Goal: Complete Application Form: Complete application form

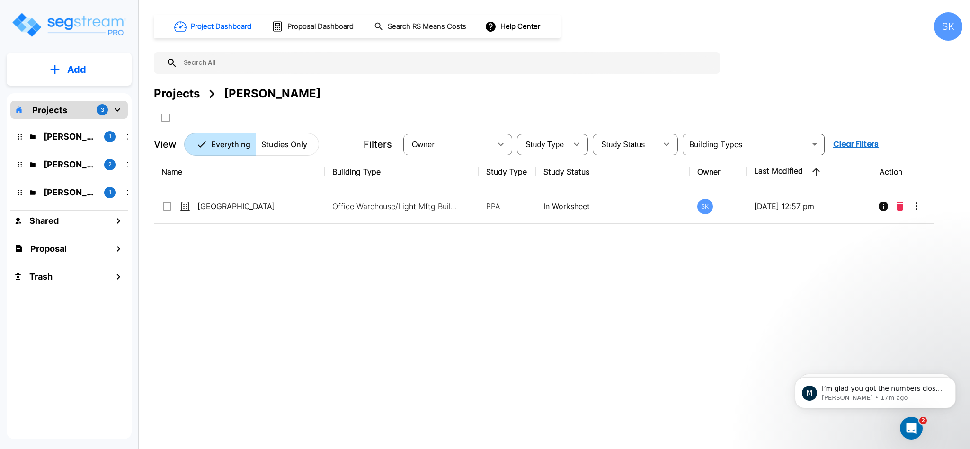
click at [904, 442] on div "Project Dashboard Proposal Dashboard Search RS Means Costs Help Center SK Proje…" at bounding box center [558, 224] width 824 height 449
click at [913, 418] on div "Open Intercom Messenger" at bounding box center [910, 427] width 31 height 31
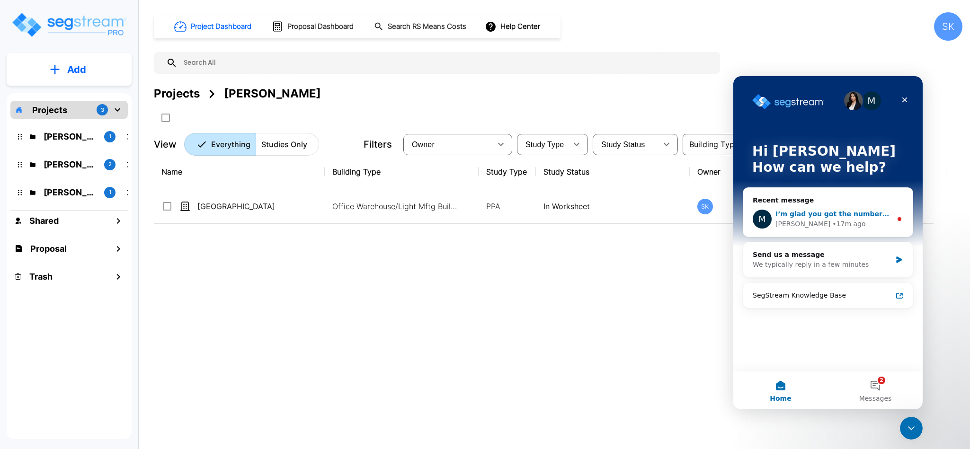
click at [799, 205] on div "M I’m glad you got the numbers closer to what you were looking for. Were you pr…" at bounding box center [829, 219] width 170 height 35
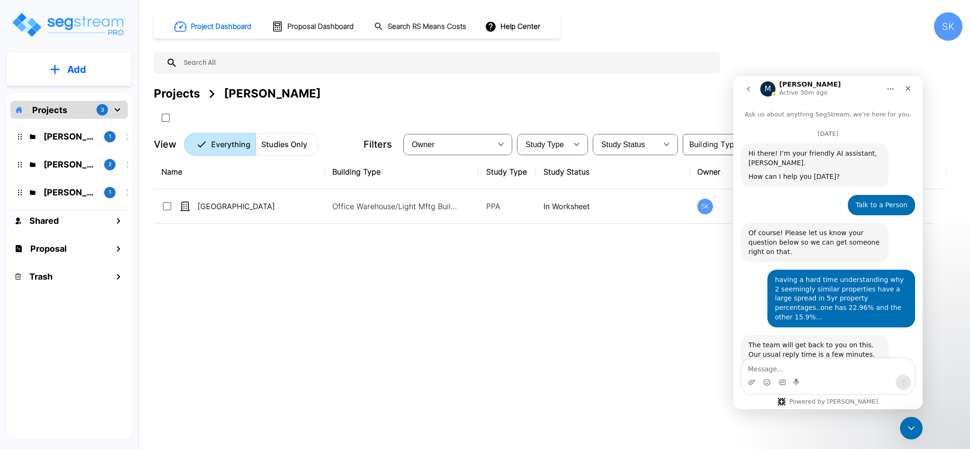
scroll to position [41, 0]
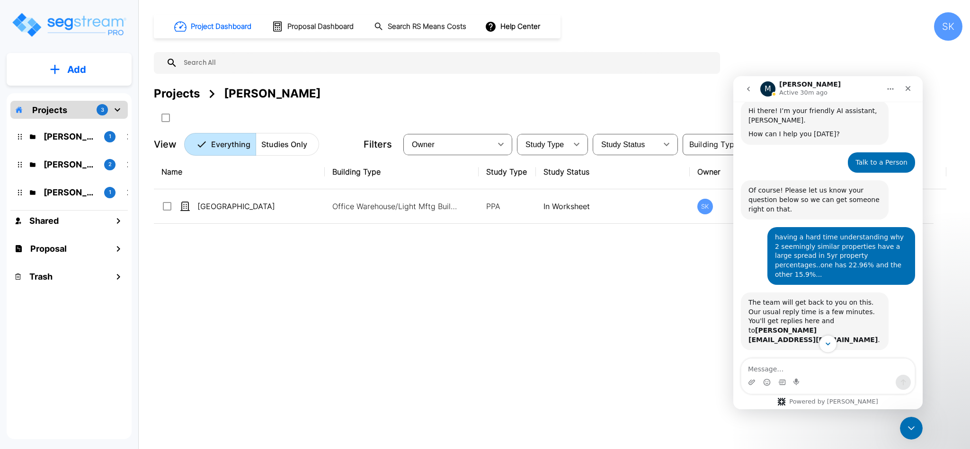
click at [828, 348] on button "Scroll to bottom" at bounding box center [828, 344] width 18 height 18
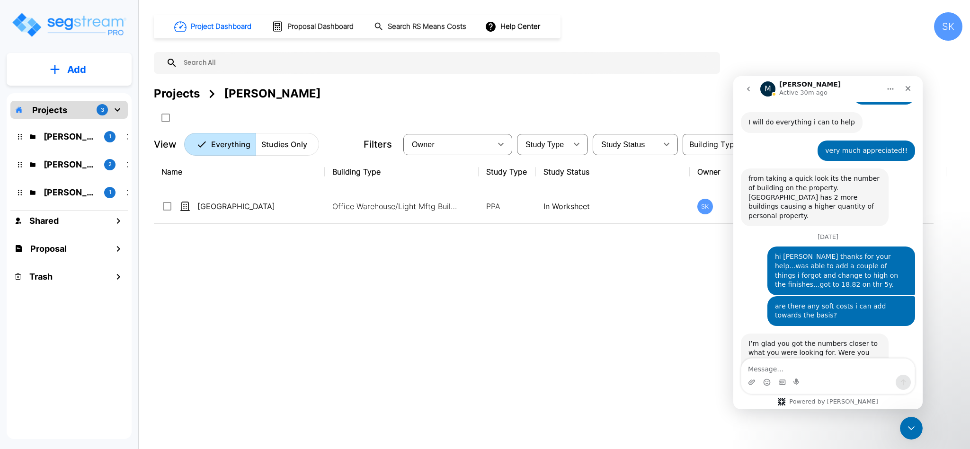
scroll to position [733, 0]
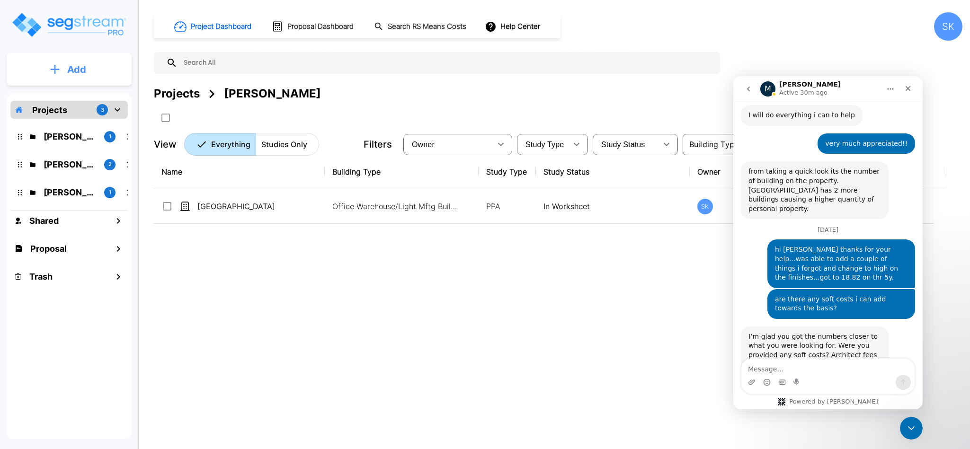
click at [80, 66] on p "Add" at bounding box center [76, 70] width 19 height 14
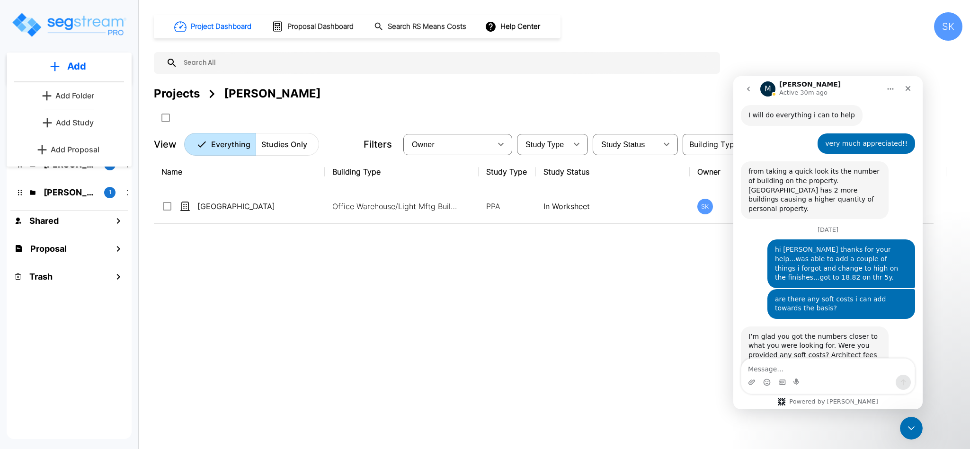
click at [65, 148] on p "Add Proposal" at bounding box center [75, 149] width 49 height 11
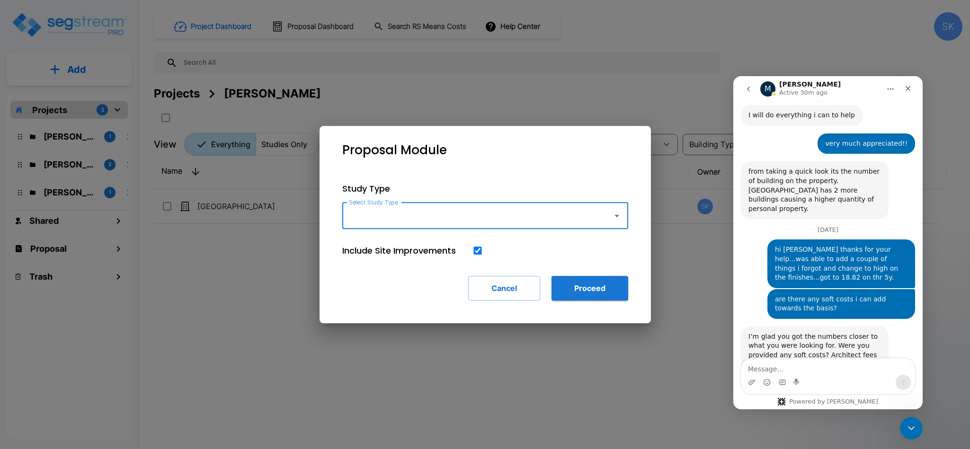
click at [461, 216] on input "Select Study Type" at bounding box center [475, 216] width 257 height 18
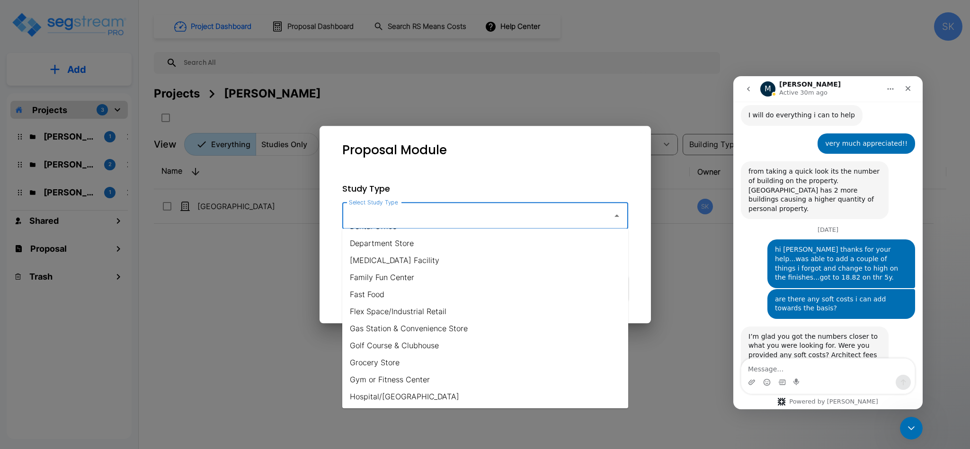
scroll to position [474, 0]
click at [421, 346] on li "Office Warehouse/Light Mftg" at bounding box center [485, 347] width 286 height 17
type input "Office Warehouse/Light Mftg"
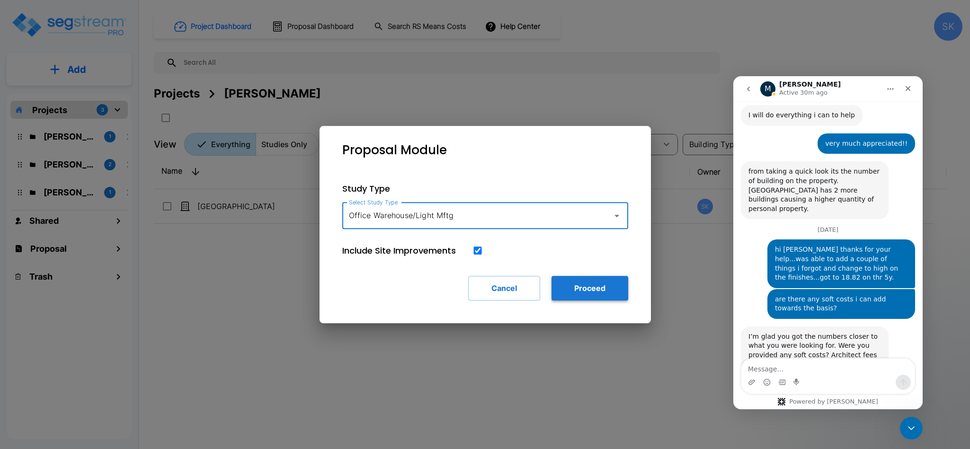
click at [580, 293] on button "Proceed" at bounding box center [590, 288] width 77 height 25
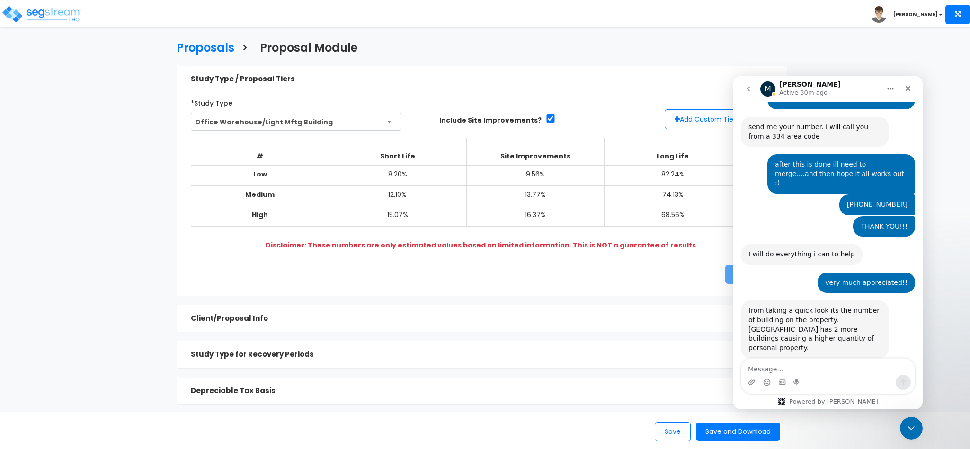
scroll to position [733, 0]
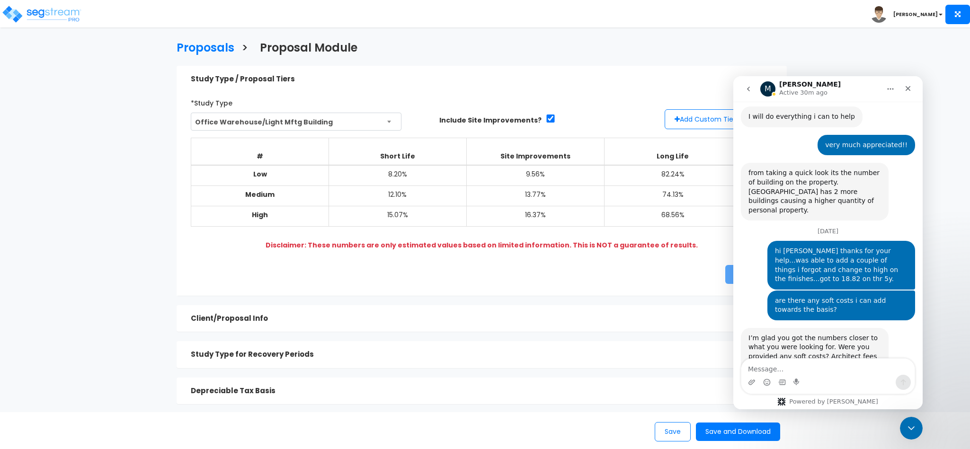
click at [502, 351] on h5 "Study Type for Recovery Periods" at bounding box center [472, 355] width 563 height 8
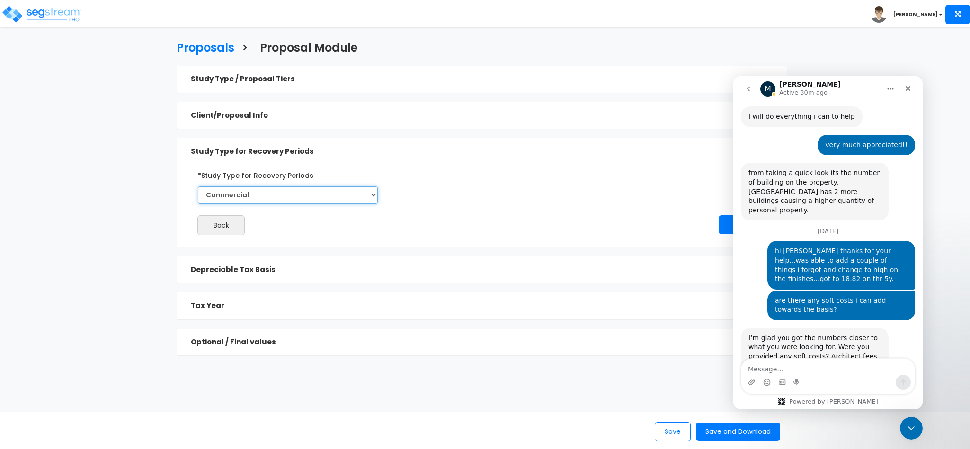
click at [332, 197] on select "Commercial Residential" at bounding box center [288, 196] width 180 height 18
click at [303, 277] on div "Depreciable Tax Basis" at bounding box center [472, 270] width 563 height 18
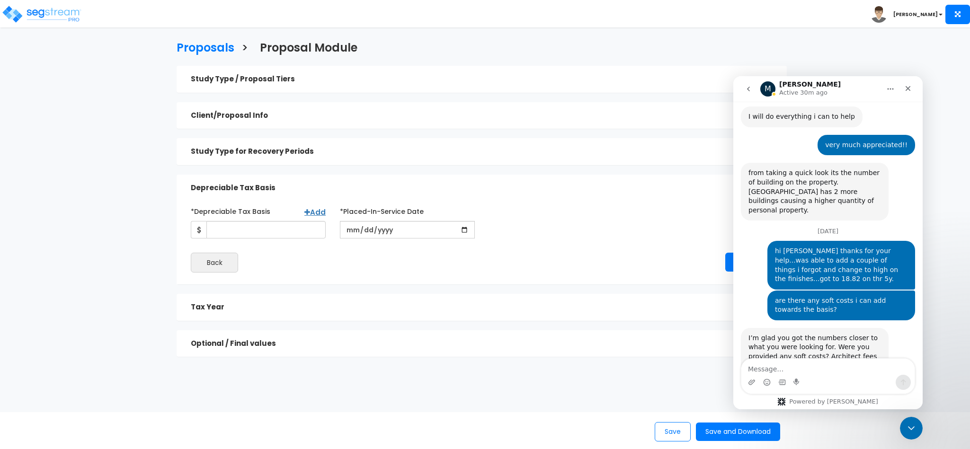
click at [246, 309] on h5 "Tax Year" at bounding box center [472, 308] width 563 height 8
click at [246, 309] on div "Tax Year > *Tax Year of Study Select Year Prior Accumulated Depreciation Back N…" at bounding box center [482, 307] width 610 height 27
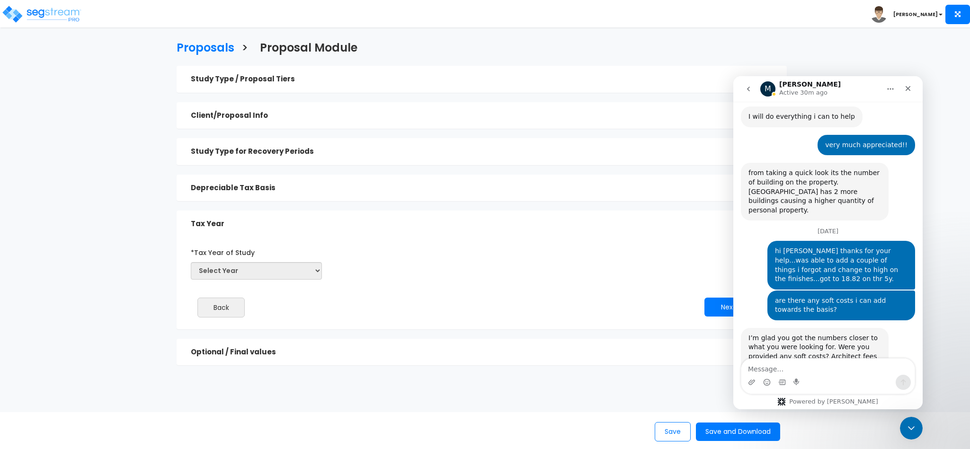
click at [256, 345] on div "Optional / Final values" at bounding box center [472, 353] width 563 height 18
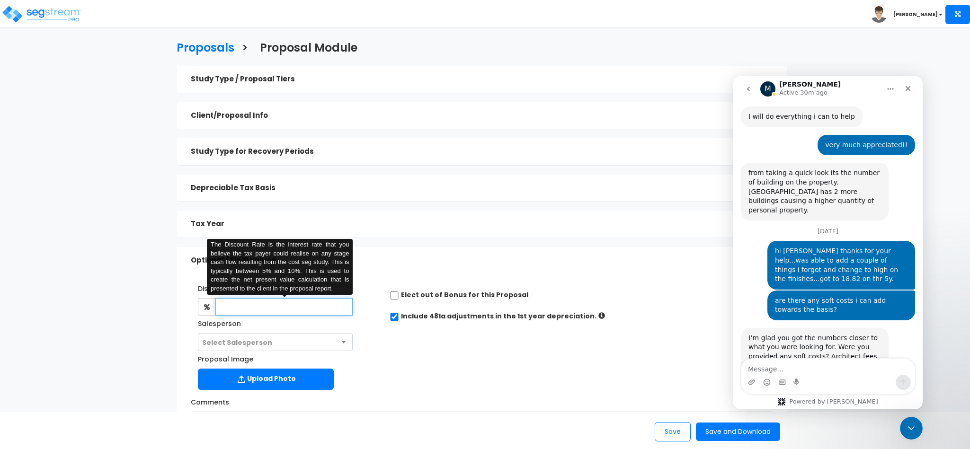
click at [263, 308] on input "text" at bounding box center [283, 307] width 137 height 18
click at [325, 337] on span "Select Salesperson" at bounding box center [275, 343] width 154 height 18
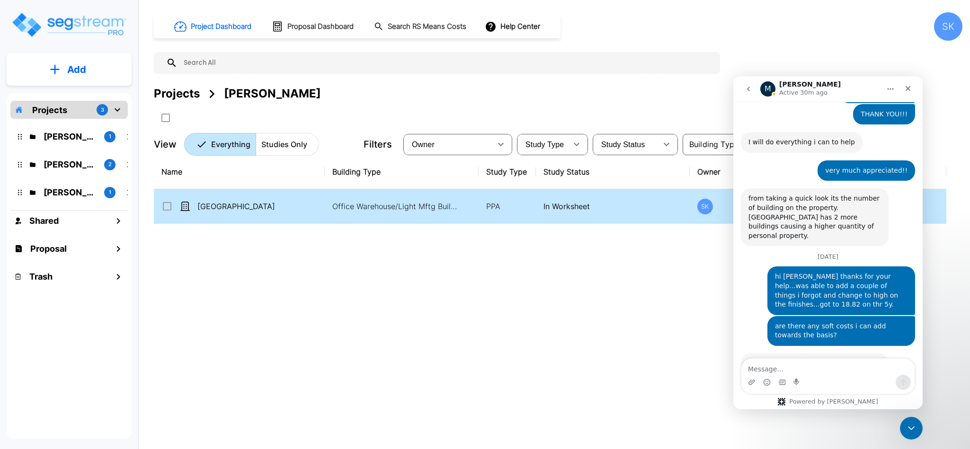
scroll to position [733, 0]
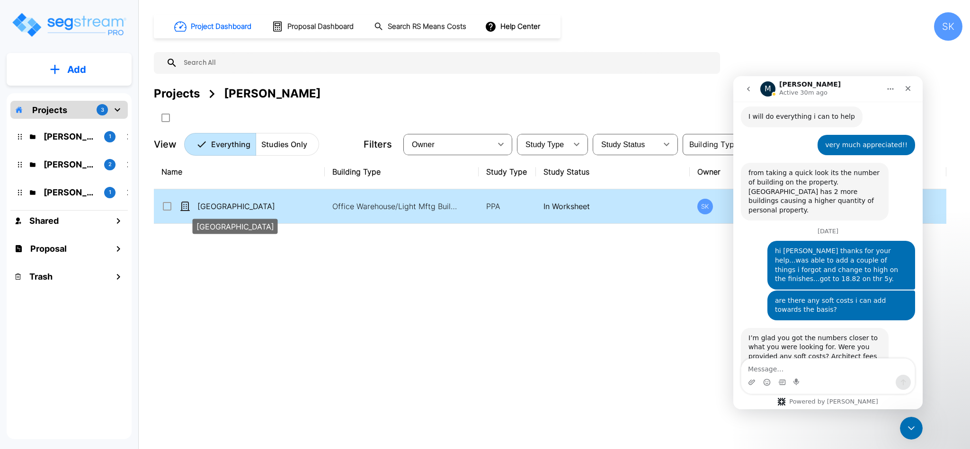
click at [251, 203] on p "[GEOGRAPHIC_DATA]" at bounding box center [244, 206] width 95 height 11
checkbox input "true"
click at [251, 203] on p "[GEOGRAPHIC_DATA]" at bounding box center [244, 206] width 95 height 11
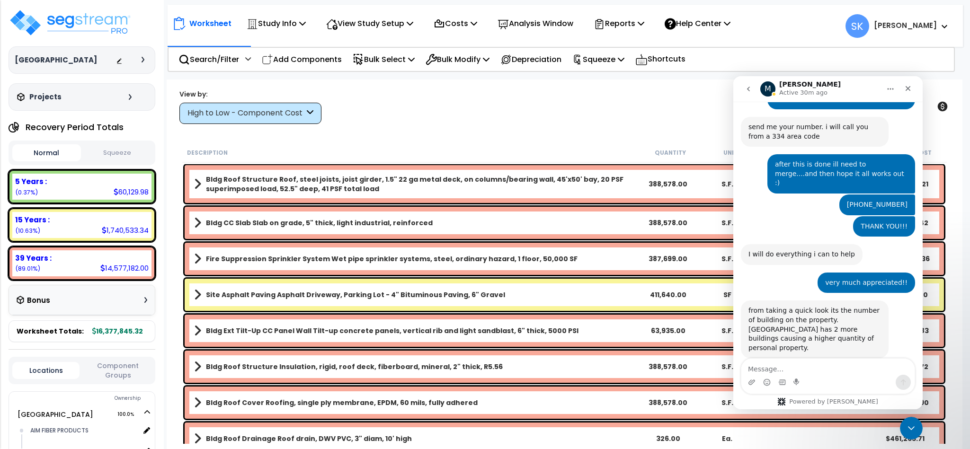
scroll to position [733, 0]
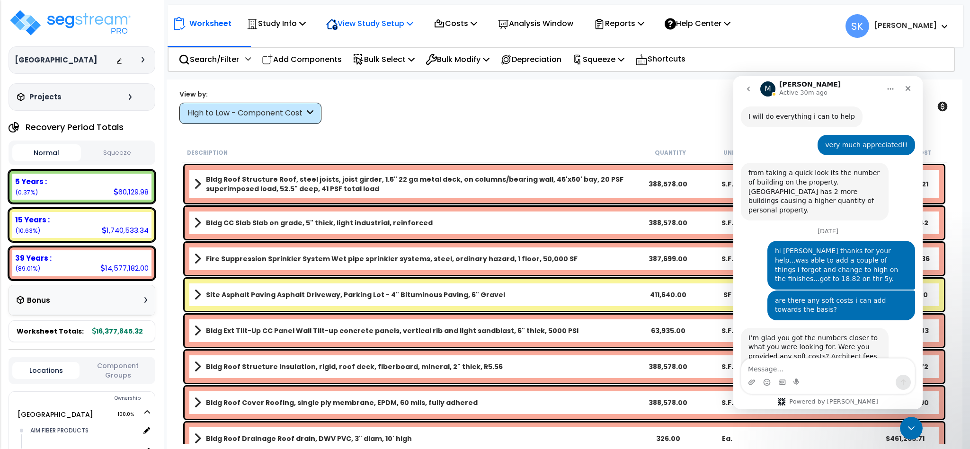
click at [346, 17] on p "View Study Setup" at bounding box center [369, 23] width 87 height 13
click at [350, 50] on link "Building Setup" at bounding box center [369, 45] width 94 height 19
click at [361, 36] on div "Worksheet Study Info Study Setup Add Property Unit Template study Clone study SK" at bounding box center [566, 21] width 796 height 33
click at [366, 27] on p "View Study Setup" at bounding box center [369, 23] width 87 height 13
click at [365, 63] on link "View Questionnaire" at bounding box center [369, 64] width 94 height 19
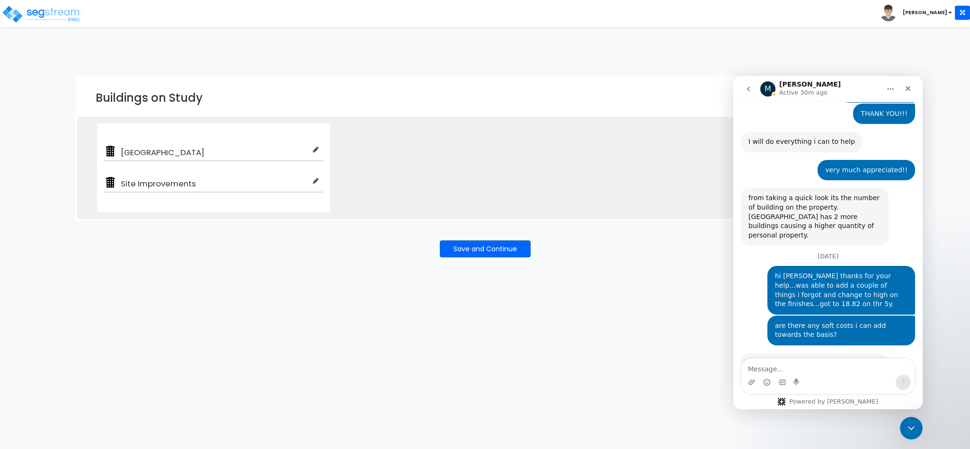
scroll to position [733, 0]
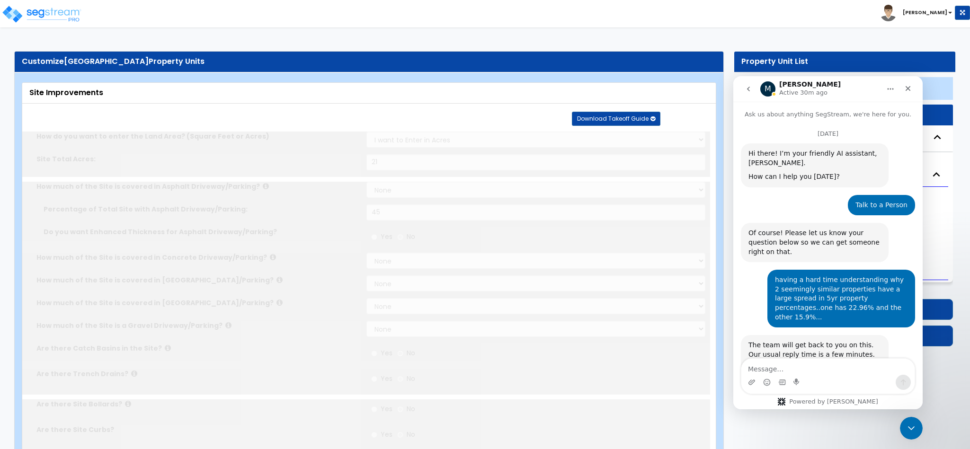
type input "21"
select select "1"
type input "45"
radio input "true"
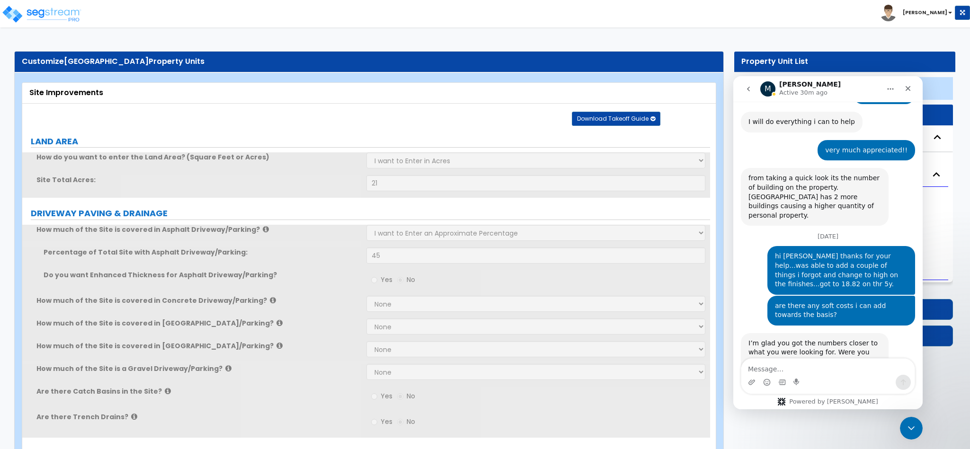
scroll to position [733, 0]
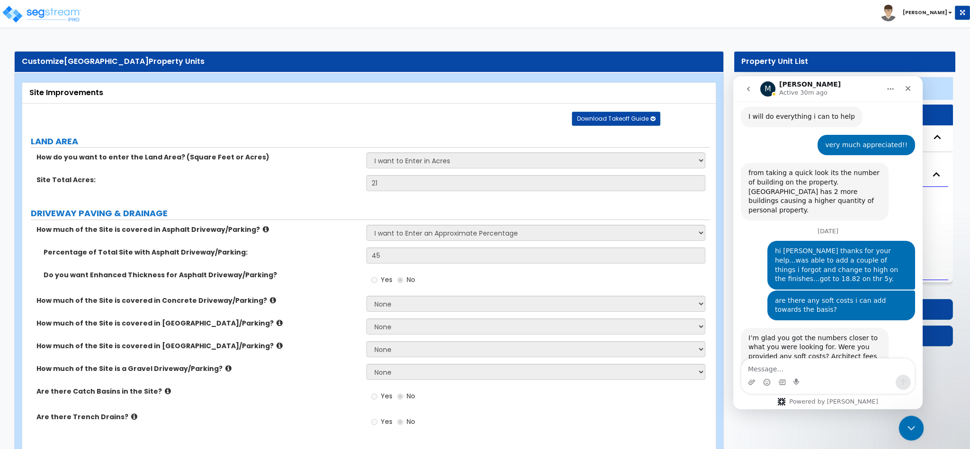
click at [915, 431] on icon "Close Intercom Messenger" at bounding box center [910, 427] width 11 height 11
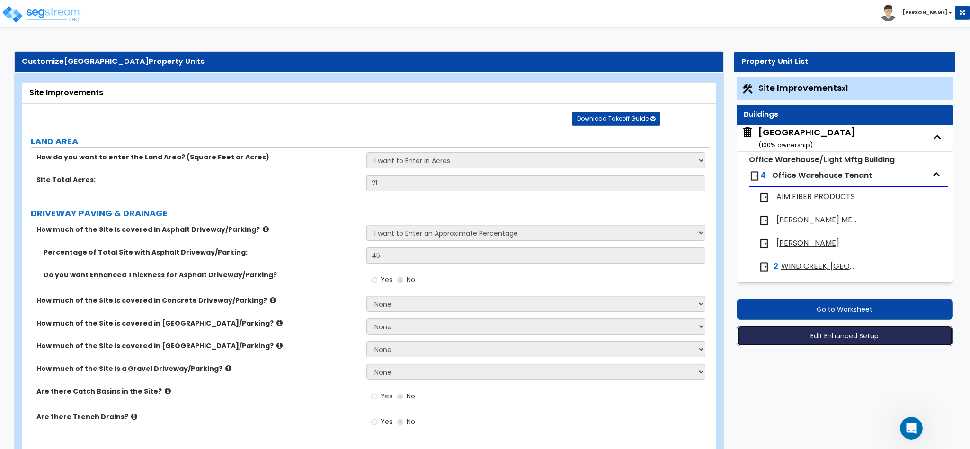
click at [860, 340] on button "Edit Enhanced Setup" at bounding box center [845, 336] width 216 height 21
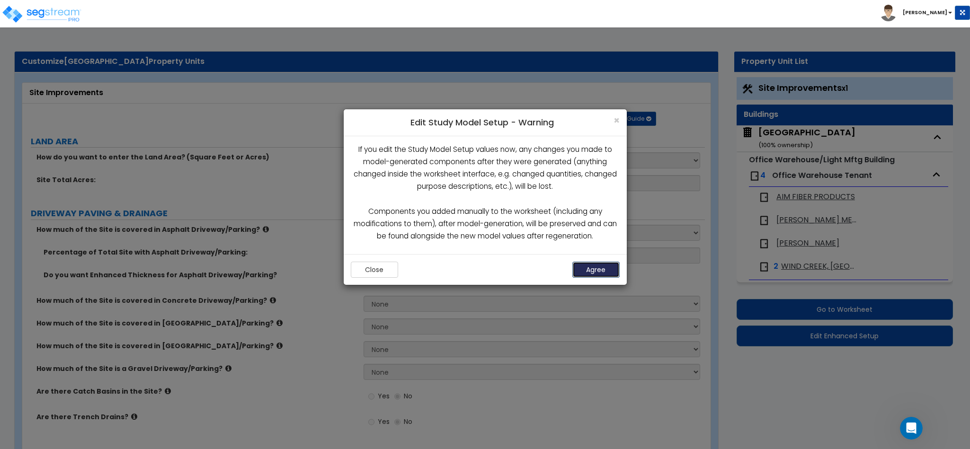
click at [604, 271] on button "Agree" at bounding box center [596, 270] width 47 height 16
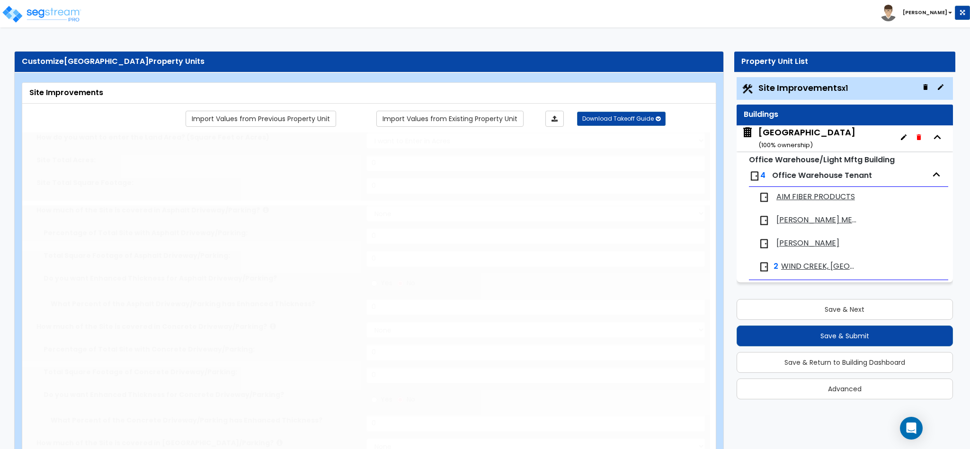
type input "21"
select select "1"
type input "45"
radio input "true"
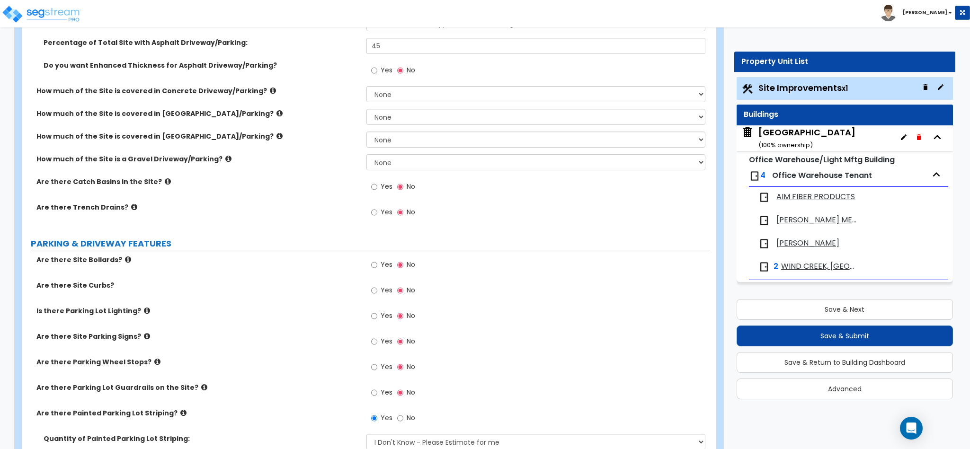
scroll to position [236, 0]
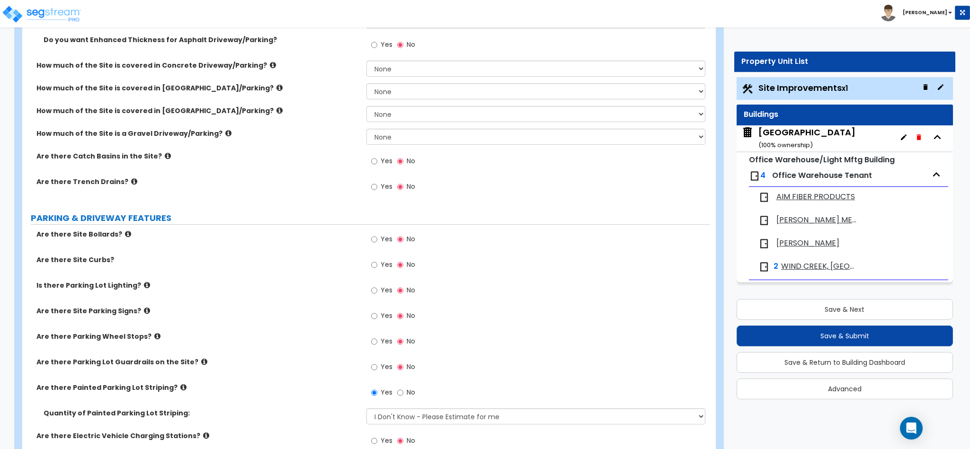
click at [120, 231] on label "Are there Site Bollards?" at bounding box center [197, 234] width 323 height 9
click at [125, 234] on icon at bounding box center [128, 234] width 6 height 7
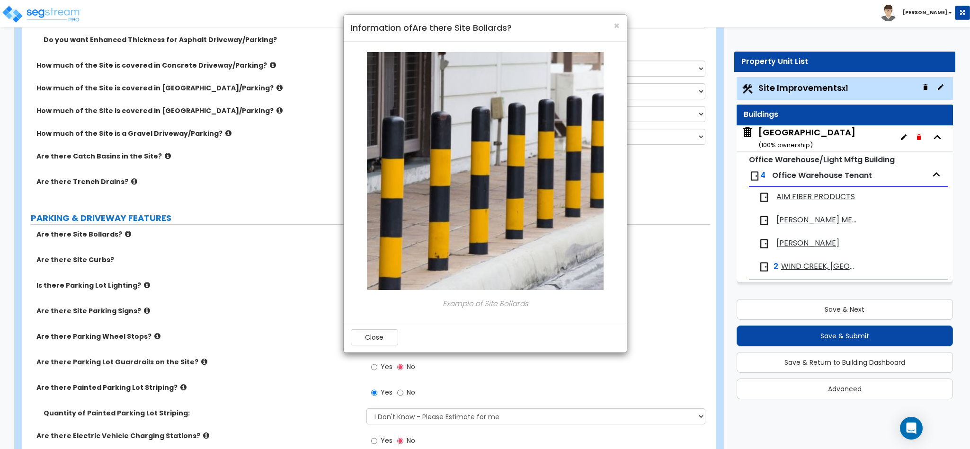
click at [120, 234] on div "× Information of Are there Site Bollards? Example of Site Bollards Close" at bounding box center [485, 224] width 970 height 449
click at [393, 335] on button "Close" at bounding box center [374, 338] width 47 height 16
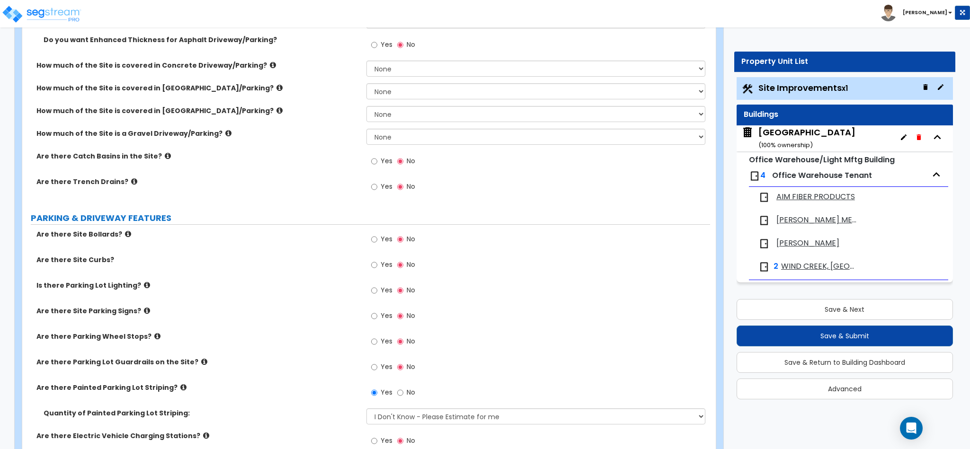
click at [154, 339] on icon at bounding box center [157, 336] width 6 height 7
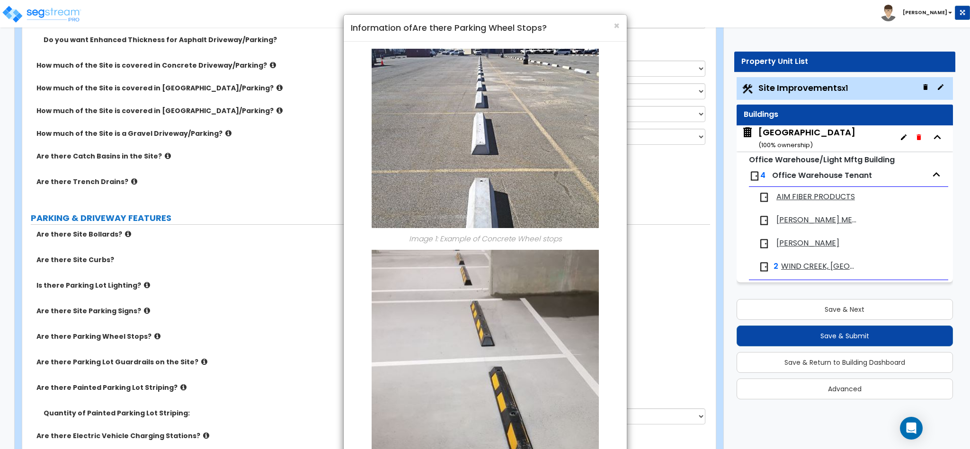
click at [659, 339] on div "× Information of Are there Parking Wheel Stops? Image 1: Example of Concrete Wh…" at bounding box center [485, 224] width 970 height 449
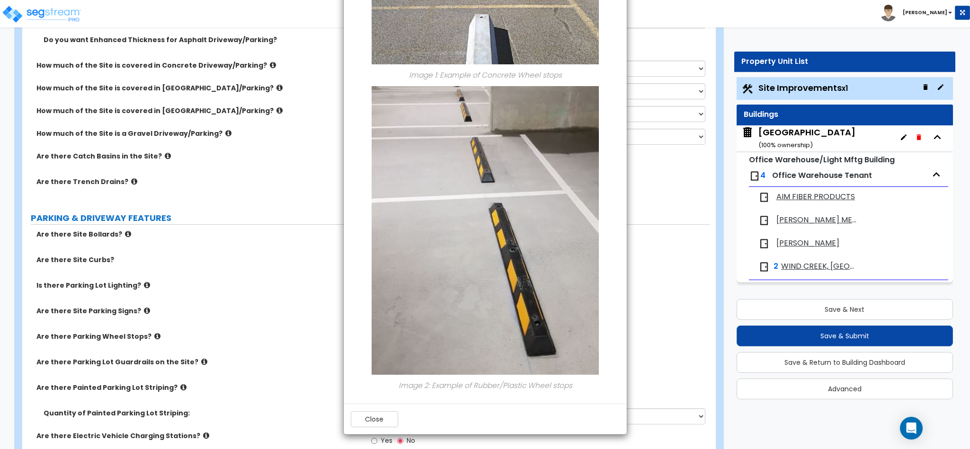
click at [256, 372] on div "× Information of Are there Parking Wheel Stops? Image 1: Example of Concrete Wh…" at bounding box center [485, 224] width 970 height 449
click at [371, 421] on button "Close" at bounding box center [374, 420] width 47 height 16
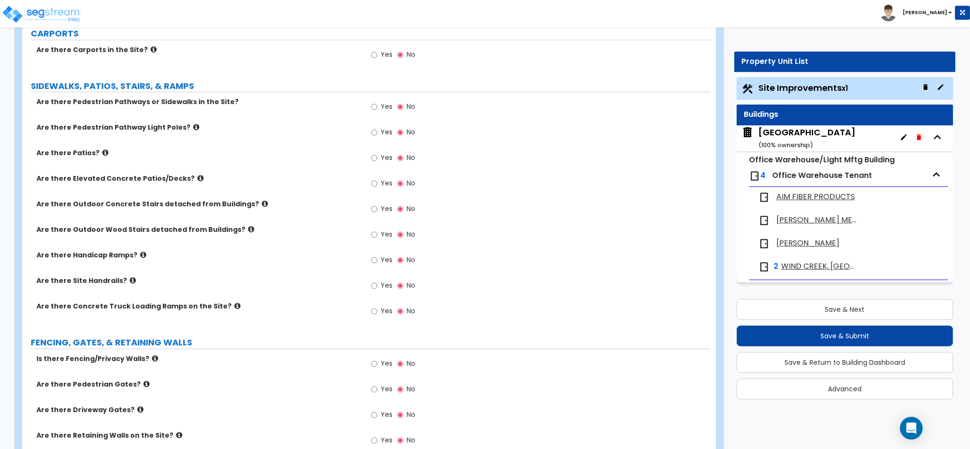
scroll to position [710, 0]
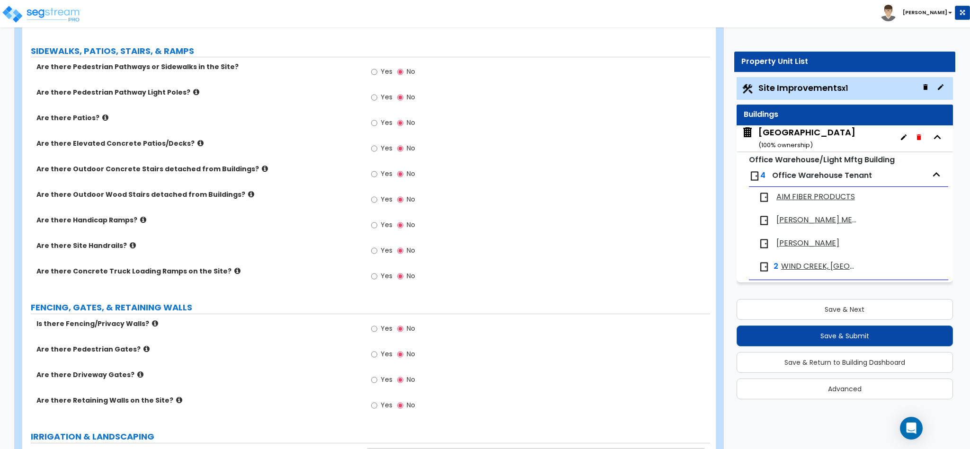
click at [137, 376] on icon at bounding box center [140, 374] width 6 height 7
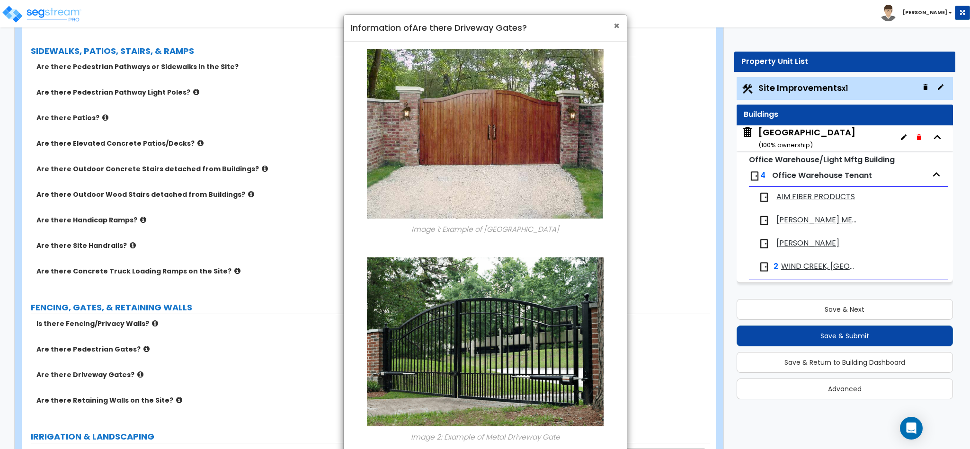
click at [617, 24] on span "×" at bounding box center [617, 26] width 6 height 14
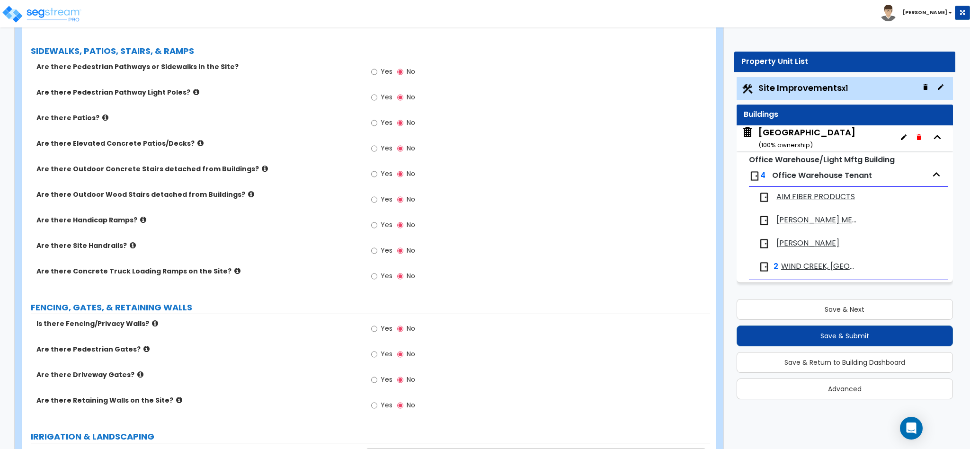
click at [143, 351] on icon at bounding box center [146, 349] width 6 height 7
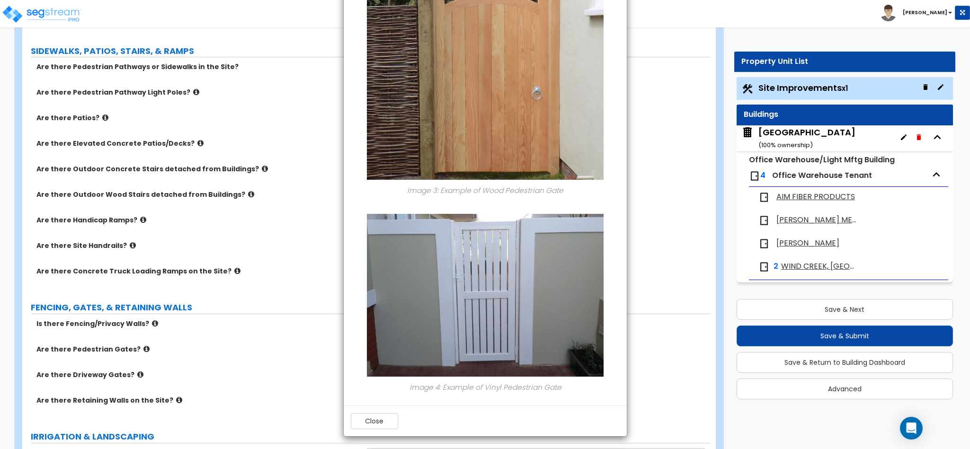
scroll to position [678, 0]
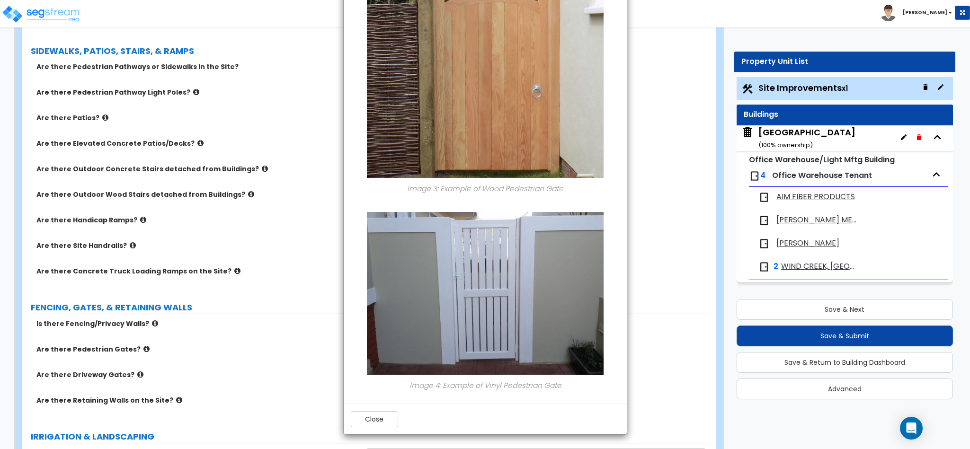
click at [655, 354] on div "× Information of Are there Pedestrian Gates? Image 1: Example of Chain Link Ped…" at bounding box center [485, 224] width 970 height 449
click at [286, 355] on div "× Information of Are there Pedestrian Gates? Image 1: Example of Chain Link Ped…" at bounding box center [485, 224] width 970 height 449
click at [389, 408] on div "Close" at bounding box center [485, 419] width 283 height 31
click at [385, 417] on button "Close" at bounding box center [374, 420] width 47 height 16
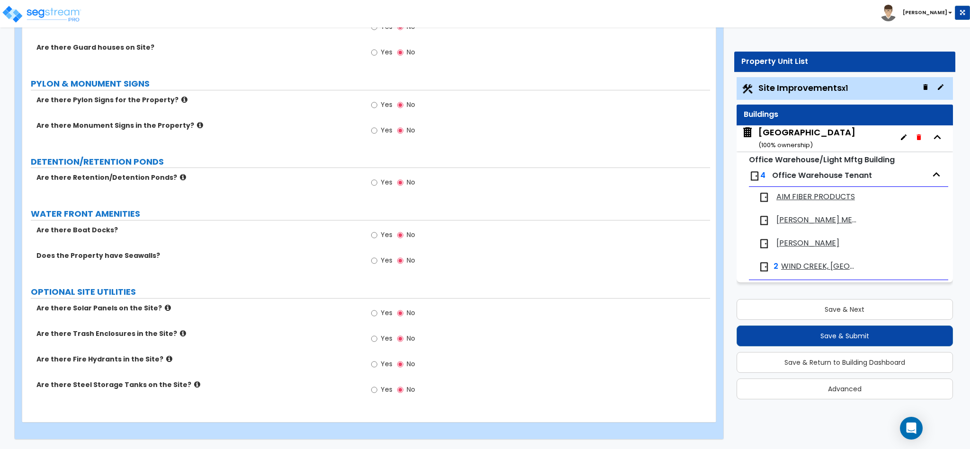
scroll to position [1139, 0]
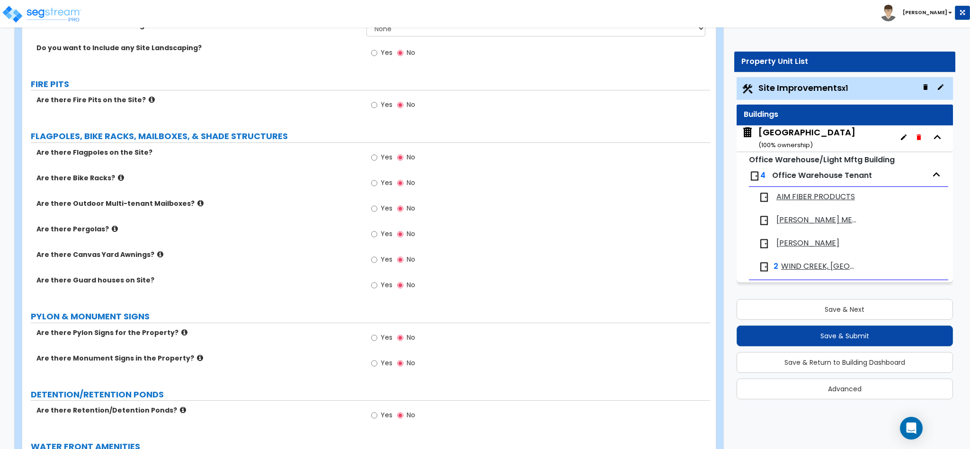
click at [837, 131] on div "[GEOGRAPHIC_DATA] ( 100 % ownership)" at bounding box center [807, 138] width 97 height 24
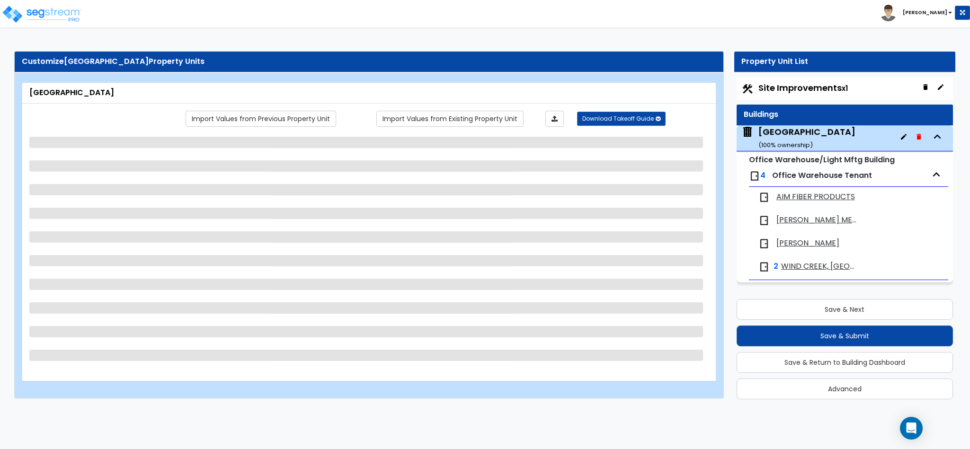
scroll to position [0, 0]
select select "2"
select select "1"
select select "6"
select select "2"
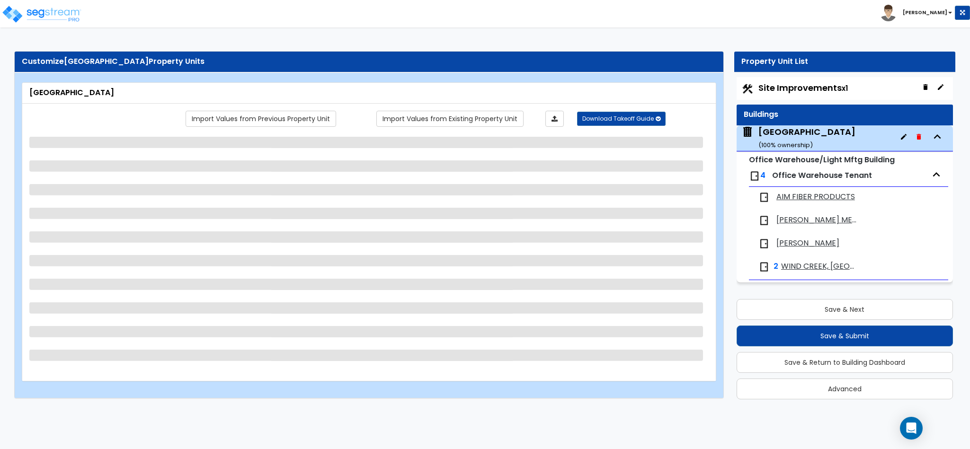
select select "3"
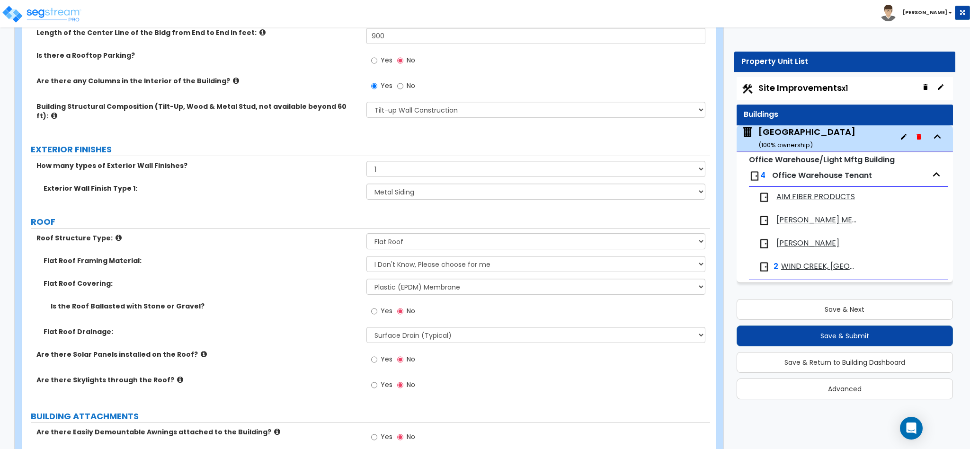
scroll to position [236, 0]
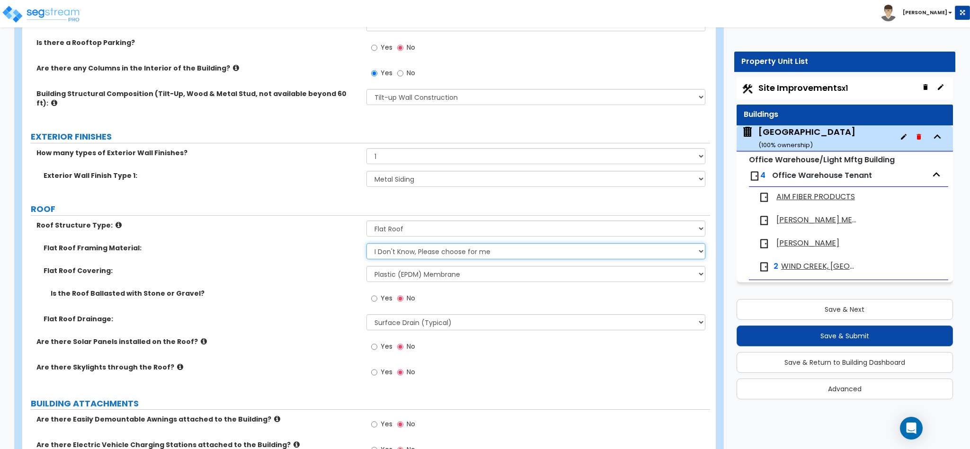
click at [429, 247] on select "I Don't Know, Please choose for me Metal Wood" at bounding box center [537, 251] width 340 height 16
select select "1"
click at [367, 243] on select "I Don't Know, Please choose for me Metal Wood" at bounding box center [537, 251] width 340 height 16
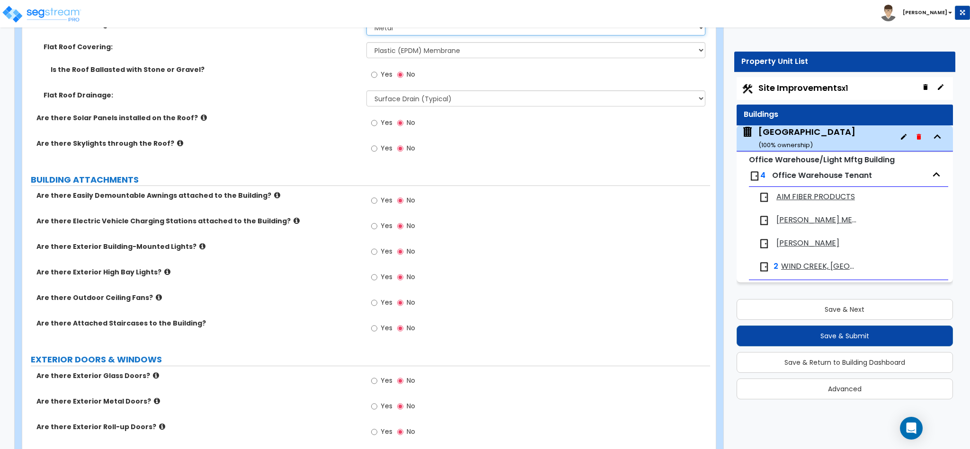
scroll to position [474, 0]
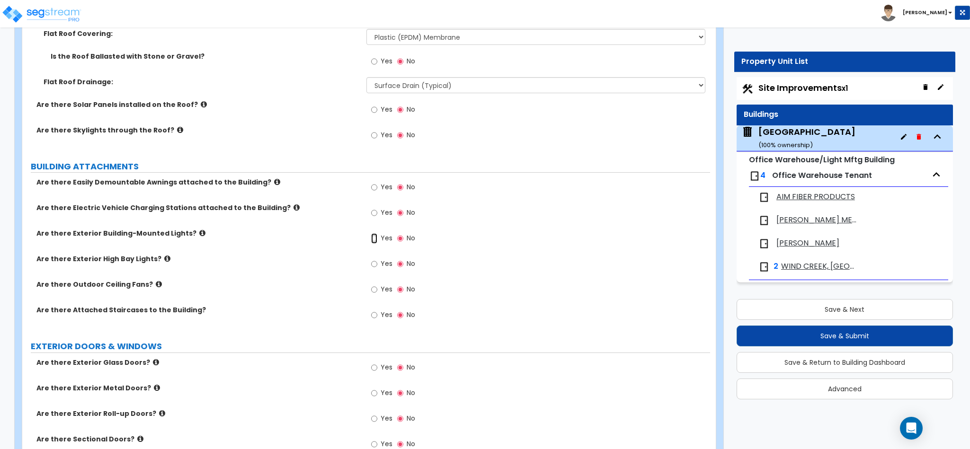
click at [375, 233] on input "Yes" at bounding box center [374, 238] width 6 height 10
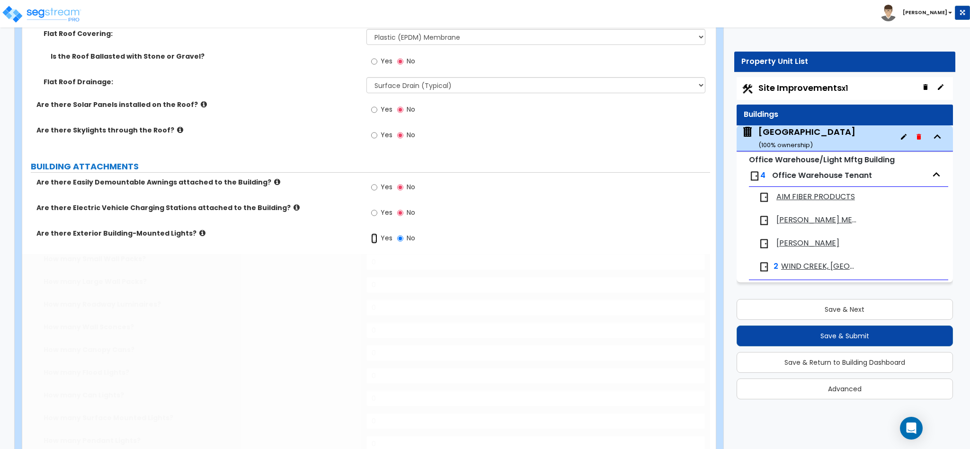
radio input "true"
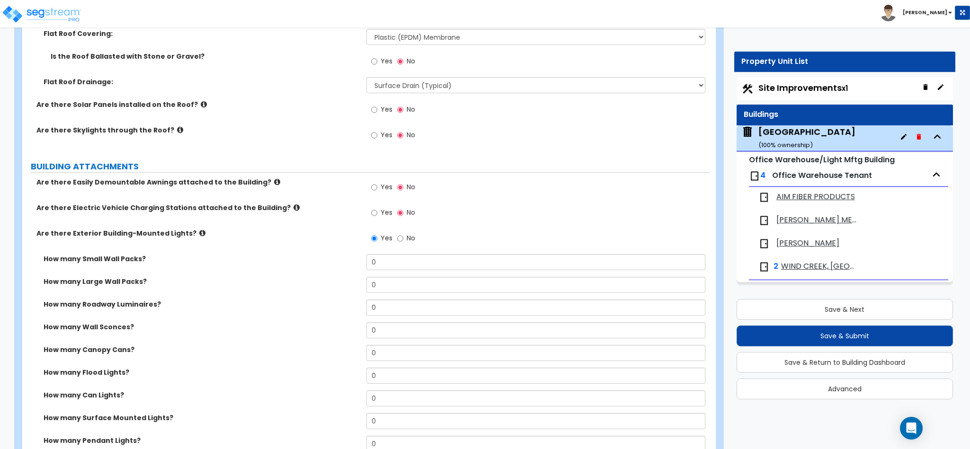
click at [199, 230] on icon at bounding box center [202, 233] width 6 height 7
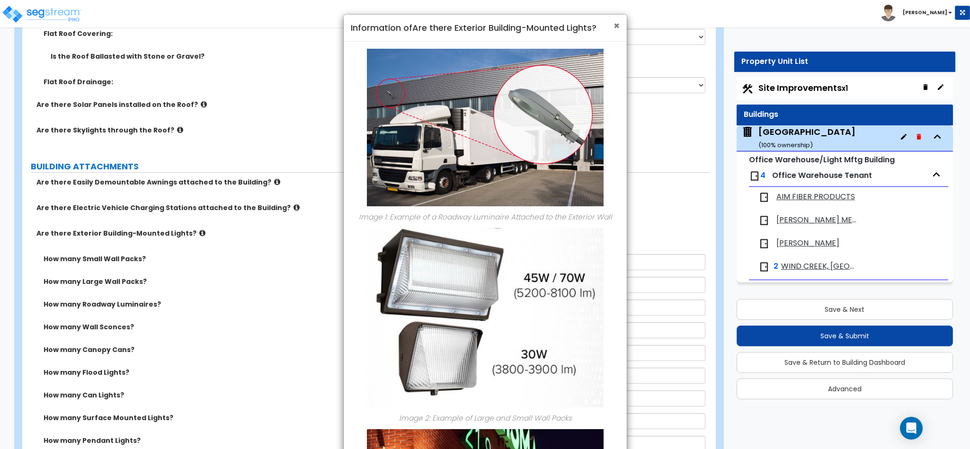
click at [616, 25] on span "×" at bounding box center [617, 26] width 6 height 14
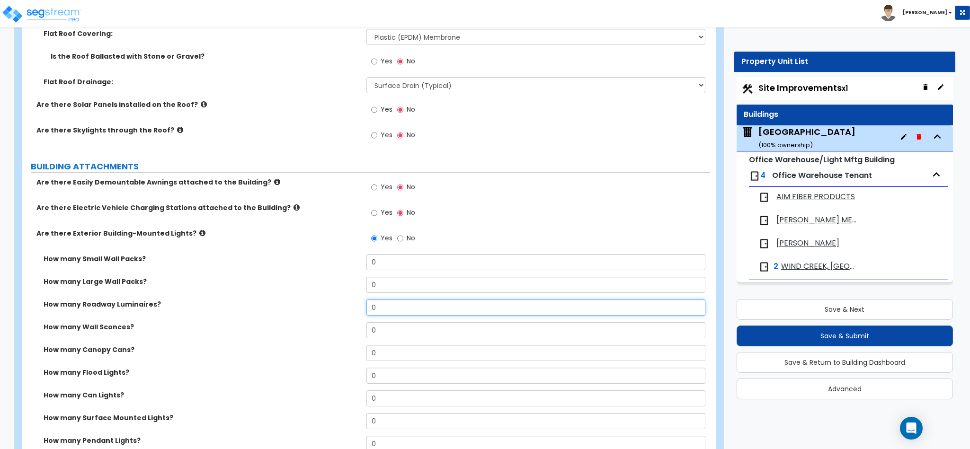
click at [398, 305] on input "0" at bounding box center [537, 308] width 340 height 16
type input "7"
click at [407, 323] on input "0" at bounding box center [537, 331] width 340 height 16
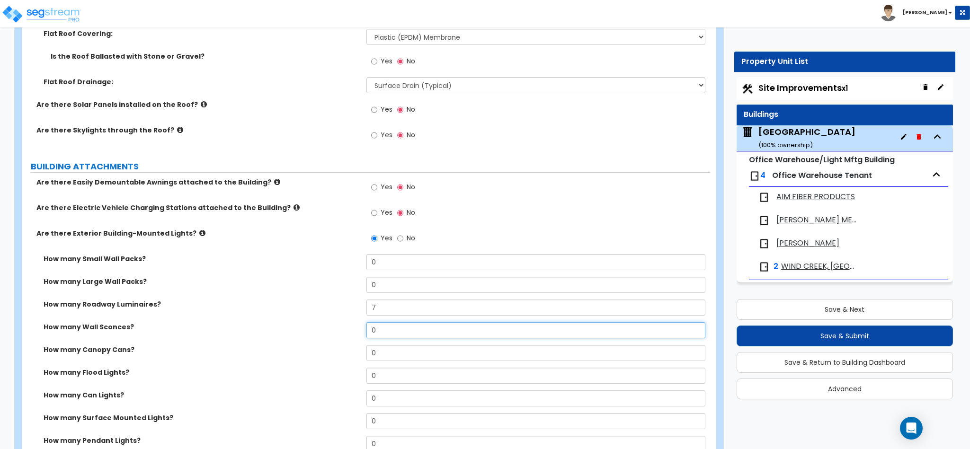
click at [407, 323] on input "0" at bounding box center [537, 331] width 340 height 16
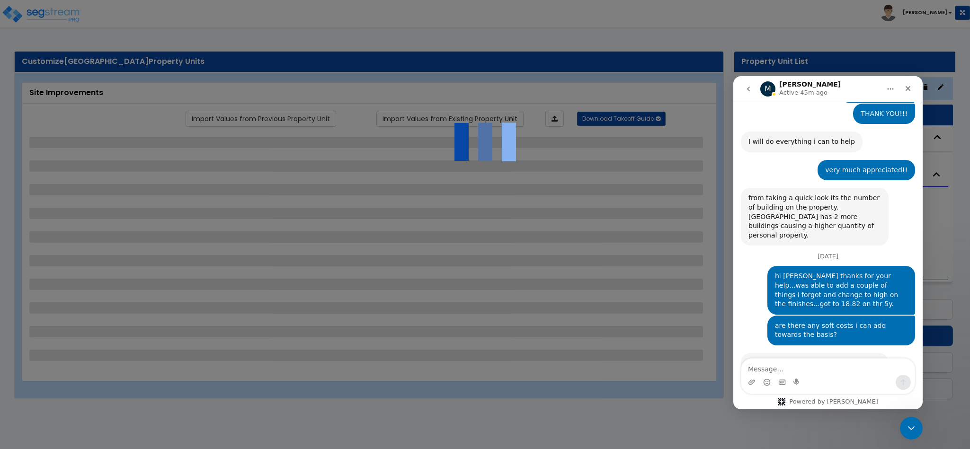
scroll to position [733, 0]
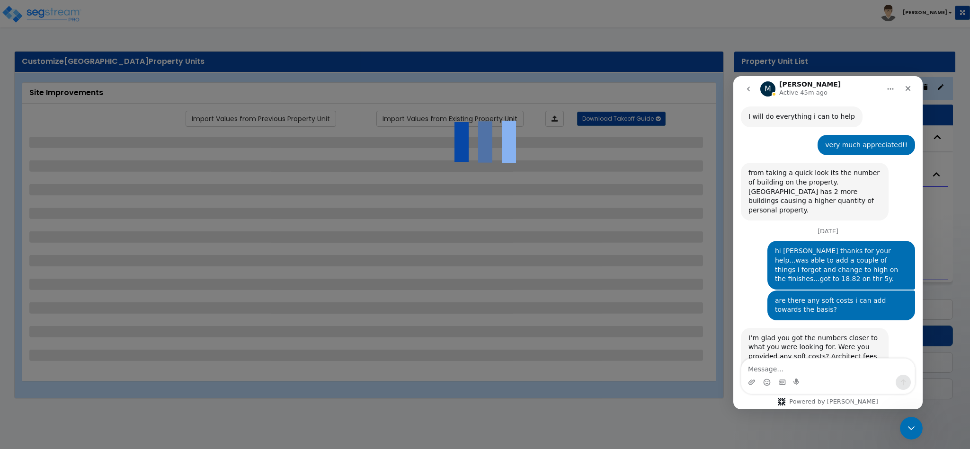
select select "1"
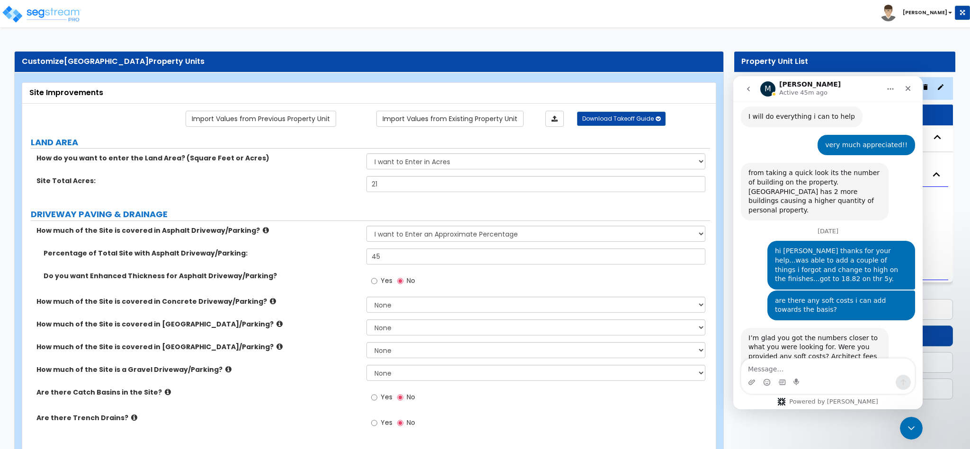
click at [313, 189] on div "Site Total Acres: 21" at bounding box center [366, 187] width 688 height 23
click at [911, 427] on icon "Close Intercom Messenger" at bounding box center [910, 427] width 7 height 4
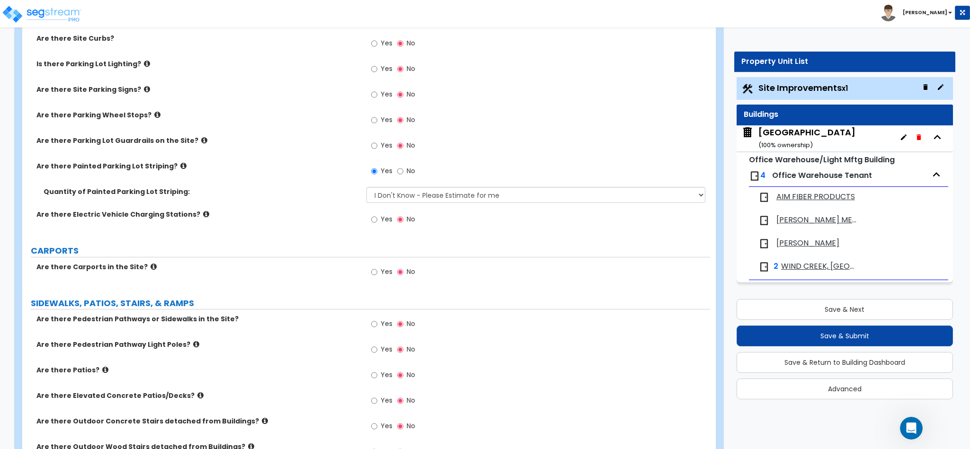
scroll to position [428, 0]
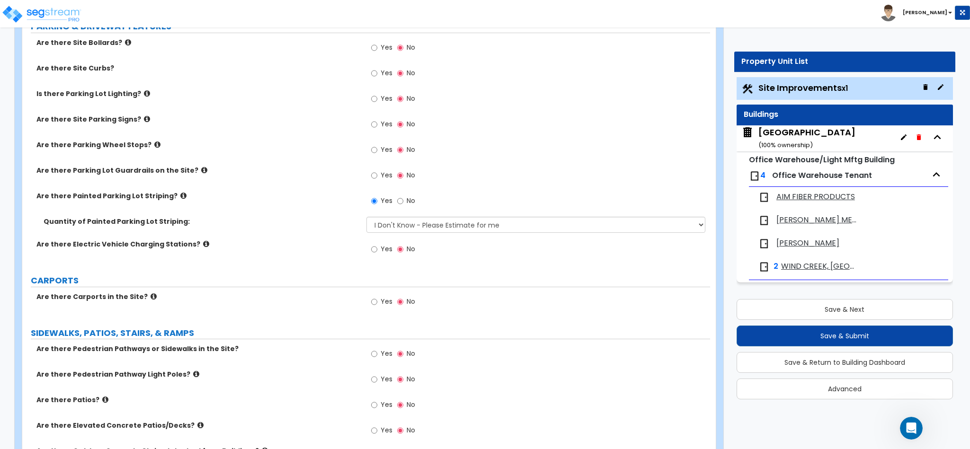
click at [843, 124] on div "Buildings" at bounding box center [845, 115] width 216 height 21
click at [839, 136] on div "[GEOGRAPHIC_DATA] ( 100 % ownership)" at bounding box center [807, 138] width 97 height 24
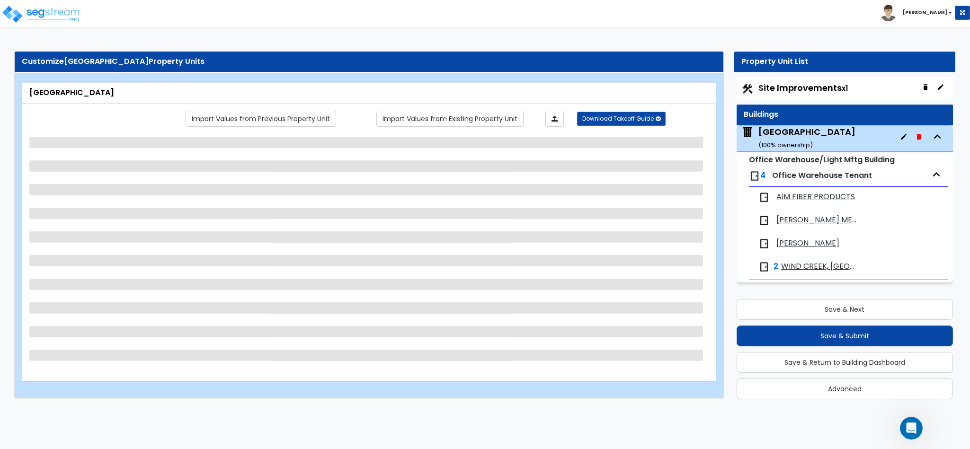
scroll to position [0, 0]
select select "2"
select select "1"
select select "6"
select select "2"
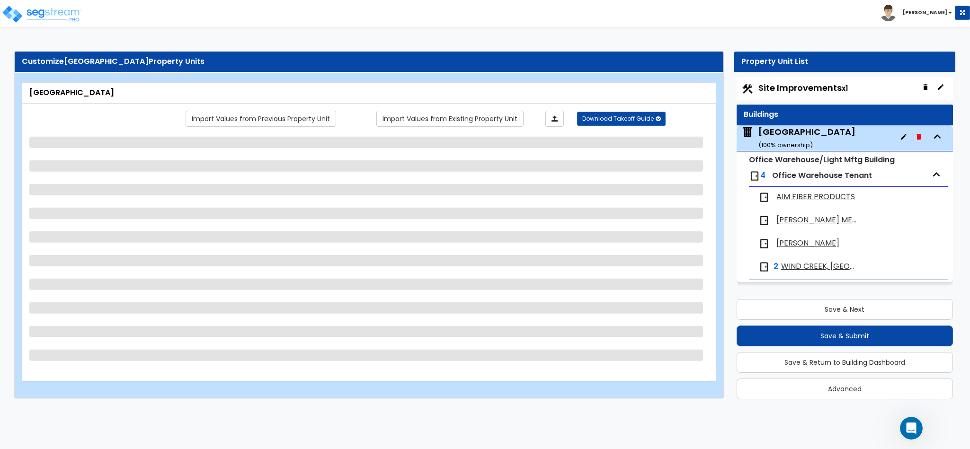
select select "3"
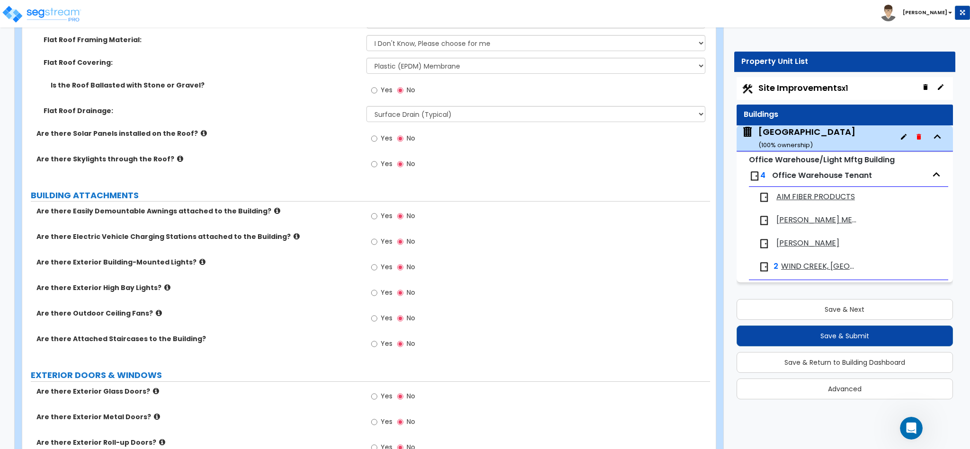
scroll to position [474, 0]
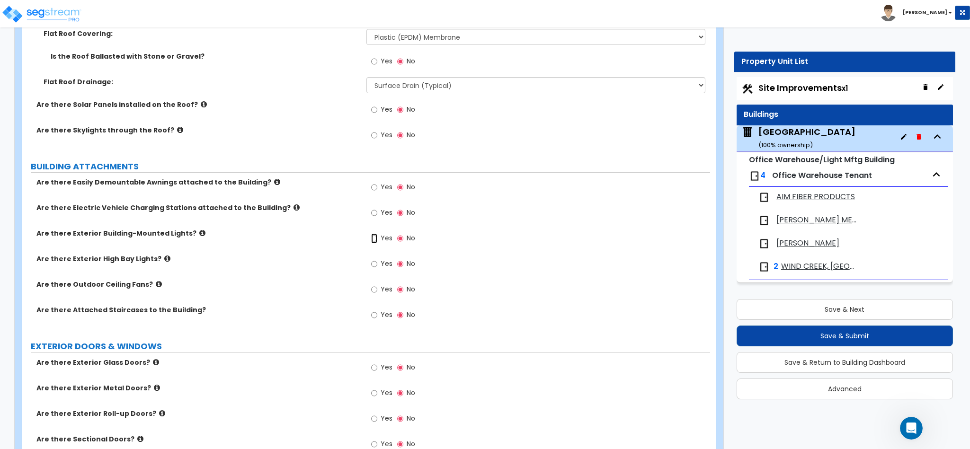
click at [374, 233] on input "Yes" at bounding box center [374, 238] width 6 height 10
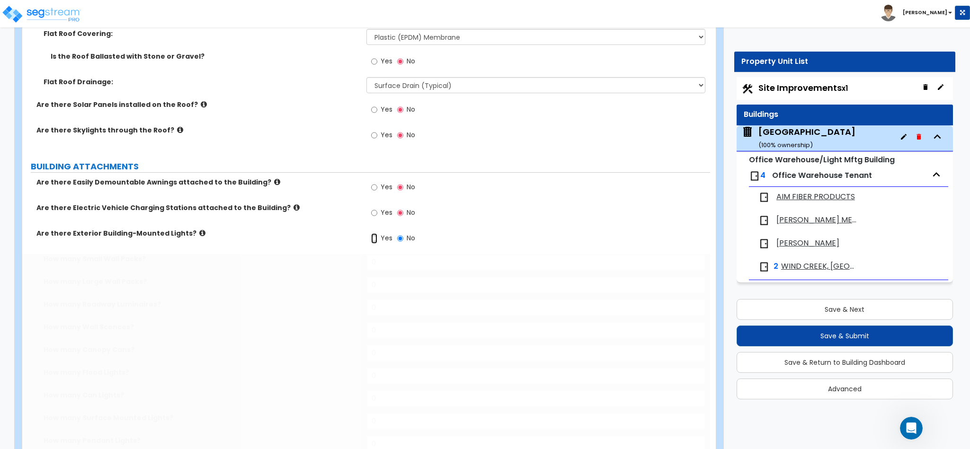
radio input "true"
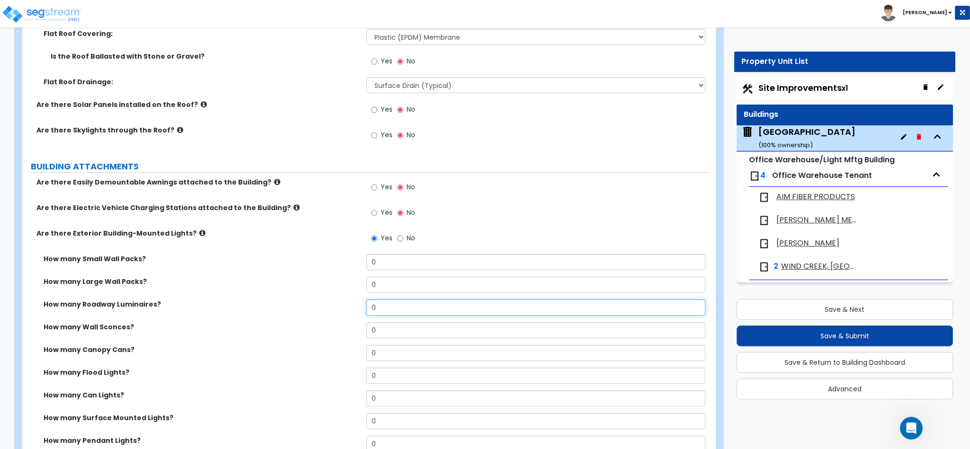
click at [422, 300] on input "0" at bounding box center [537, 308] width 340 height 16
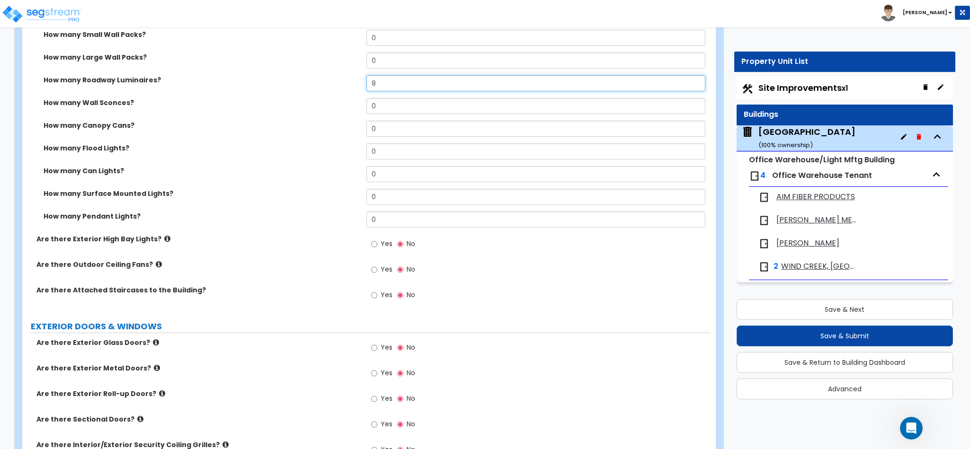
scroll to position [710, 0]
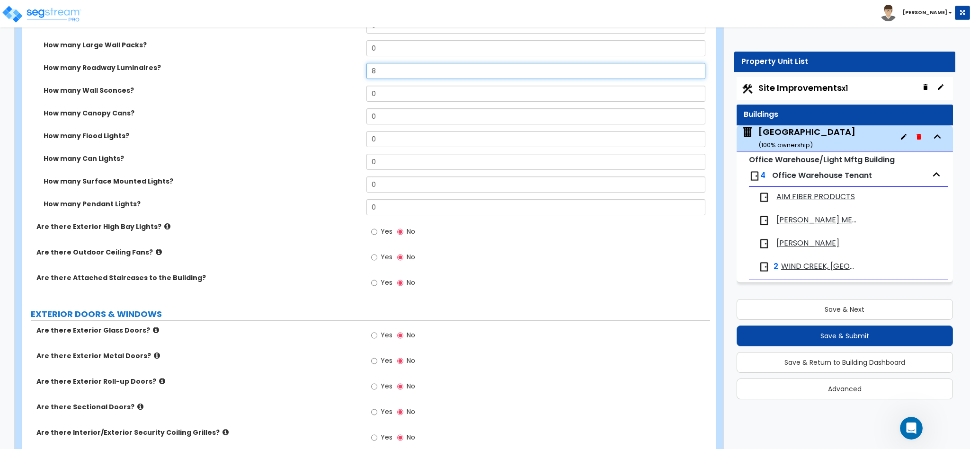
type input "8"
click at [164, 223] on icon at bounding box center [167, 226] width 6 height 7
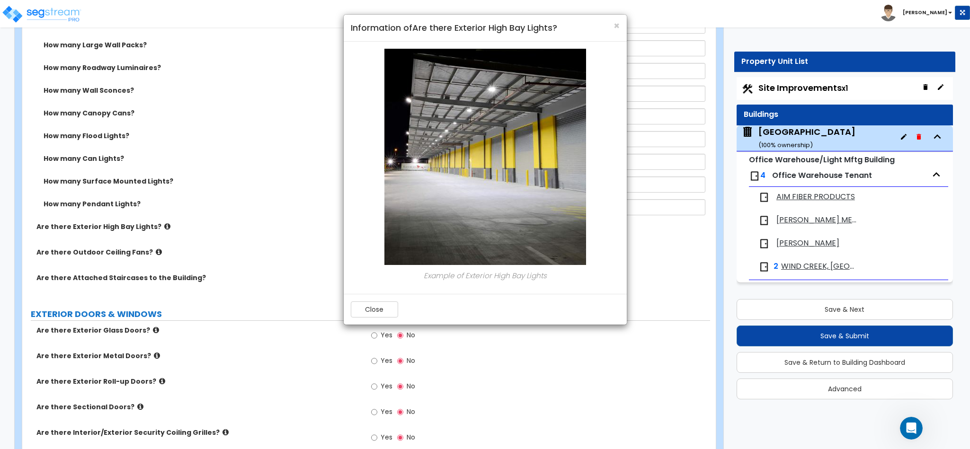
click at [161, 219] on div "× Information of Are there Exterior High Bay Lights? Example of Exterior High B…" at bounding box center [485, 224] width 970 height 449
click at [464, 145] on img at bounding box center [486, 157] width 202 height 216
click at [377, 305] on button "Close" at bounding box center [374, 310] width 47 height 16
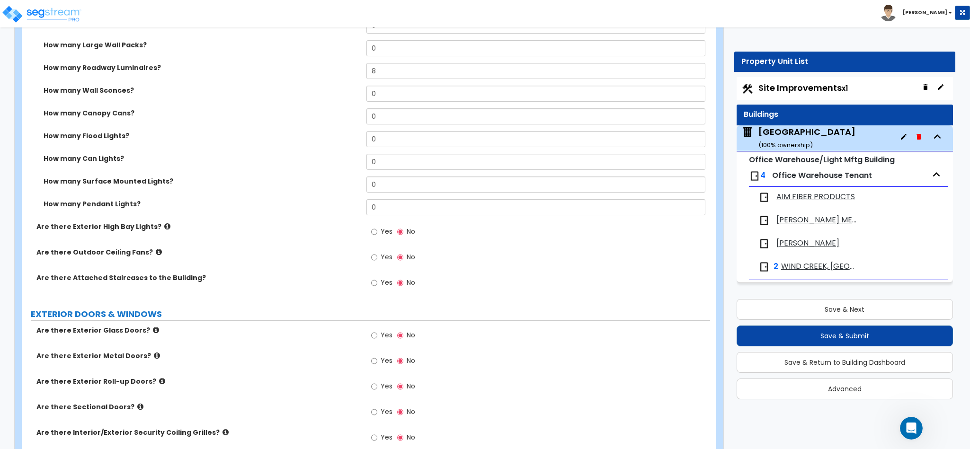
click at [224, 277] on div "Are there Attached Staircases to the Building? Yes No" at bounding box center [366, 286] width 688 height 26
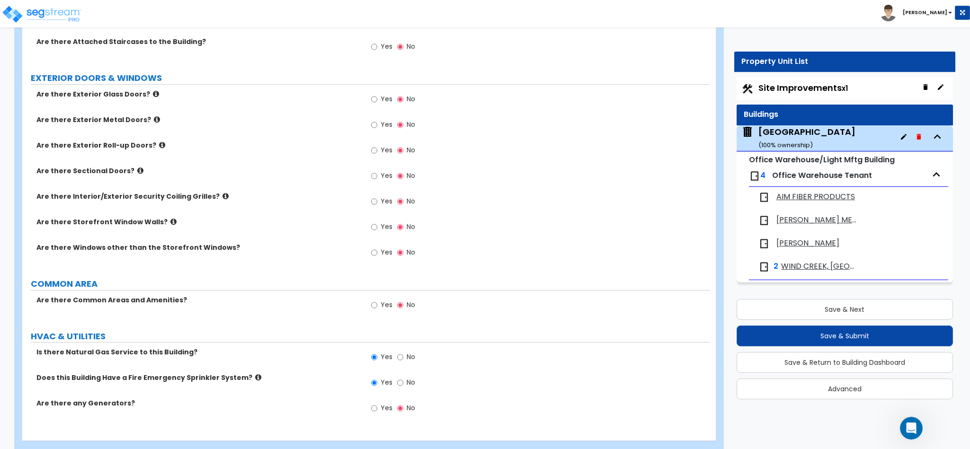
click at [159, 142] on icon at bounding box center [162, 145] width 6 height 7
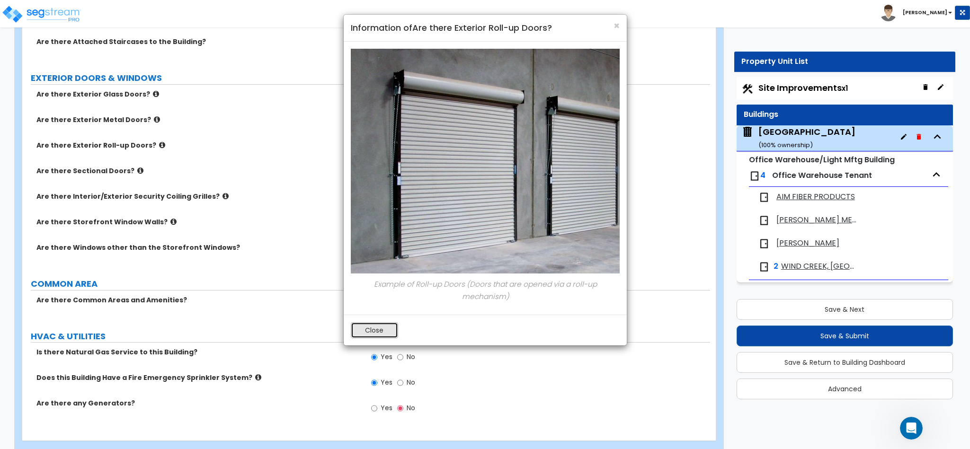
click at [380, 330] on button "Close" at bounding box center [374, 331] width 47 height 16
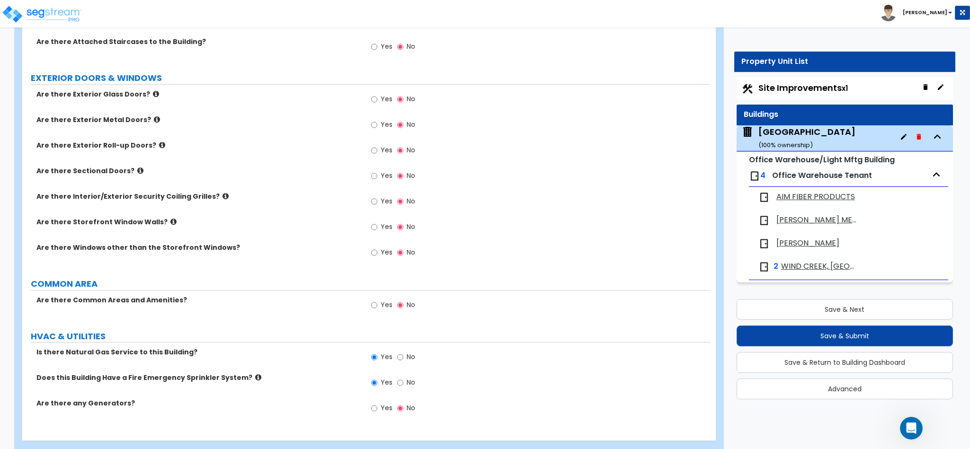
click at [154, 116] on icon at bounding box center [157, 119] width 6 height 7
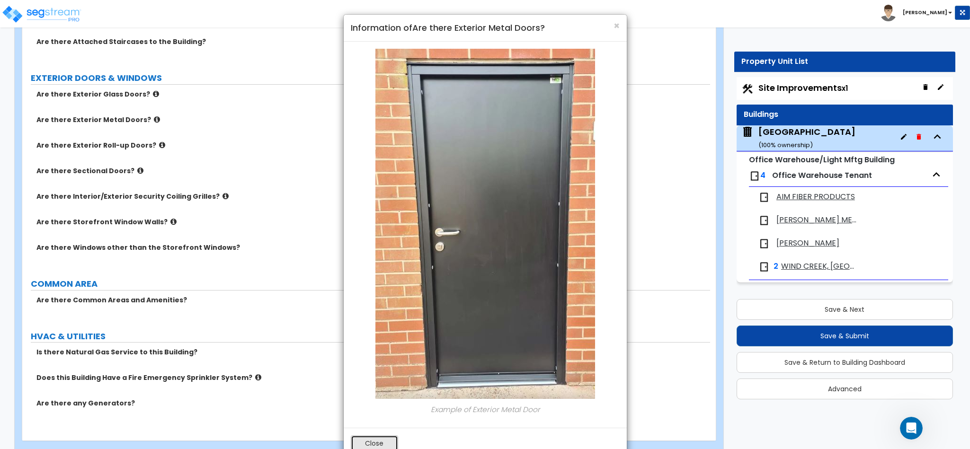
click at [378, 441] on button "Close" at bounding box center [374, 444] width 47 height 16
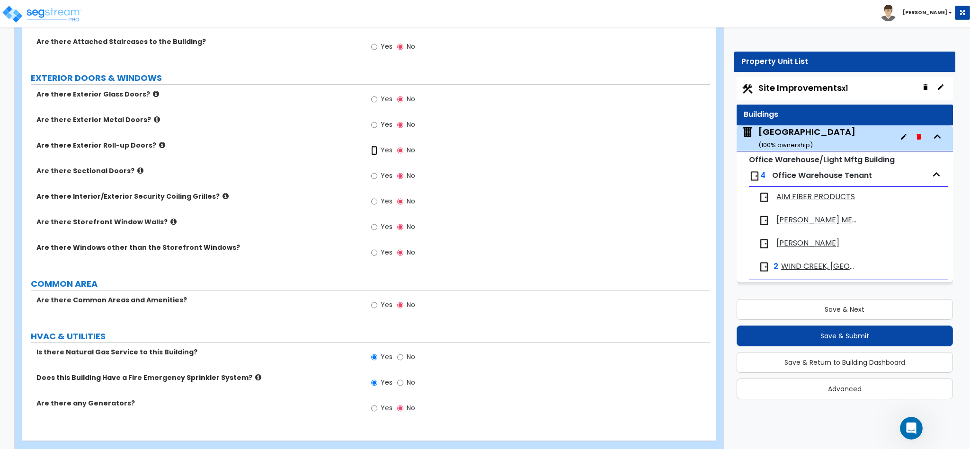
click at [374, 145] on input "Yes" at bounding box center [374, 150] width 6 height 10
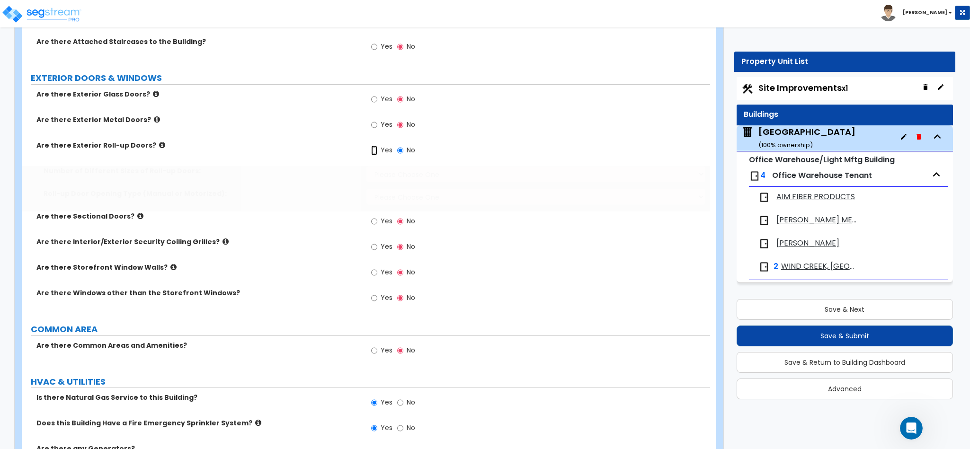
radio input "true"
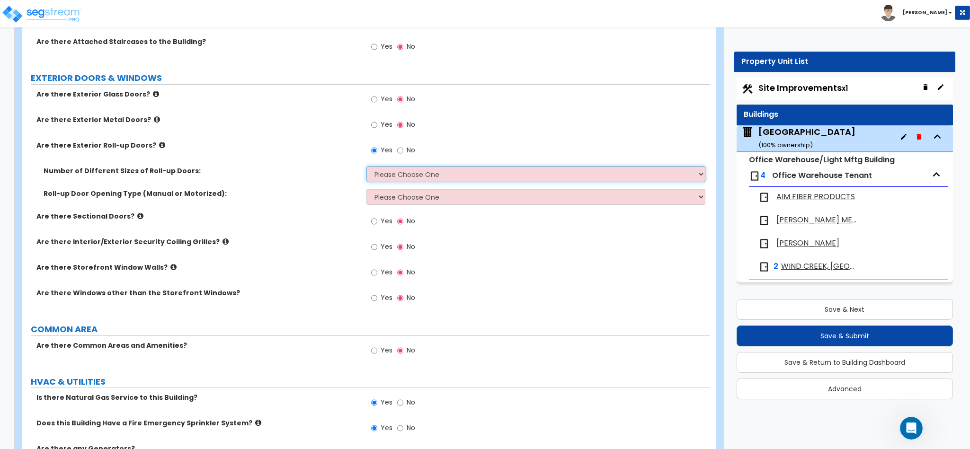
click at [383, 170] on select "Please Choose One 1 2 3" at bounding box center [537, 174] width 340 height 16
select select "1"
click at [367, 166] on select "Please Choose One 1 2 3" at bounding box center [537, 174] width 340 height 16
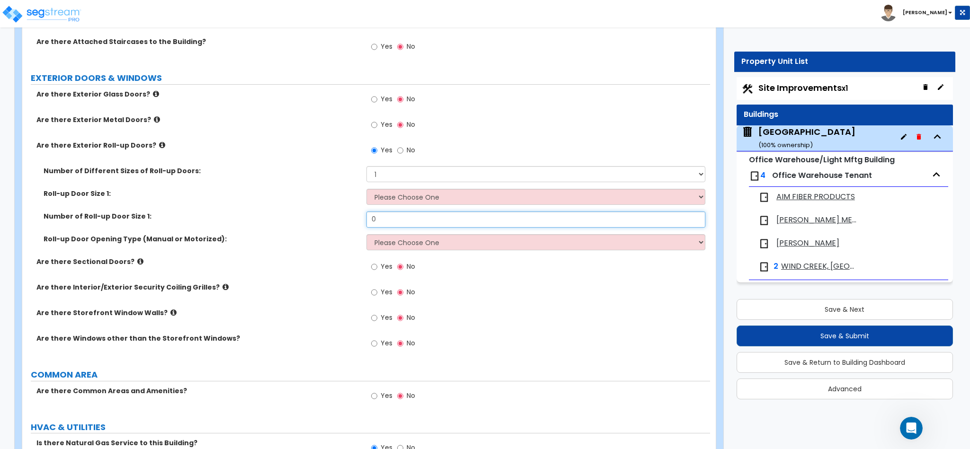
click at [389, 212] on input "0" at bounding box center [537, 220] width 340 height 16
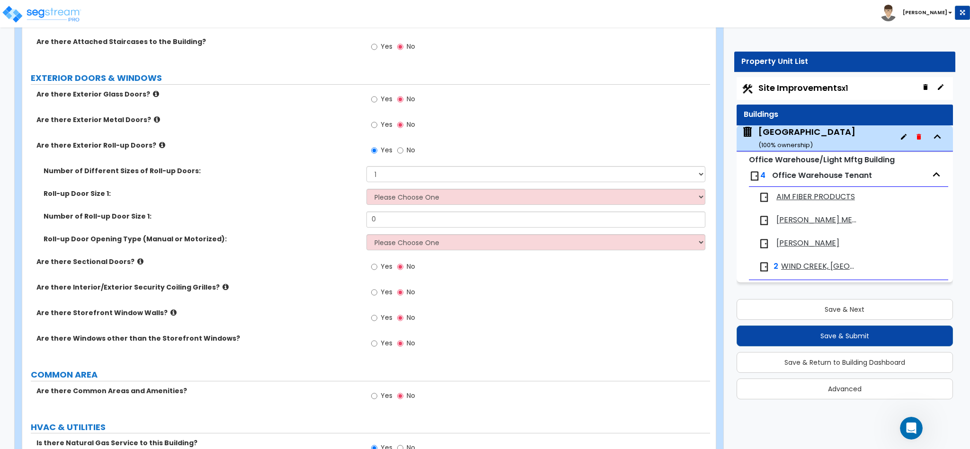
click at [401, 197] on div "Roll-up Door Size 1: Please Choose One 8' x 8' 10' x 10' 12' x 12' 14' x 14' 20…" at bounding box center [366, 200] width 688 height 23
click at [405, 189] on select "Please Choose One 8' x 8' 10' x 10' 12' x 12' 14' x 14' 20' x 12' 20' x 16'" at bounding box center [537, 197] width 340 height 16
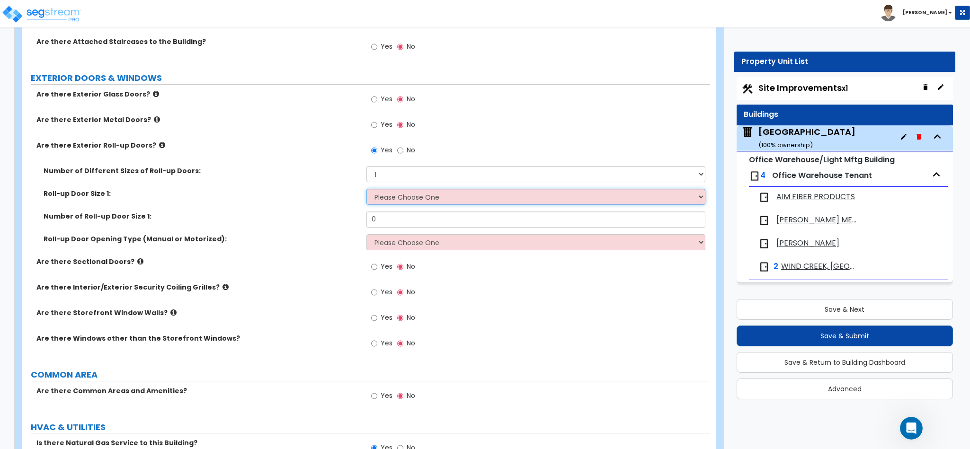
click at [405, 189] on select "Please Choose One 8' x 8' 10' x 10' 12' x 12' 14' x 14' 20' x 12' 20' x 16'" at bounding box center [537, 197] width 340 height 16
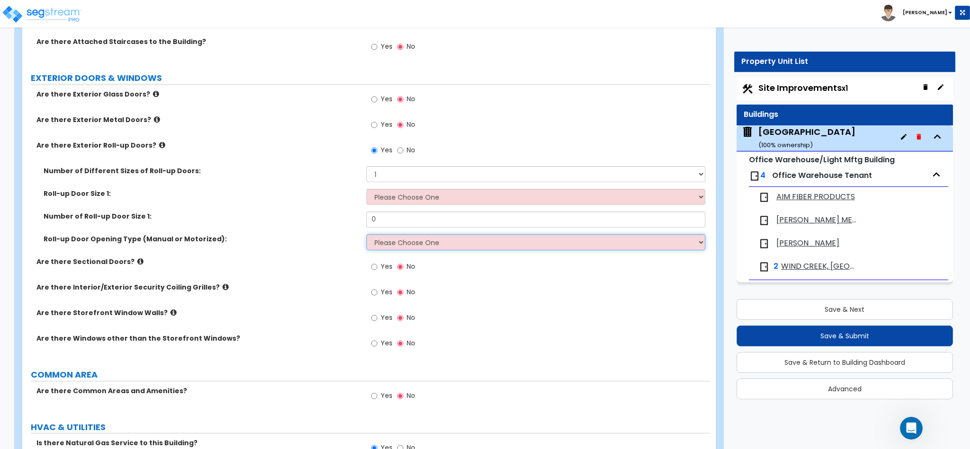
click at [459, 234] on select "Please Choose One All Manual All Motorized Some are Motorized" at bounding box center [537, 242] width 340 height 16
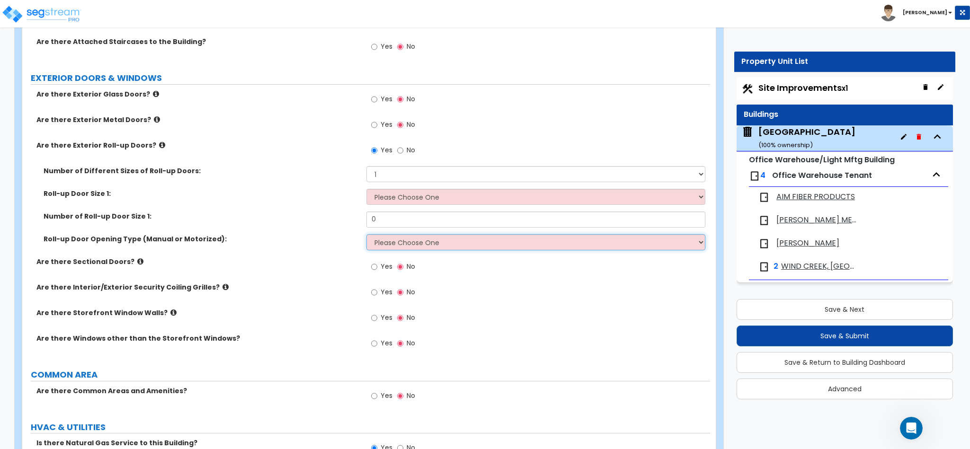
select select "3"
click at [367, 234] on select "Please Choose One All Manual All Motorized Some are Motorized" at bounding box center [537, 242] width 340 height 16
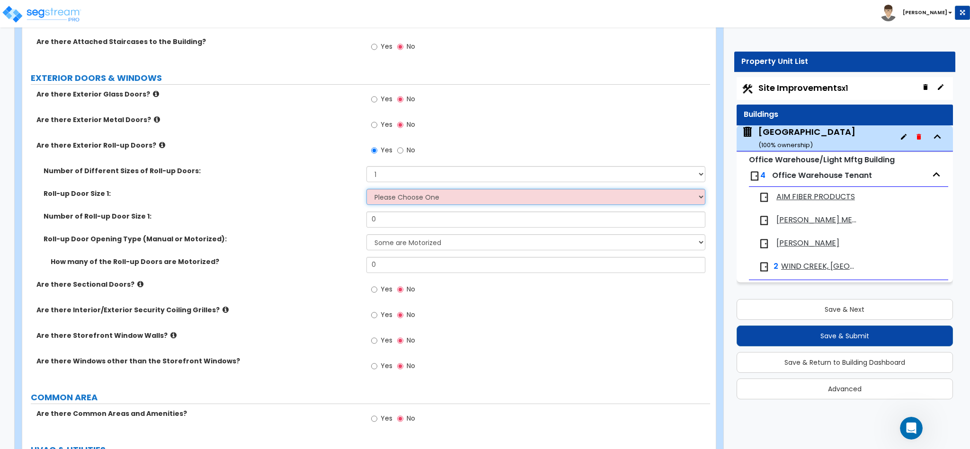
click at [413, 192] on select "Please Choose One 8' x 8' 10' x 10' 12' x 12' 14' x 14' 20' x 12' 20' x 16'" at bounding box center [537, 197] width 340 height 16
select select "7"
click at [367, 189] on select "Please Choose One 8' x 8' 10' x 10' 12' x 12' 14' x 14' 20' x 12' 20' x 16'" at bounding box center [537, 197] width 340 height 16
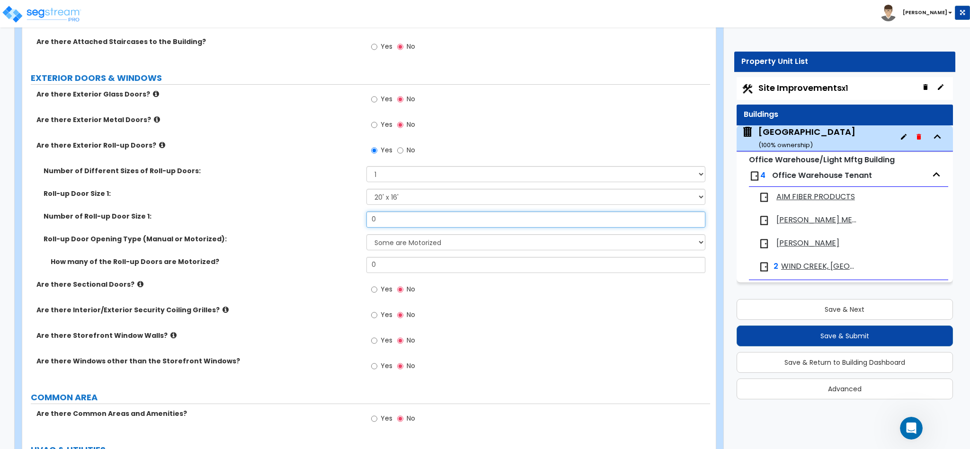
click at [400, 212] on input "0" at bounding box center [537, 220] width 340 height 16
type input "40"
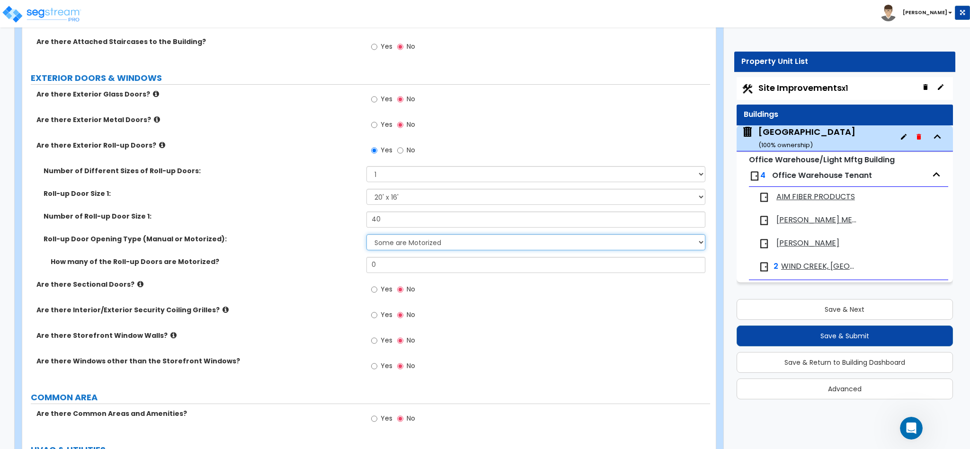
click at [425, 234] on select "Please Choose One All Manual All Motorized Some are Motorized" at bounding box center [537, 242] width 340 height 16
select select "2"
click at [367, 234] on select "Please Choose One All Manual All Motorized Some are Motorized" at bounding box center [537, 242] width 340 height 16
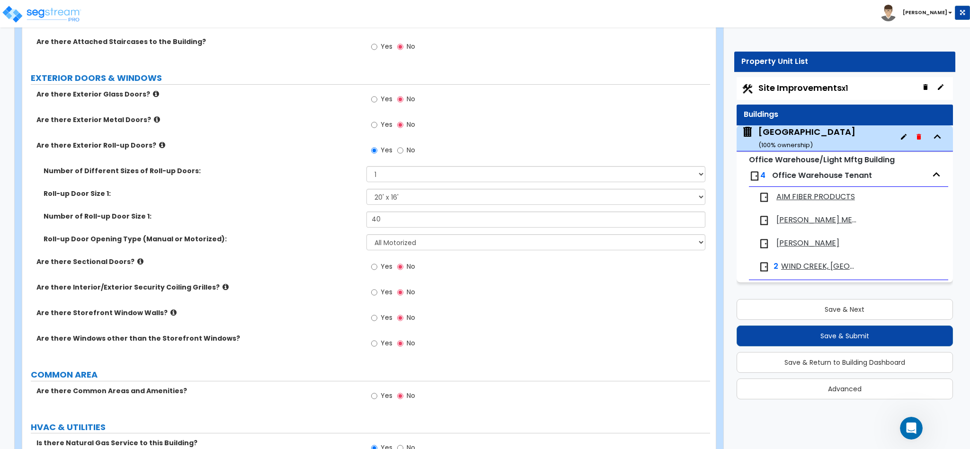
click at [223, 284] on icon at bounding box center [226, 287] width 6 height 7
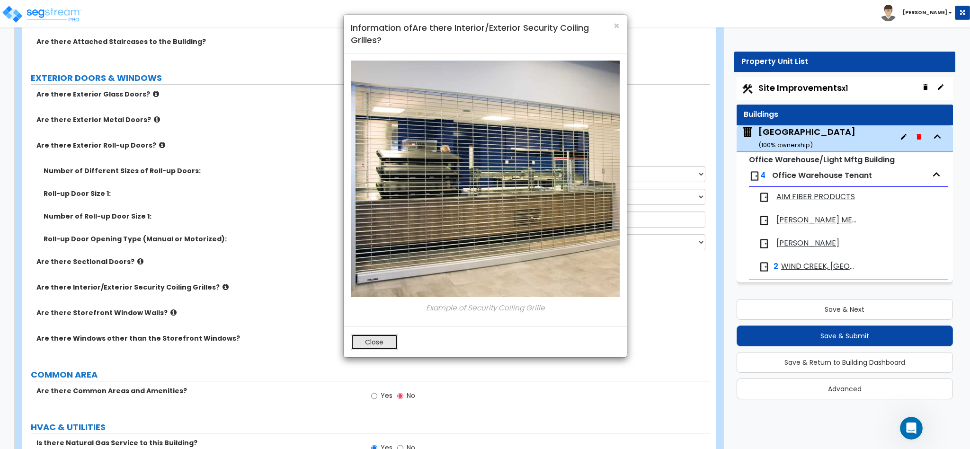
click at [371, 344] on button "Close" at bounding box center [374, 342] width 47 height 16
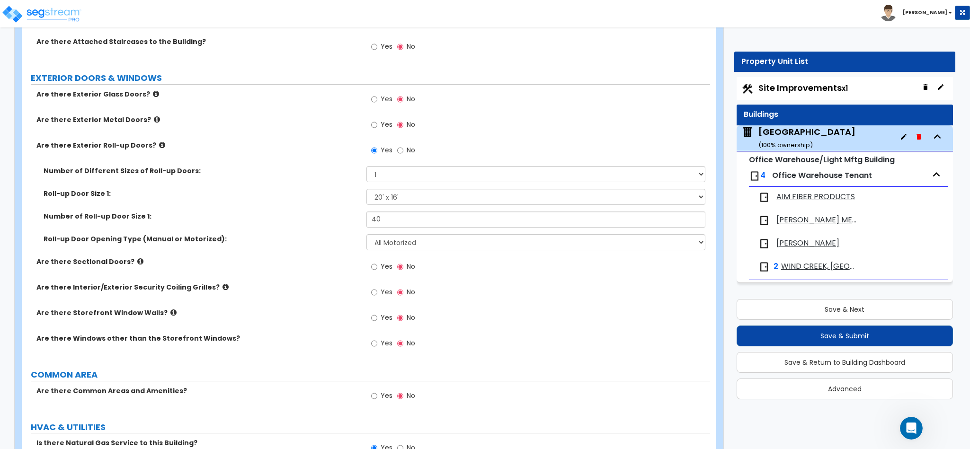
scroll to position [1049, 0]
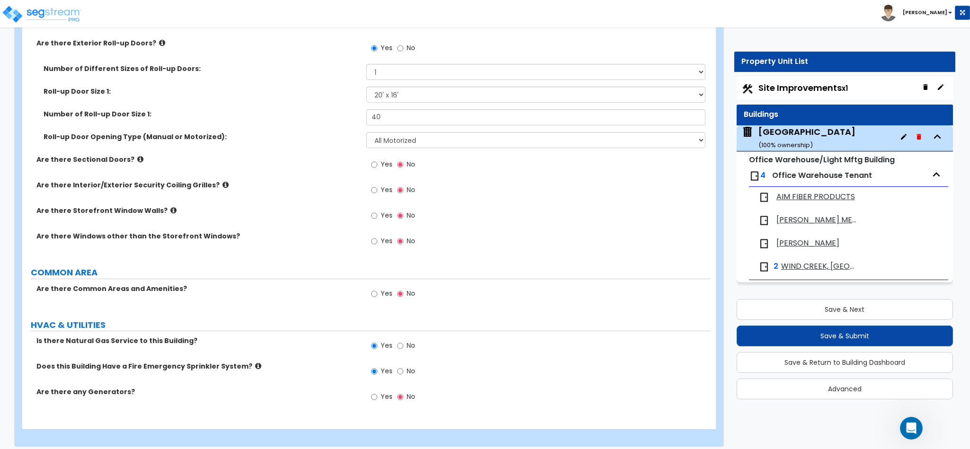
click at [382, 392] on span "Yes" at bounding box center [387, 396] width 12 height 9
click at [377, 392] on input "Yes" at bounding box center [374, 397] width 6 height 10
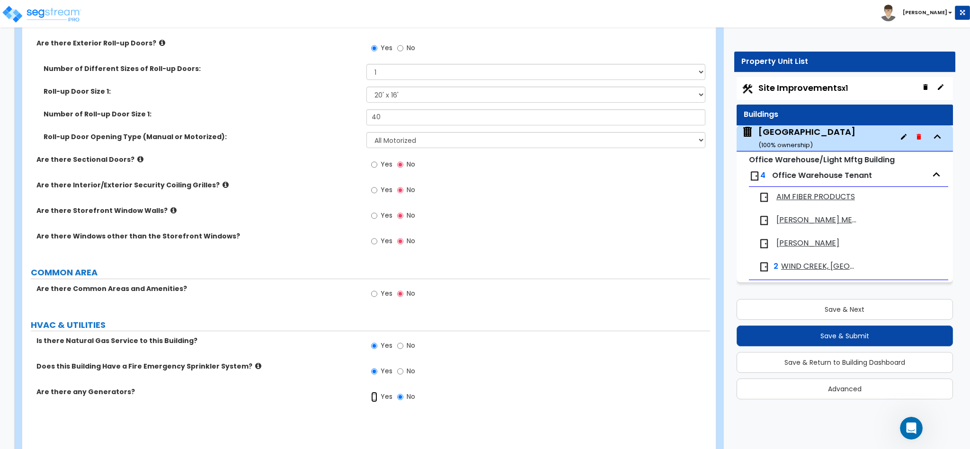
radio input "true"
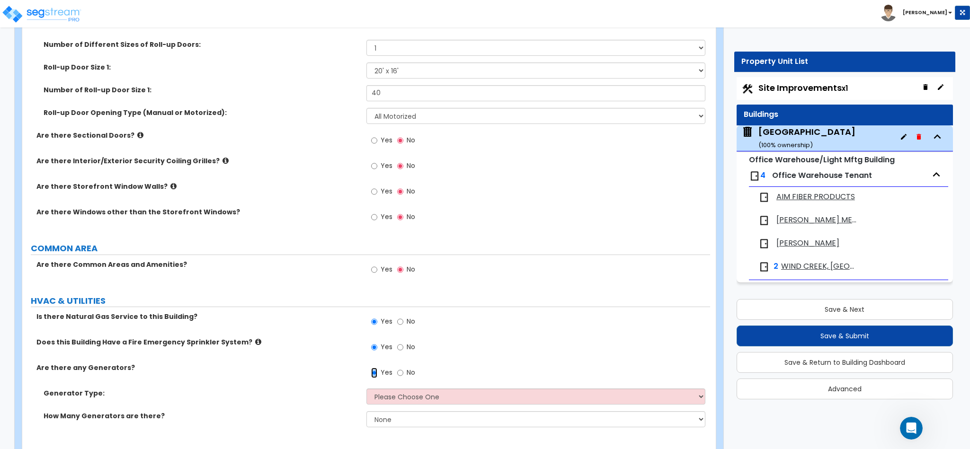
scroll to position [1094, 0]
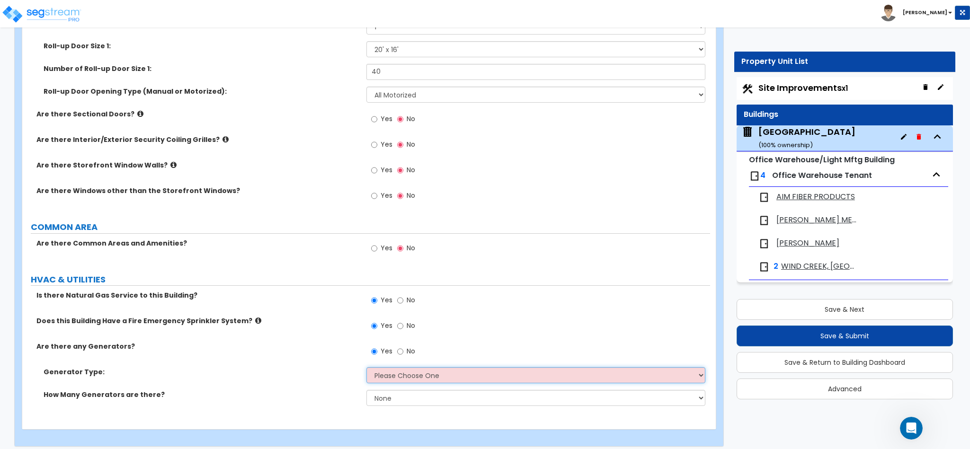
click at [418, 368] on select "Please Choose One Gas Diesel" at bounding box center [537, 376] width 340 height 16
select select "1"
click at [367, 368] on select "Please Choose One Gas Diesel" at bounding box center [537, 376] width 340 height 16
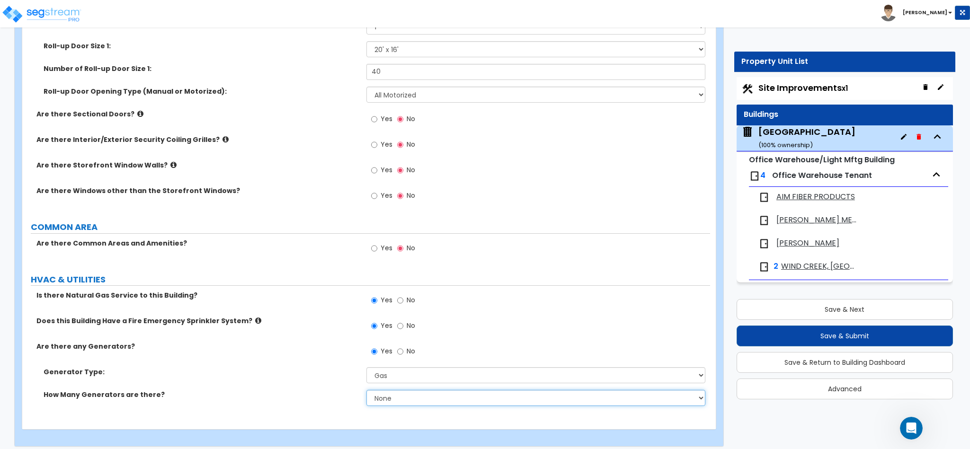
click at [401, 390] on select "None 1 2 3" at bounding box center [537, 398] width 340 height 16
select select "2"
click at [367, 390] on select "None 1 2 3" at bounding box center [537, 398] width 340 height 16
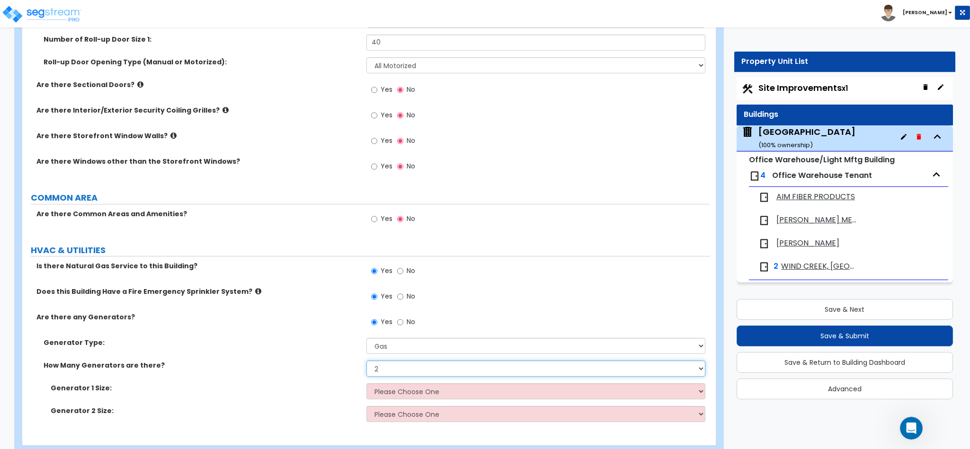
scroll to position [1140, 0]
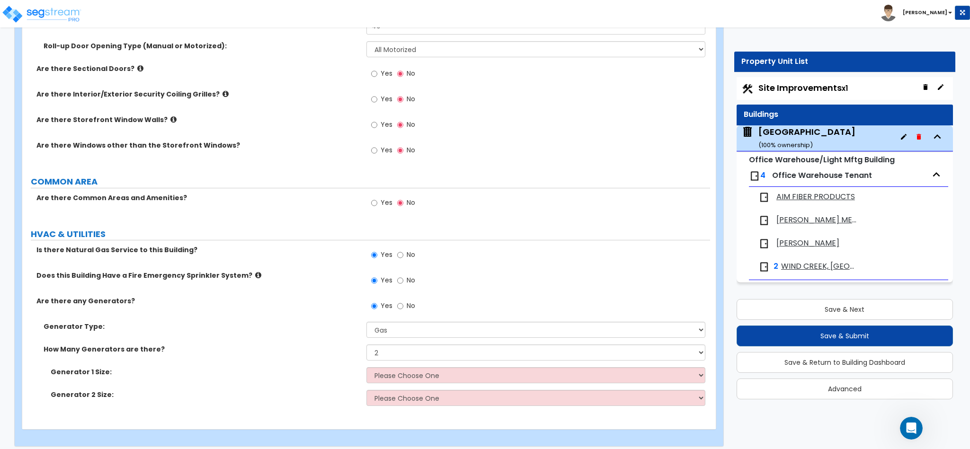
click at [411, 378] on div "Generator 1 Size: Please Choose One 20kW 35 kW 80 kW 100 kW 125 kW 185 kW" at bounding box center [366, 379] width 688 height 23
click at [411, 371] on select "Please Choose One 20kW 35 kW 80 kW 100 kW 125 kW 185 kW" at bounding box center [537, 376] width 340 height 16
click at [306, 345] on label "How Many Generators are there?" at bounding box center [202, 349] width 316 height 9
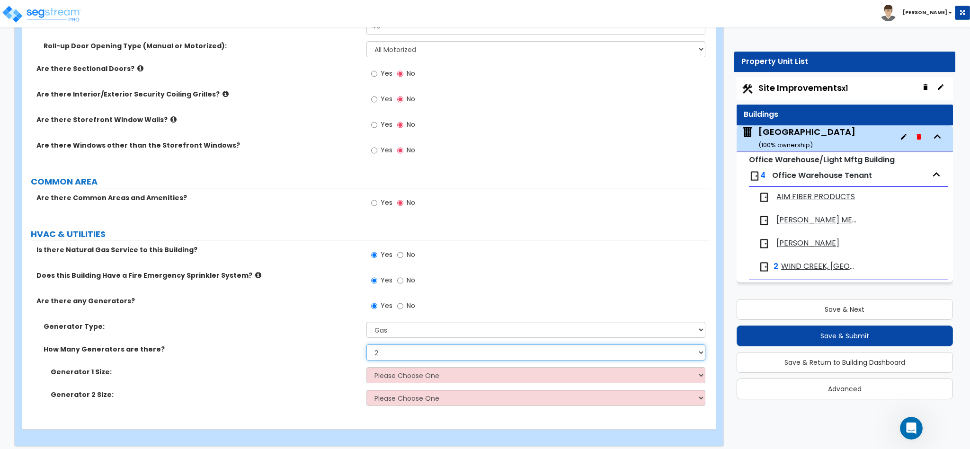
click at [401, 345] on select "None 1 2 3" at bounding box center [537, 353] width 340 height 16
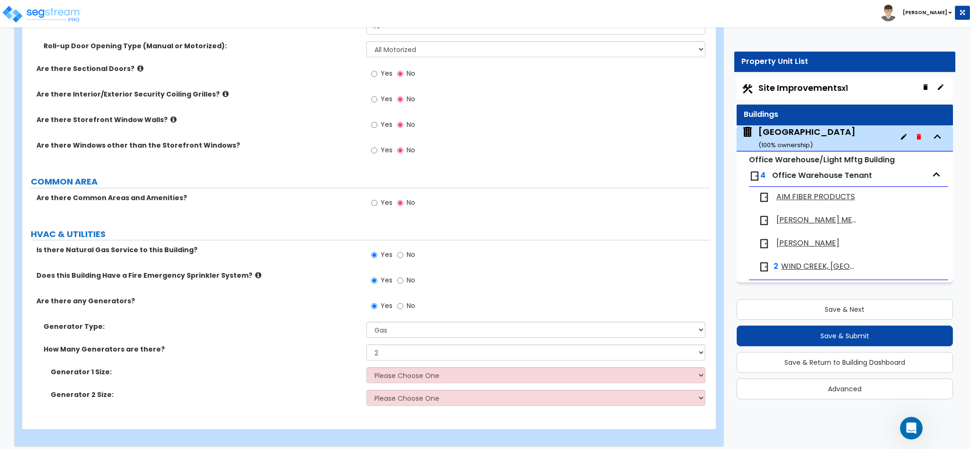
click at [310, 368] on label "Generator 1 Size:" at bounding box center [205, 372] width 309 height 9
click at [385, 368] on select "Please Choose One 20kW 35 kW 80 kW 100 kW 125 kW 185 kW" at bounding box center [537, 376] width 340 height 16
select select "5"
click at [367, 368] on select "Please Choose One 20kW 35 kW 80 kW 100 kW 125 kW 185 kW" at bounding box center [537, 376] width 340 height 16
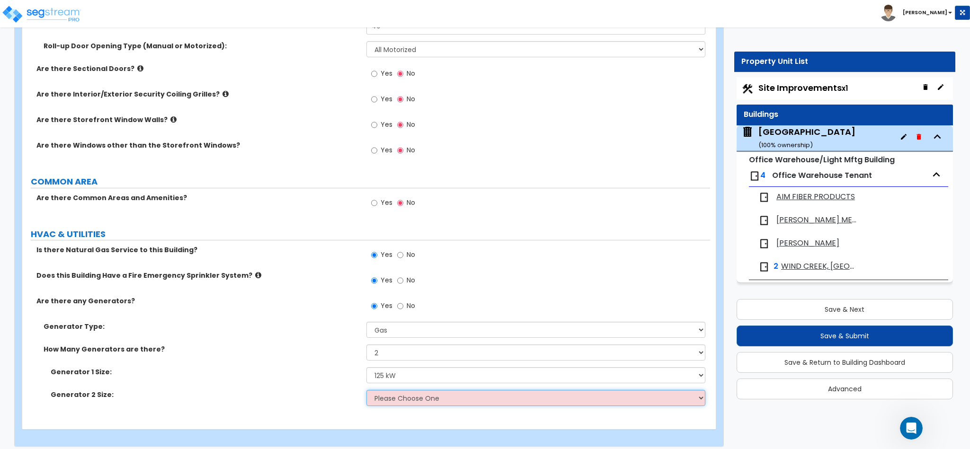
click at [401, 390] on select "Please Choose One 20 kW 35 kW 80 kW 100 kW 125 kW 185 kW" at bounding box center [537, 398] width 340 height 16
select select "5"
click at [367, 390] on select "Please Choose One 20 kW 35 kW 80 kW 100 kW 125 kW 185 kW" at bounding box center [537, 398] width 340 height 16
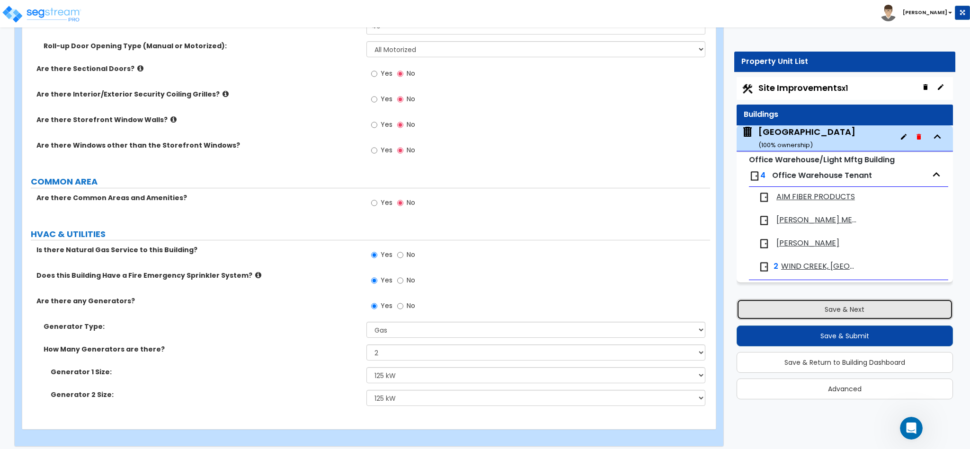
click at [874, 309] on button "Save & Next" at bounding box center [845, 309] width 216 height 21
click at [874, 310] on button "Save & Next" at bounding box center [845, 309] width 216 height 21
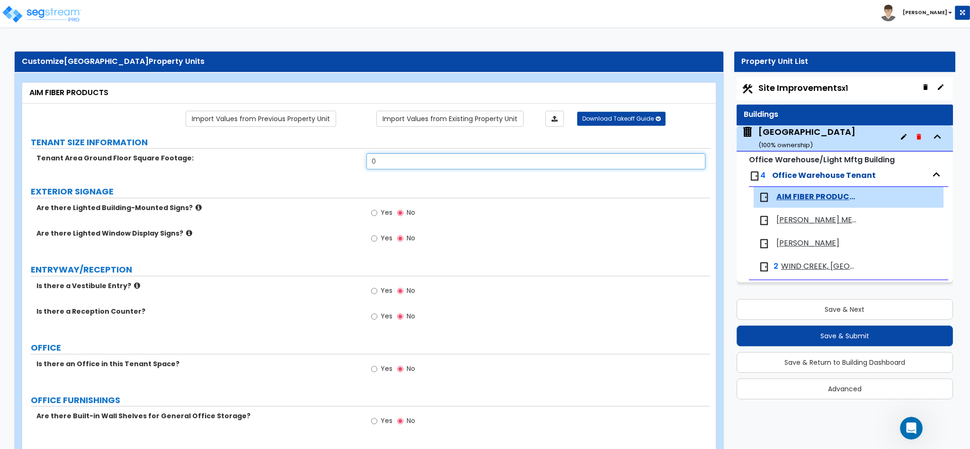
click at [443, 162] on input "0" at bounding box center [537, 161] width 340 height 16
click at [443, 160] on input "0" at bounding box center [537, 161] width 340 height 16
click at [820, 220] on span "[PERSON_NAME] METALS CORPORATION" at bounding box center [817, 220] width 81 height 11
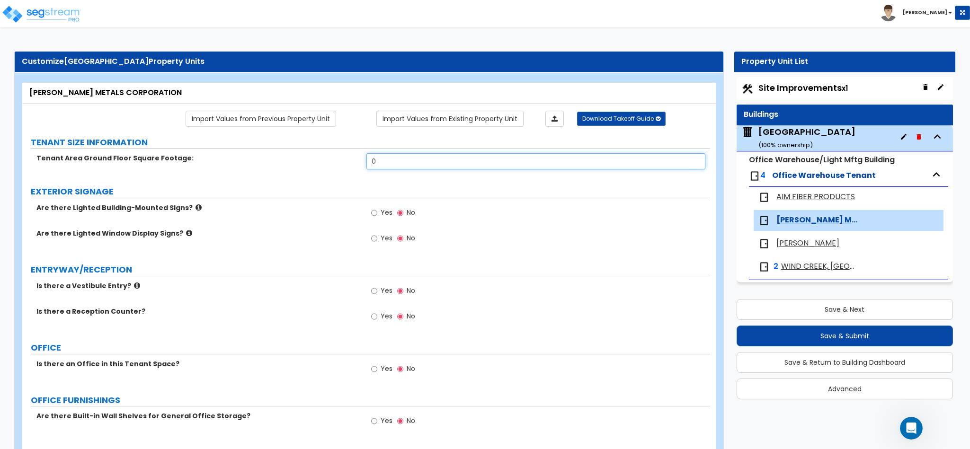
click at [493, 163] on input "0" at bounding box center [537, 161] width 340 height 16
click at [196, 209] on icon at bounding box center [199, 207] width 6 height 7
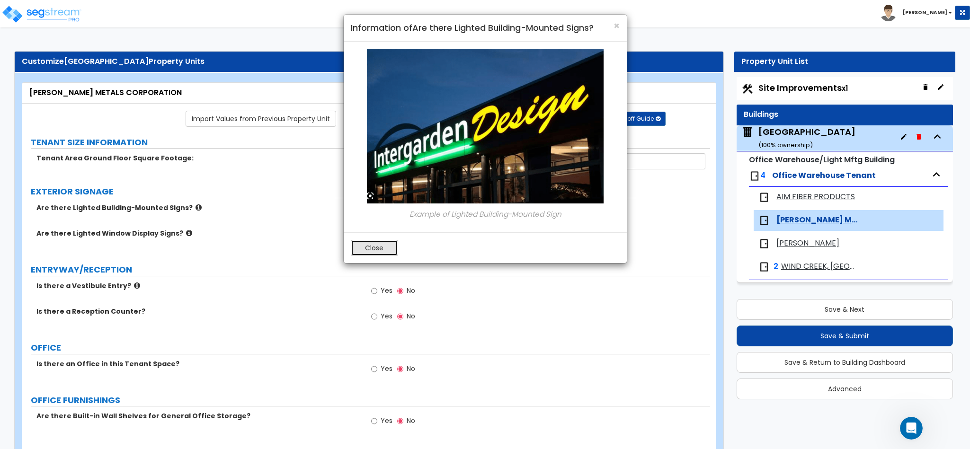
click at [368, 250] on button "Close" at bounding box center [374, 248] width 47 height 16
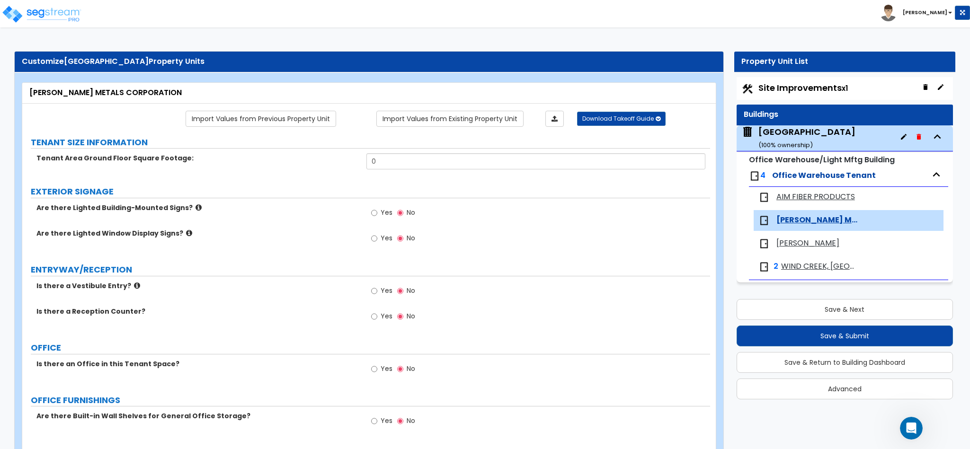
click at [186, 236] on icon at bounding box center [189, 233] width 6 height 7
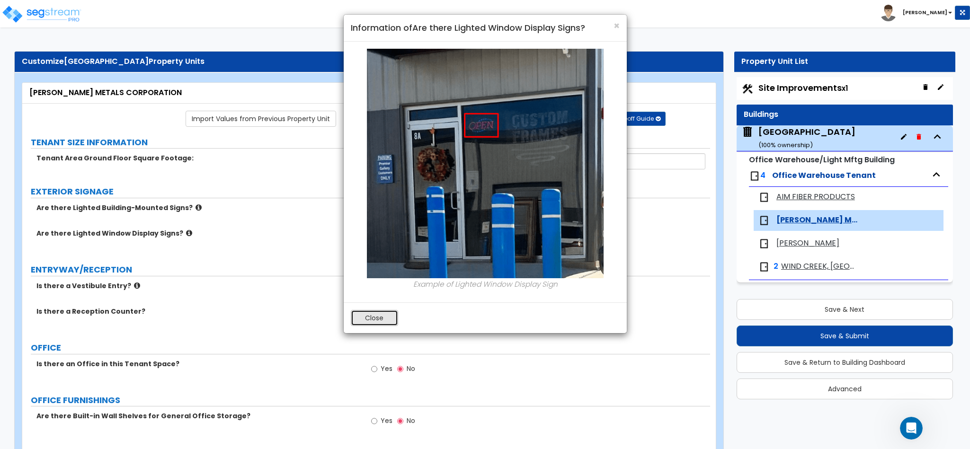
click at [358, 317] on button "Close" at bounding box center [374, 318] width 47 height 16
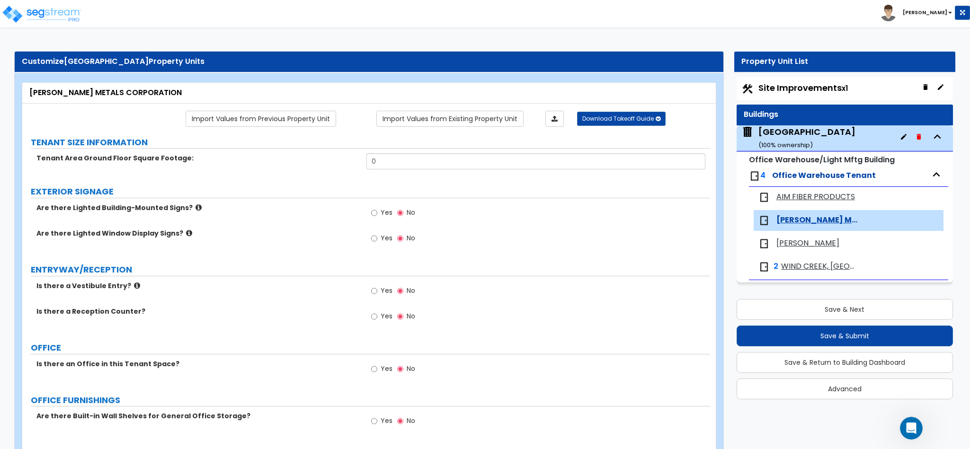
click at [817, 202] on span "AIM FIBER PRODUCTS" at bounding box center [816, 197] width 79 height 11
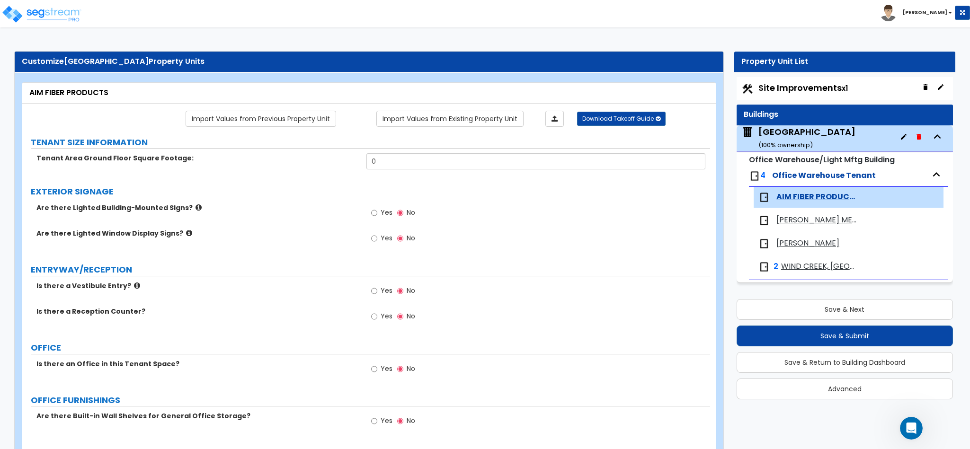
click at [789, 247] on span "[PERSON_NAME]" at bounding box center [808, 243] width 63 height 11
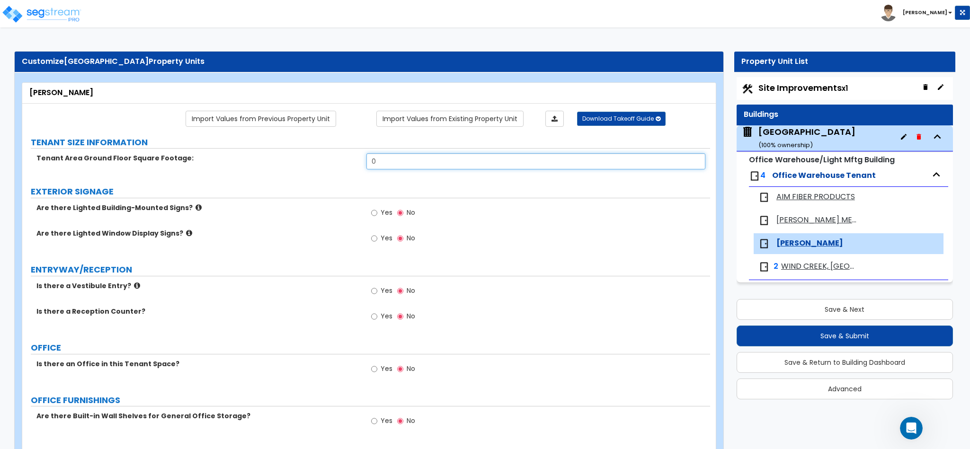
click at [391, 168] on input "0" at bounding box center [537, 161] width 340 height 16
paste input "0"
type input "00"
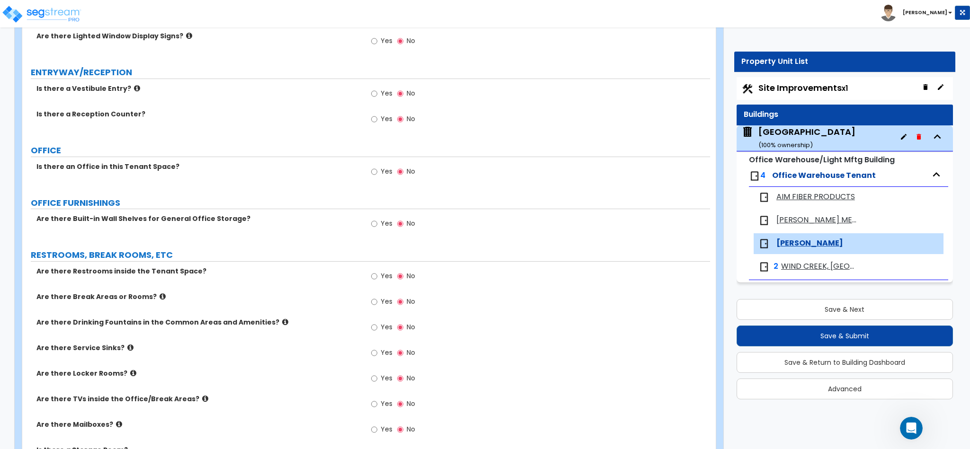
scroll to position [236, 0]
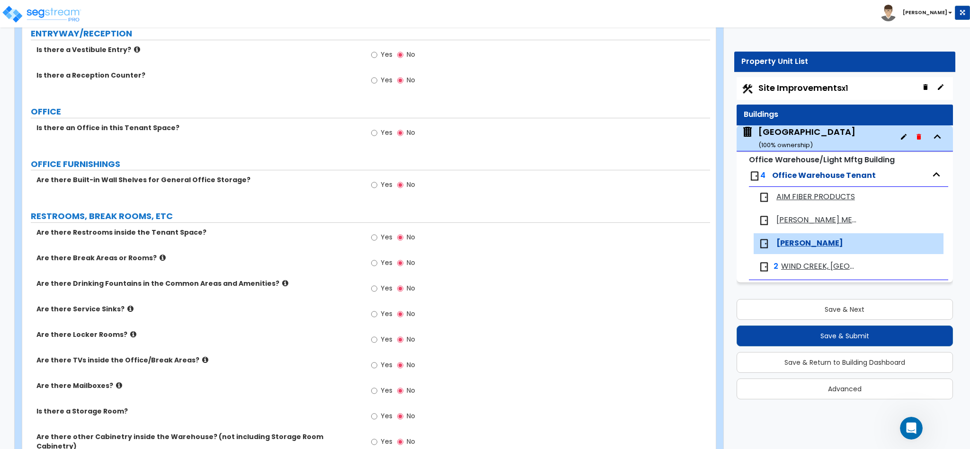
type input "137,609"
click at [373, 137] on input "Yes" at bounding box center [374, 133] width 6 height 10
radio input "true"
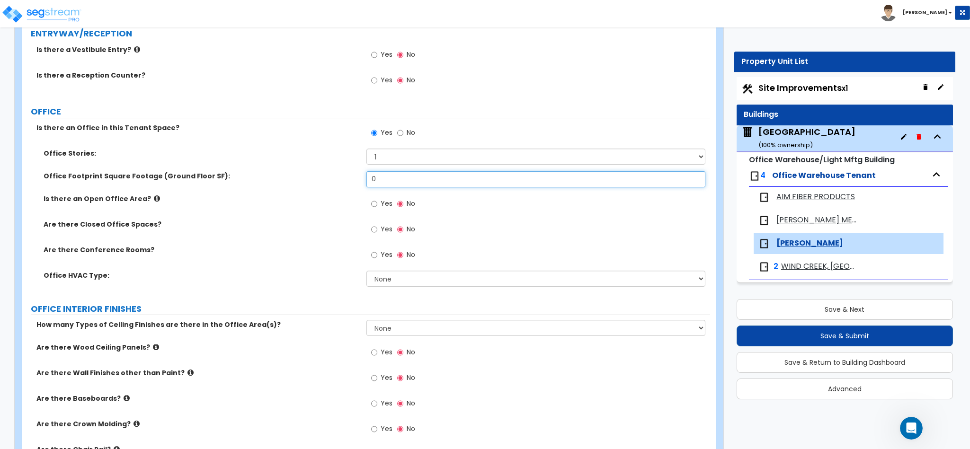
click at [397, 182] on input "0" at bounding box center [537, 179] width 340 height 16
type input "8,389"
click at [326, 259] on div "Are there Conference Rooms? Yes No" at bounding box center [366, 258] width 688 height 26
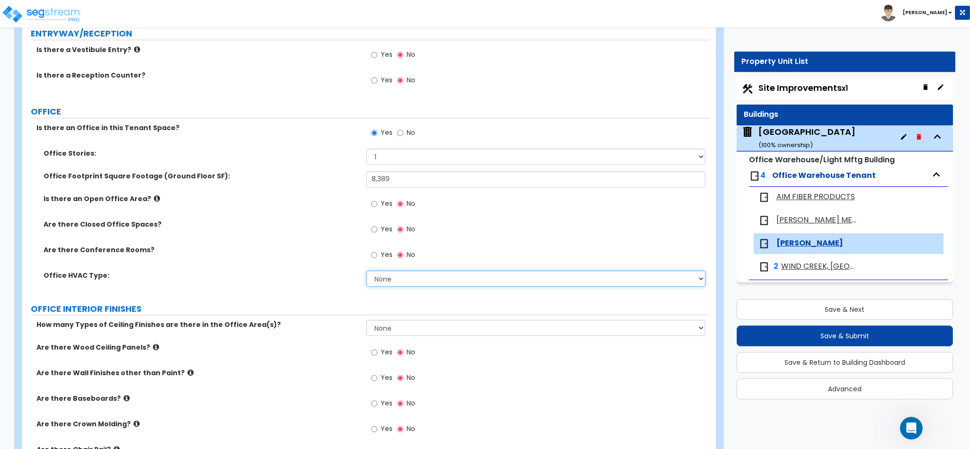
click at [407, 274] on select "None Rooftop Unit Furnace-Condenser Forced Air Split Heating/Cooling Systems He…" at bounding box center [537, 279] width 340 height 16
select select "1"
click at [367, 272] on select "None Rooftop Unit Furnace-Condenser Forced Air Split Heating/Cooling Systems He…" at bounding box center [537, 279] width 340 height 16
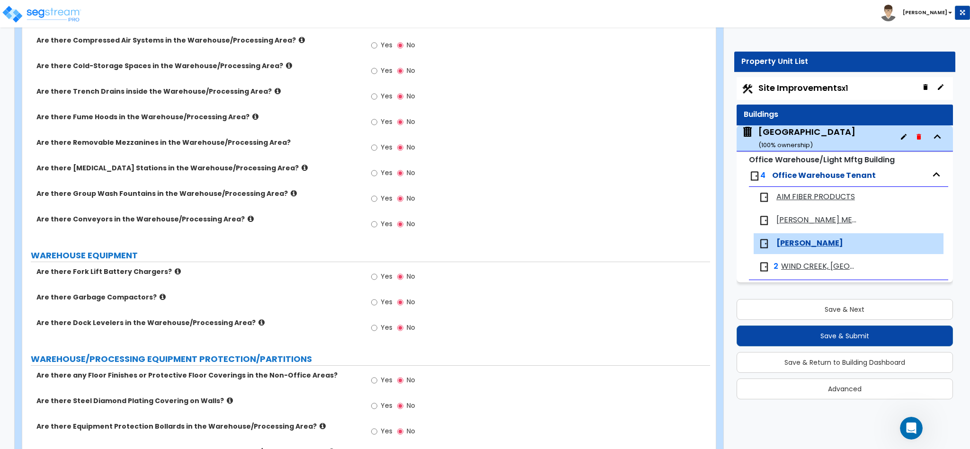
scroll to position [1657, 0]
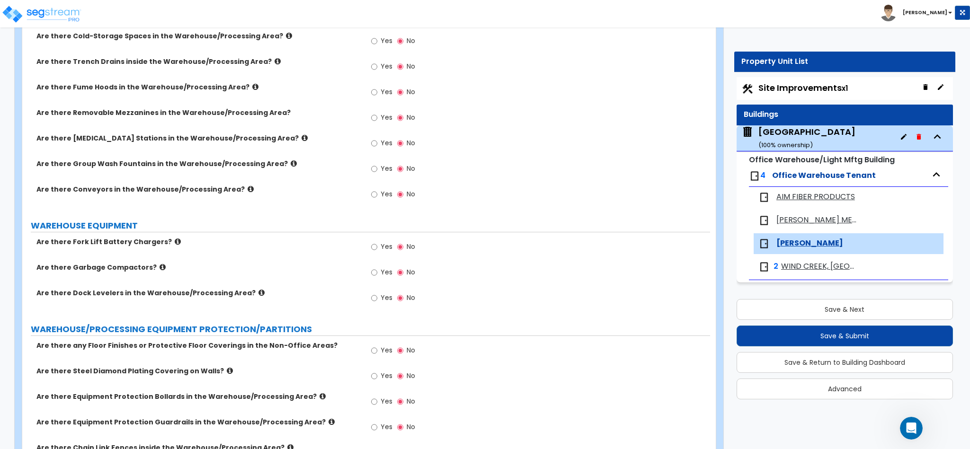
click at [250, 288] on label "Are there Dock Levelers in the Warehouse/Processing Area?" at bounding box center [197, 292] width 323 height 9
click at [259, 289] on icon at bounding box center [262, 292] width 6 height 7
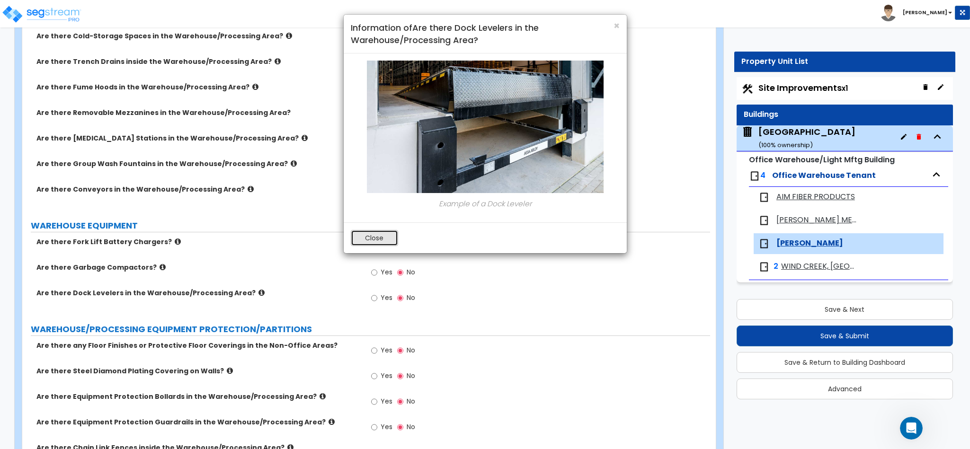
click at [367, 236] on button "Close" at bounding box center [374, 238] width 47 height 16
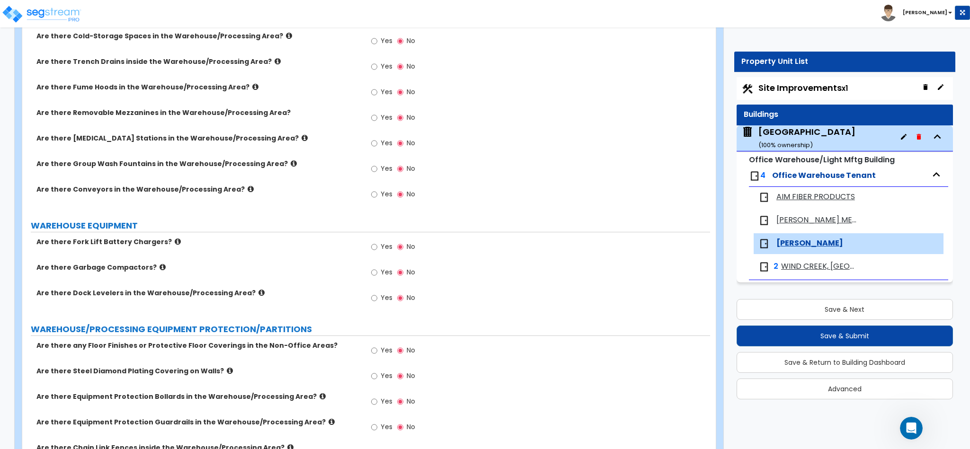
click at [169, 237] on label "Are there Fork Lift Battery Chargers?" at bounding box center [197, 241] width 323 height 9
click at [175, 238] on icon at bounding box center [178, 241] width 6 height 7
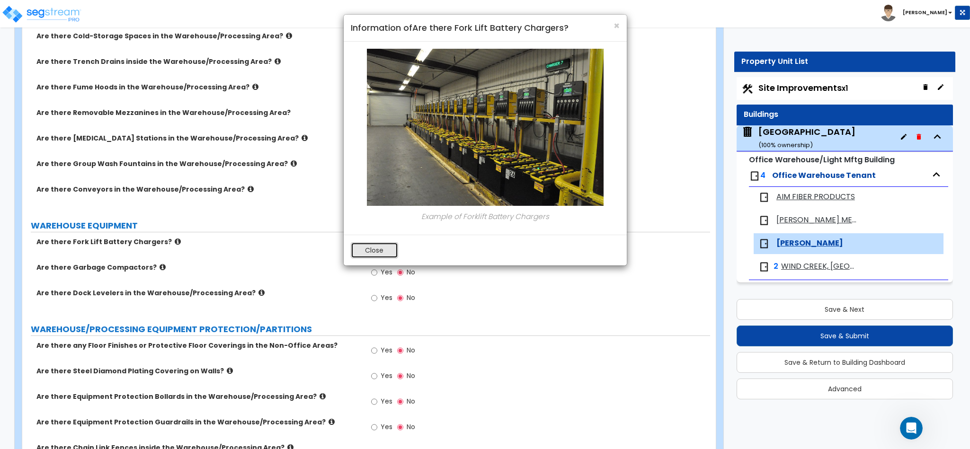
click at [380, 247] on button "Close" at bounding box center [374, 250] width 47 height 16
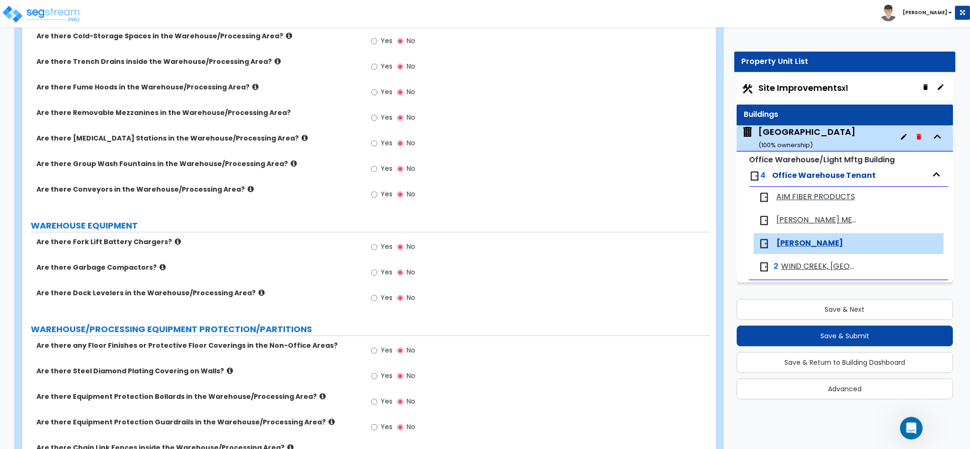
scroll to position [1894, 0]
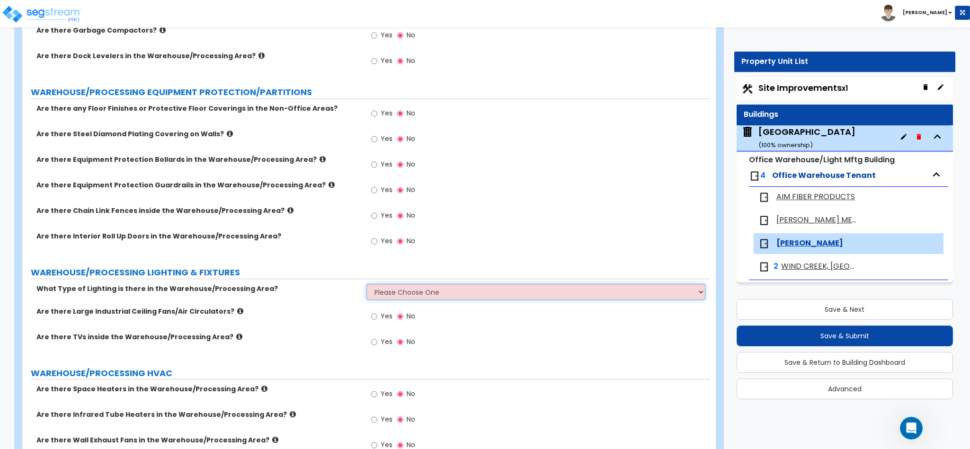
click at [388, 284] on select "Please Choose One High Bay Round Fixtures High Bay Fluorescent Tube Lighting Hi…" at bounding box center [537, 292] width 340 height 16
select select "3"
click at [367, 284] on select "Please Choose One High Bay Round Fixtures High Bay Fluorescent Tube Lighting Hi…" at bounding box center [537, 292] width 340 height 16
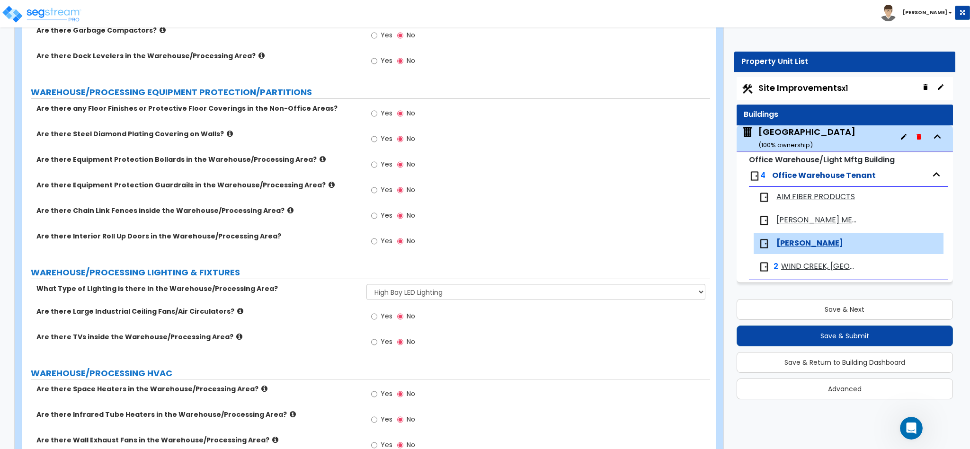
click at [237, 308] on icon at bounding box center [240, 311] width 6 height 7
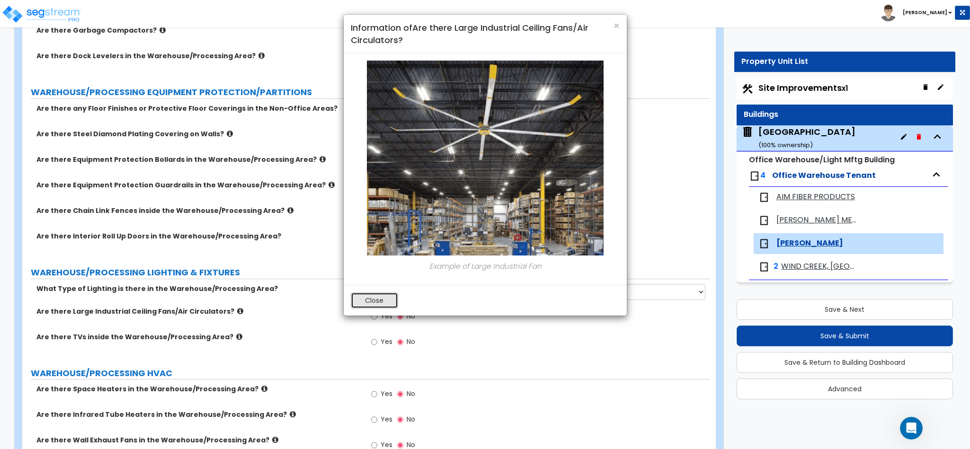
click at [381, 303] on button "Close" at bounding box center [374, 301] width 47 height 16
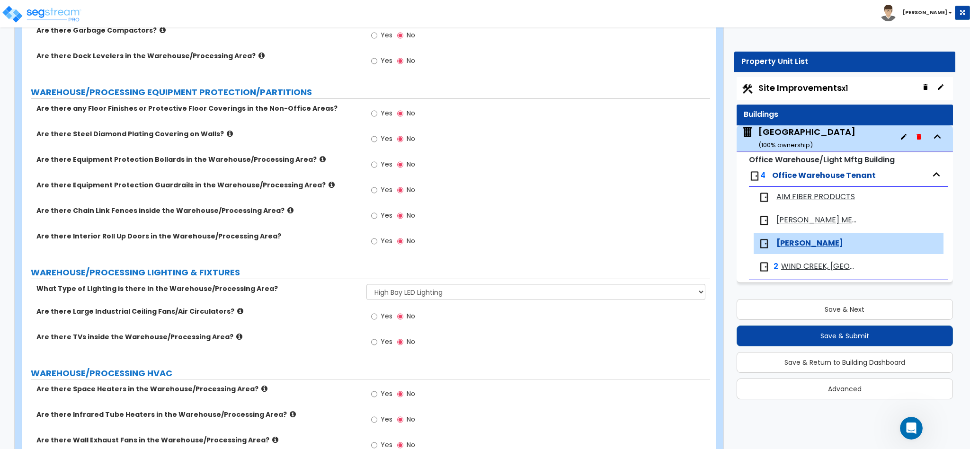
click at [236, 333] on icon at bounding box center [239, 336] width 6 height 7
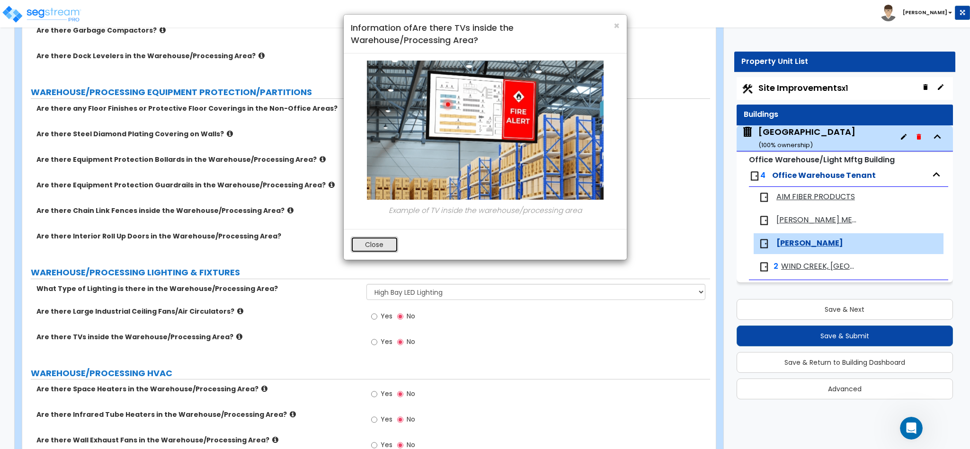
click at [377, 247] on button "Close" at bounding box center [374, 245] width 47 height 16
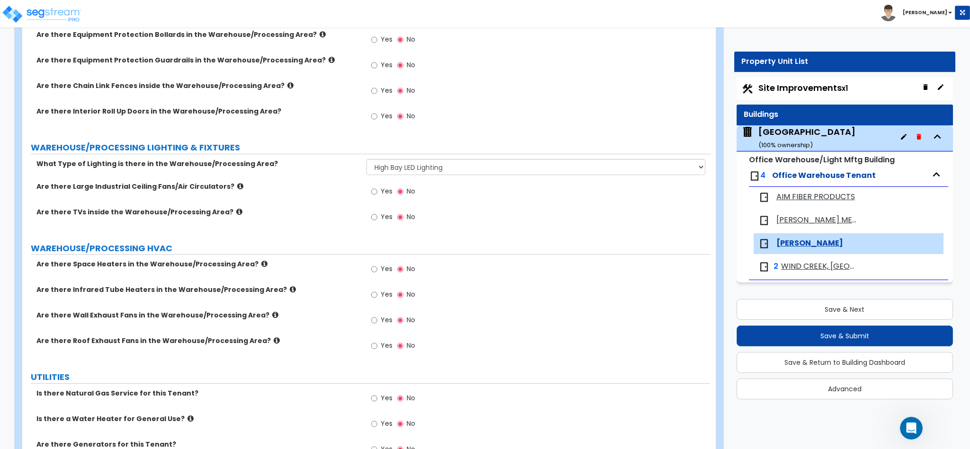
scroll to position [2063, 0]
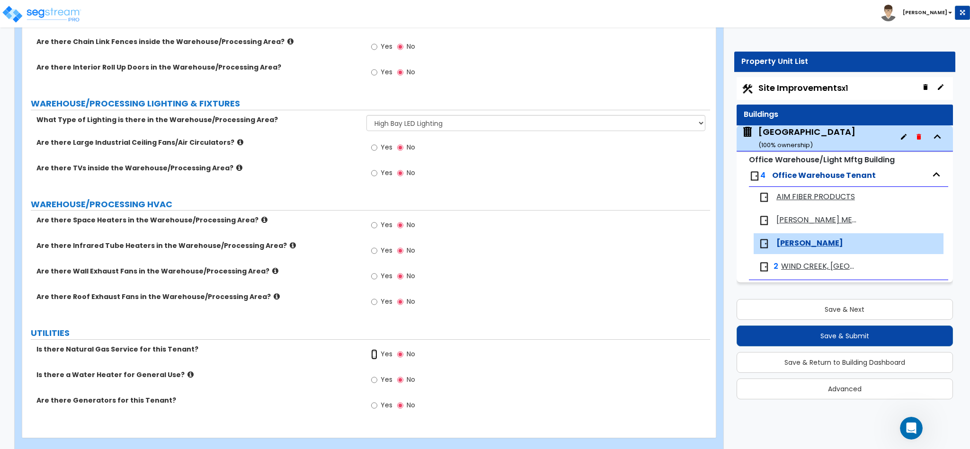
click at [377, 350] on input "Yes" at bounding box center [374, 355] width 6 height 10
radio input "true"
click at [374, 375] on input "Yes" at bounding box center [374, 380] width 6 height 10
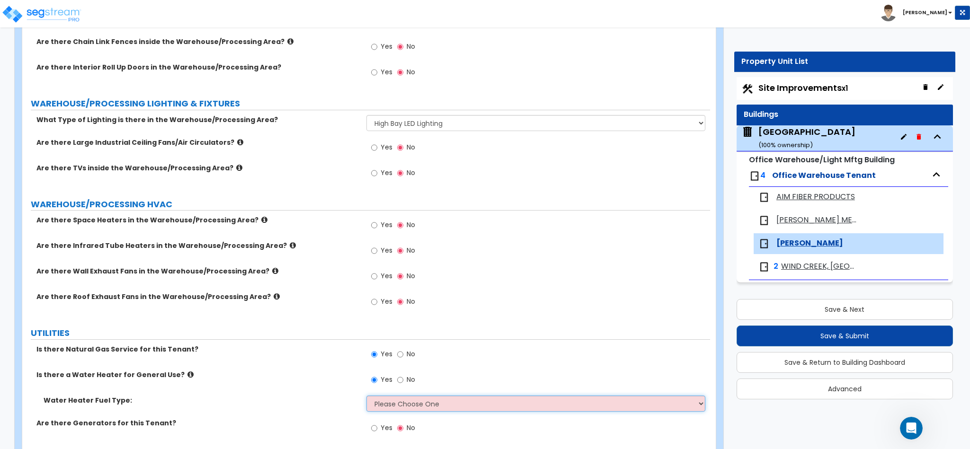
click at [388, 396] on select "Please Choose One Gas Electric" at bounding box center [537, 404] width 340 height 16
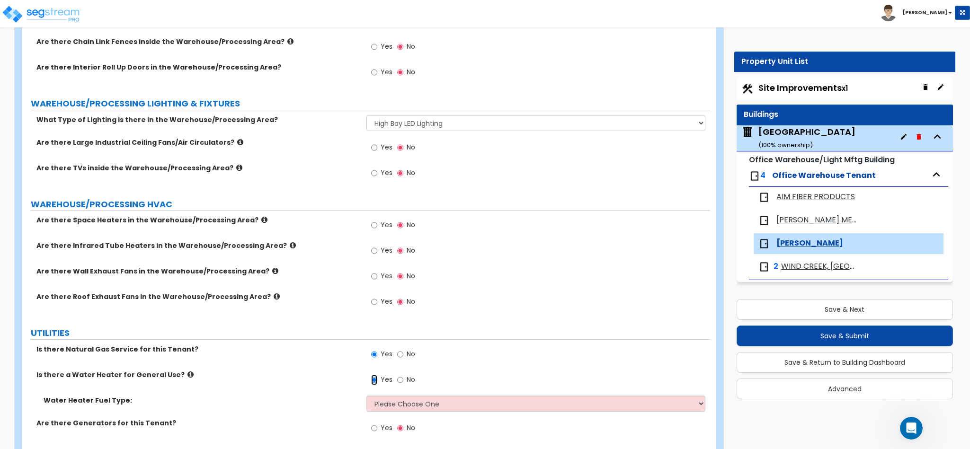
click at [371, 375] on input "Yes" at bounding box center [374, 380] width 6 height 10
click at [400, 375] on input "No" at bounding box center [400, 380] width 6 height 10
radio input "false"
radio input "true"
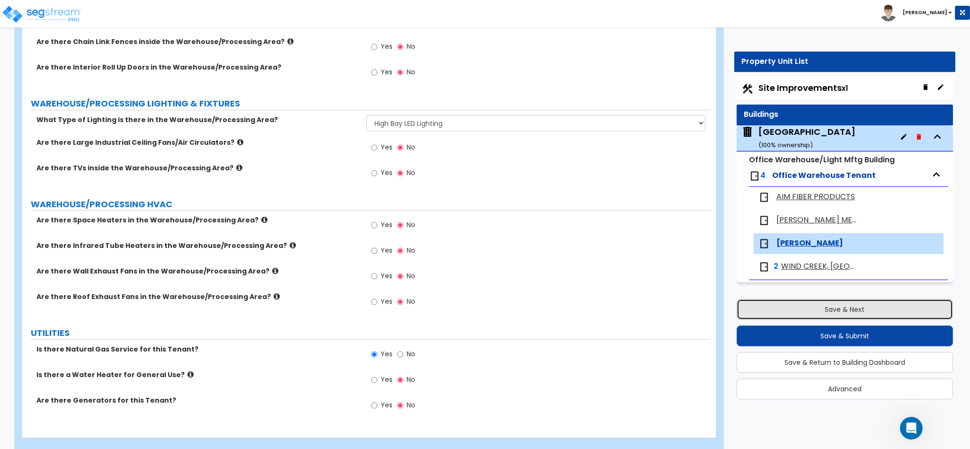
click at [829, 309] on button "Save & Next" at bounding box center [845, 309] width 216 height 21
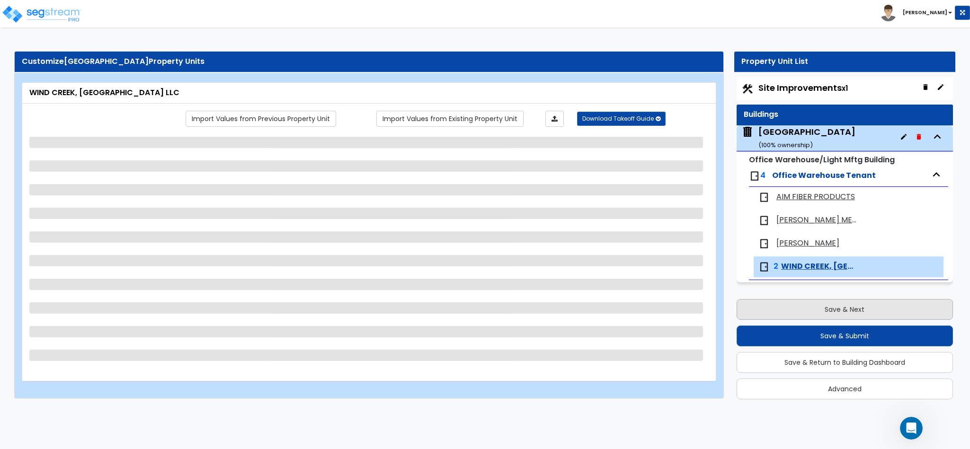
scroll to position [0, 0]
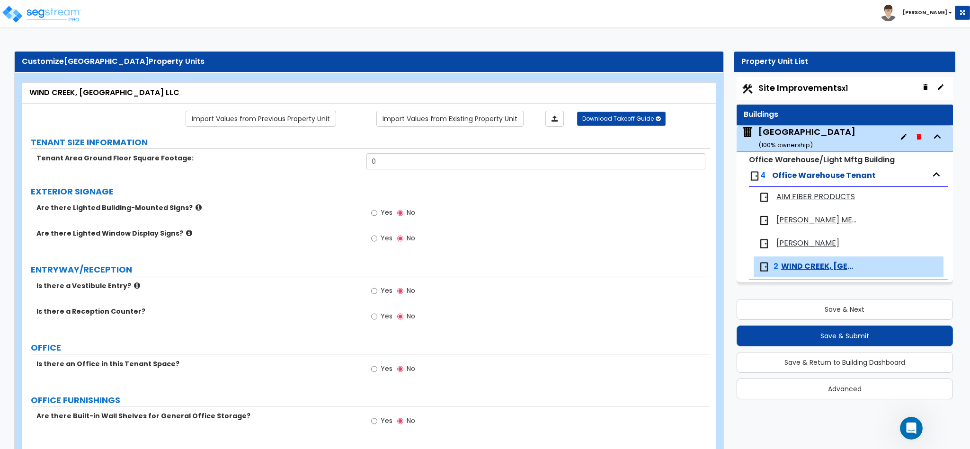
click at [793, 243] on span "[PERSON_NAME]" at bounding box center [808, 243] width 63 height 11
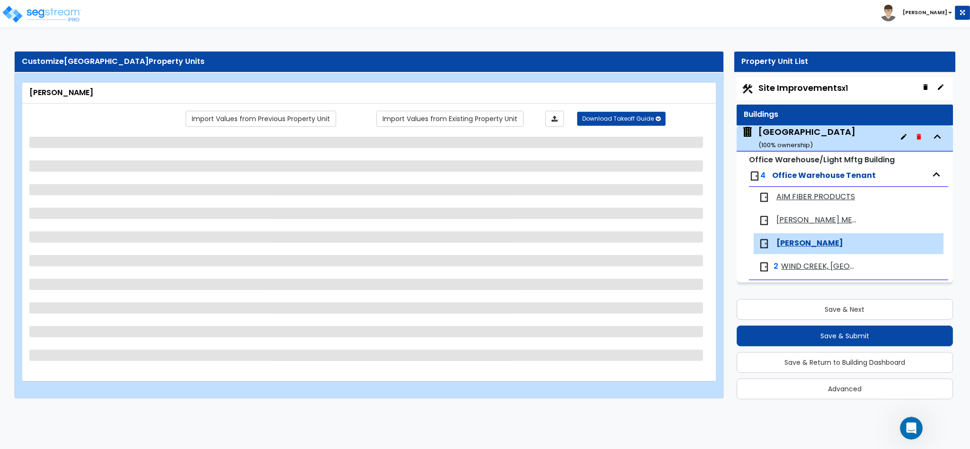
select select "1"
select select "3"
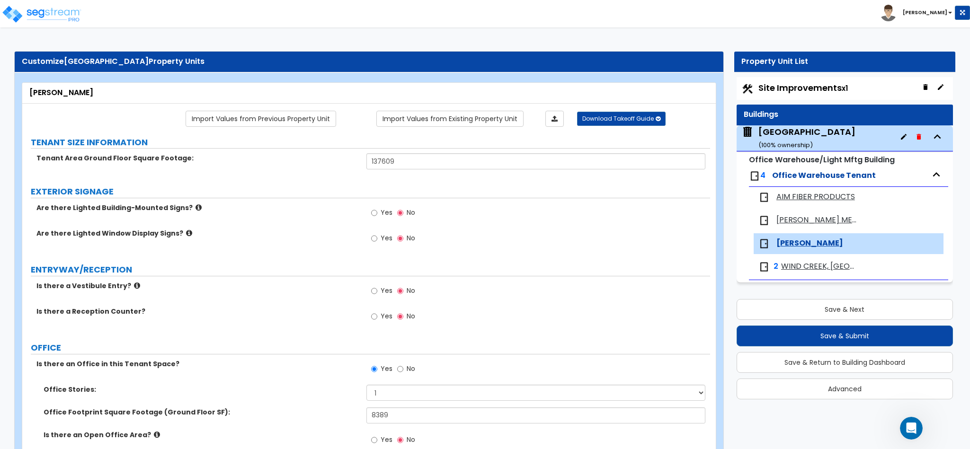
click at [134, 287] on icon at bounding box center [137, 285] width 6 height 7
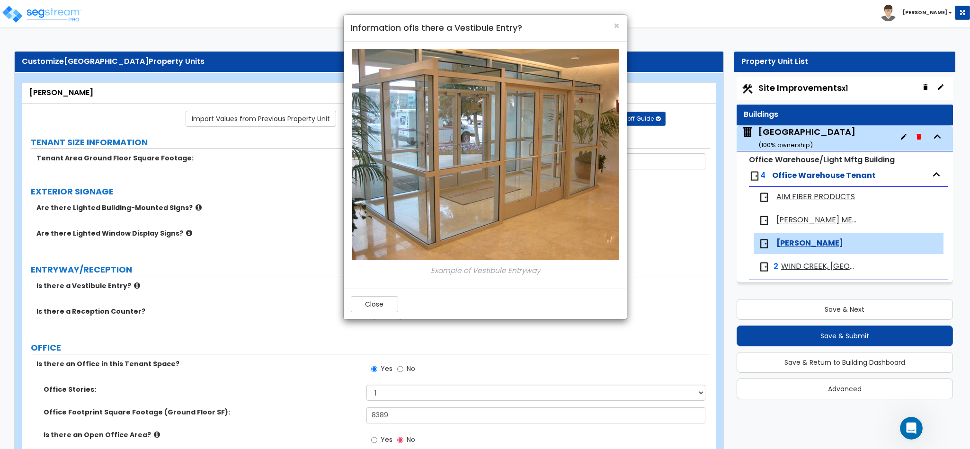
click at [131, 287] on div "× Information of Is there a Vestibule Entry? Example of Vestibule Entryway Close" at bounding box center [485, 224] width 970 height 449
click at [384, 306] on button "Close" at bounding box center [374, 304] width 47 height 16
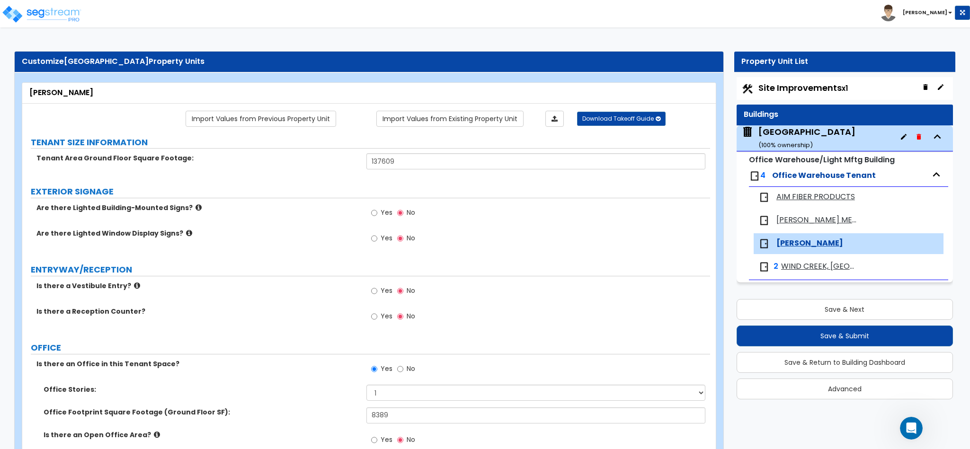
click at [786, 221] on span "[PERSON_NAME] METALS CORPORATION" at bounding box center [817, 220] width 81 height 11
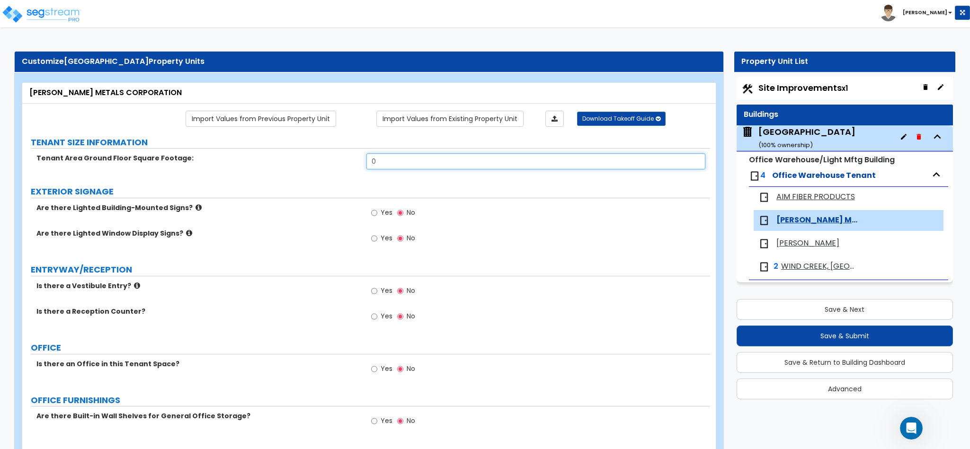
click at [395, 161] on input "0" at bounding box center [537, 161] width 340 height 16
type input "81,427"
click at [374, 374] on input "Yes" at bounding box center [374, 369] width 6 height 10
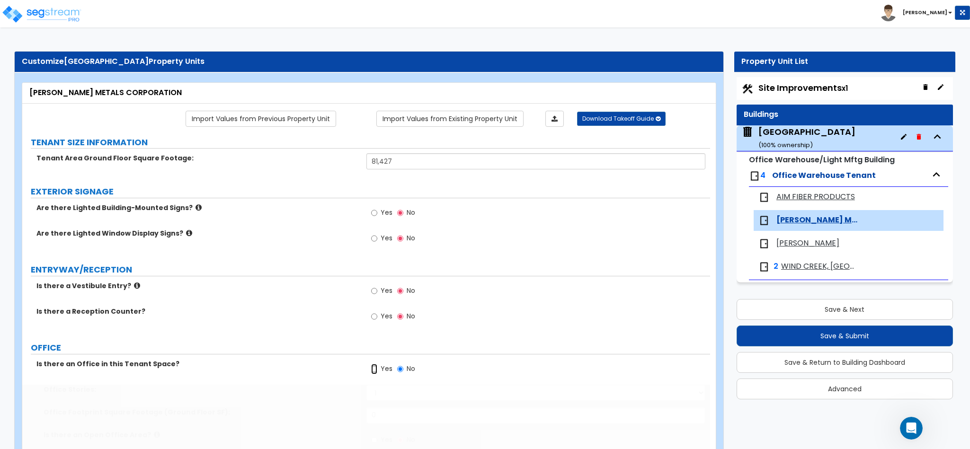
radio input "true"
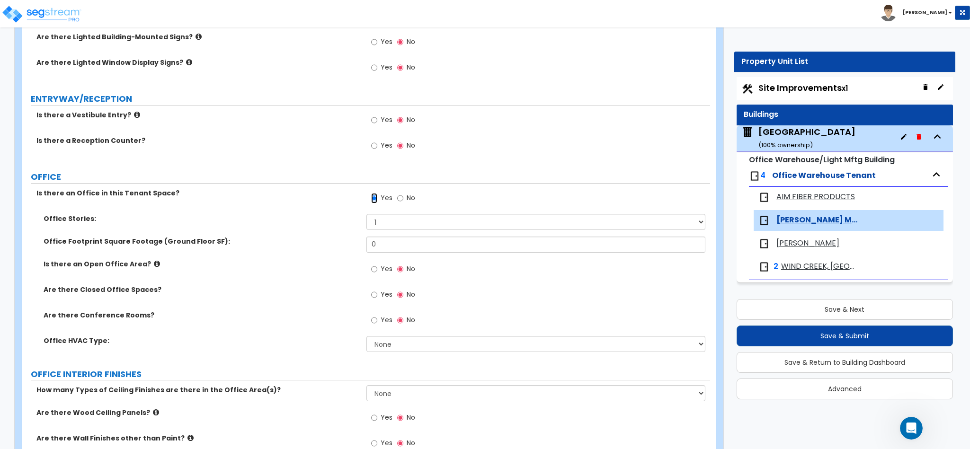
scroll to position [236, 0]
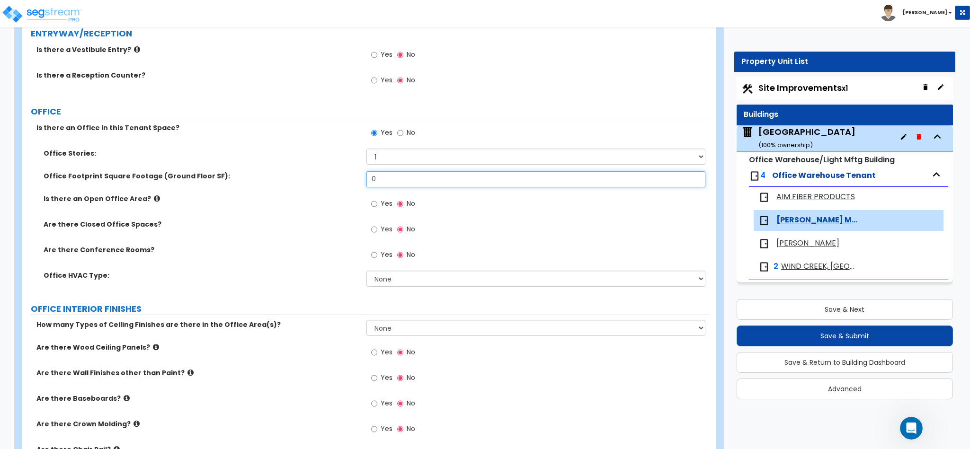
click at [416, 182] on input "0" at bounding box center [537, 179] width 340 height 16
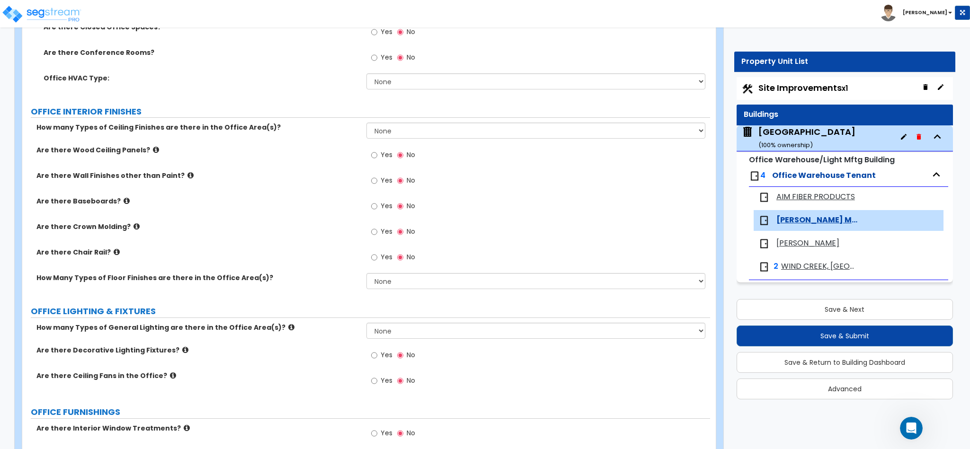
scroll to position [474, 0]
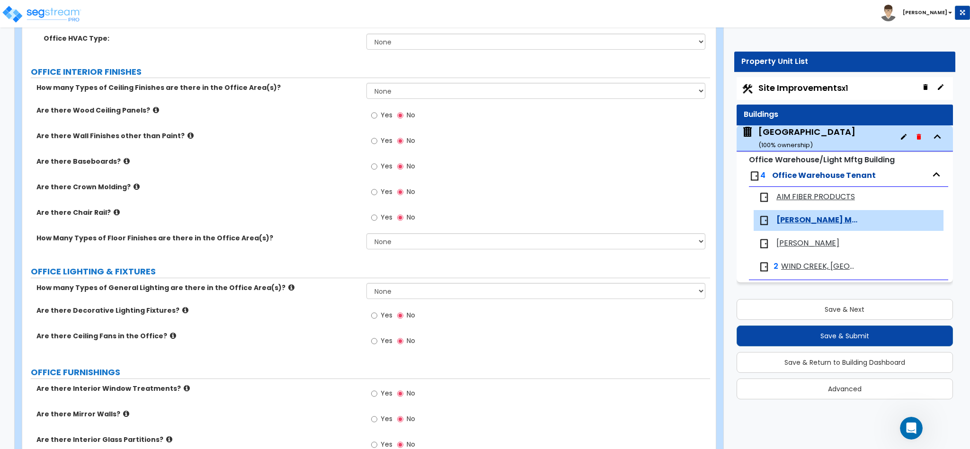
type input "5,058"
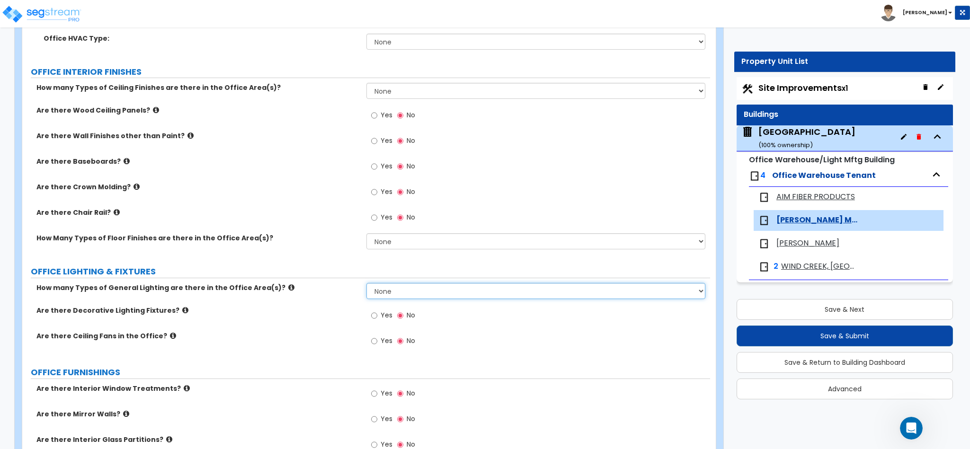
click at [393, 295] on select "None 1 2 3" at bounding box center [537, 291] width 340 height 16
select select "1"
click at [367, 285] on select "None 1 2 3" at bounding box center [537, 291] width 340 height 16
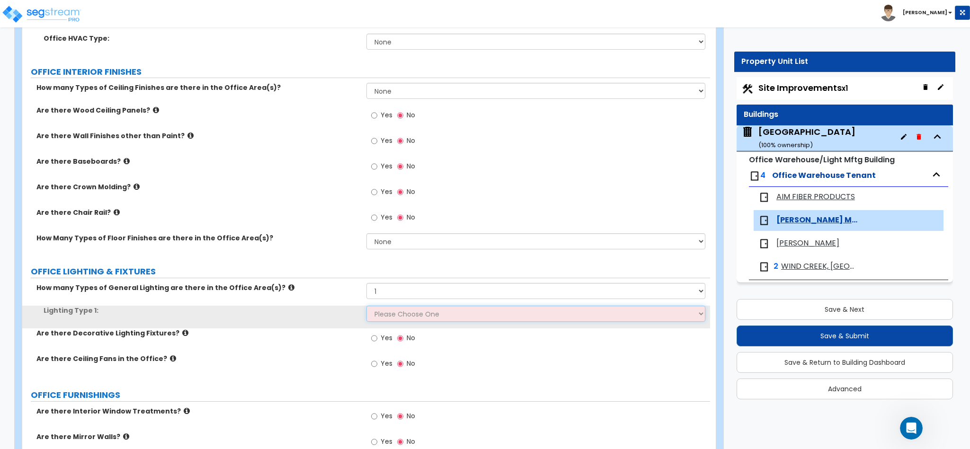
click at [405, 314] on select "Please Choose One LED Surface-Mounted LED Recessed Fluorescent Surface-Mounted …" at bounding box center [537, 314] width 340 height 16
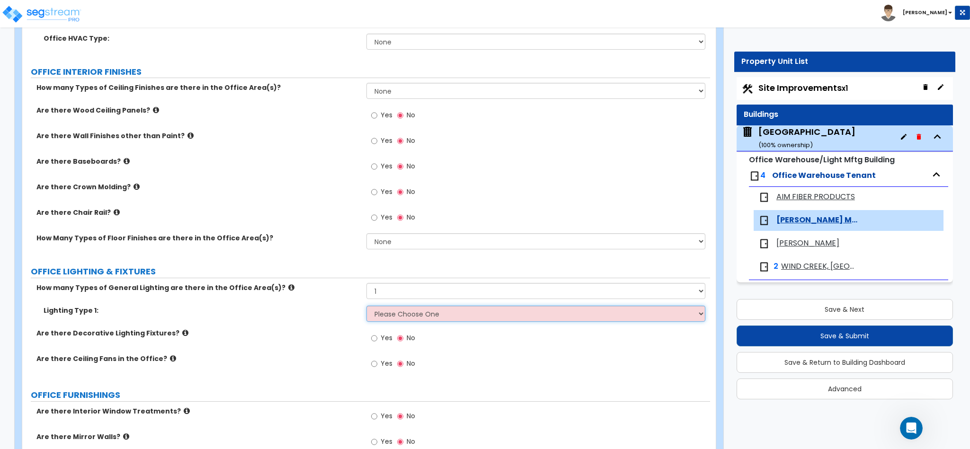
select select "1"
click at [367, 308] on select "Please Choose One LED Surface-Mounted LED Recessed Fluorescent Surface-Mounted …" at bounding box center [537, 314] width 340 height 16
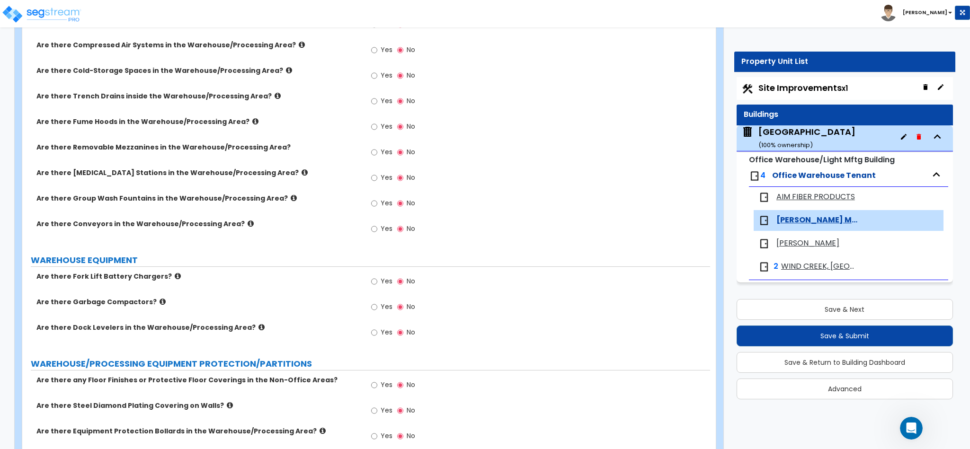
scroll to position [1657, 0]
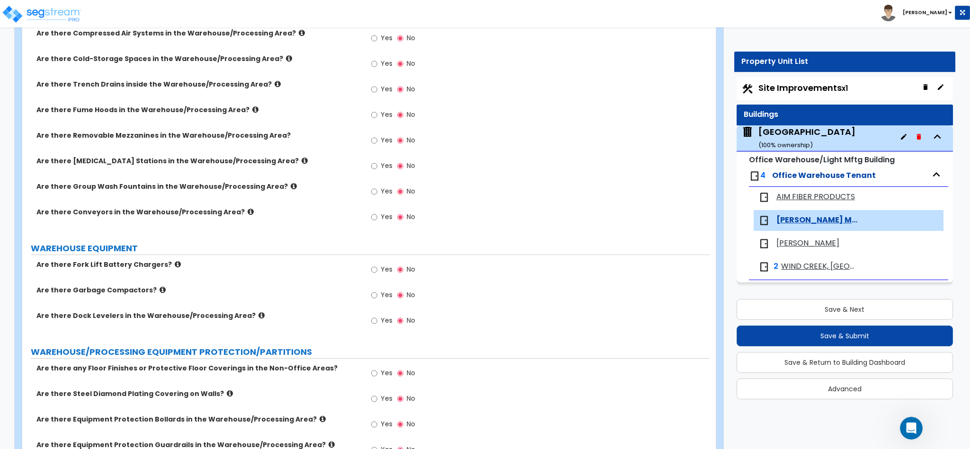
click at [248, 208] on icon at bounding box center [251, 211] width 6 height 7
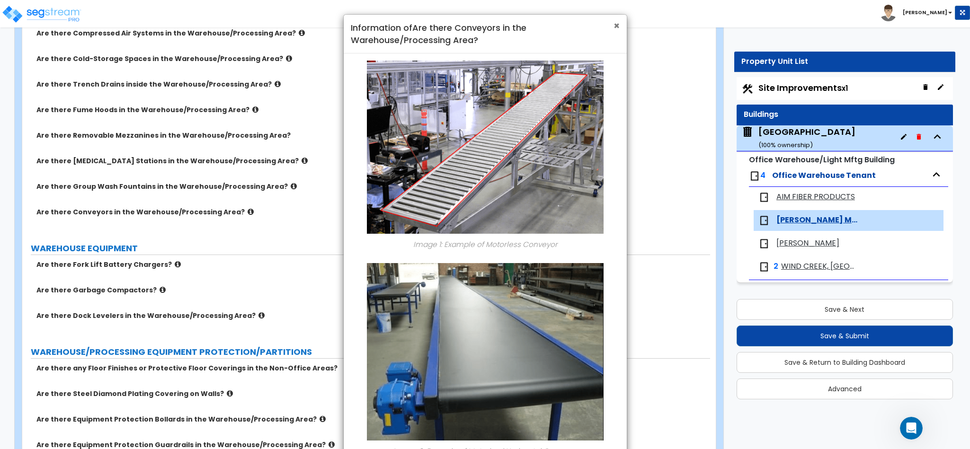
click at [614, 23] on span "×" at bounding box center [617, 26] width 6 height 14
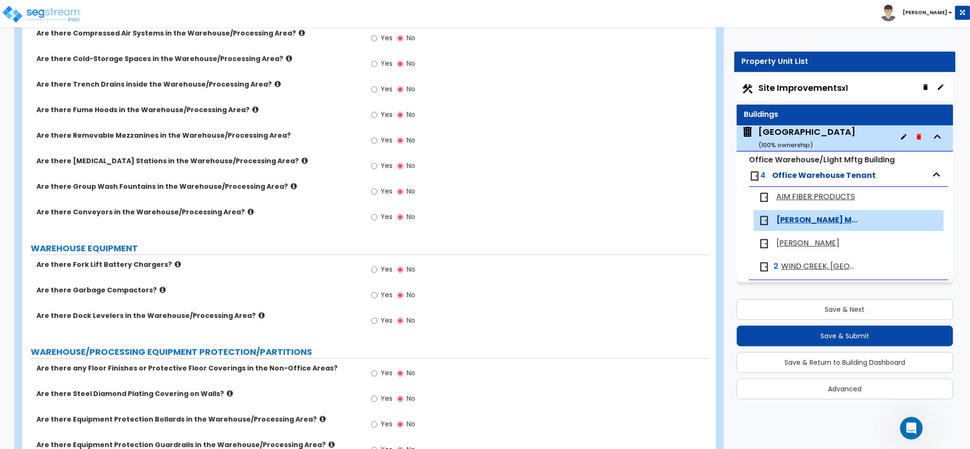
click at [227, 390] on icon at bounding box center [230, 393] width 6 height 7
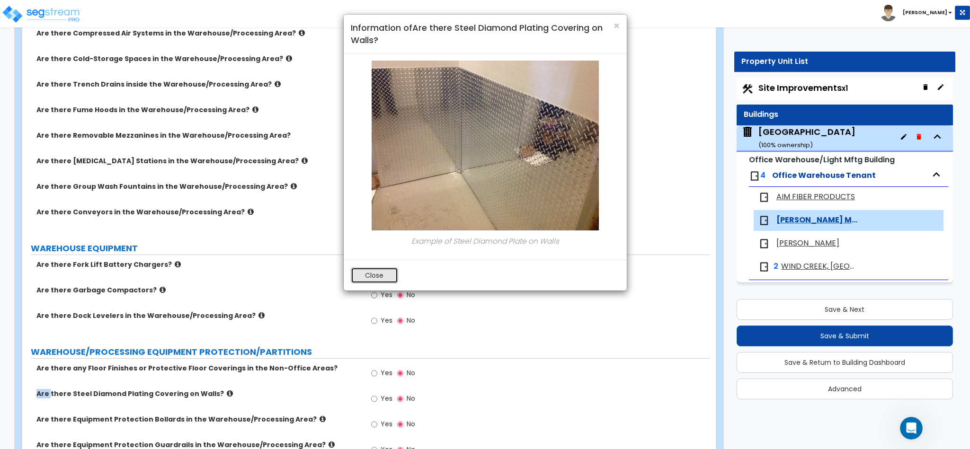
click at [376, 276] on button "Close" at bounding box center [374, 276] width 47 height 16
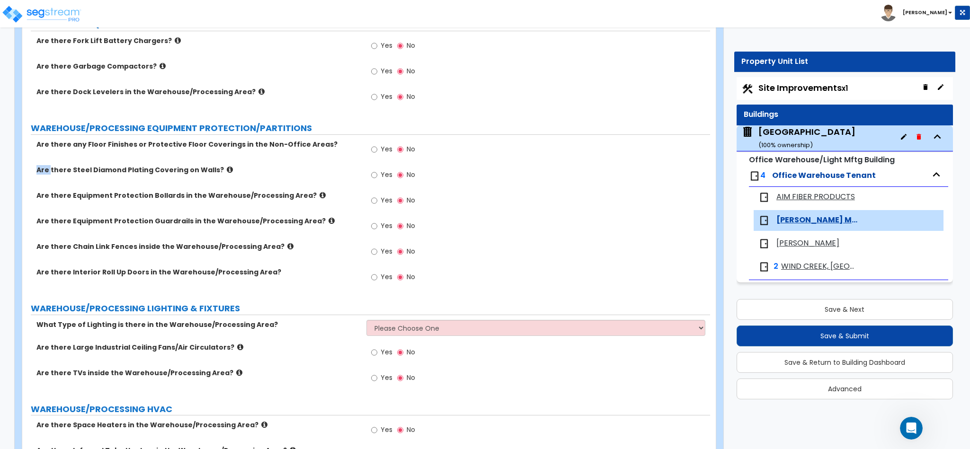
scroll to position [1894, 0]
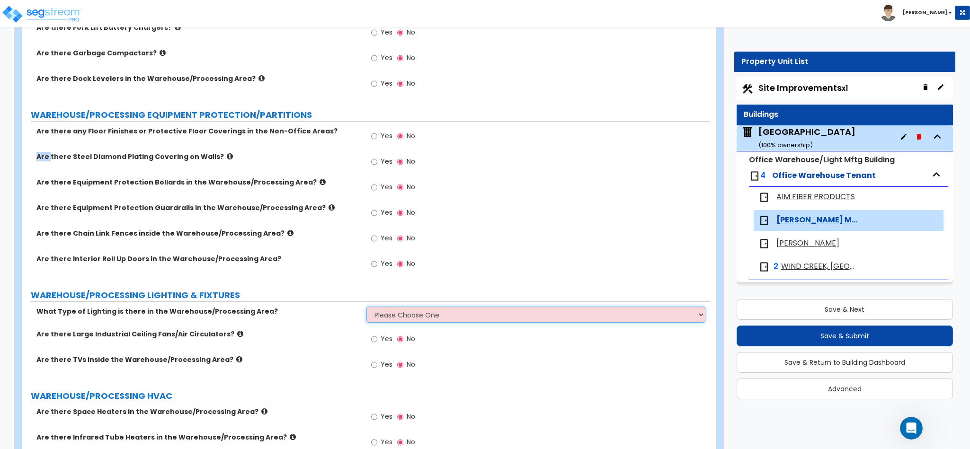
click at [401, 307] on select "Please Choose One High Bay Round Fixtures High Bay Fluorescent Tube Lighting Hi…" at bounding box center [537, 315] width 340 height 16
select select "3"
click at [367, 307] on select "Please Choose One High Bay Round Fixtures High Bay Fluorescent Tube Lighting Hi…" at bounding box center [537, 315] width 340 height 16
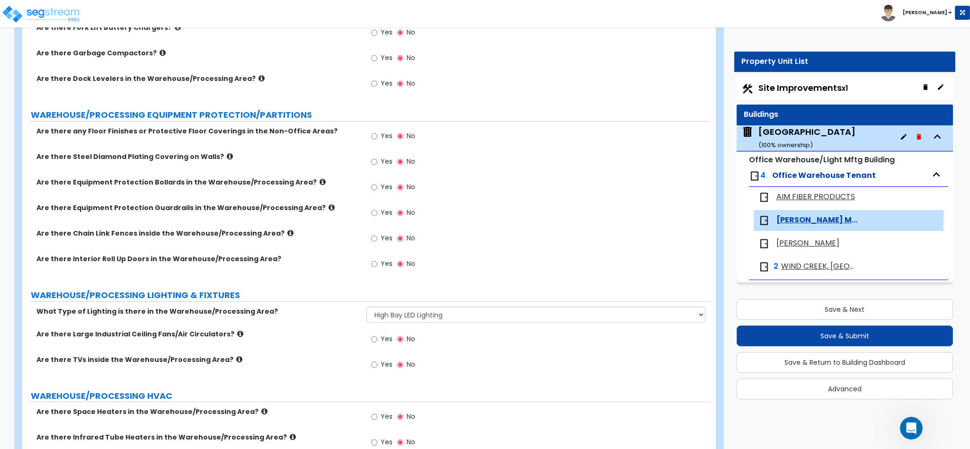
click at [287, 230] on icon at bounding box center [290, 233] width 6 height 7
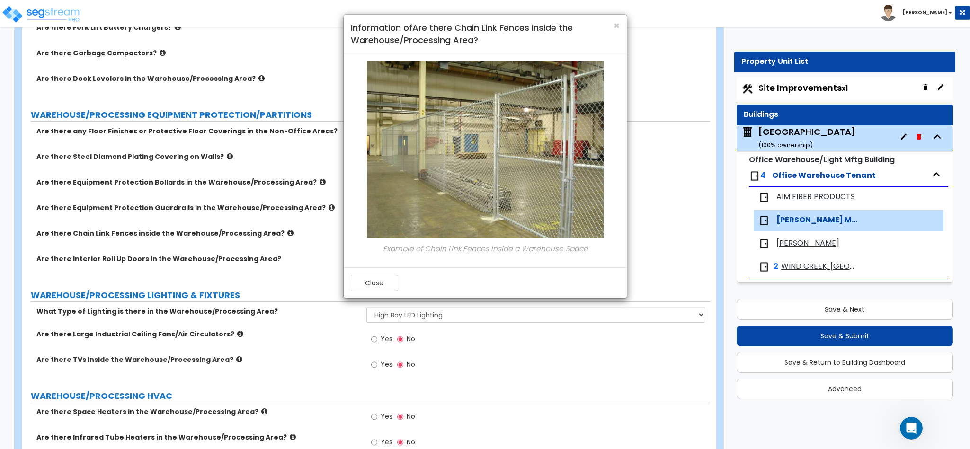
click at [272, 216] on div "× Information of Are there Chain Link Fences inside the Warehouse/Processing Ar…" at bounding box center [485, 224] width 970 height 449
click at [273, 216] on div "× Information of Are there Chain Link Fences inside the Warehouse/Processing Ar…" at bounding box center [485, 224] width 970 height 449
click at [359, 288] on button "Close" at bounding box center [374, 283] width 47 height 16
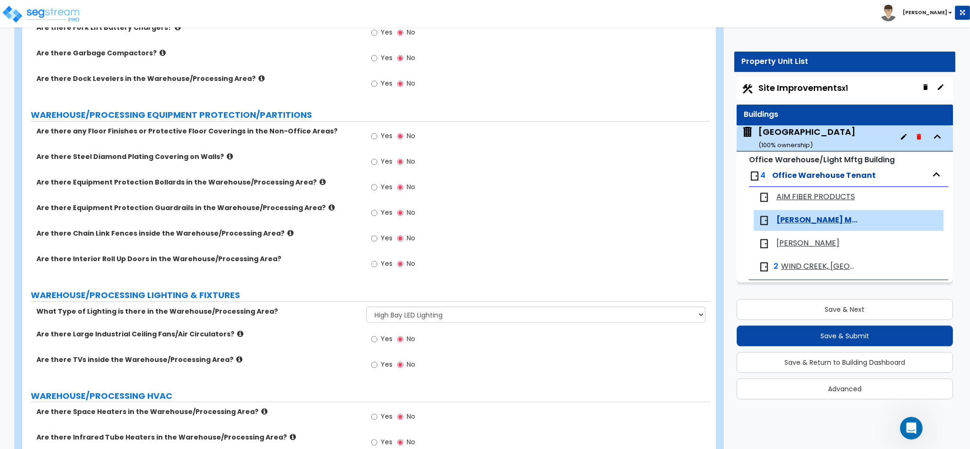
click at [329, 204] on icon at bounding box center [332, 207] width 6 height 7
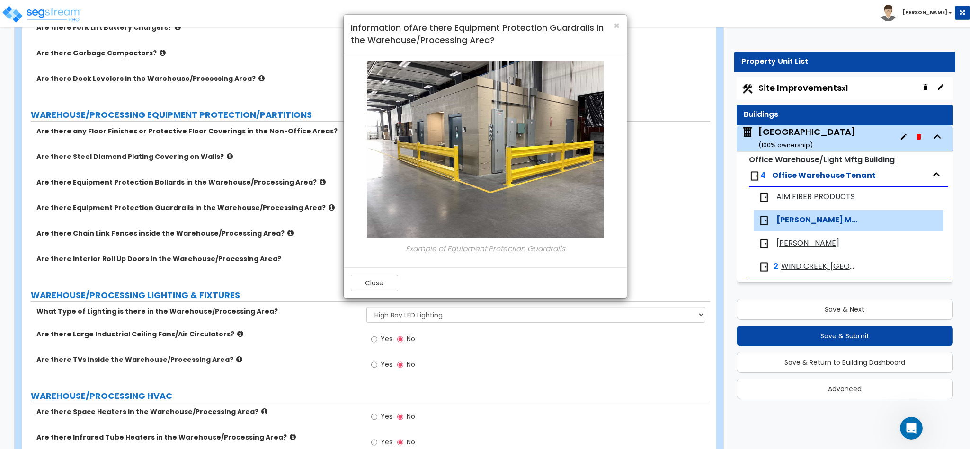
click at [297, 164] on div "× Information of Are there Equipment Protection Guardrails in the Warehouse/Pro…" at bounding box center [485, 224] width 970 height 449
click at [373, 281] on button "Close" at bounding box center [374, 283] width 47 height 16
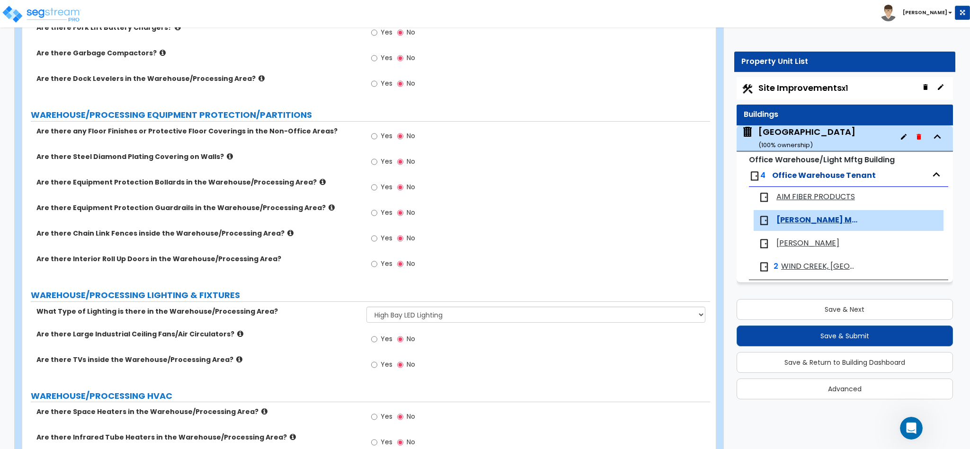
click at [320, 179] on icon at bounding box center [323, 182] width 6 height 7
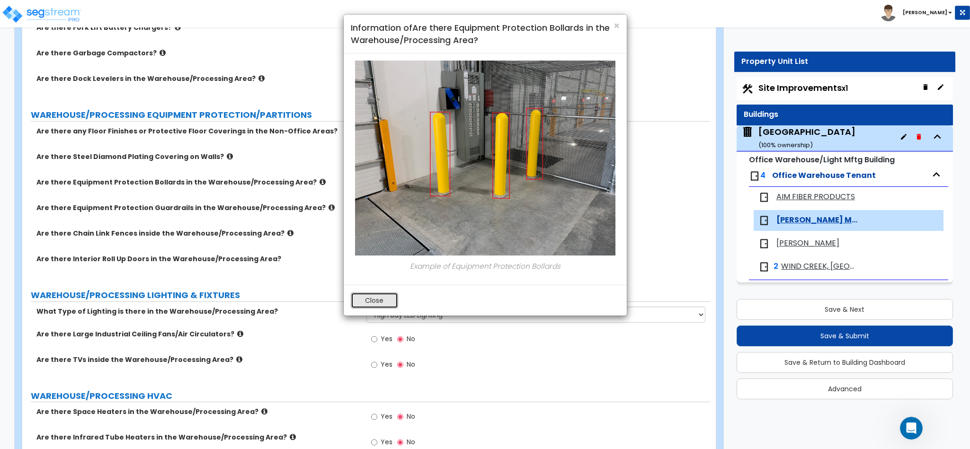
click at [377, 294] on button "Close" at bounding box center [374, 301] width 47 height 16
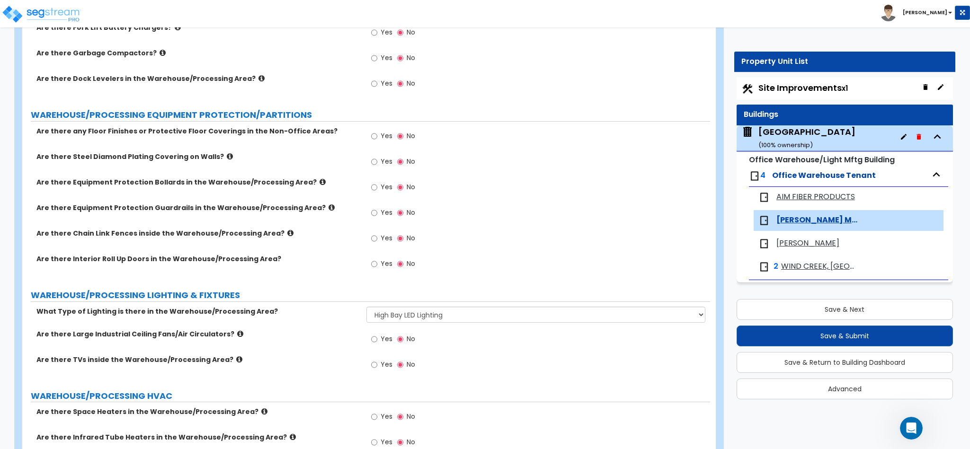
scroll to position [1657, 0]
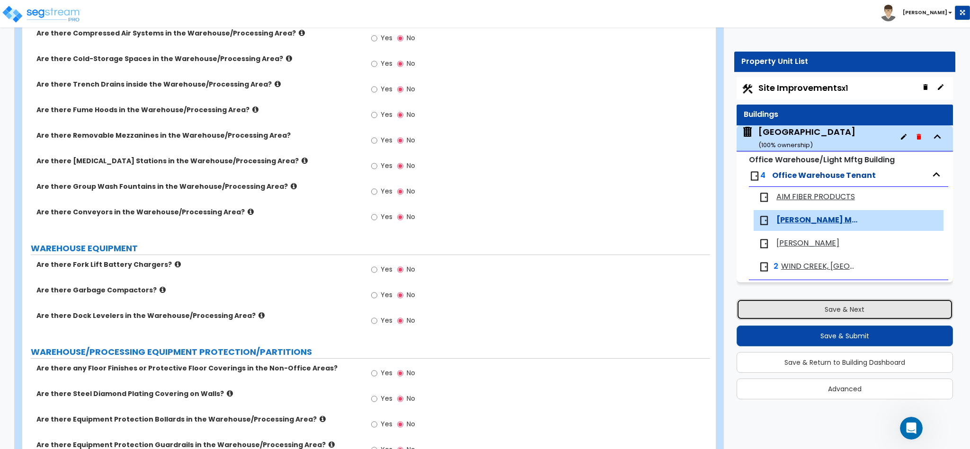
click at [843, 310] on button "Save & Next" at bounding box center [845, 309] width 216 height 21
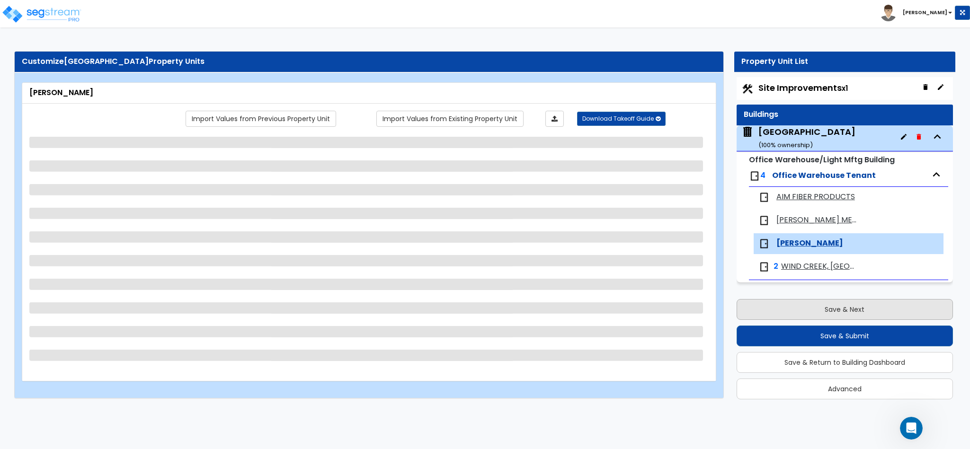
scroll to position [0, 0]
select select "1"
select select "3"
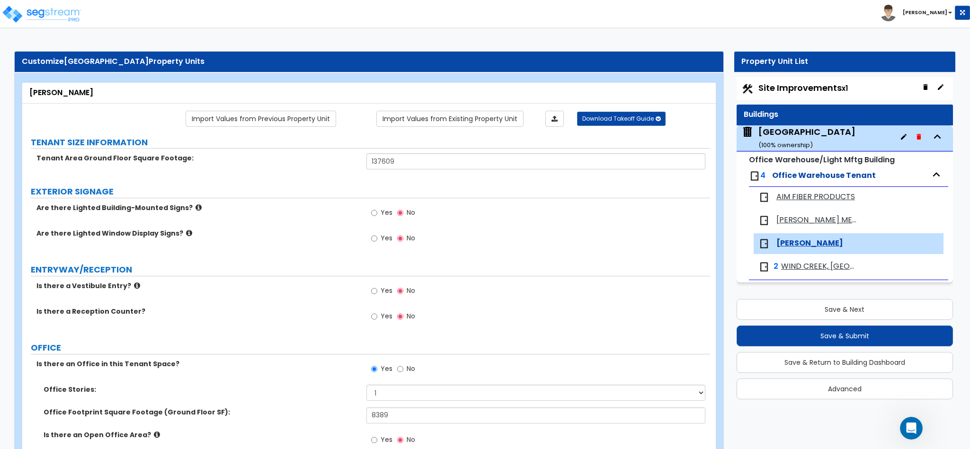
click at [800, 192] on span "AIM FIBER PRODUCTS" at bounding box center [816, 197] width 79 height 11
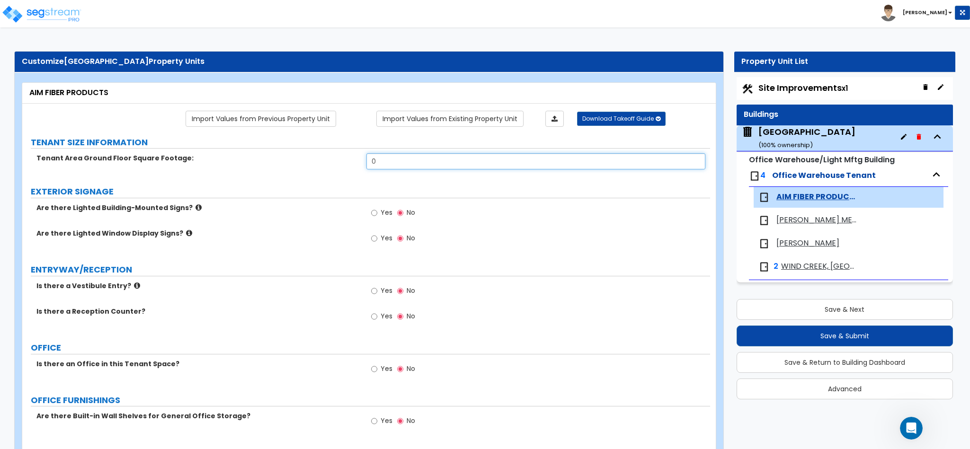
click at [387, 165] on input "0" at bounding box center [537, 161] width 340 height 16
type input "75,287"
click at [371, 372] on input "Yes" at bounding box center [374, 369] width 6 height 10
radio input "true"
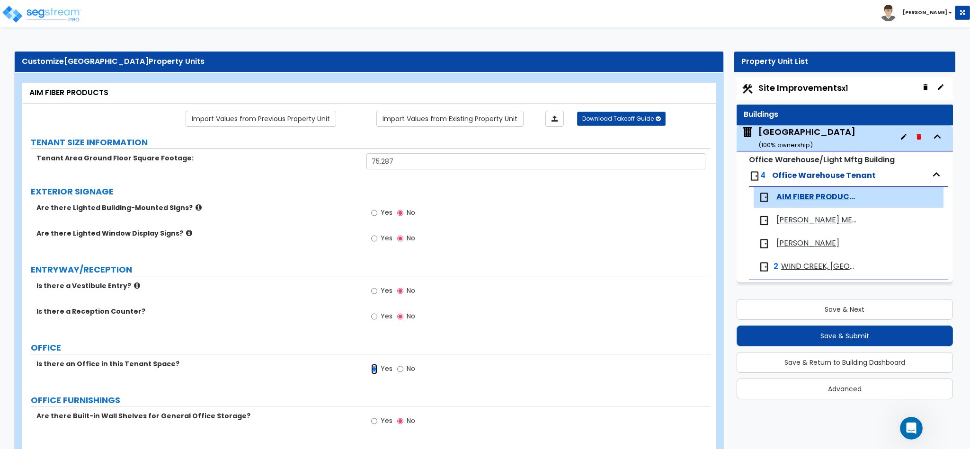
click at [371, 372] on input "Yes" at bounding box center [374, 369] width 6 height 10
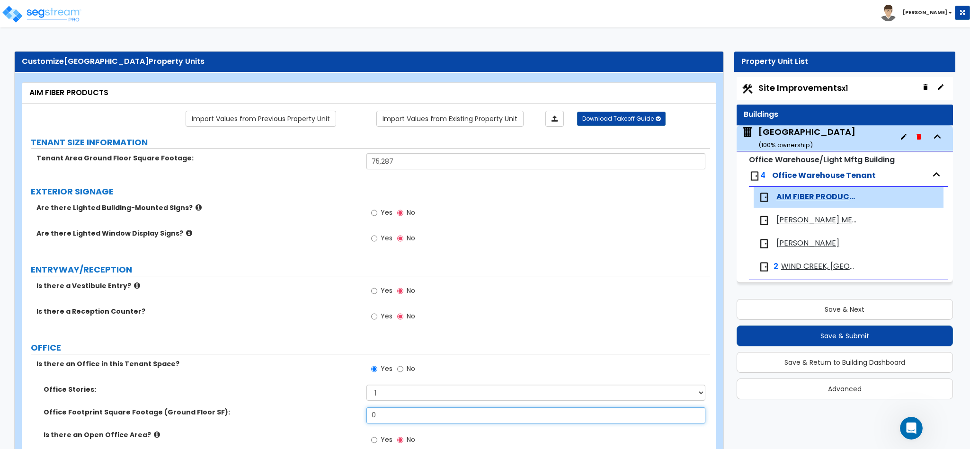
click at [388, 421] on input "0" at bounding box center [537, 416] width 340 height 16
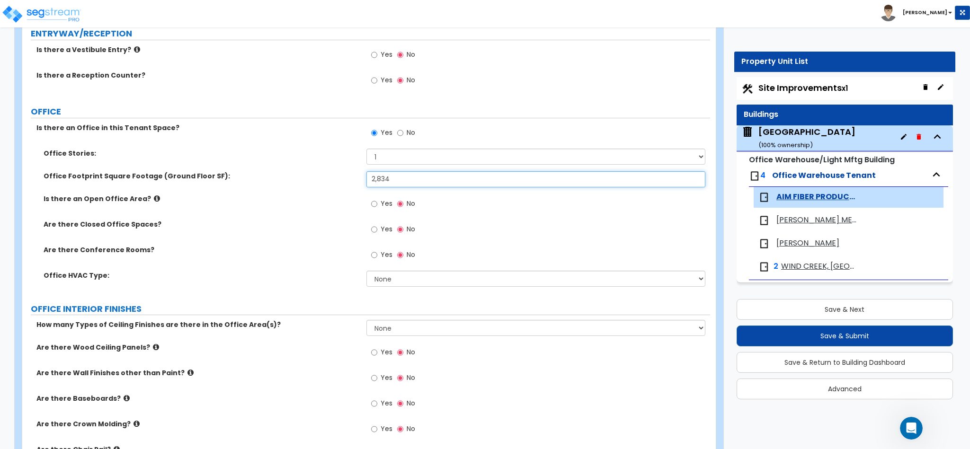
type input "2,834"
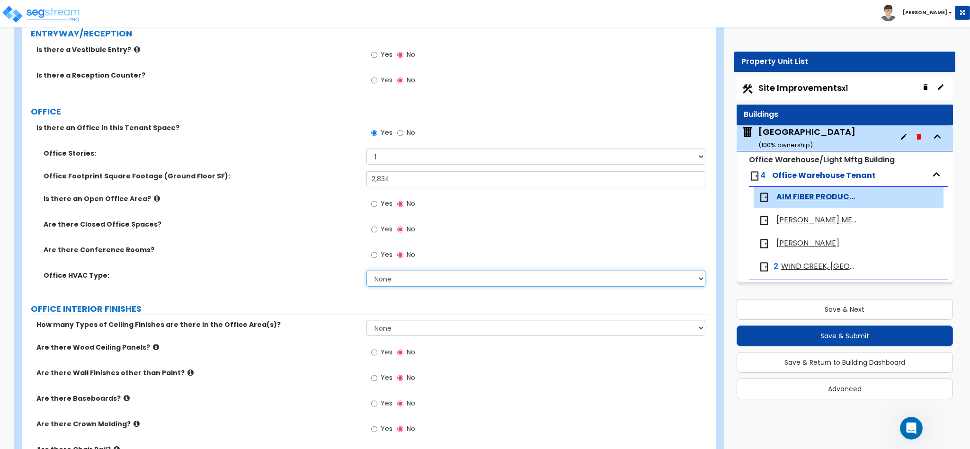
click at [515, 287] on select "None Rooftop Unit Furnace-Condenser Forced Air Split Heating/Cooling Systems He…" at bounding box center [537, 279] width 340 height 16
select select "1"
click at [367, 272] on select "None Rooftop Unit Furnace-Condenser Forced Air Split Heating/Cooling Systems He…" at bounding box center [537, 279] width 340 height 16
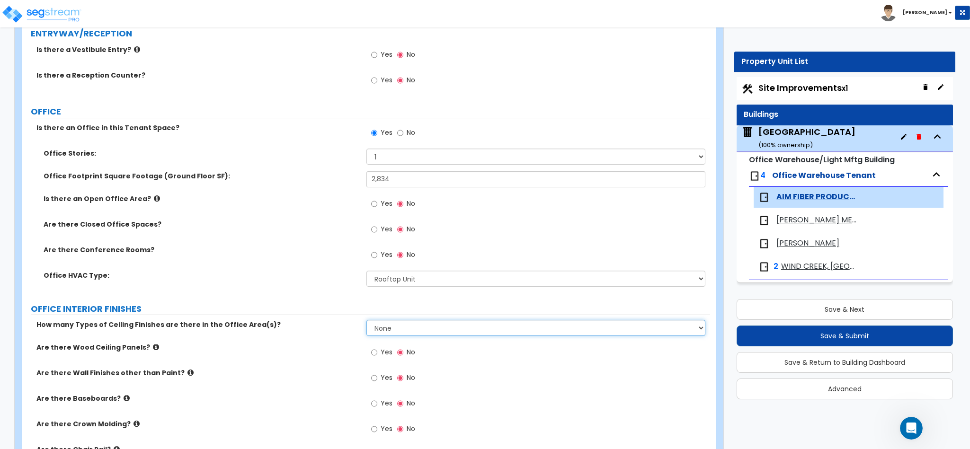
click at [517, 336] on select "None 1 2 3" at bounding box center [537, 328] width 340 height 16
select select "1"
click at [367, 322] on select "None 1 2 3" at bounding box center [537, 328] width 340 height 16
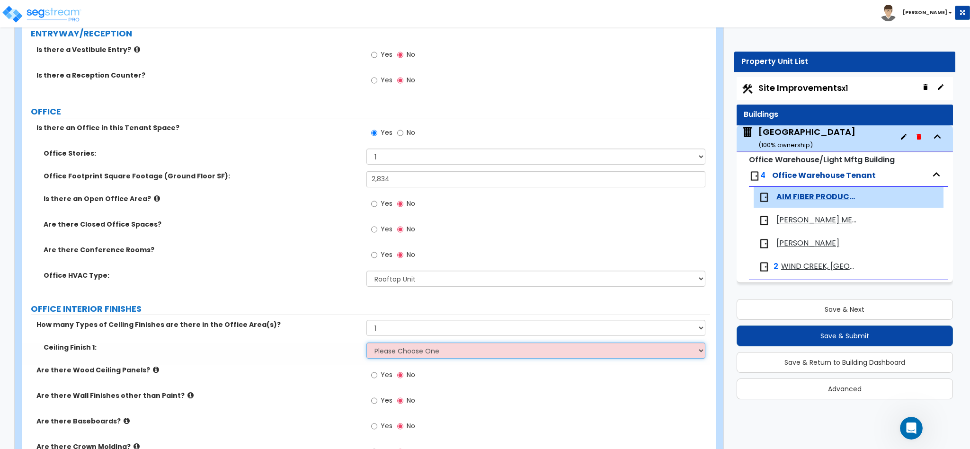
click at [519, 357] on select "Please Choose One Drop Ceiling Open Ceiling Drywall Ceiling" at bounding box center [537, 351] width 340 height 16
select select "1"
click at [367, 345] on select "Please Choose One Drop Ceiling Open Ceiling Drywall Ceiling" at bounding box center [537, 351] width 340 height 16
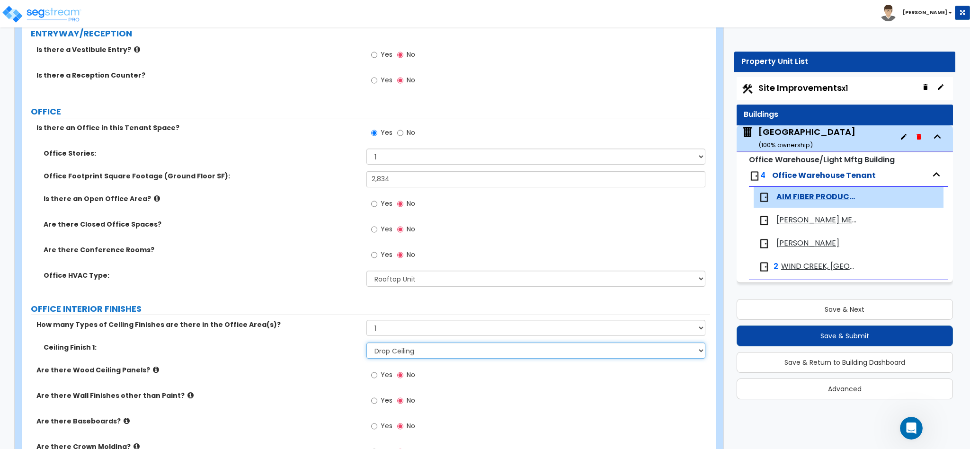
scroll to position [474, 0]
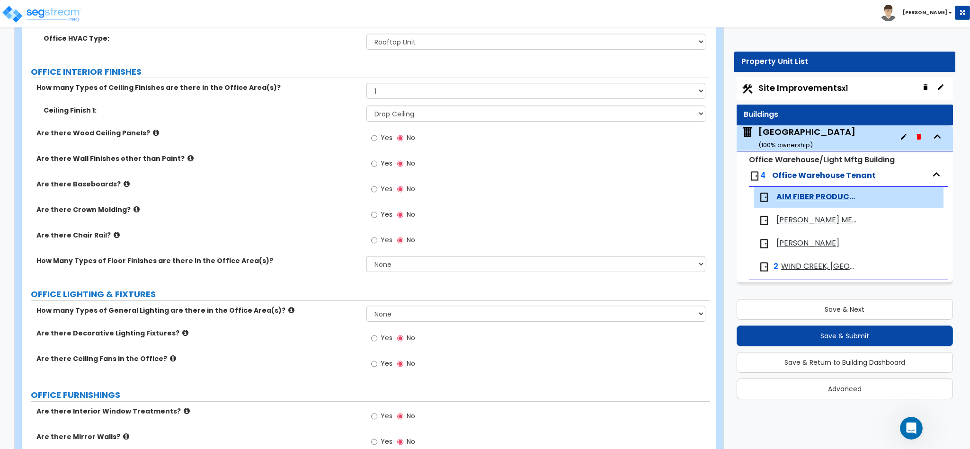
click at [107, 224] on div "Are there Crown Molding? Yes No" at bounding box center [366, 218] width 688 height 26
click at [114, 237] on icon at bounding box center [117, 235] width 6 height 7
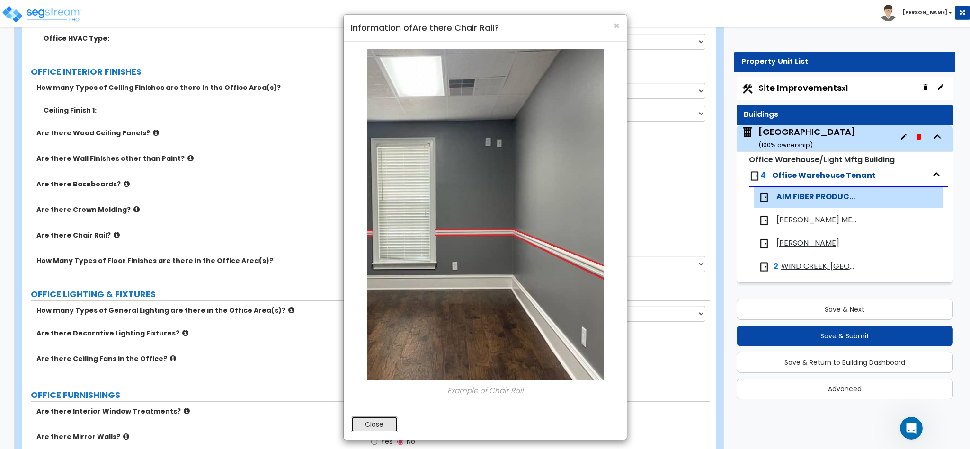
click at [377, 421] on button "Close" at bounding box center [374, 425] width 47 height 16
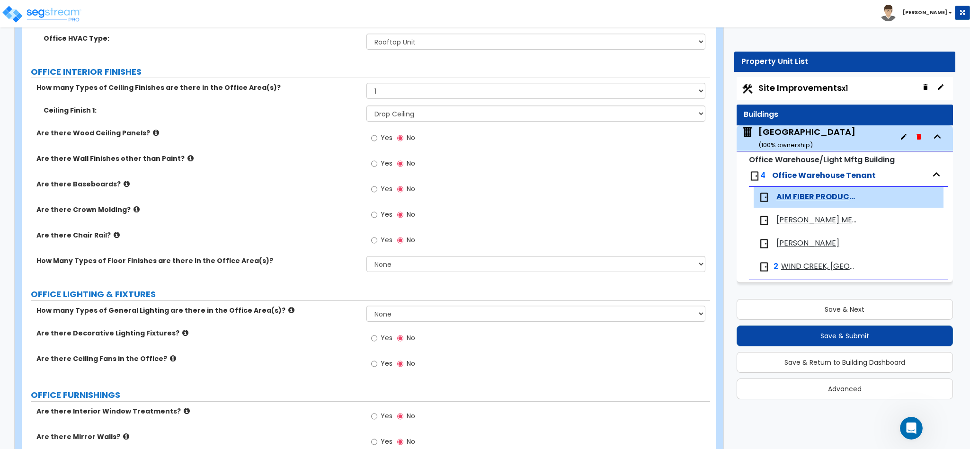
scroll to position [710, 0]
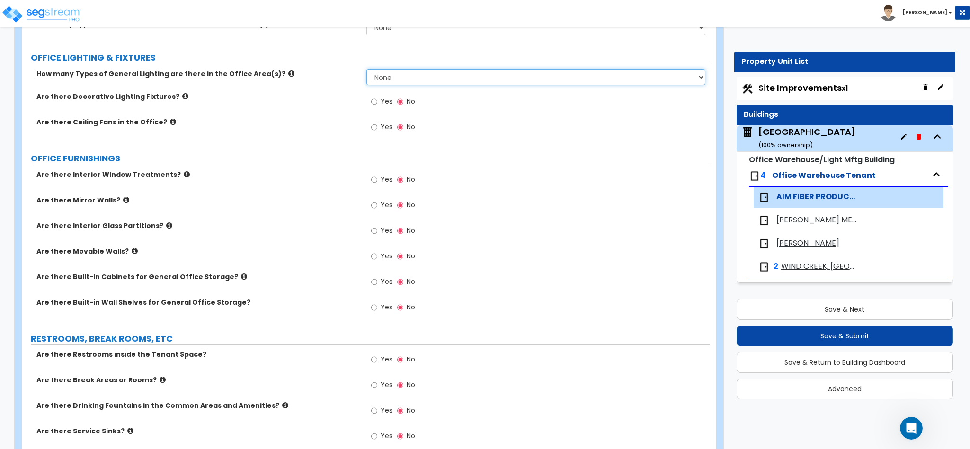
click at [378, 84] on select "None 1 2 3" at bounding box center [537, 77] width 340 height 16
select select "1"
click at [367, 72] on select "None 1 2 3" at bounding box center [537, 77] width 340 height 16
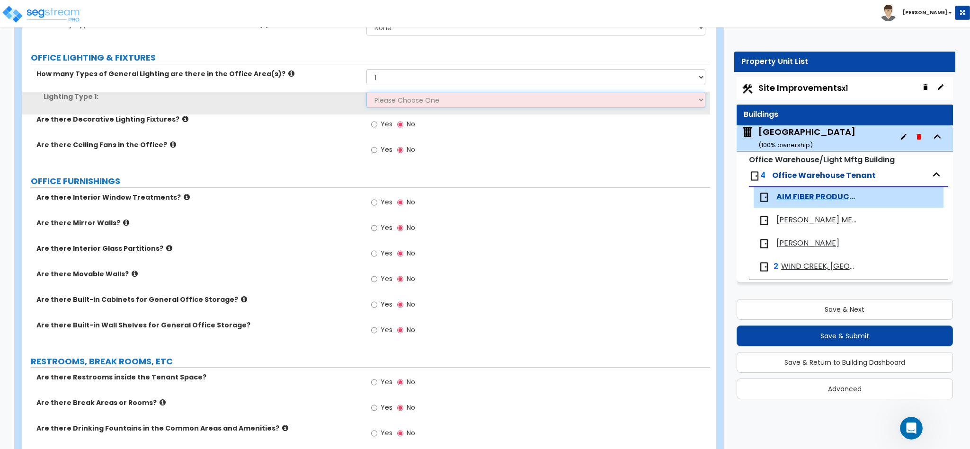
click at [403, 102] on select "Please Choose One LED Surface-Mounted LED Recessed Fluorescent Surface-Mounted …" at bounding box center [537, 100] width 340 height 16
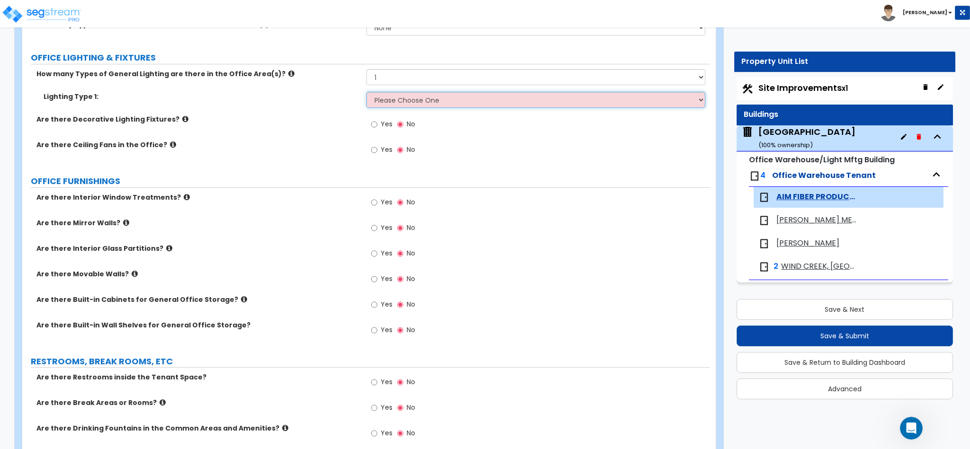
select select "2"
click at [367, 94] on select "Please Choose One LED Surface-Mounted LED Recessed Fluorescent Surface-Mounted …" at bounding box center [537, 100] width 340 height 16
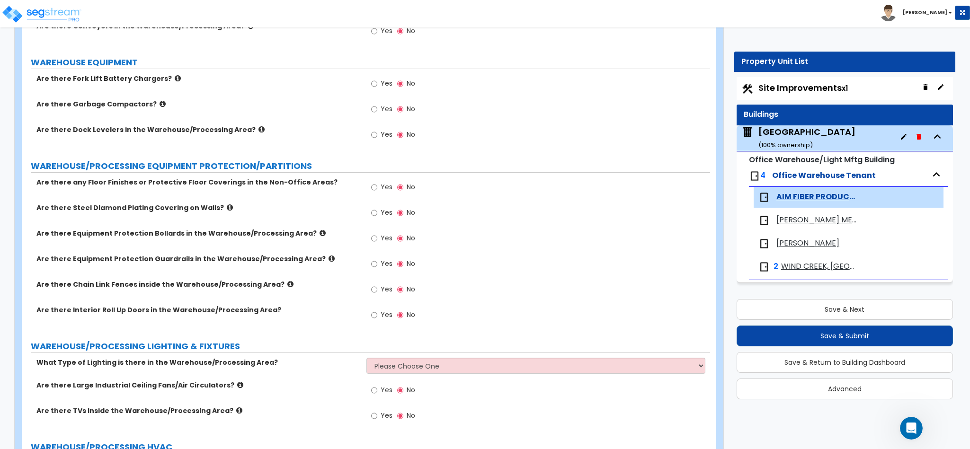
scroll to position [1894, 0]
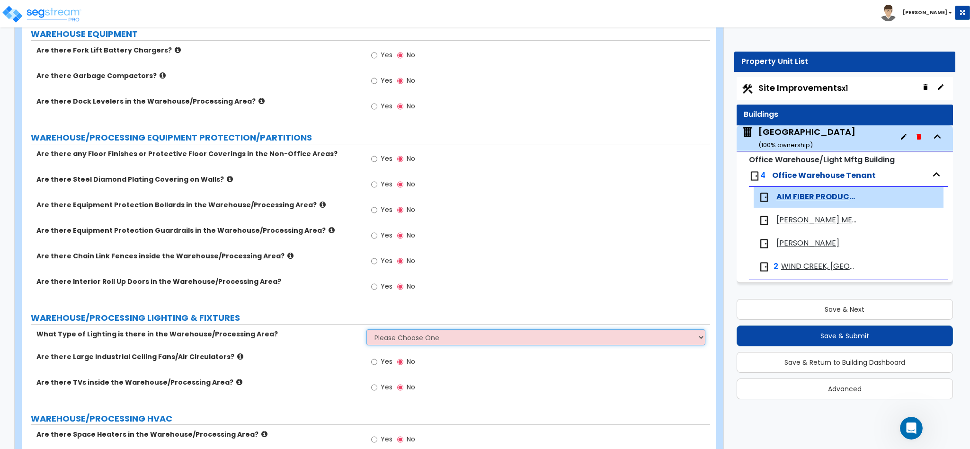
click at [371, 330] on select "Please Choose One High Bay Round Fixtures High Bay Fluorescent Tube Lighting Hi…" at bounding box center [537, 338] width 340 height 16
click at [367, 330] on select "Please Choose One High Bay Round Fixtures High Bay Fluorescent Tube Lighting Hi…" at bounding box center [537, 338] width 340 height 16
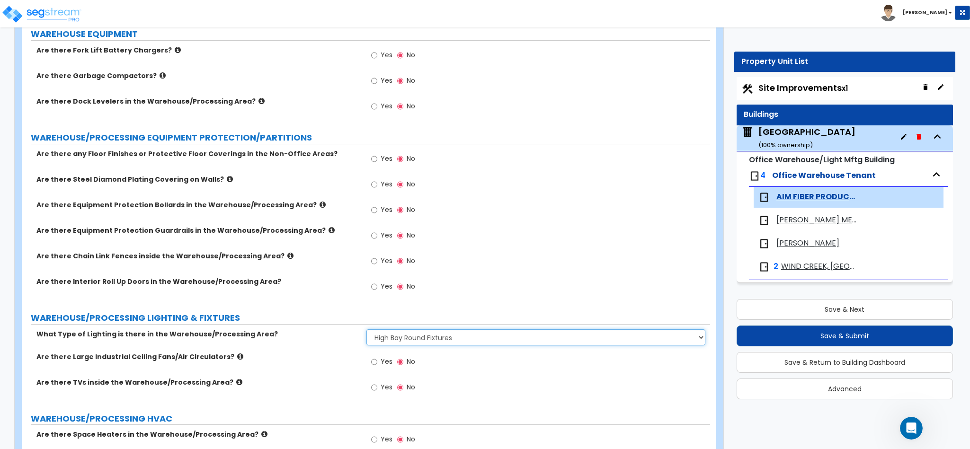
click at [406, 330] on select "Please Choose One High Bay Round Fixtures High Bay Fluorescent Tube Lighting Hi…" at bounding box center [537, 338] width 340 height 16
select select "3"
click at [367, 330] on select "Please Choose One High Bay Round Fixtures High Bay Fluorescent Tube Lighting Hi…" at bounding box center [537, 338] width 340 height 16
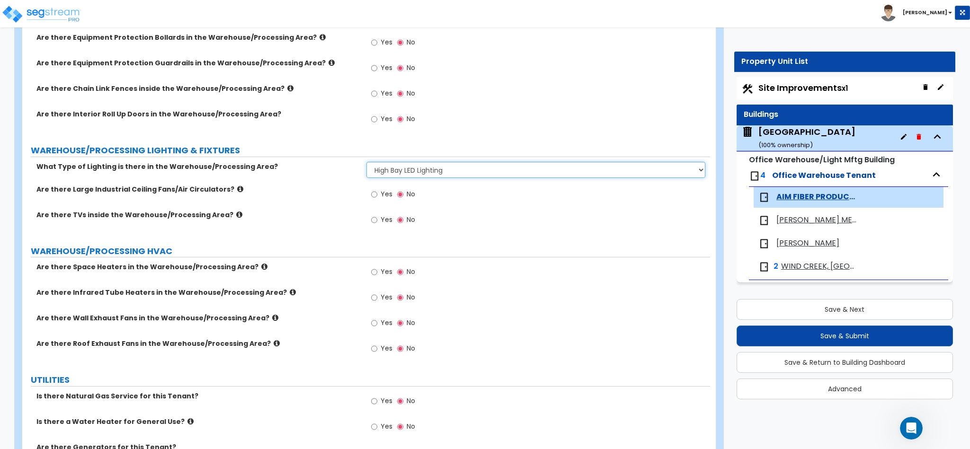
scroll to position [2109, 0]
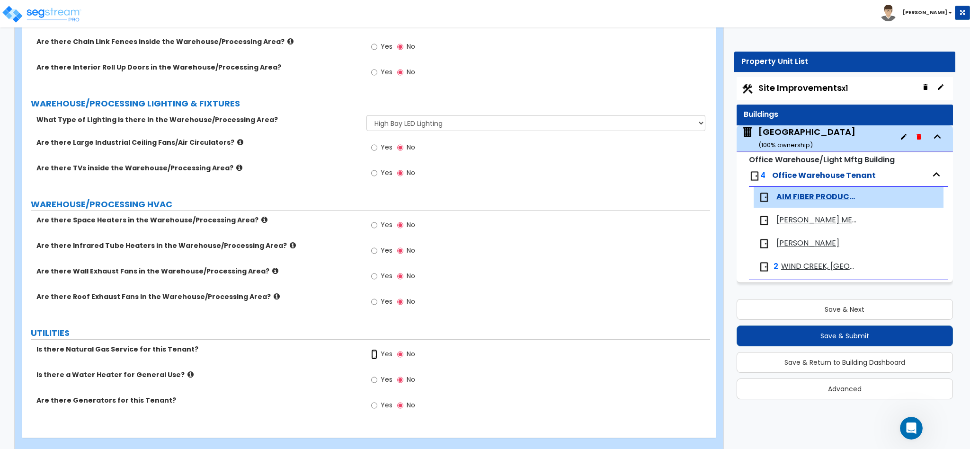
click at [375, 350] on input "Yes" at bounding box center [374, 355] width 6 height 10
radio input "true"
click at [374, 375] on input "Yes" at bounding box center [374, 380] width 6 height 10
radio input "true"
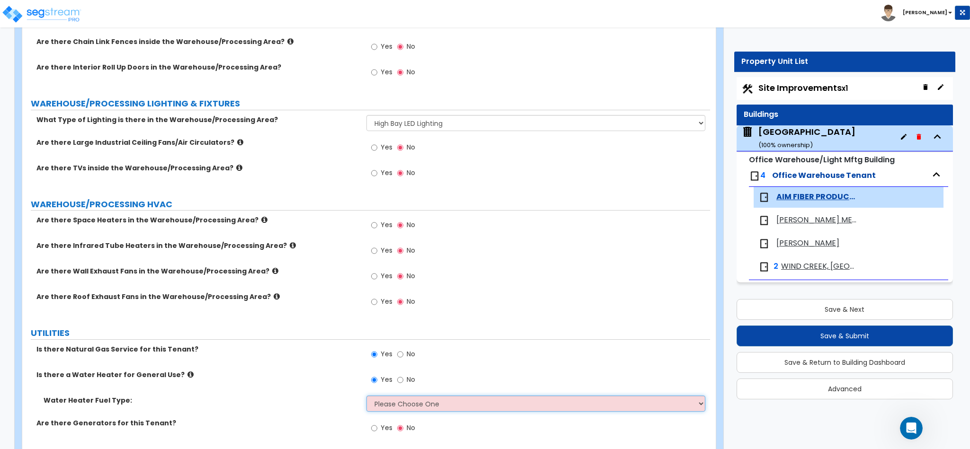
click at [389, 396] on select "Please Choose One Gas Electric" at bounding box center [537, 404] width 340 height 16
select select "1"
click at [367, 396] on select "Please Choose One Gas Electric" at bounding box center [537, 404] width 340 height 16
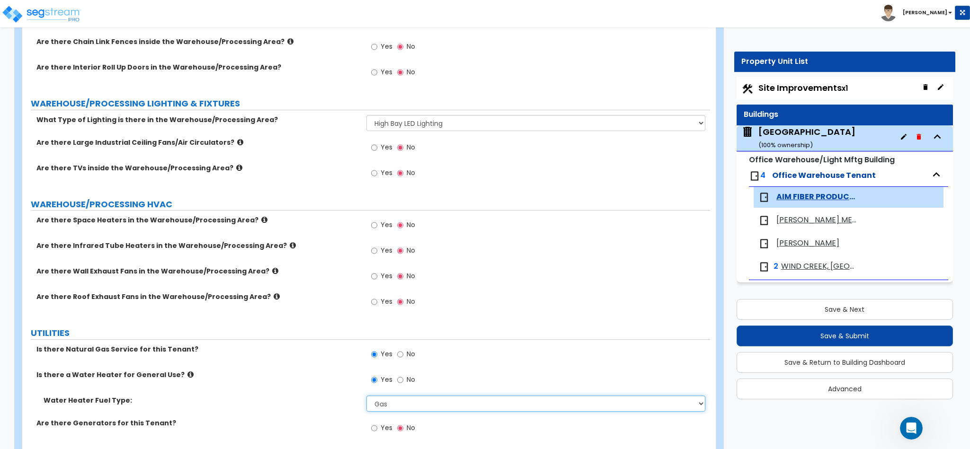
scroll to position [2132, 0]
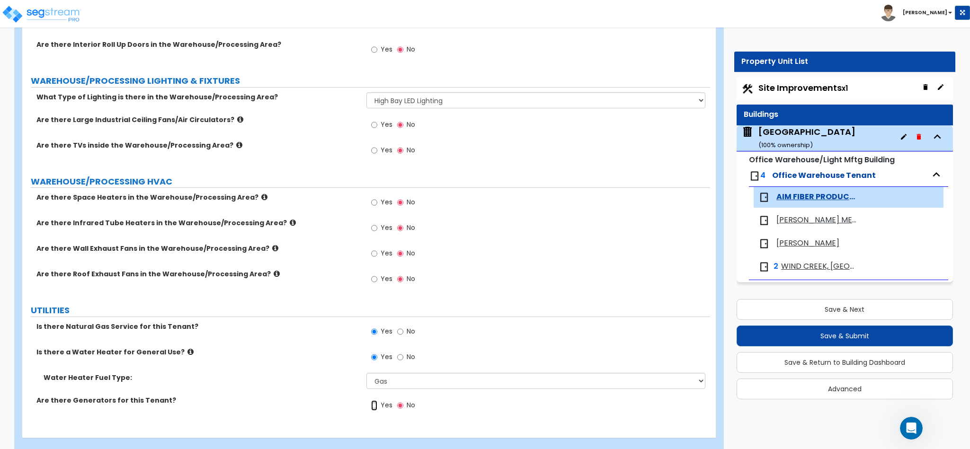
click at [371, 401] on input "Yes" at bounding box center [374, 406] width 6 height 10
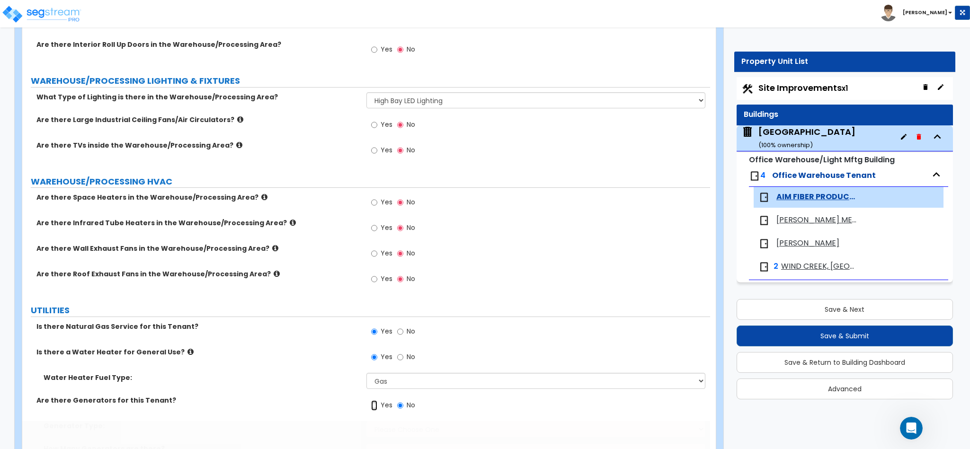
radio input "true"
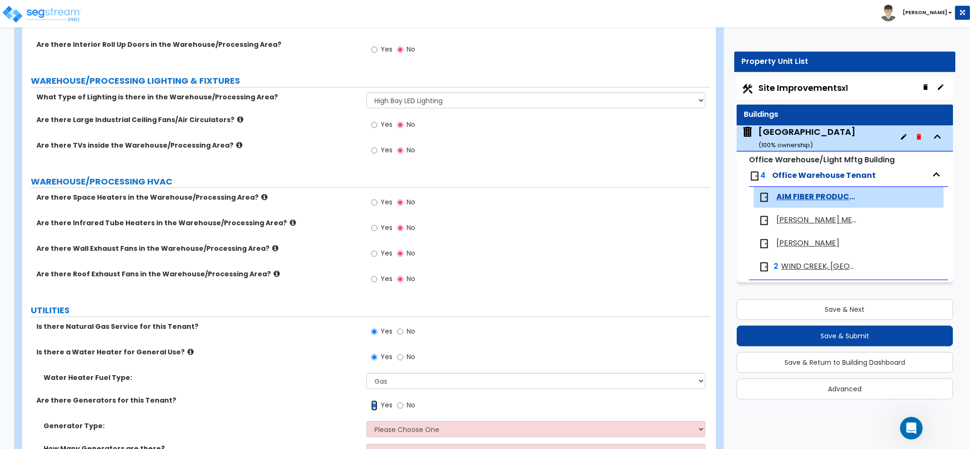
click at [371, 401] on input "Yes" at bounding box center [374, 406] width 6 height 10
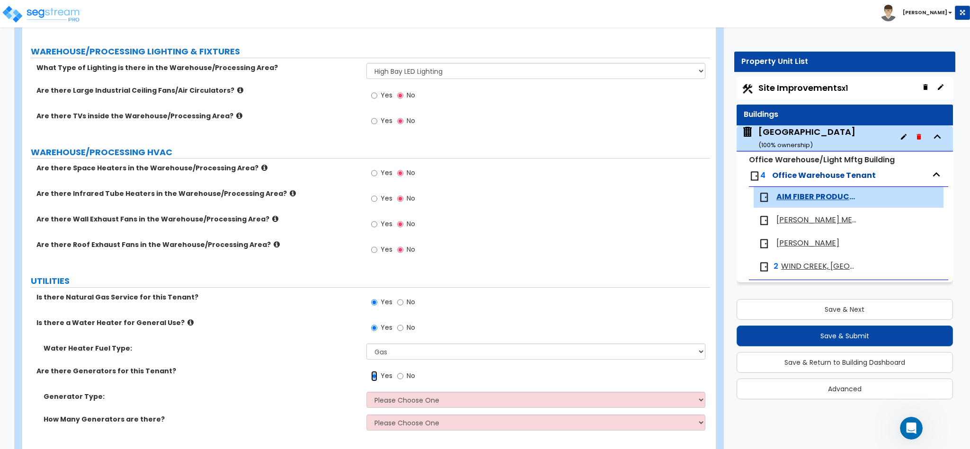
scroll to position [2177, 0]
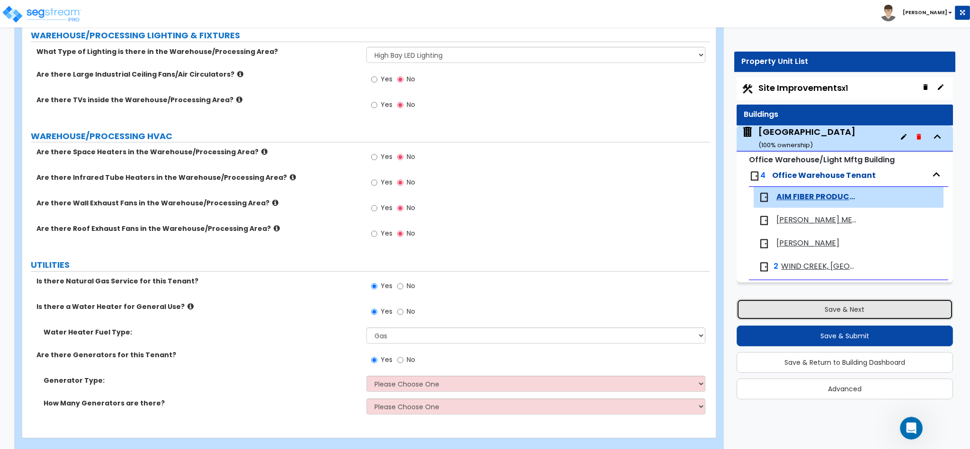
click at [829, 314] on button "Save & Next" at bounding box center [845, 309] width 216 height 21
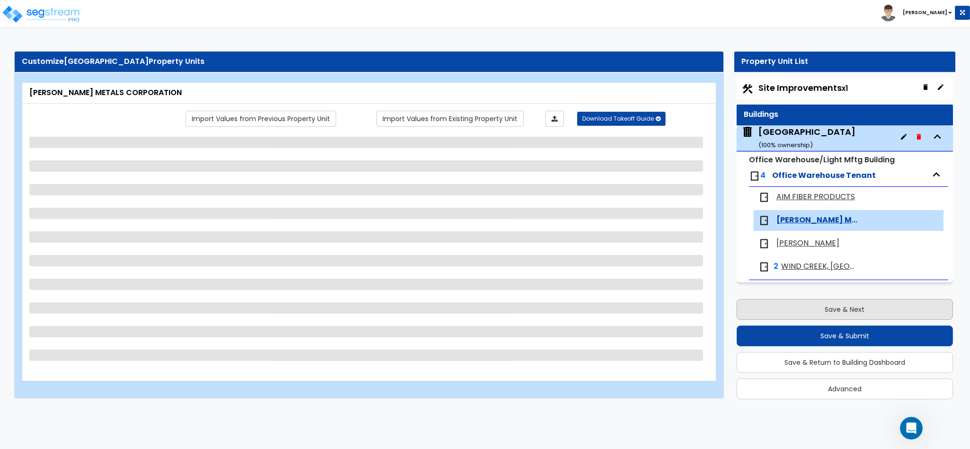
scroll to position [0, 0]
select select "1"
select select "3"
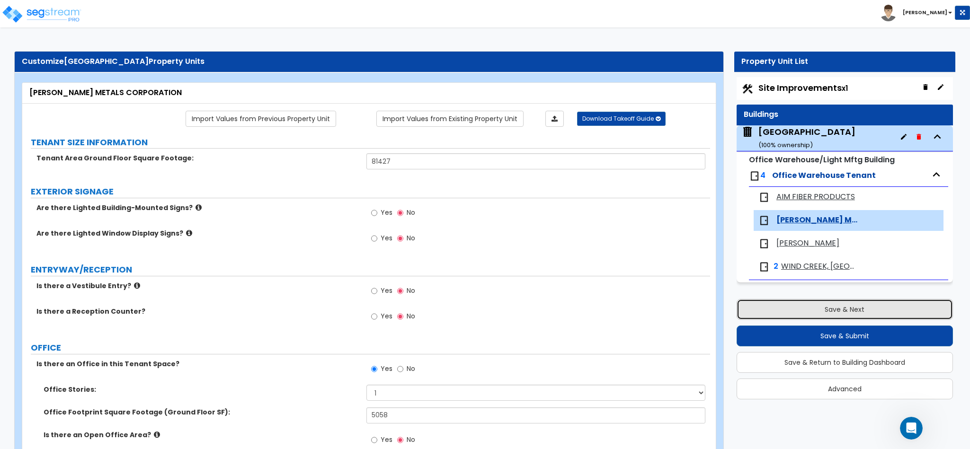
click at [829, 314] on button "Save & Next" at bounding box center [845, 309] width 216 height 21
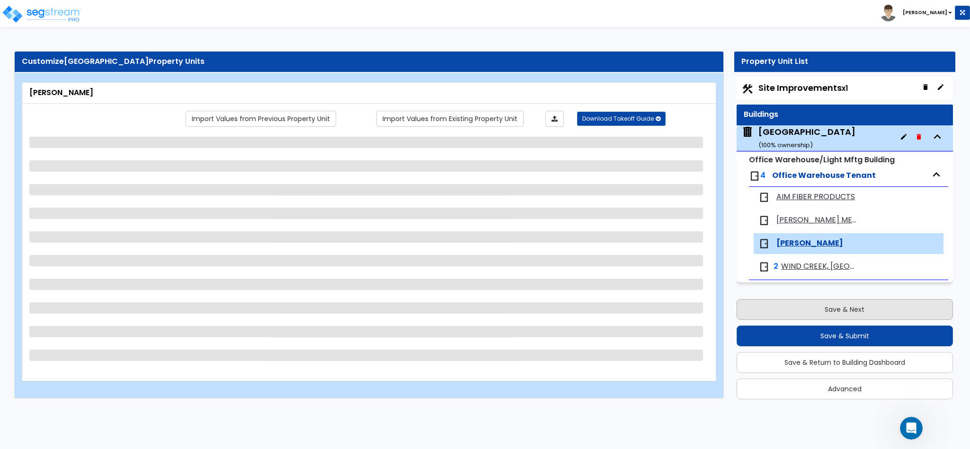
select select "1"
select select "3"
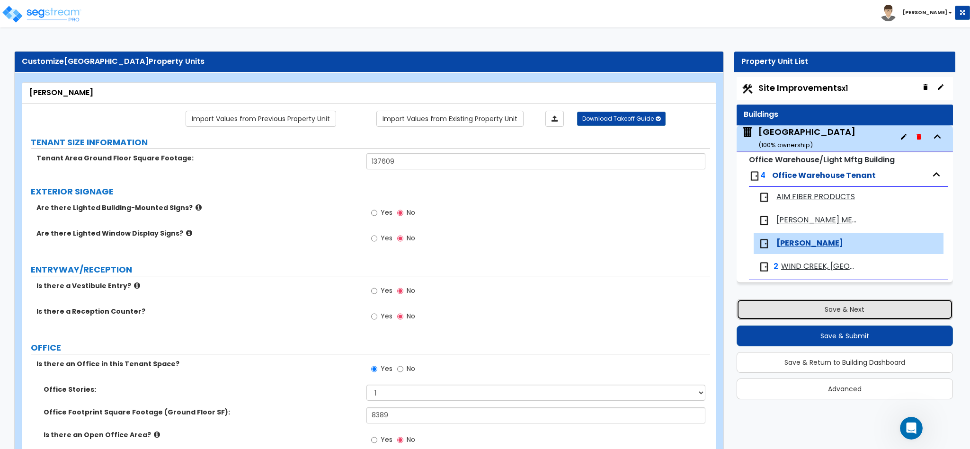
click at [829, 314] on button "Save & Next" at bounding box center [845, 309] width 216 height 21
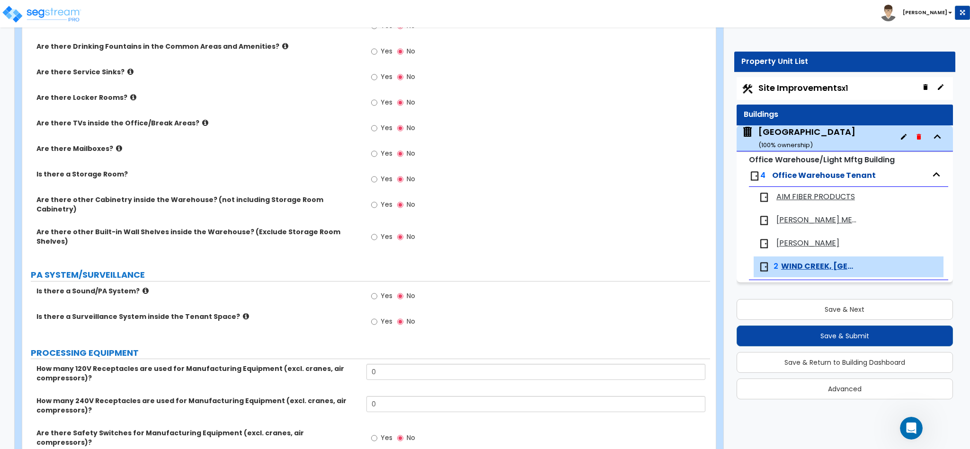
scroll to position [236, 0]
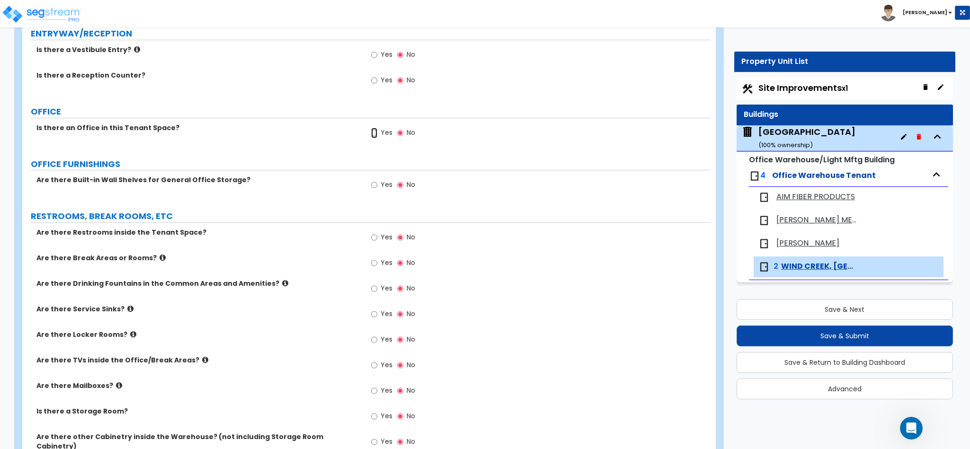
click at [374, 136] on input "Yes" at bounding box center [374, 133] width 6 height 10
radio input "true"
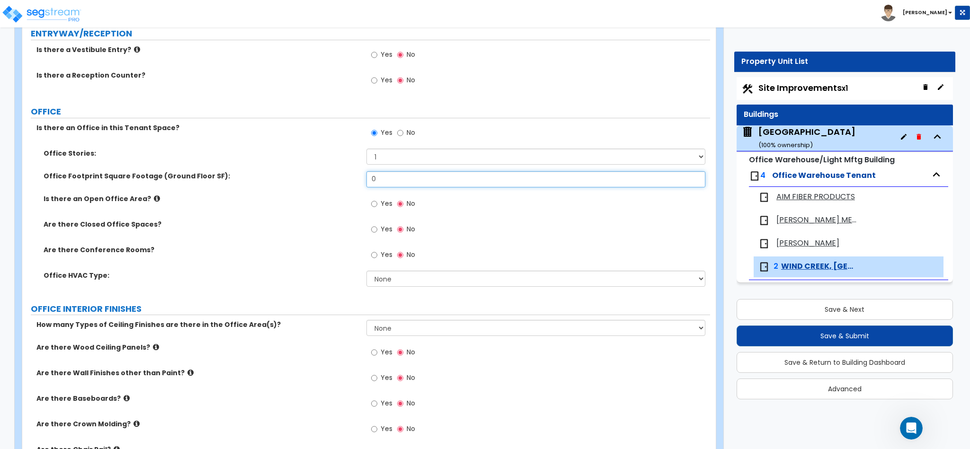
click at [404, 184] on input "0" at bounding box center [537, 179] width 340 height 16
click at [404, 183] on input "0" at bounding box center [537, 179] width 340 height 16
type input "9,579"
click at [381, 208] on span "Yes" at bounding box center [387, 203] width 12 height 9
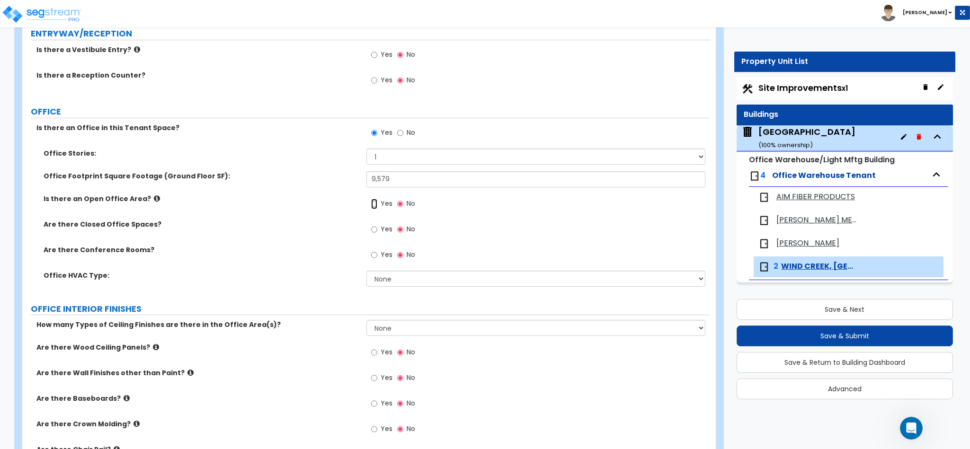
click at [377, 208] on input "Yes" at bounding box center [374, 204] width 6 height 10
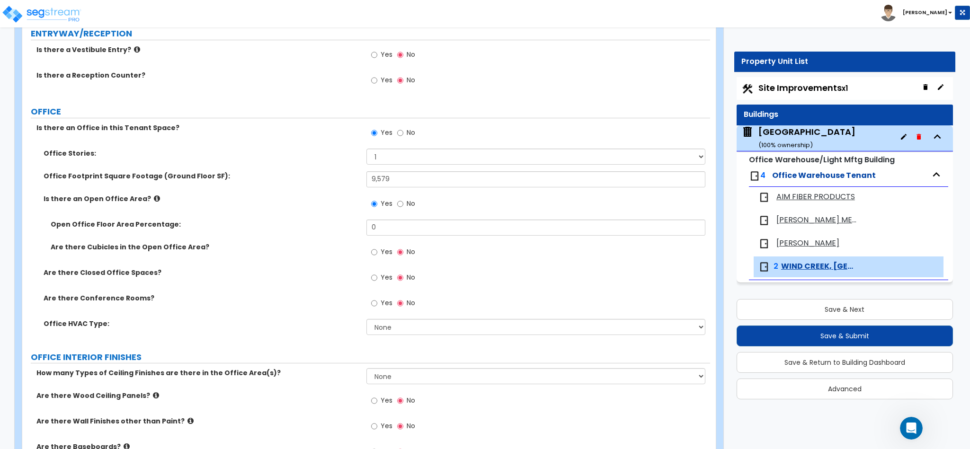
click at [154, 201] on icon at bounding box center [157, 198] width 6 height 7
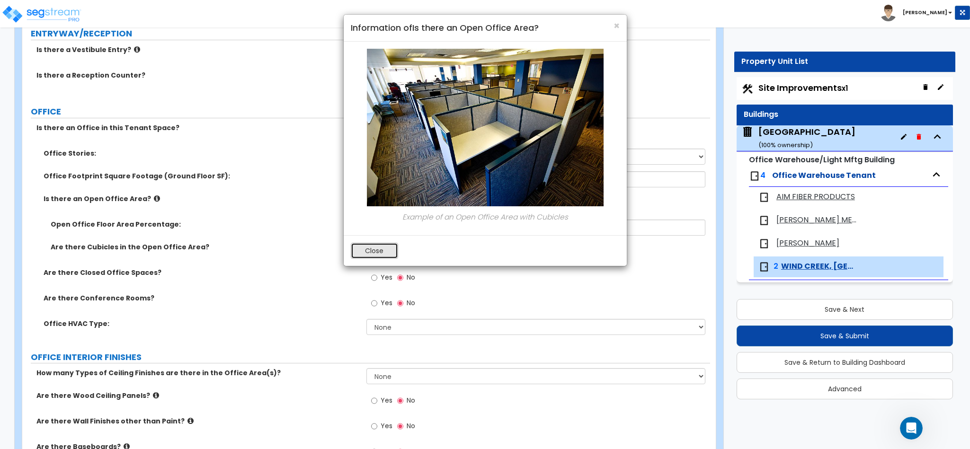
click at [376, 251] on button "Close" at bounding box center [374, 251] width 47 height 16
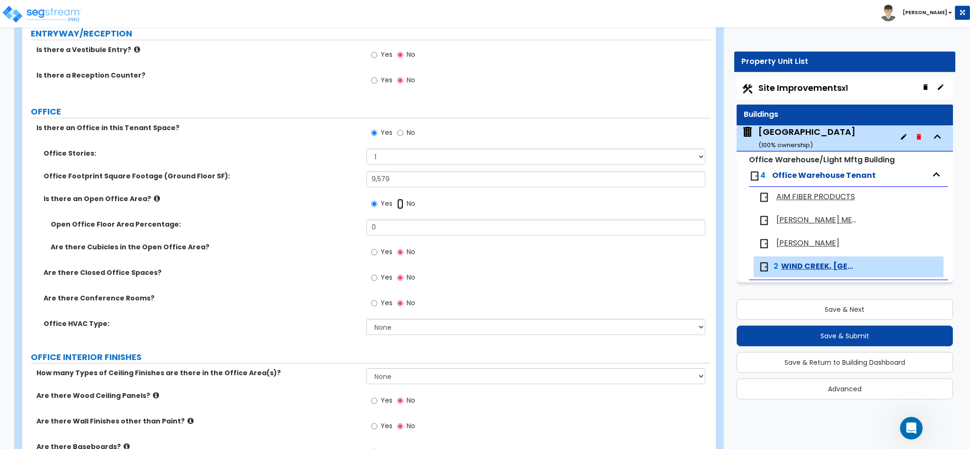
click at [400, 205] on input "No" at bounding box center [400, 204] width 6 height 10
radio input "false"
radio input "true"
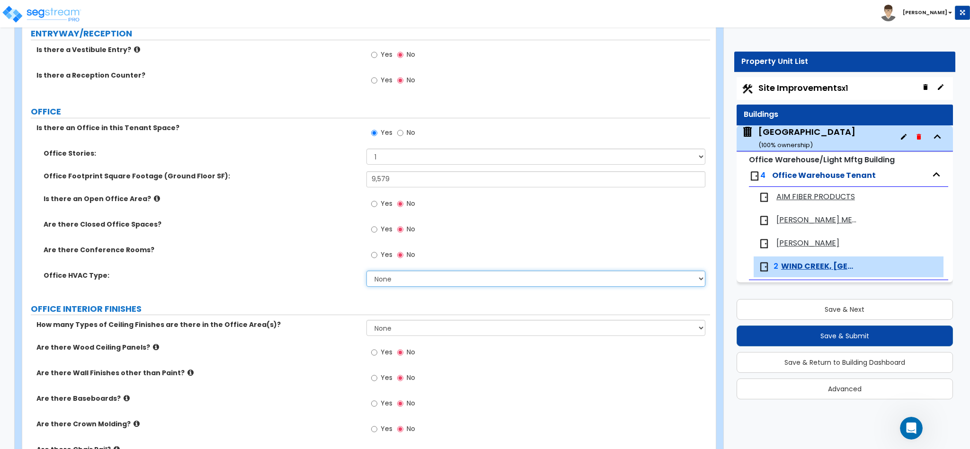
click at [417, 281] on select "None Rooftop Unit Furnace-Condenser Forced Air Split Heating/Cooling Systems He…" at bounding box center [537, 279] width 340 height 16
select select "1"
click at [367, 272] on select "None Rooftop Unit Furnace-Condenser Forced Air Split Heating/Cooling Systems He…" at bounding box center [537, 279] width 340 height 16
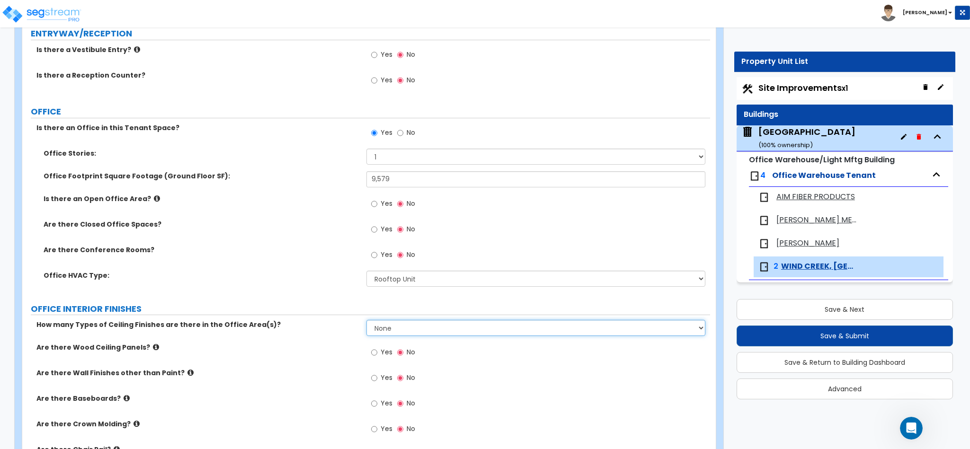
click at [396, 333] on select "None 1 2 3" at bounding box center [537, 328] width 340 height 16
select select "1"
click at [367, 322] on select "None 1 2 3" at bounding box center [537, 328] width 340 height 16
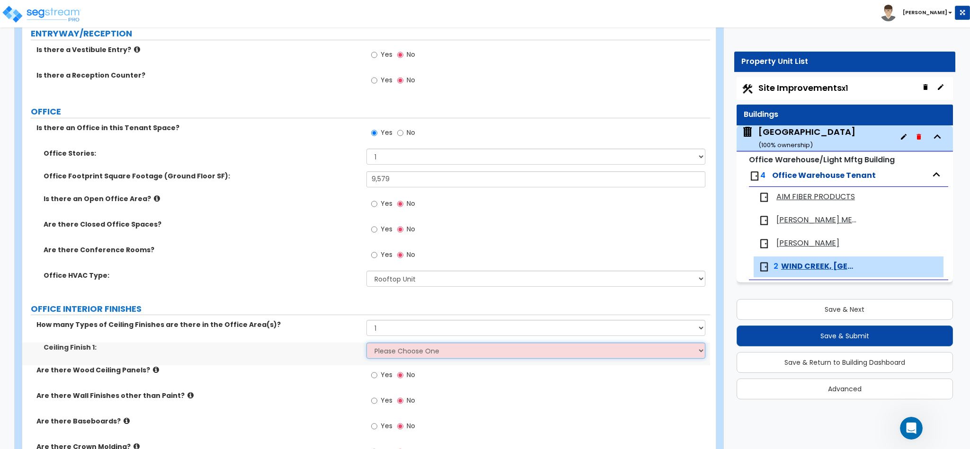
click at [400, 348] on select "Please Choose One Drop Ceiling Open Ceiling Drywall Ceiling" at bounding box center [537, 351] width 340 height 16
select select "1"
click at [367, 345] on select "Please Choose One Drop Ceiling Open Ceiling Drywall Ceiling" at bounding box center [537, 351] width 340 height 16
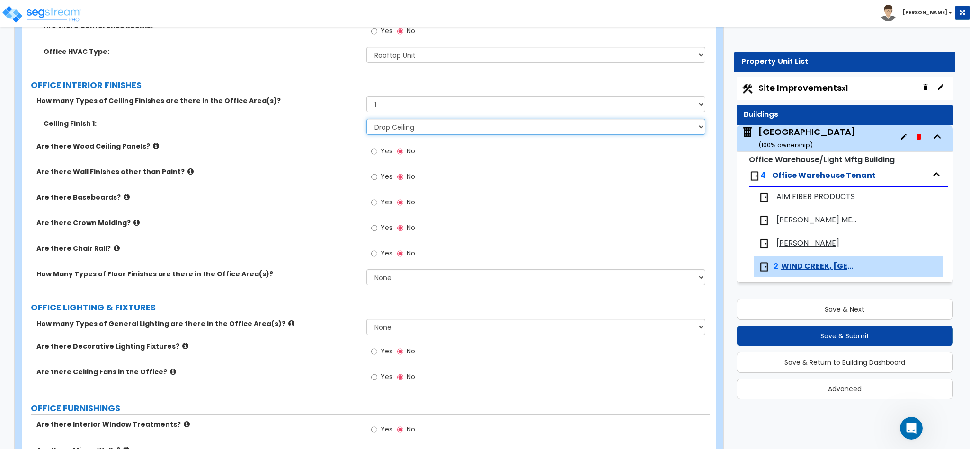
scroll to position [474, 0]
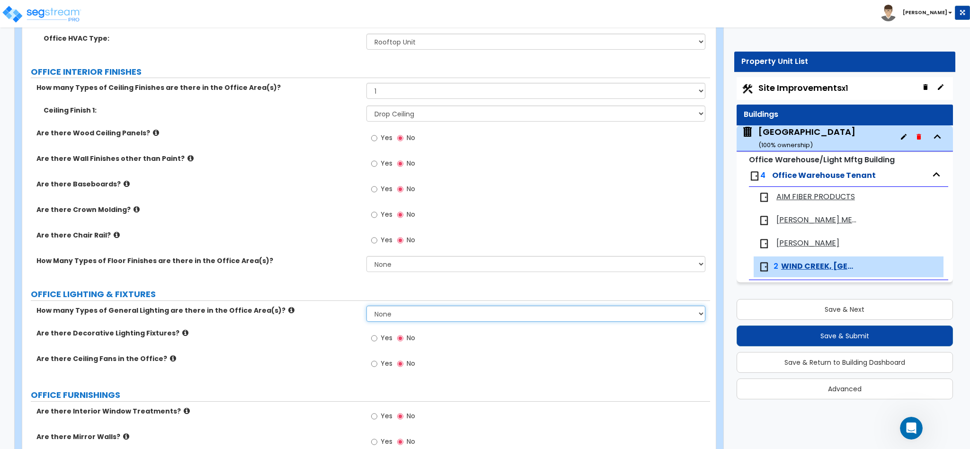
click at [406, 309] on select "None 1 2 3" at bounding box center [537, 314] width 340 height 16
select select "1"
click at [367, 308] on select "None 1 2 3" at bounding box center [537, 314] width 340 height 16
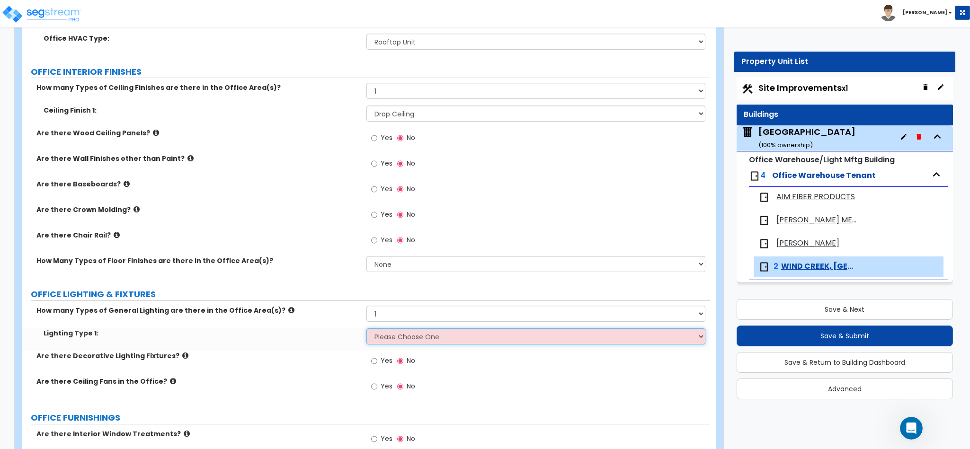
click at [393, 341] on select "Please Choose One LED Surface-Mounted LED Recessed Fluorescent Surface-Mounted …" at bounding box center [537, 337] width 340 height 16
select select "2"
click at [367, 331] on select "Please Choose One LED Surface-Mounted LED Recessed Fluorescent Surface-Mounted …" at bounding box center [537, 337] width 340 height 16
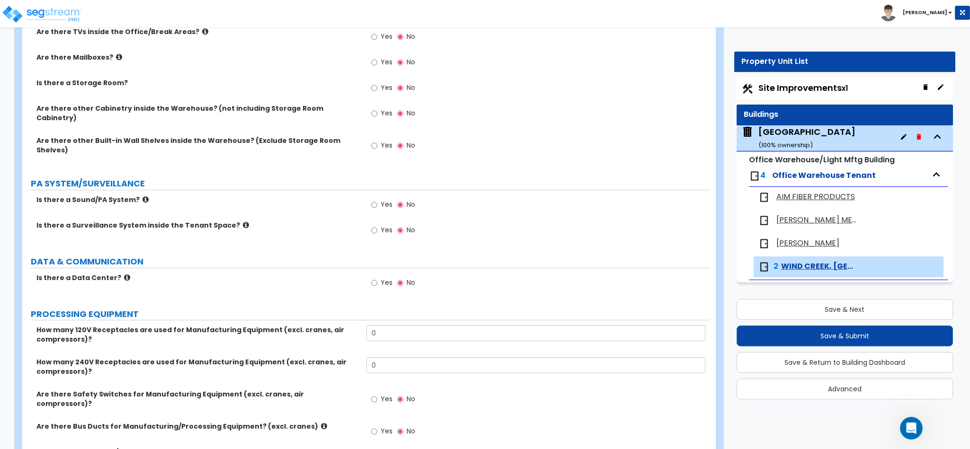
scroll to position [1421, 0]
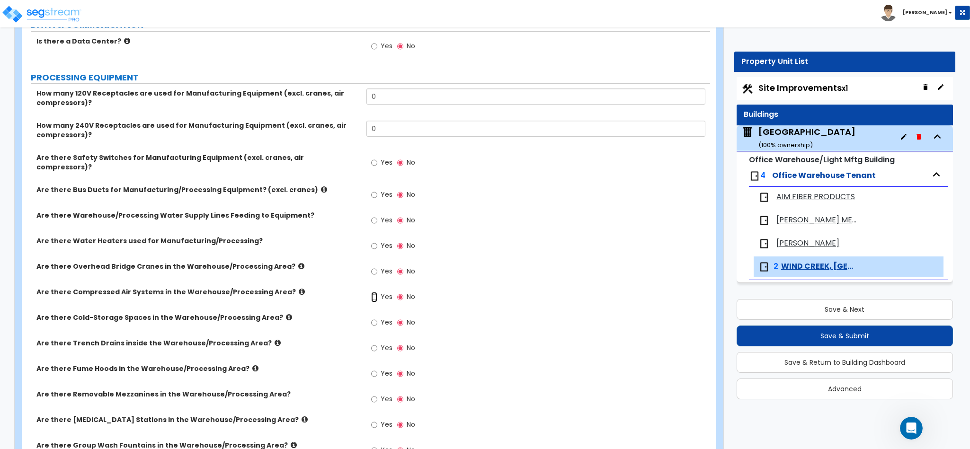
click at [376, 292] on input "Yes" at bounding box center [374, 297] width 6 height 10
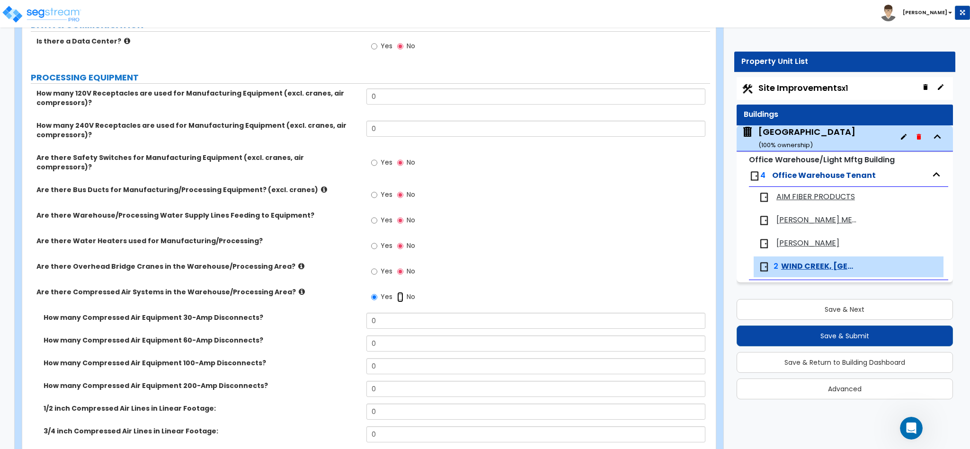
click at [398, 292] on input "No" at bounding box center [400, 297] width 6 height 10
radio input "false"
radio input "true"
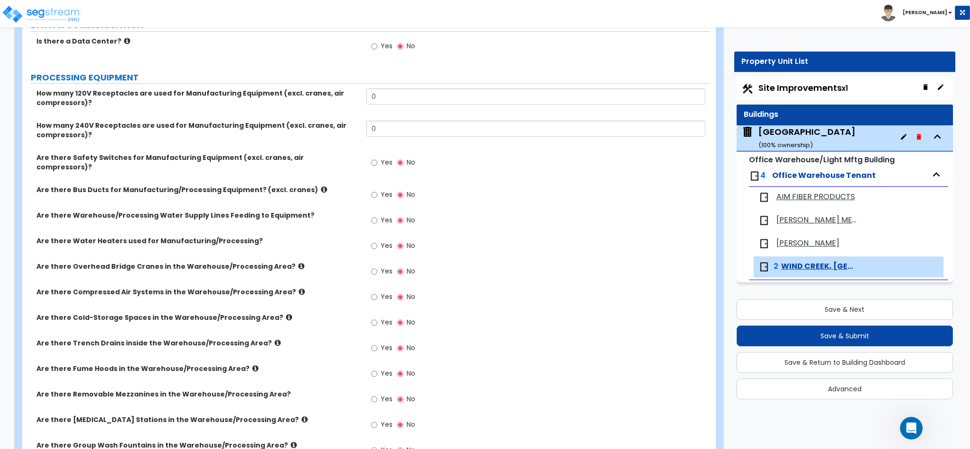
click at [252, 365] on icon at bounding box center [255, 368] width 6 height 7
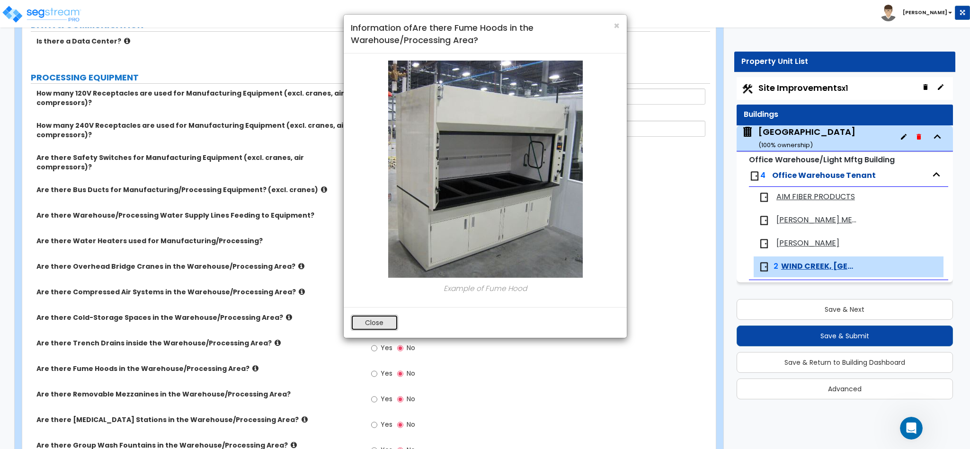
click at [366, 321] on button "Close" at bounding box center [374, 323] width 47 height 16
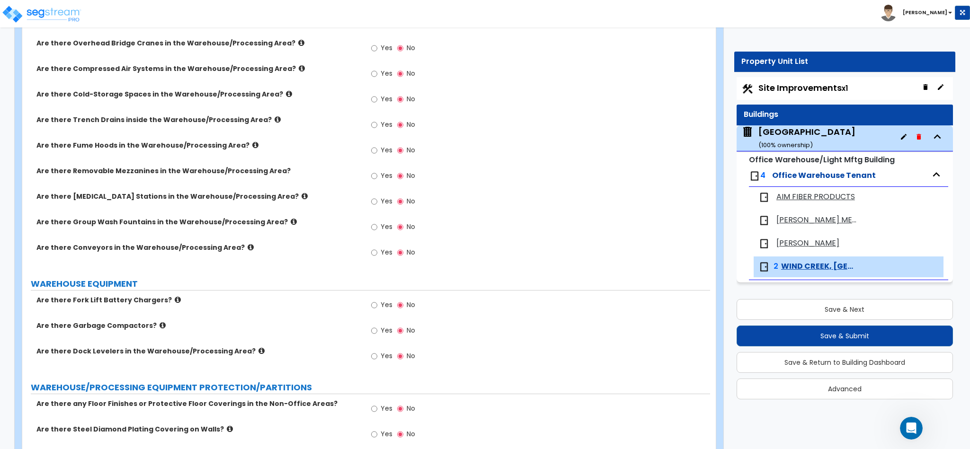
scroll to position [1657, 0]
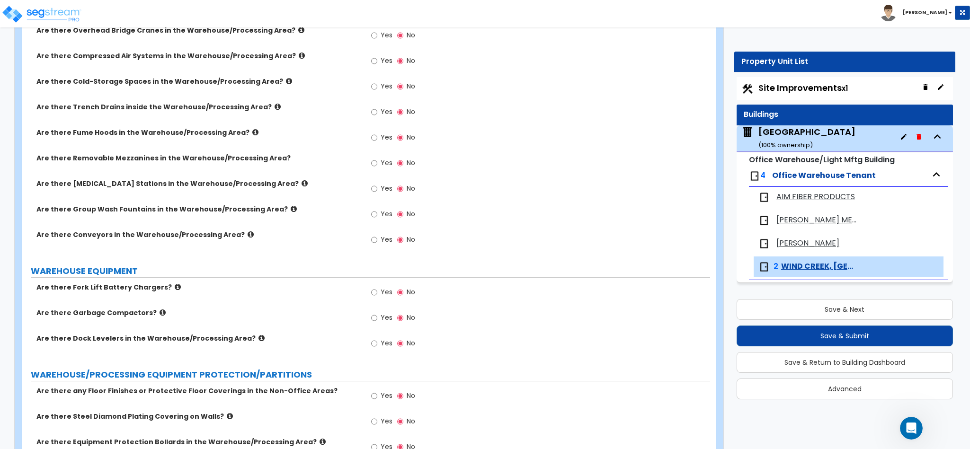
click at [259, 335] on icon at bounding box center [262, 338] width 6 height 7
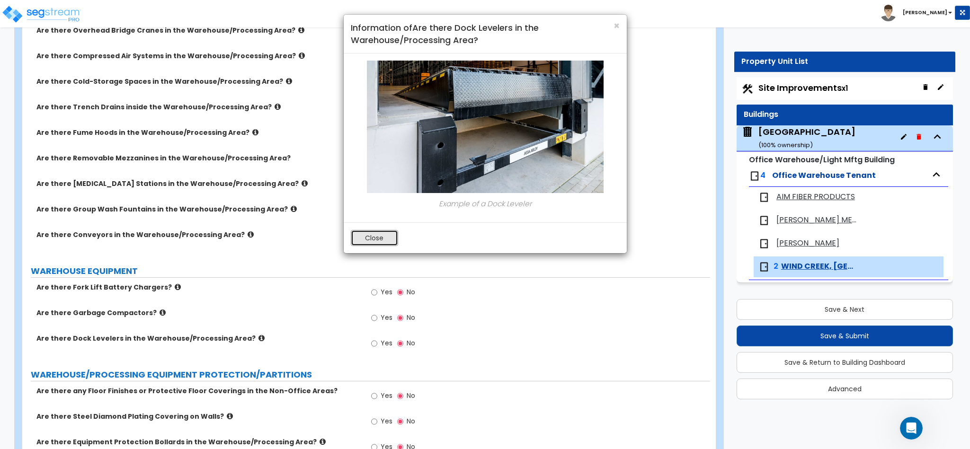
click at [375, 239] on button "Close" at bounding box center [374, 238] width 47 height 16
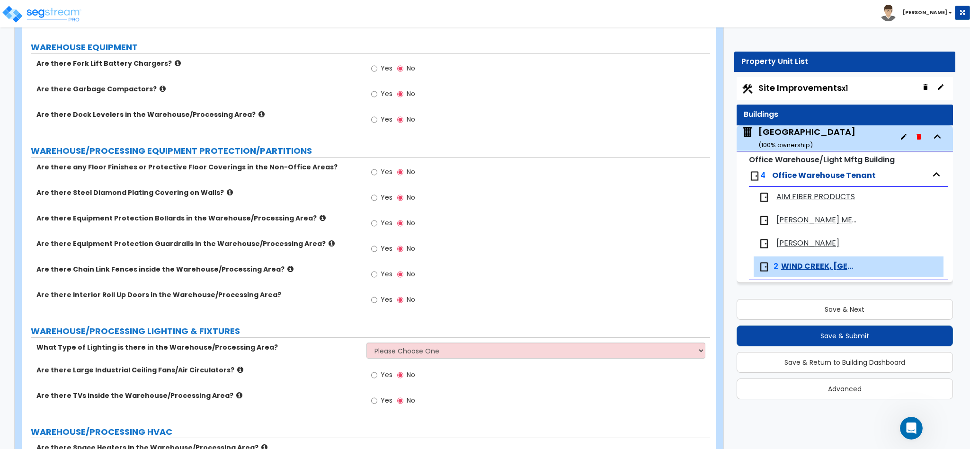
scroll to position [1894, 0]
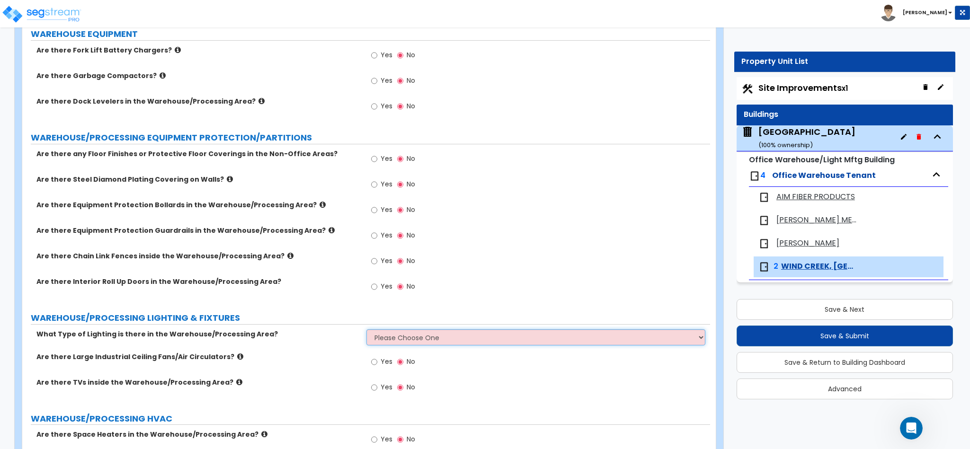
click at [373, 330] on select "Please Choose One High Bay Round Fixtures High Bay Fluorescent Tube Lighting Hi…" at bounding box center [537, 338] width 340 height 16
select select "3"
click at [367, 330] on select "Please Choose One High Bay Round Fixtures High Bay Fluorescent Tube Lighting Hi…" at bounding box center [537, 338] width 340 height 16
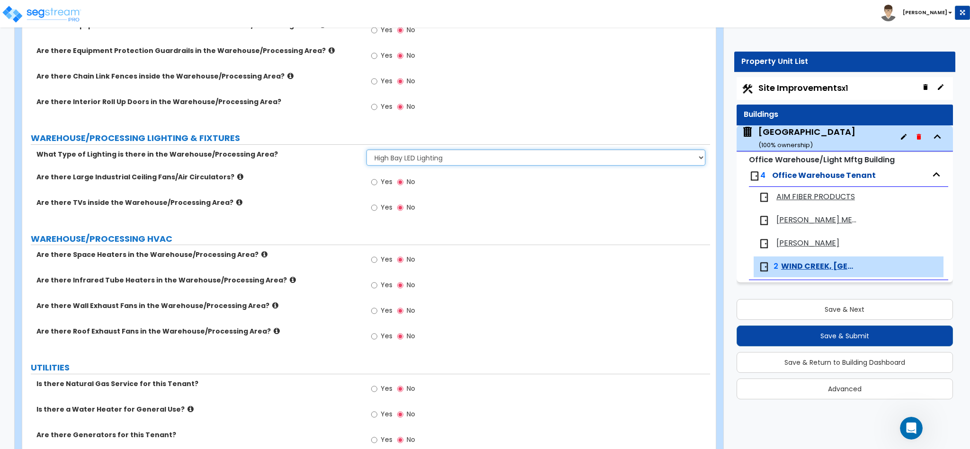
scroll to position [2109, 0]
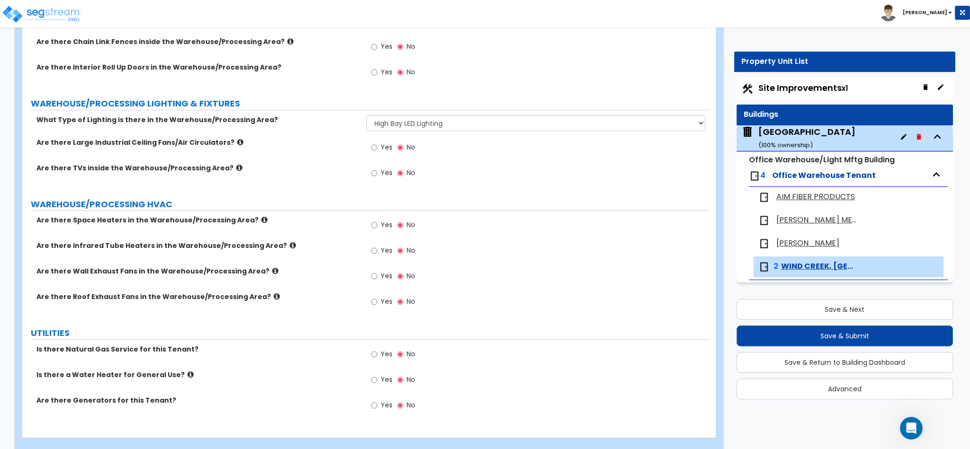
click at [379, 348] on label "Yes" at bounding box center [381, 356] width 21 height 16
click at [377, 350] on input "Yes" at bounding box center [374, 355] width 6 height 10
radio input "true"
click at [372, 399] on label "Yes" at bounding box center [381, 407] width 21 height 16
click at [372, 401] on input "Yes" at bounding box center [374, 406] width 6 height 10
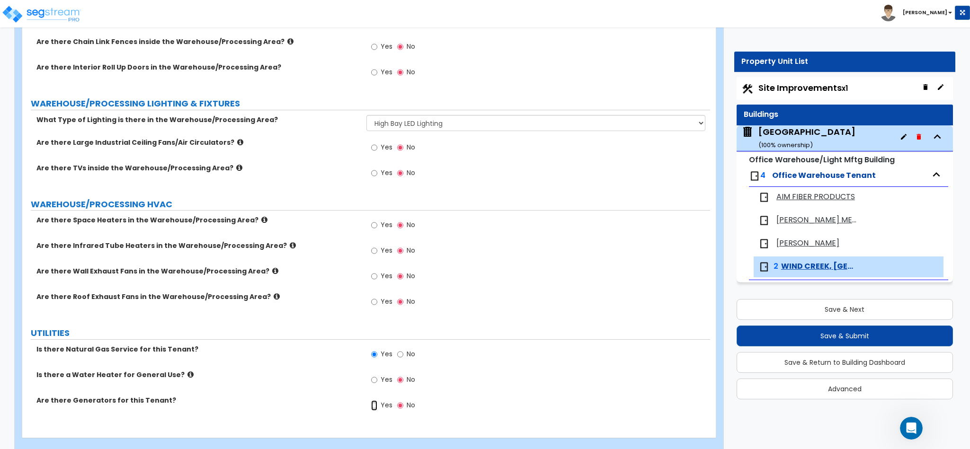
radio input "true"
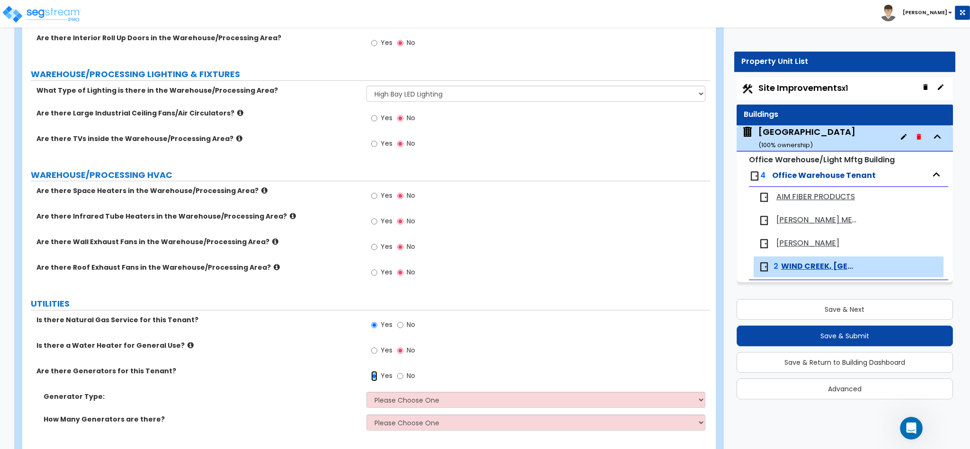
scroll to position [2154, 0]
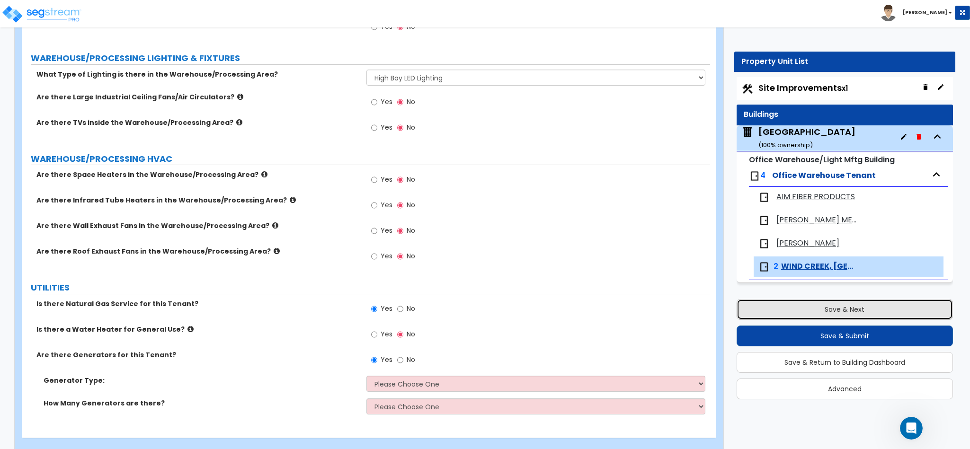
click at [860, 303] on button "Save & Next" at bounding box center [845, 309] width 216 height 21
select select "1"
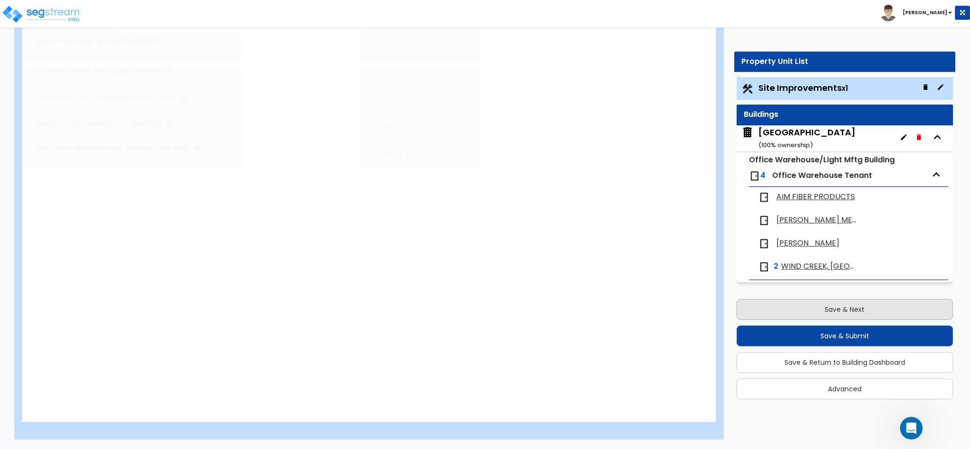
scroll to position [0, 0]
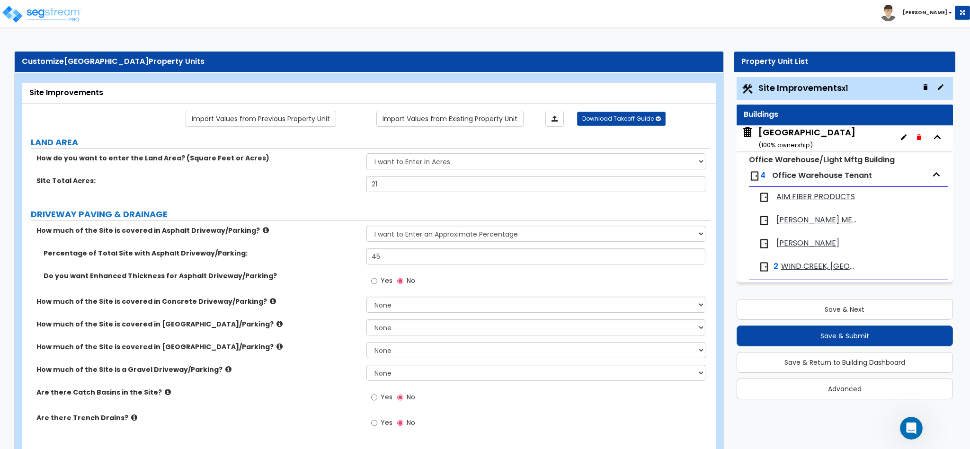
click at [387, 282] on span "Yes" at bounding box center [387, 280] width 12 height 9
click at [377, 282] on input "Yes" at bounding box center [374, 281] width 6 height 10
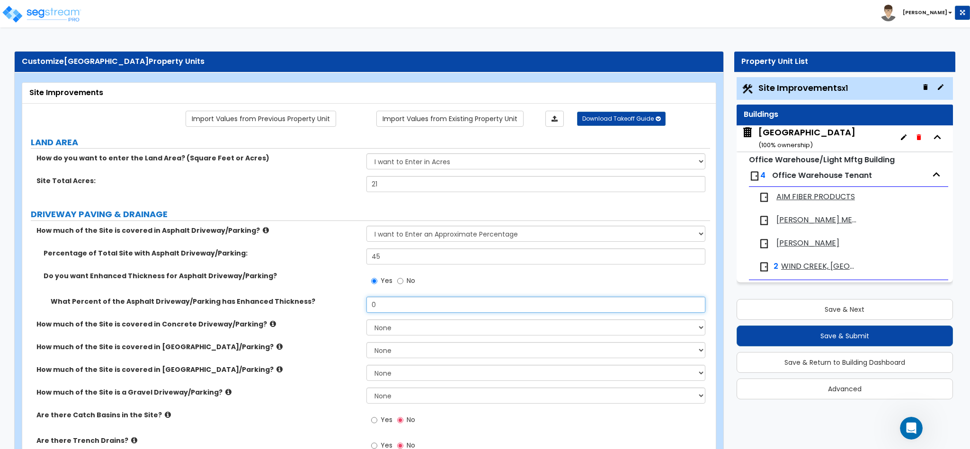
click at [385, 301] on input "0" at bounding box center [537, 305] width 340 height 16
click at [398, 280] on input "No" at bounding box center [400, 281] width 6 height 10
radio input "false"
radio input "true"
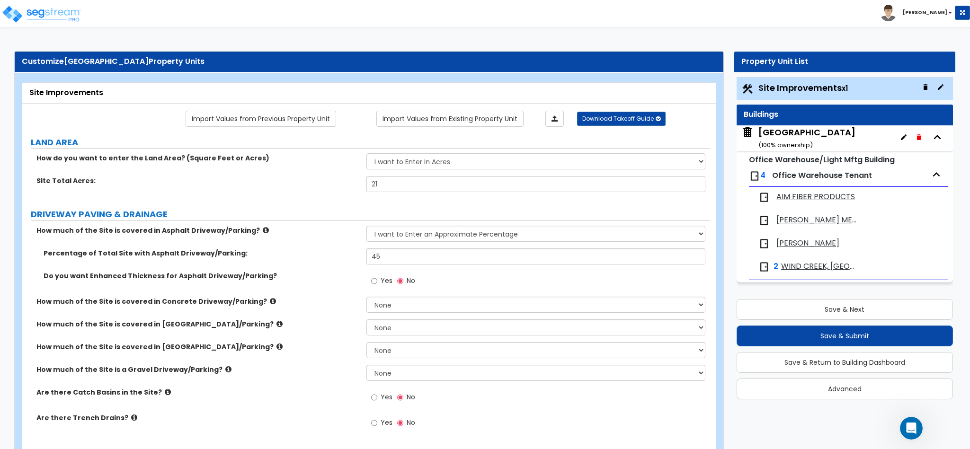
click at [165, 391] on icon at bounding box center [168, 392] width 6 height 7
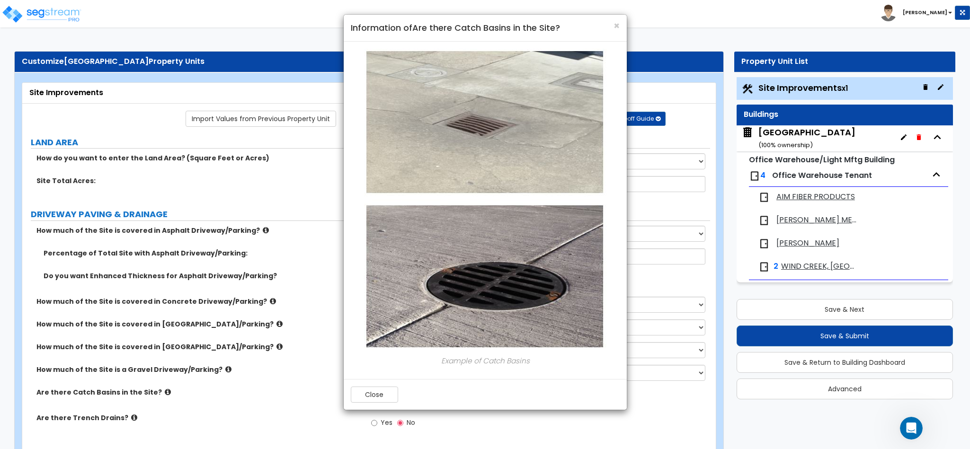
click at [157, 391] on div "× Information of Are there Catch Basins in the Site? Example of Catch Basins Cl…" at bounding box center [485, 224] width 970 height 449
click at [368, 382] on div "Close" at bounding box center [485, 394] width 283 height 31
click at [371, 400] on button "Close" at bounding box center [374, 395] width 47 height 16
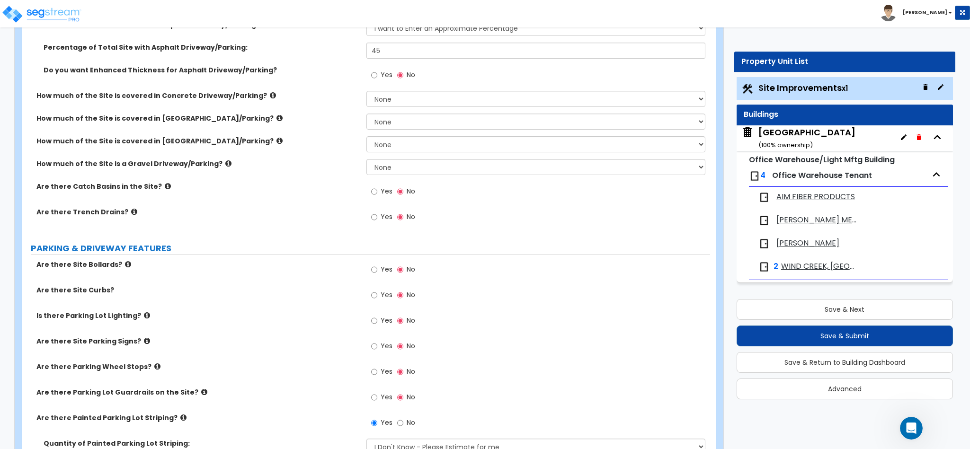
scroll to position [236, 0]
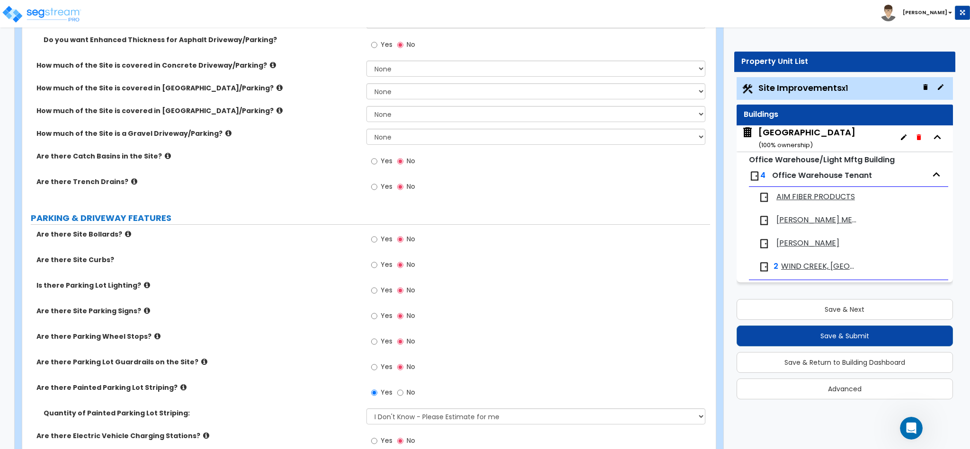
click at [125, 236] on icon at bounding box center [128, 234] width 6 height 7
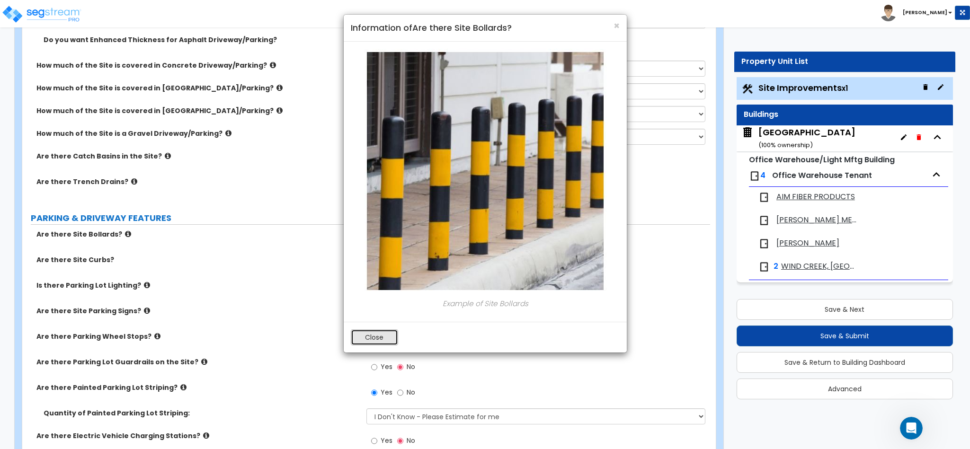
click at [373, 340] on button "Close" at bounding box center [374, 338] width 47 height 16
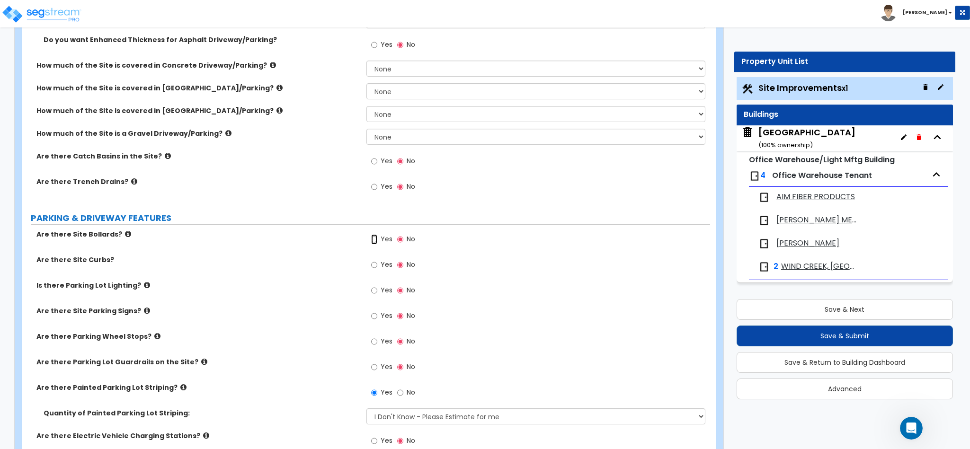
click at [377, 241] on input "Yes" at bounding box center [374, 239] width 6 height 10
radio input "true"
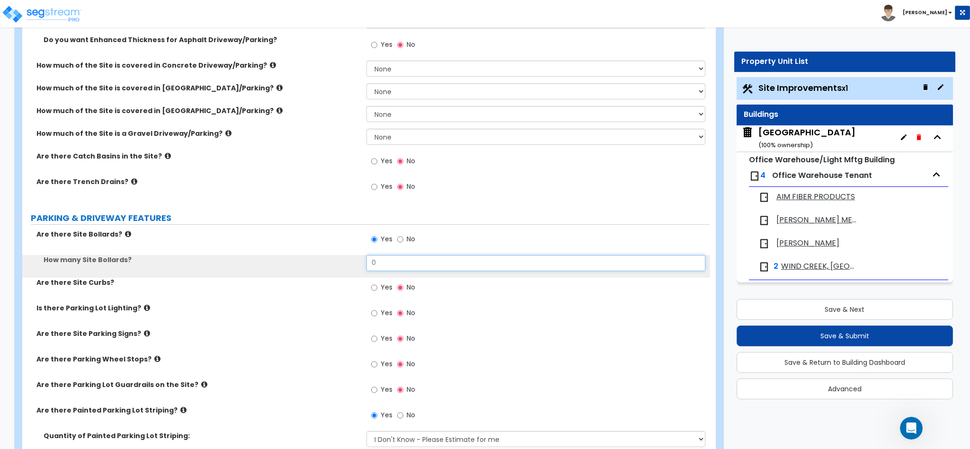
click at [386, 267] on input "0" at bounding box center [537, 263] width 340 height 16
type input "25"
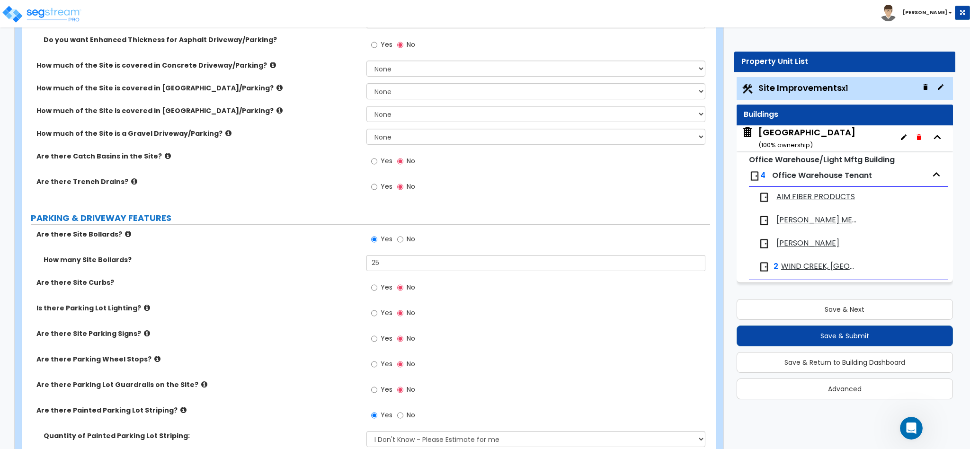
click at [144, 309] on icon at bounding box center [147, 308] width 6 height 7
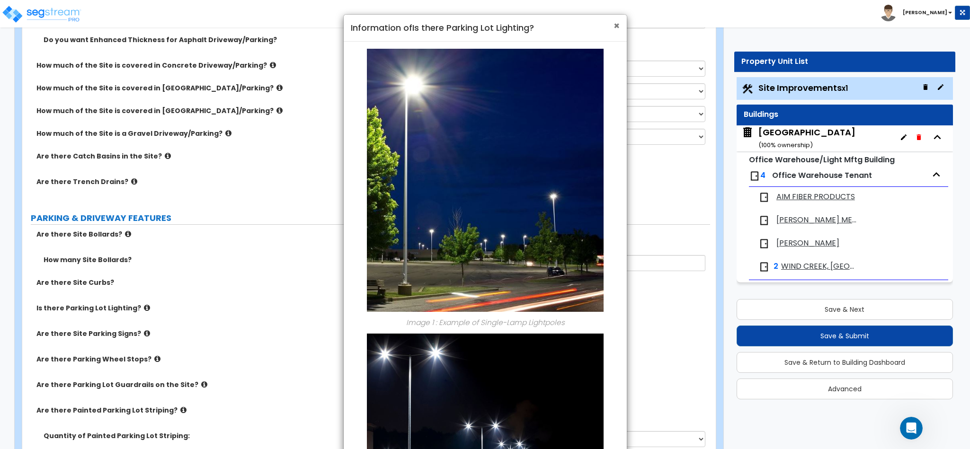
click at [614, 25] on span "×" at bounding box center [617, 26] width 6 height 14
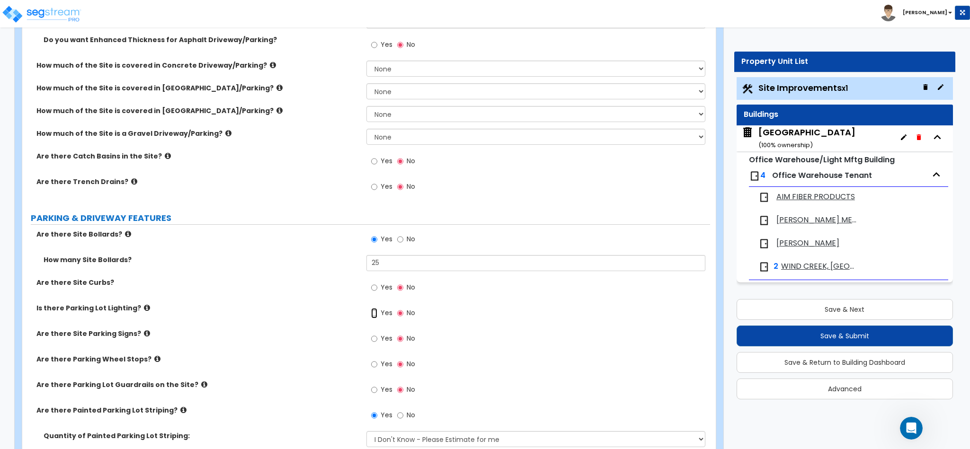
click at [375, 316] on input "Yes" at bounding box center [374, 313] width 6 height 10
radio input "true"
click at [375, 316] on input "Yes" at bounding box center [374, 313] width 6 height 10
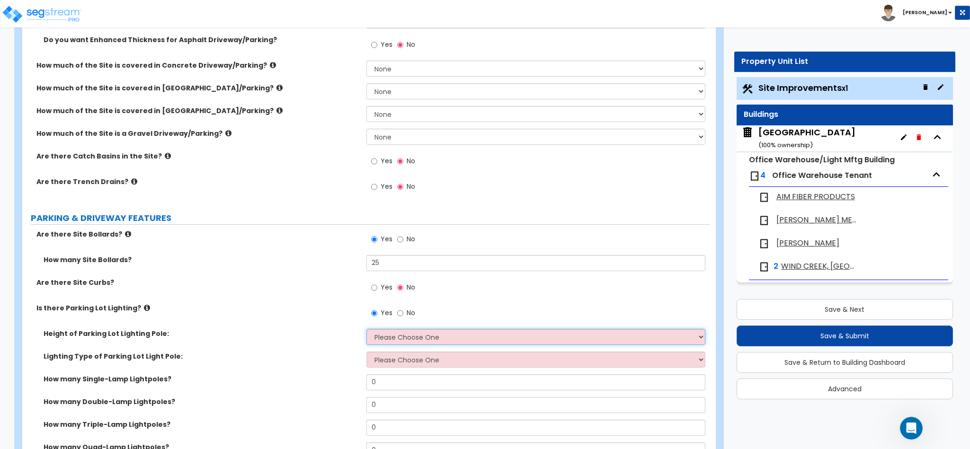
click at [390, 340] on select "Please Choose One 20' high 30' high 40' high" at bounding box center [537, 337] width 340 height 16
select select "2"
click at [367, 331] on select "Please Choose One 20' high 30' high 40' high" at bounding box center [537, 337] width 340 height 16
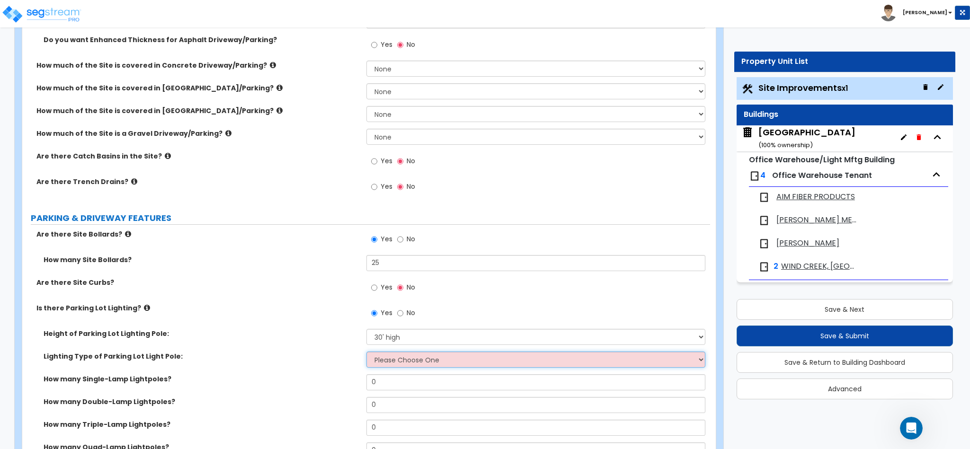
click at [398, 364] on select "Please Choose One LED Metal Halide High Pressure Sodium Please Choose for me" at bounding box center [537, 360] width 340 height 16
select select "1"
click at [367, 353] on select "Please Choose One LED Metal Halide High Pressure Sodium Please Choose for me" at bounding box center [537, 360] width 340 height 16
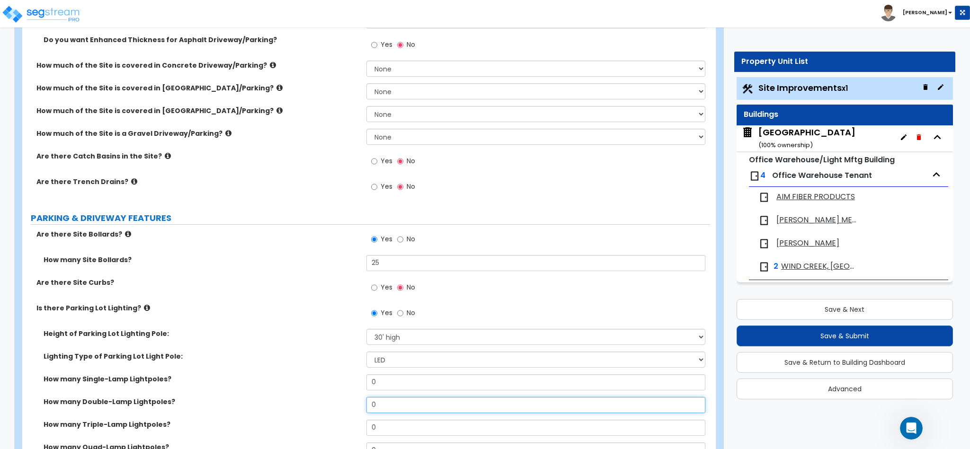
click at [393, 404] on input "0" at bounding box center [537, 405] width 340 height 16
type input "5"
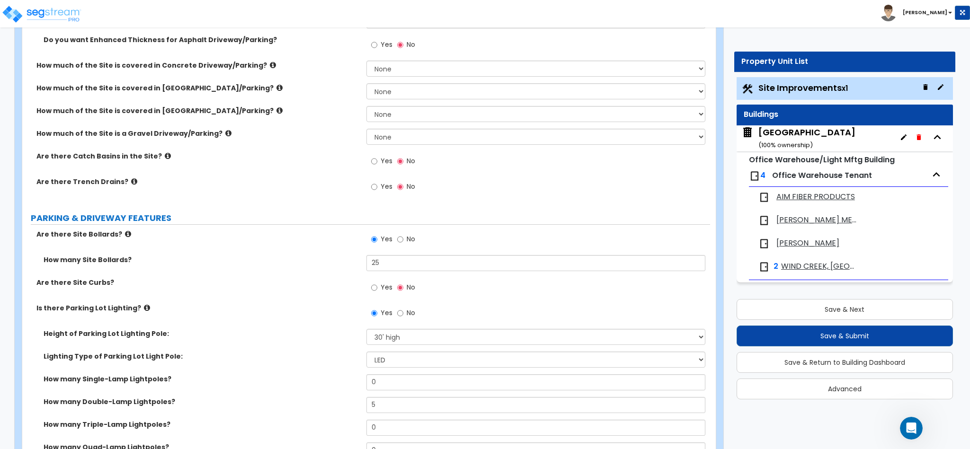
click at [326, 392] on div "How many Single-Lamp Lightpoles? 0" at bounding box center [366, 386] width 688 height 23
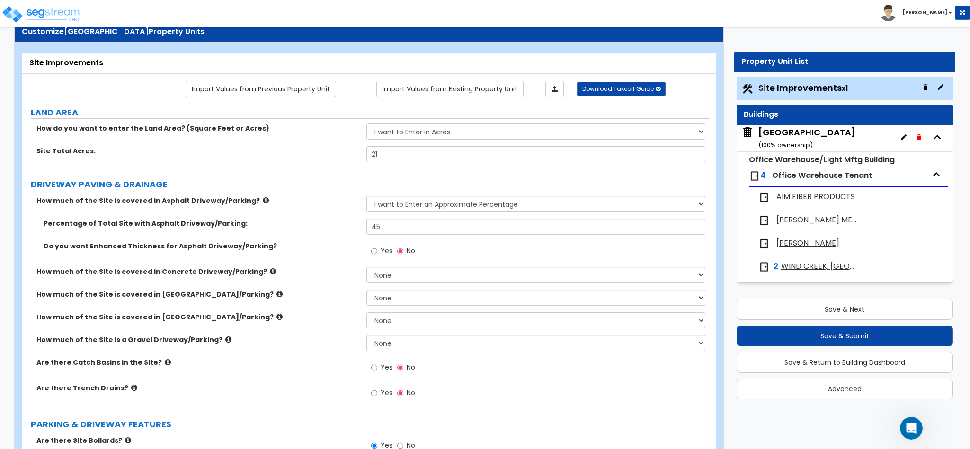
scroll to position [0, 0]
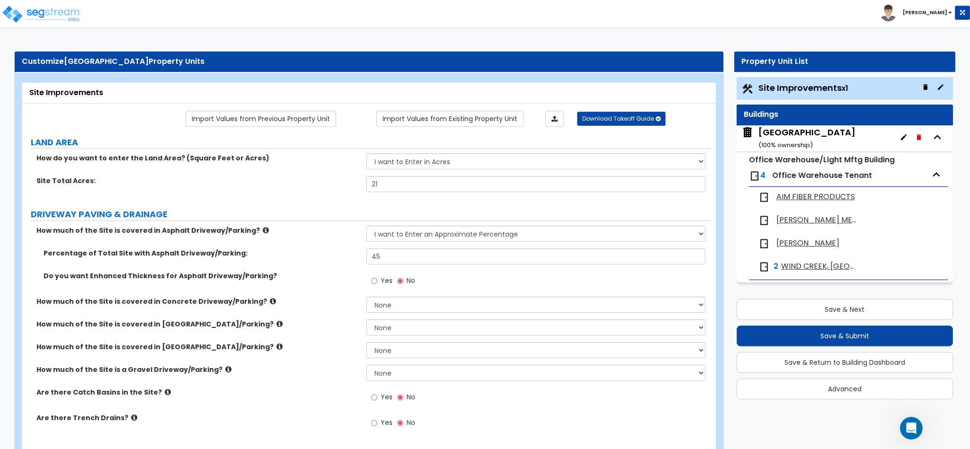
click at [131, 418] on icon at bounding box center [134, 417] width 6 height 7
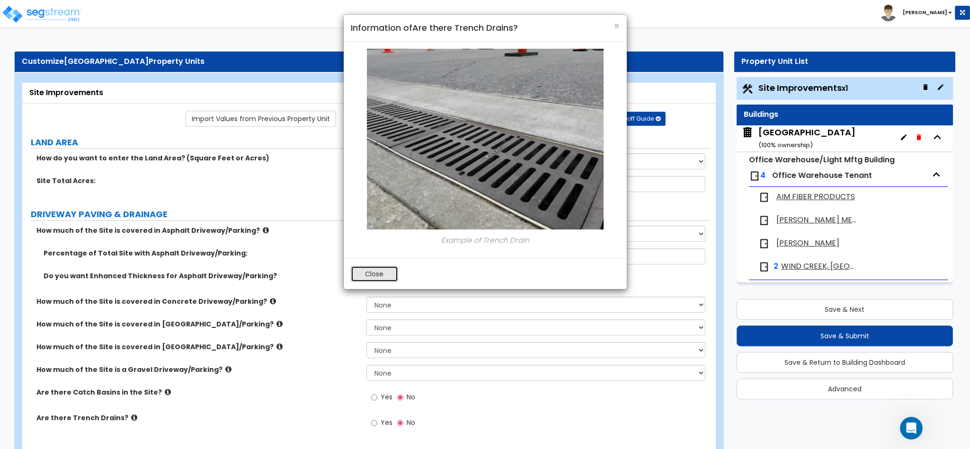
click at [371, 270] on button "Close" at bounding box center [374, 274] width 47 height 16
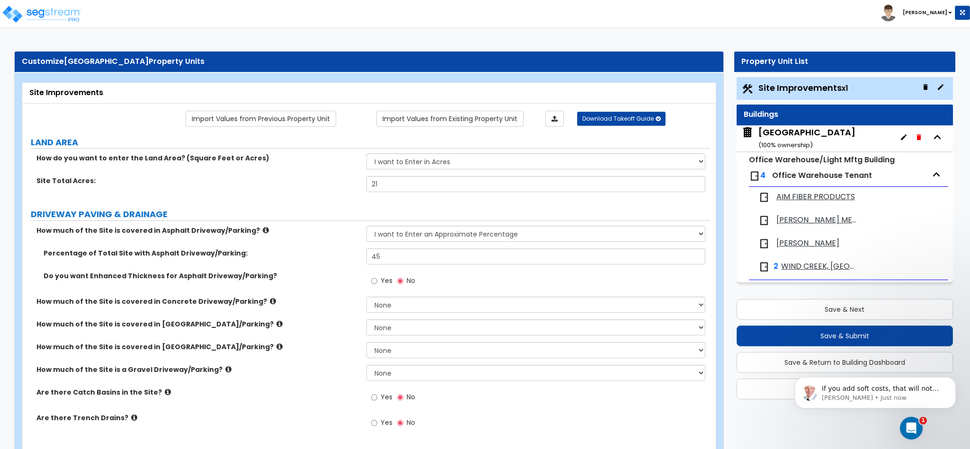
scroll to position [842, 0]
click at [382, 395] on span "Yes" at bounding box center [387, 397] width 12 height 9
click at [377, 395] on input "Yes" at bounding box center [374, 398] width 6 height 10
radio input "true"
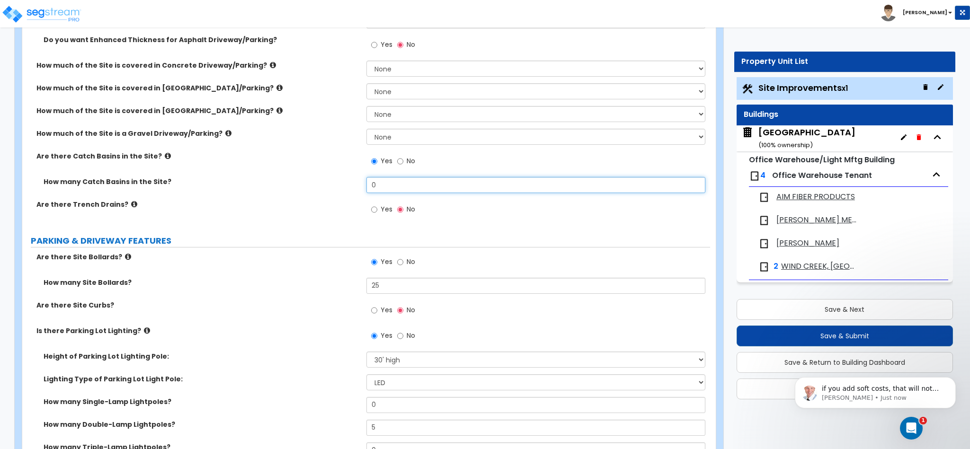
click at [407, 181] on input "0" at bounding box center [537, 185] width 340 height 16
type input "1"
click at [372, 209] on input "Yes" at bounding box center [374, 210] width 6 height 10
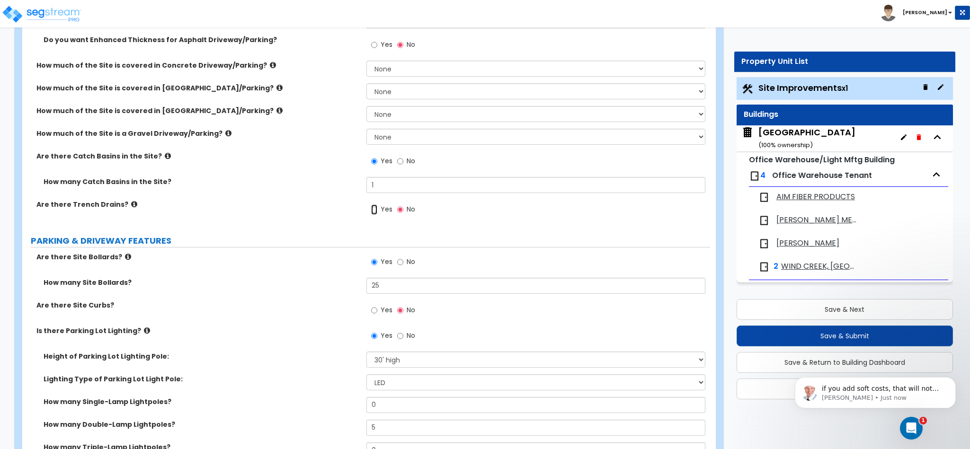
radio input "true"
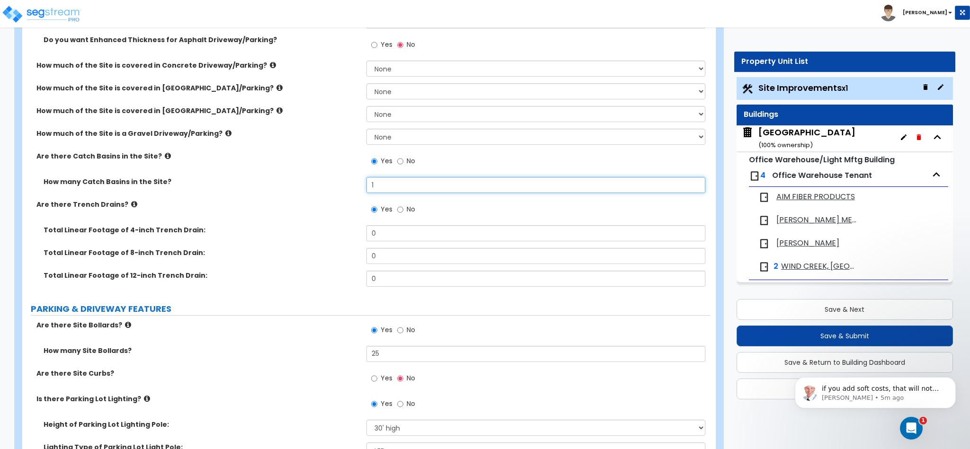
click at [384, 191] on input "1" at bounding box center [537, 185] width 340 height 16
type input "4"
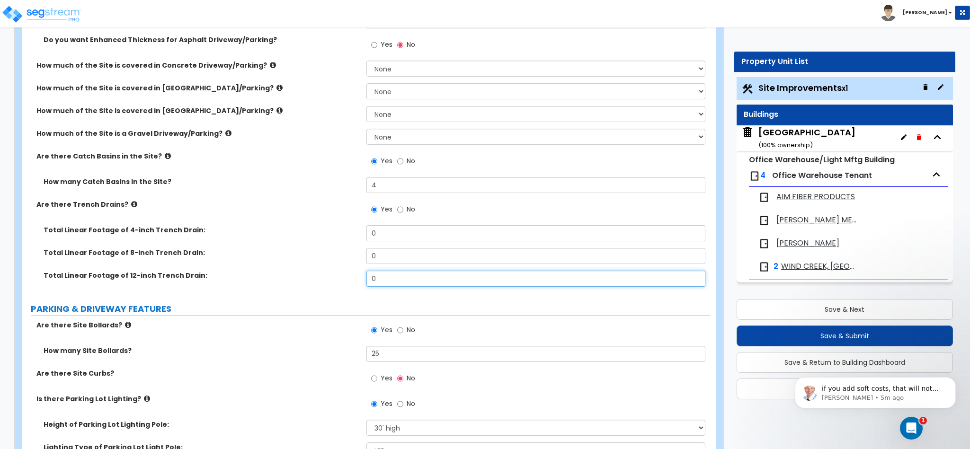
click at [394, 280] on input "0" at bounding box center [537, 279] width 340 height 16
click at [131, 206] on icon at bounding box center [134, 204] width 6 height 7
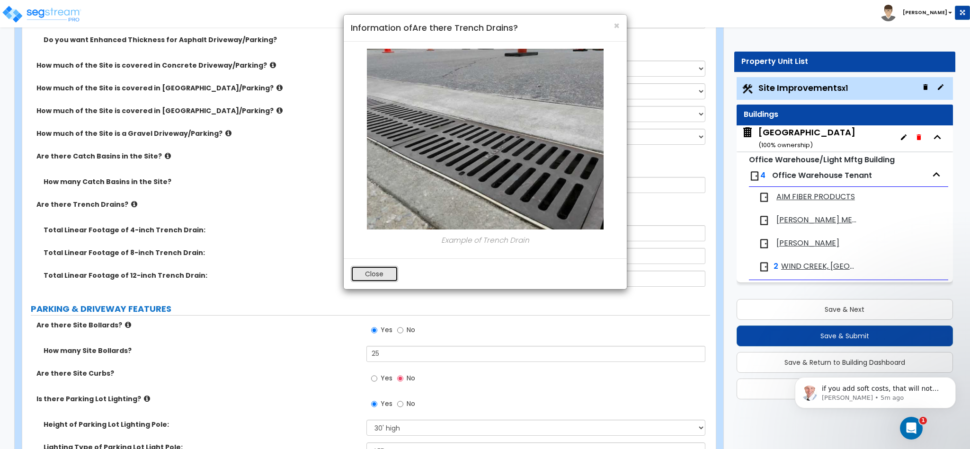
click at [385, 274] on button "Close" at bounding box center [374, 274] width 47 height 16
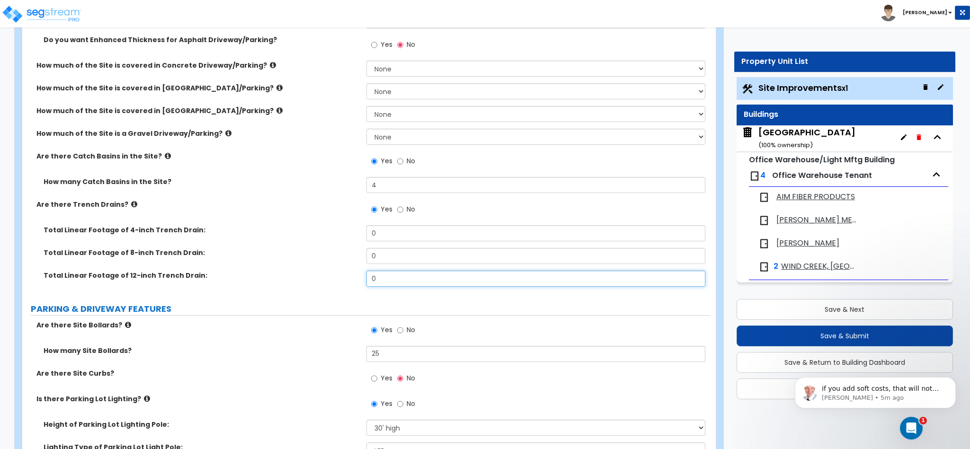
click at [385, 274] on input "0" at bounding box center [537, 279] width 340 height 16
type input "4"
click at [322, 339] on div "Are there Site Bollards? Yes No" at bounding box center [366, 334] width 688 height 26
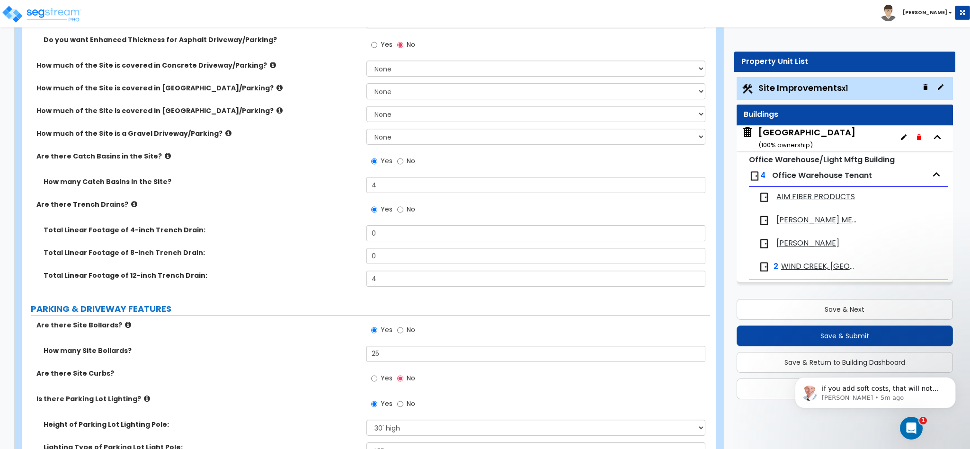
click at [322, 339] on div "Are there Site Bollards? Yes No" at bounding box center [366, 334] width 688 height 26
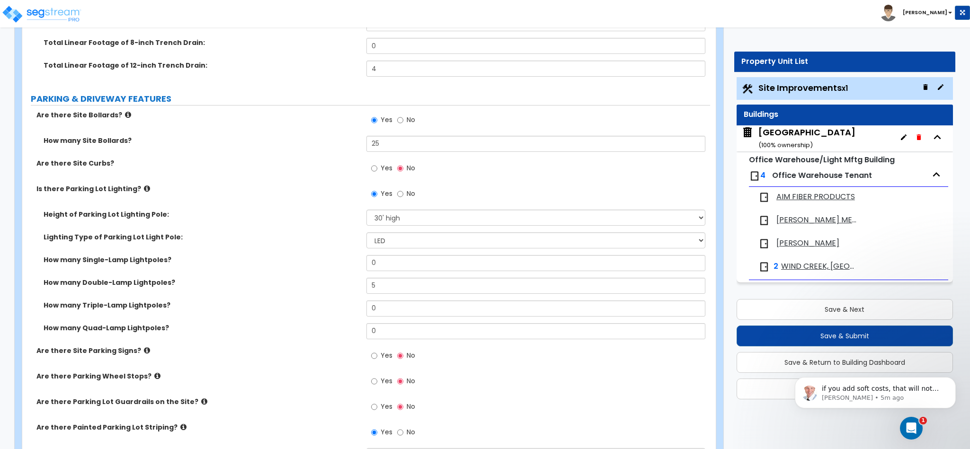
scroll to position [474, 0]
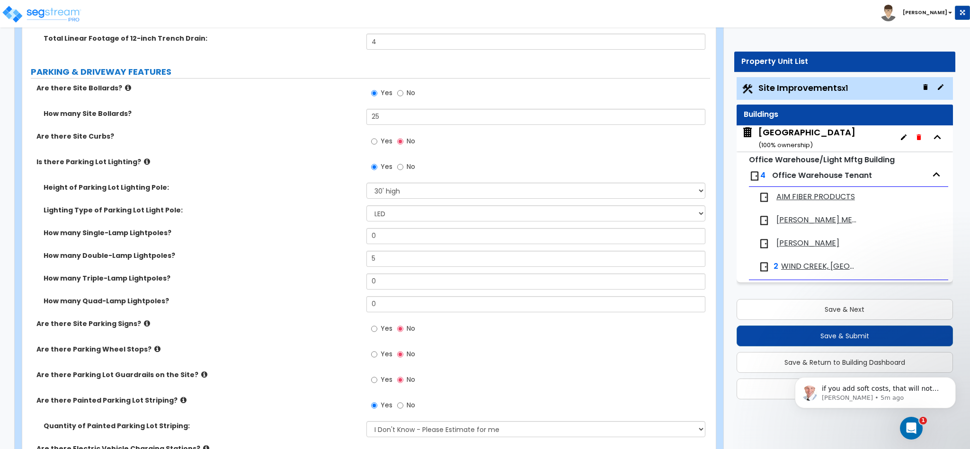
click at [154, 352] on icon at bounding box center [157, 349] width 6 height 7
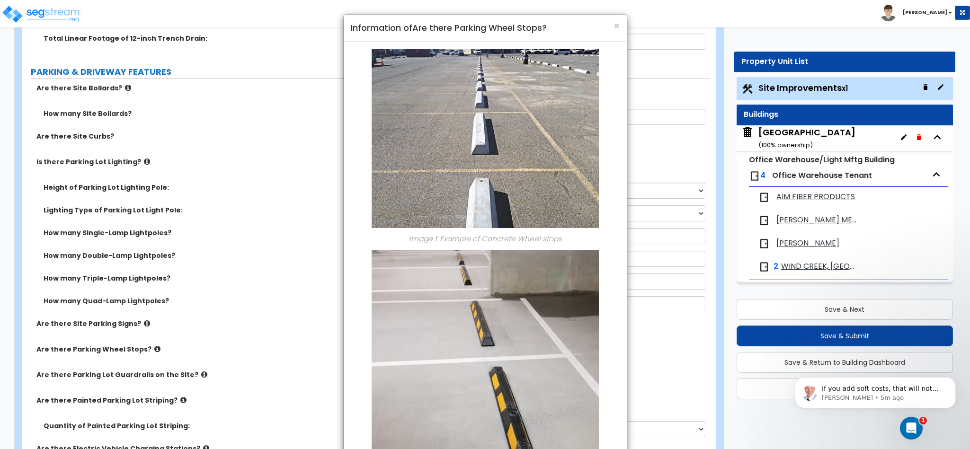
click at [150, 352] on div "× Information of Are there Parking Wheel Stops? Image 1: Example of Concrete Wh…" at bounding box center [485, 224] width 970 height 449
click at [218, 363] on div "× Information of Are there Parking Wheel Stops? Image 1: Example of Concrete Wh…" at bounding box center [485, 224] width 970 height 449
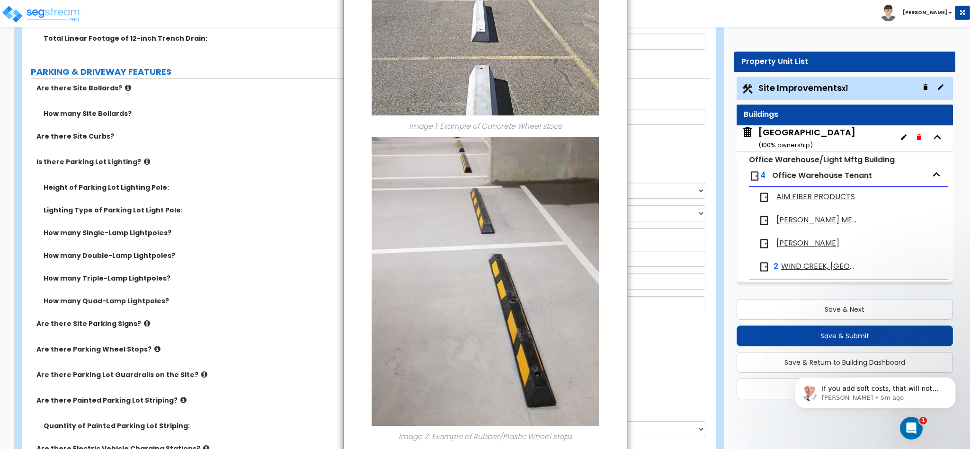
scroll to position [165, 0]
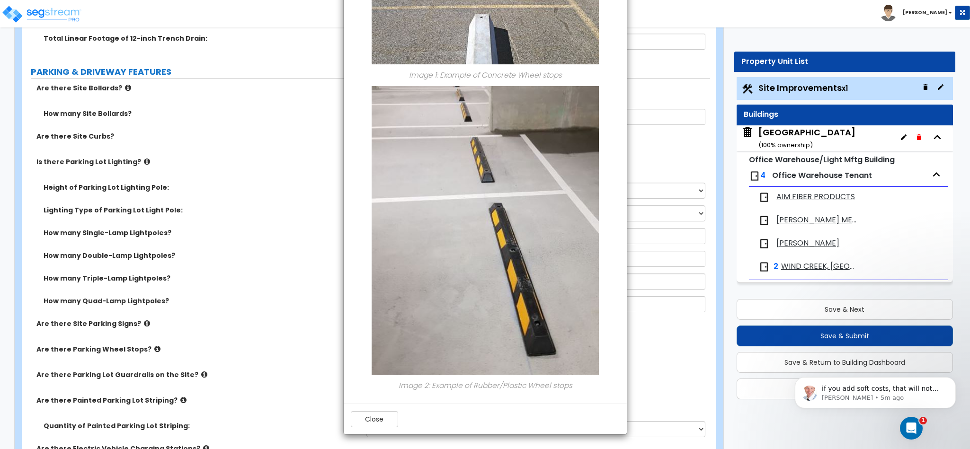
click at [193, 374] on div "× Information of Are there Parking Wheel Stops? Image 1: Example of Concrete Wh…" at bounding box center [485, 224] width 970 height 449
click at [378, 415] on button "Close" at bounding box center [374, 420] width 47 height 16
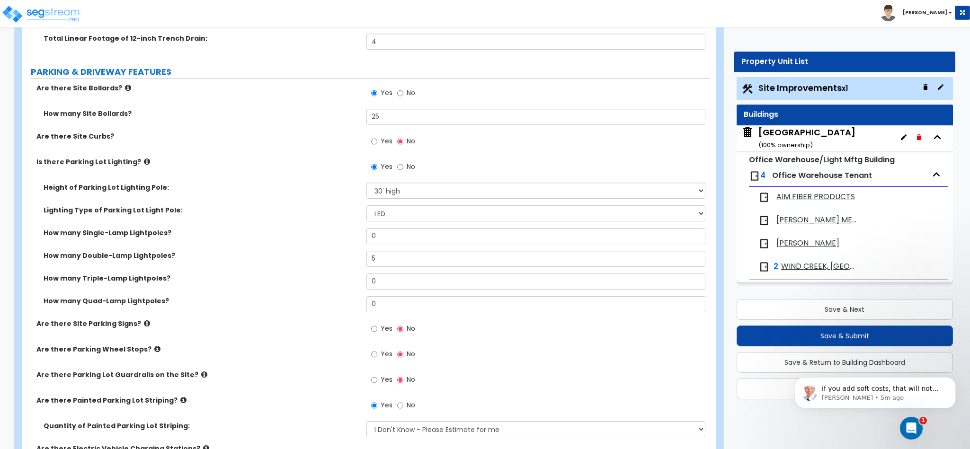
click at [192, 380] on label "Are there Parking Lot Guardrails on the Site?" at bounding box center [197, 374] width 323 height 9
click at [201, 372] on icon at bounding box center [204, 374] width 6 height 7
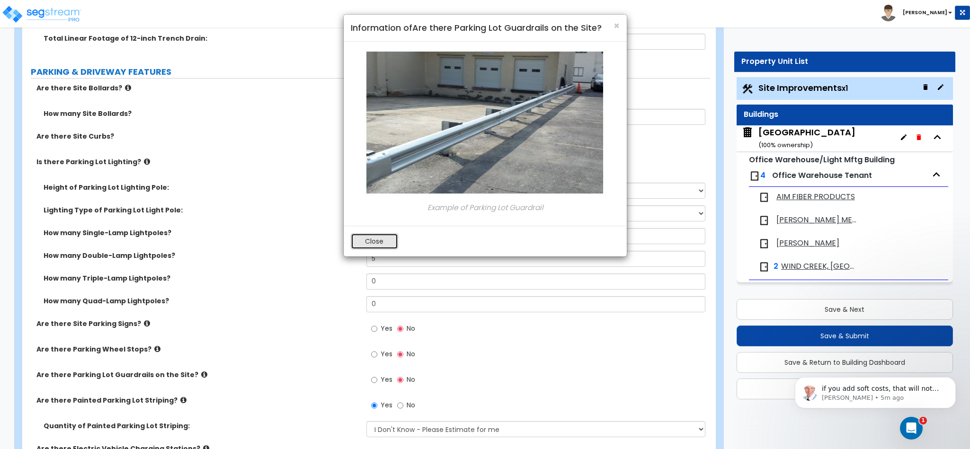
click at [386, 239] on button "Close" at bounding box center [374, 241] width 47 height 16
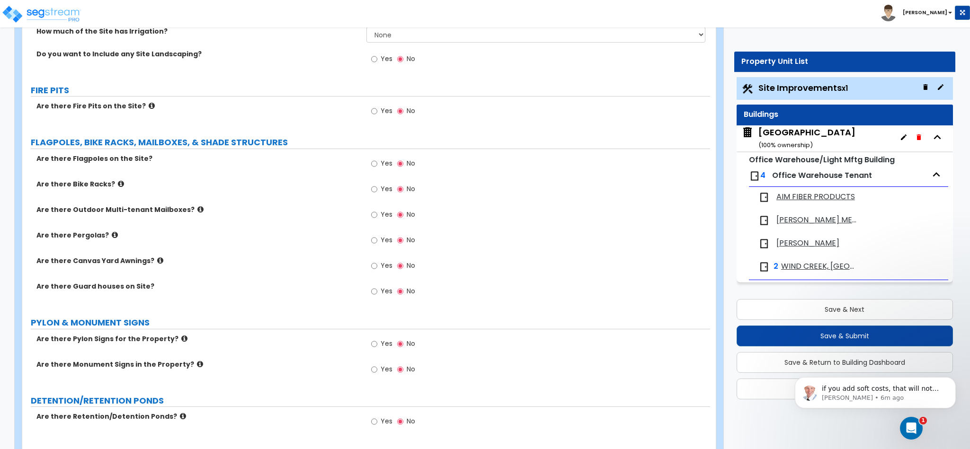
scroll to position [1421, 0]
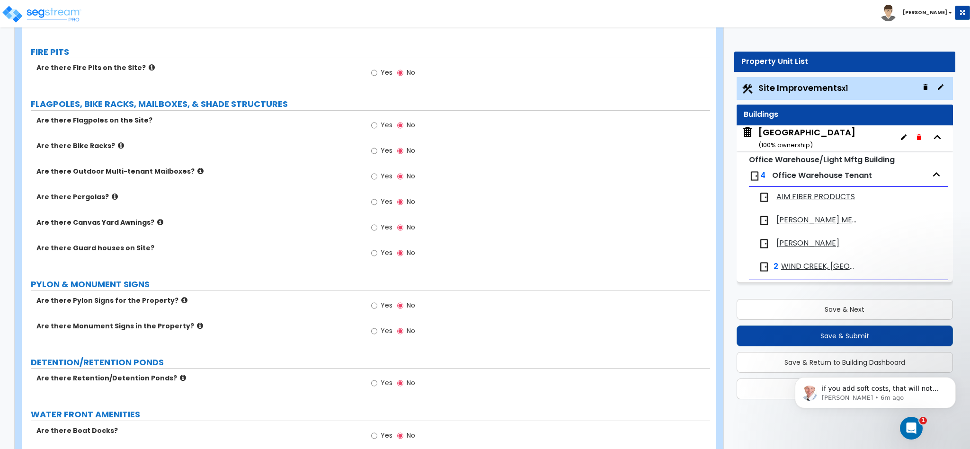
click at [181, 302] on icon at bounding box center [184, 300] width 6 height 7
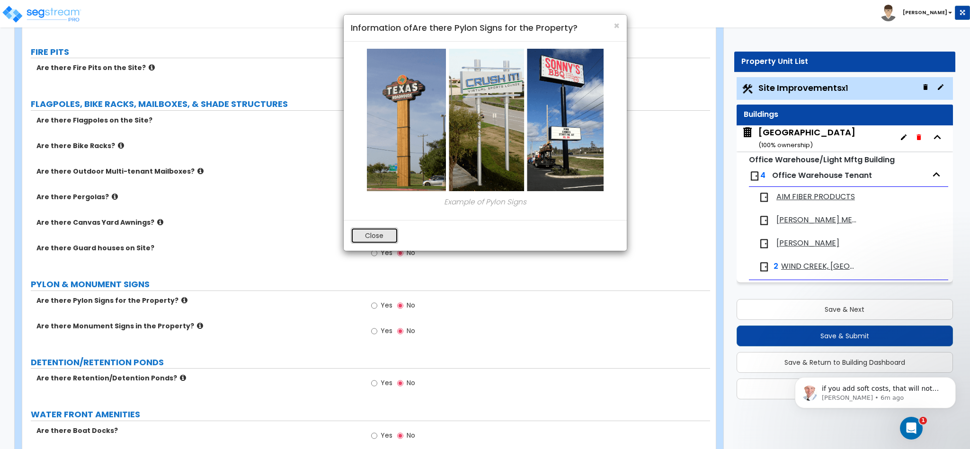
click at [390, 237] on button "Close" at bounding box center [374, 236] width 47 height 16
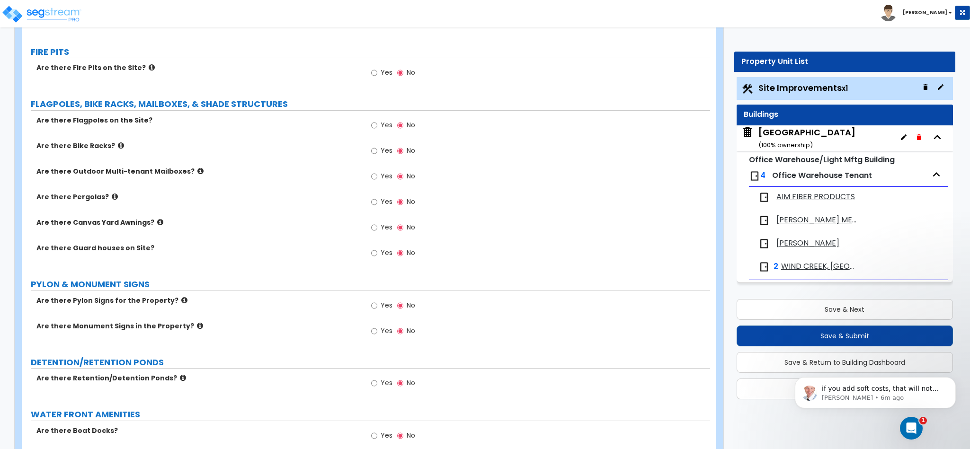
click at [370, 303] on div "Yes No" at bounding box center [394, 307] width 54 height 22
click at [371, 309] on input "Yes" at bounding box center [374, 306] width 6 height 10
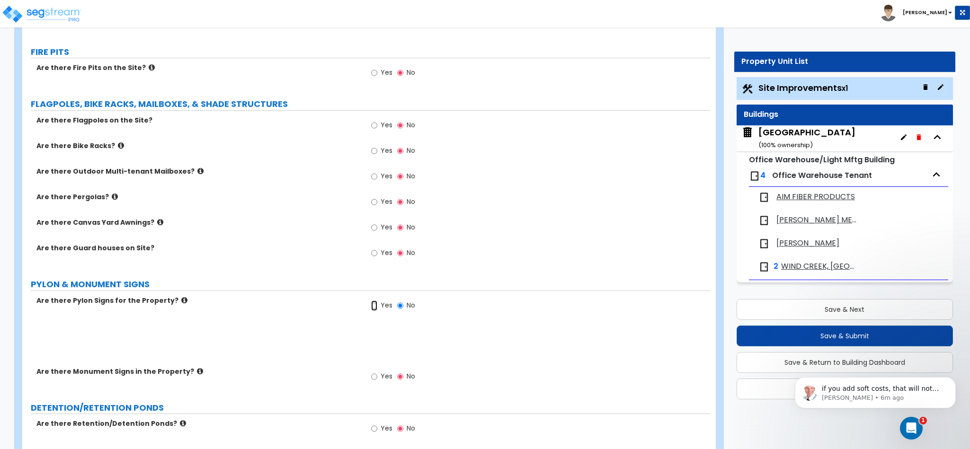
radio input "true"
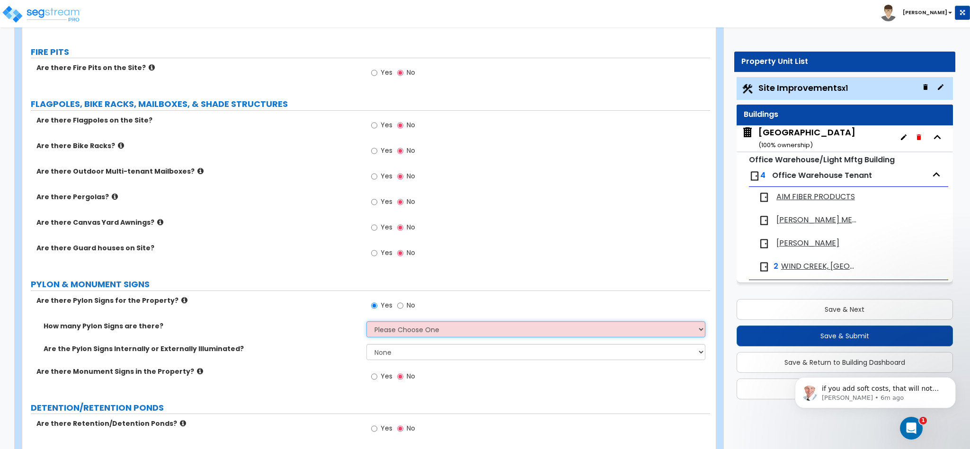
click at [409, 334] on select "Please Choose One 1 2 3" at bounding box center [537, 330] width 340 height 16
select select "1"
click at [367, 324] on select "Please Choose One 1 2 3" at bounding box center [537, 330] width 340 height 16
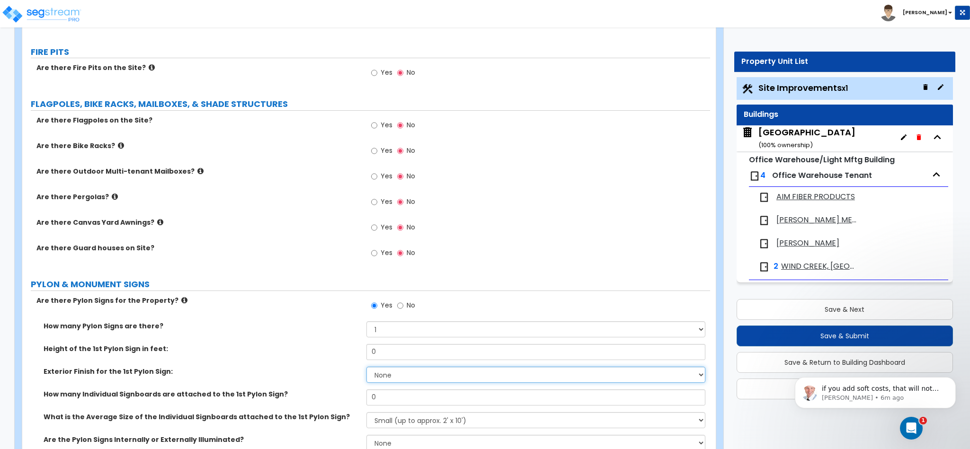
click at [398, 377] on select "None Paint Finish Brick Veneer Finish Stone Veneer Finish Metal Composite Finis…" at bounding box center [537, 375] width 340 height 16
select select "5"
click at [367, 369] on select "None Paint Finish Brick Veneer Finish Stone Veneer Finish Metal Composite Finis…" at bounding box center [537, 375] width 340 height 16
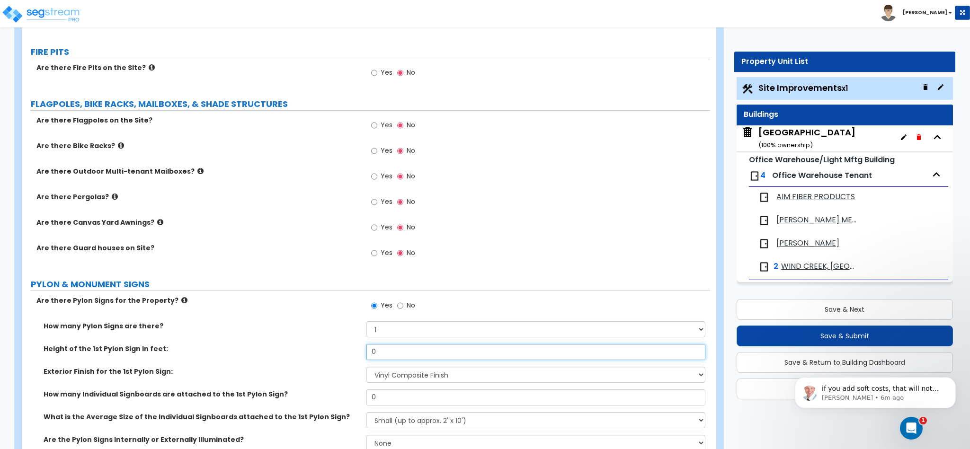
click at [399, 355] on input "0" at bounding box center [537, 352] width 340 height 16
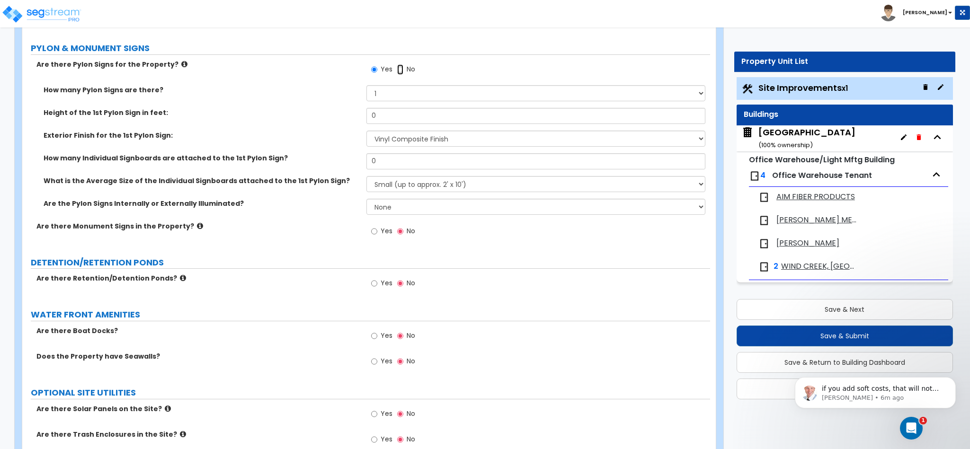
click at [399, 68] on input "No" at bounding box center [400, 69] width 6 height 10
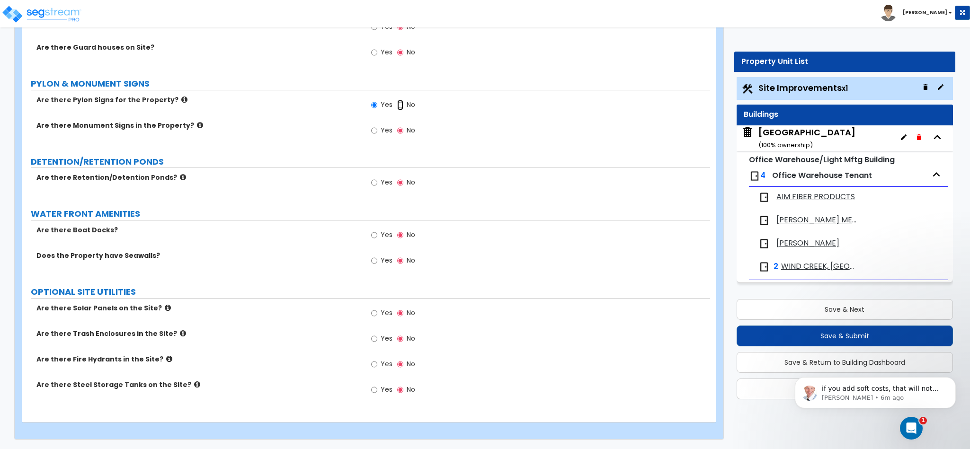
radio input "false"
radio input "true"
click at [162, 178] on label "Are there Retention/Detention Ponds?" at bounding box center [197, 177] width 323 height 9
click at [180, 177] on icon at bounding box center [183, 177] width 6 height 7
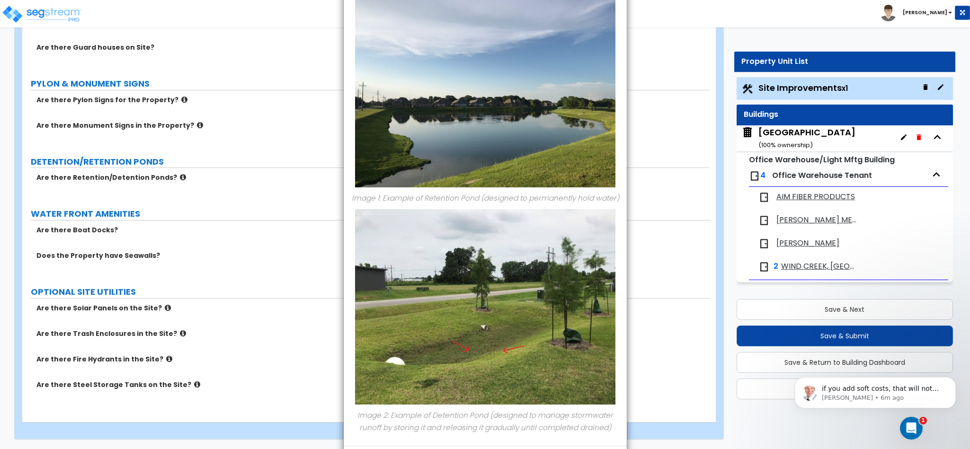
scroll to position [100, 0]
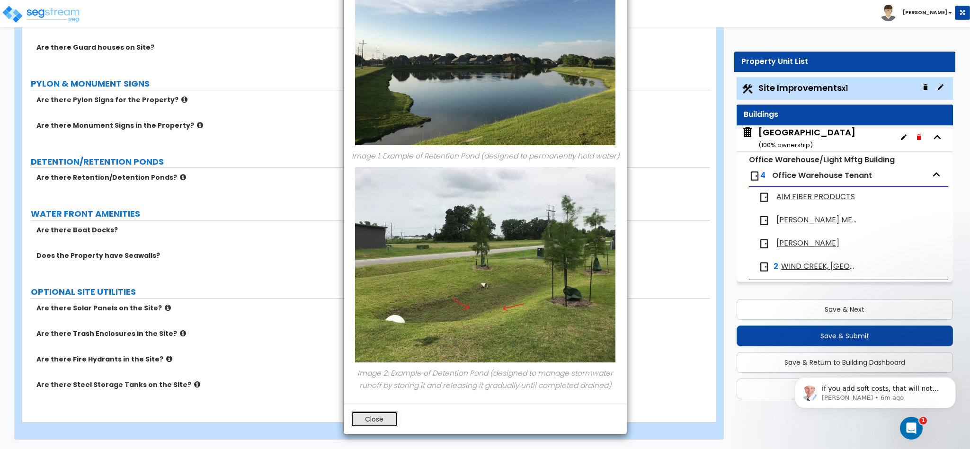
click at [383, 415] on button "Close" at bounding box center [374, 420] width 47 height 16
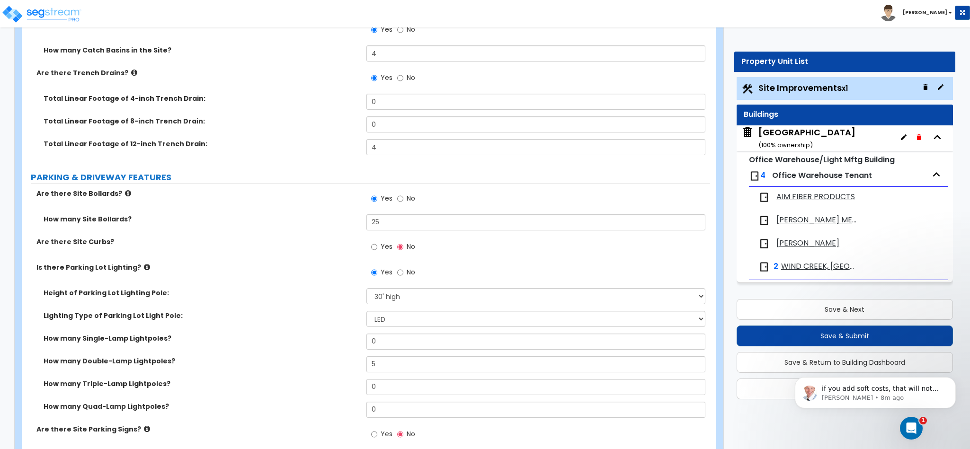
scroll to position [474, 0]
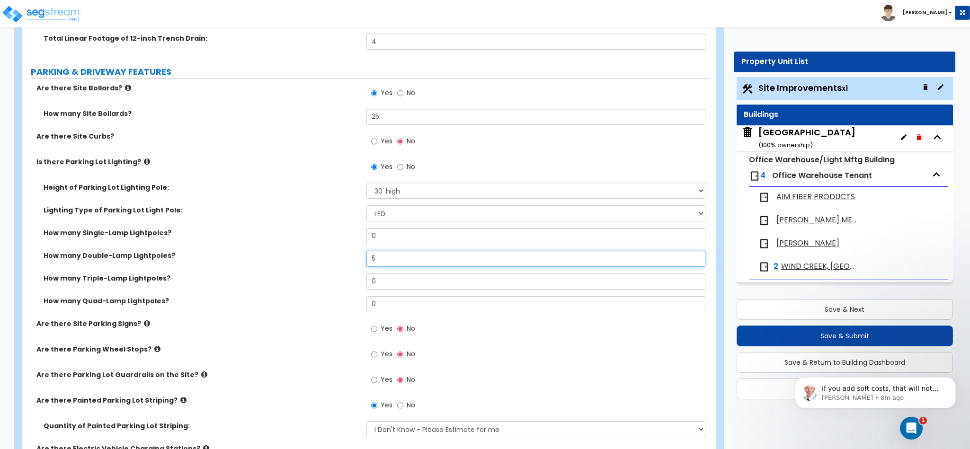
click at [388, 256] on input "5" at bounding box center [537, 259] width 340 height 16
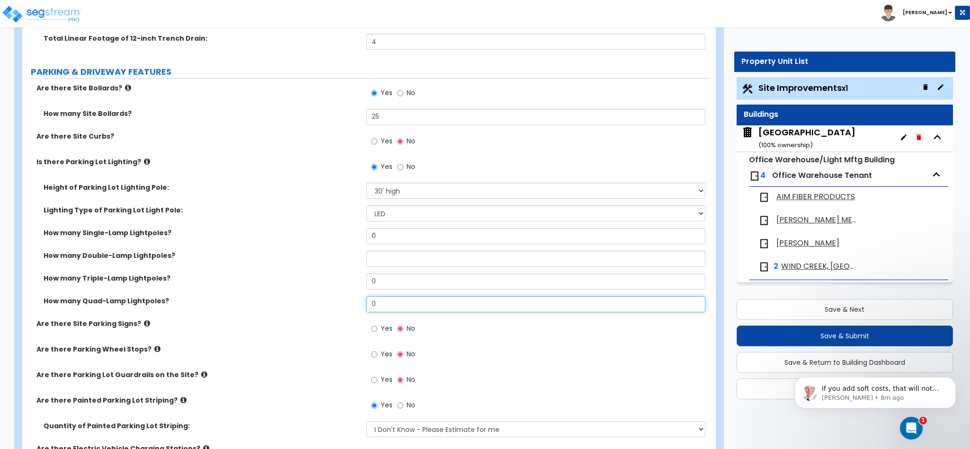
click at [418, 299] on input "0" at bounding box center [537, 304] width 340 height 16
click at [144, 165] on icon at bounding box center [147, 161] width 6 height 7
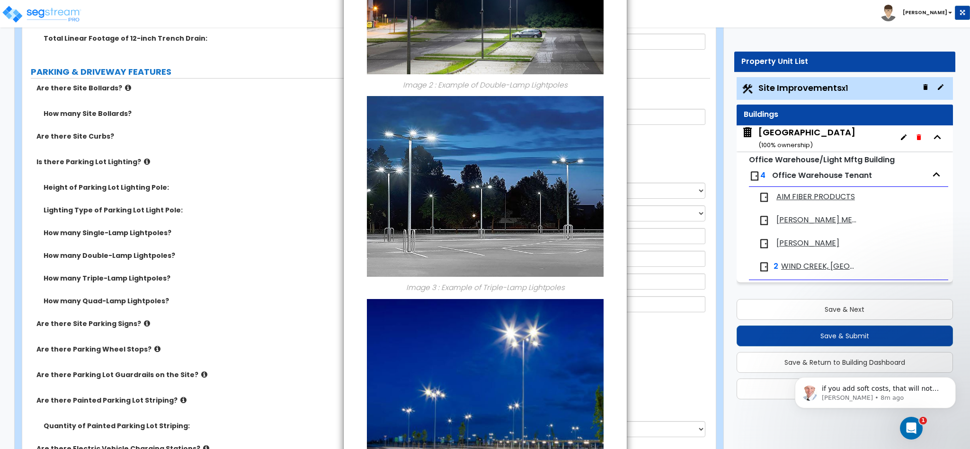
scroll to position [600, 0]
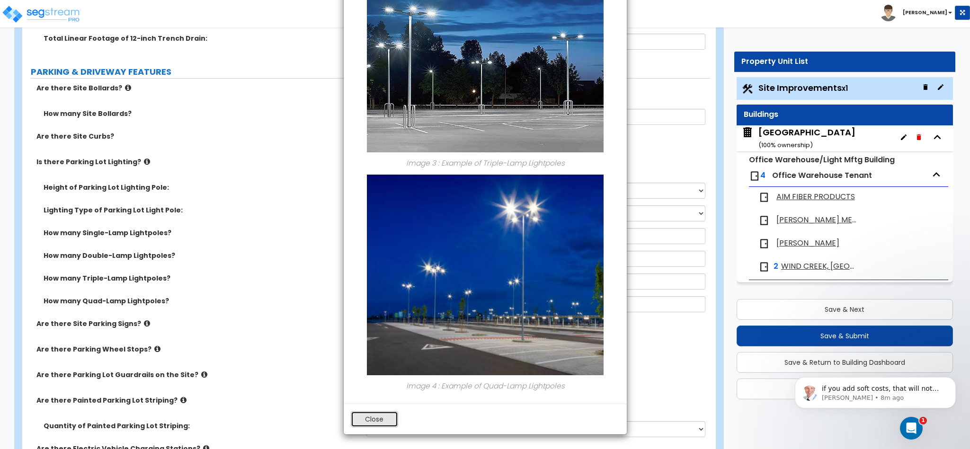
click at [378, 418] on button "Close" at bounding box center [374, 420] width 47 height 16
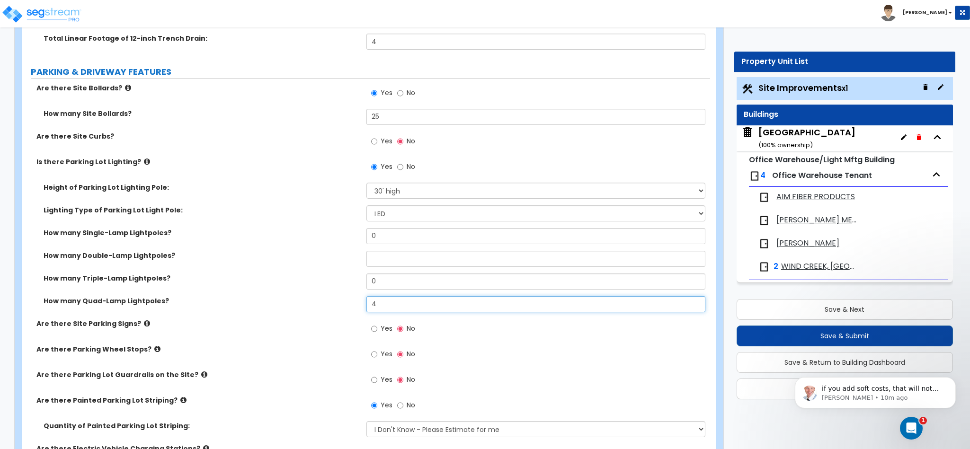
click at [392, 310] on input "4" at bounding box center [537, 304] width 340 height 16
type input "5"
type input "4"
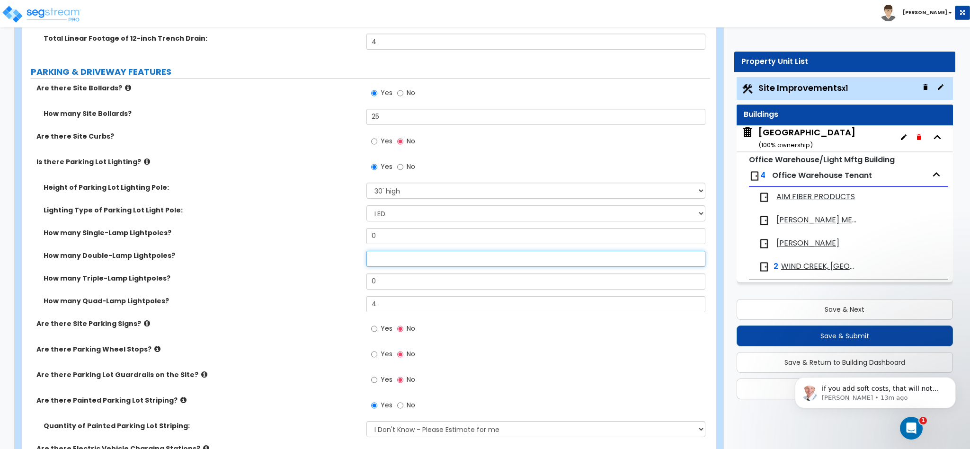
click at [375, 259] on input "text" at bounding box center [537, 259] width 340 height 16
type input "2"
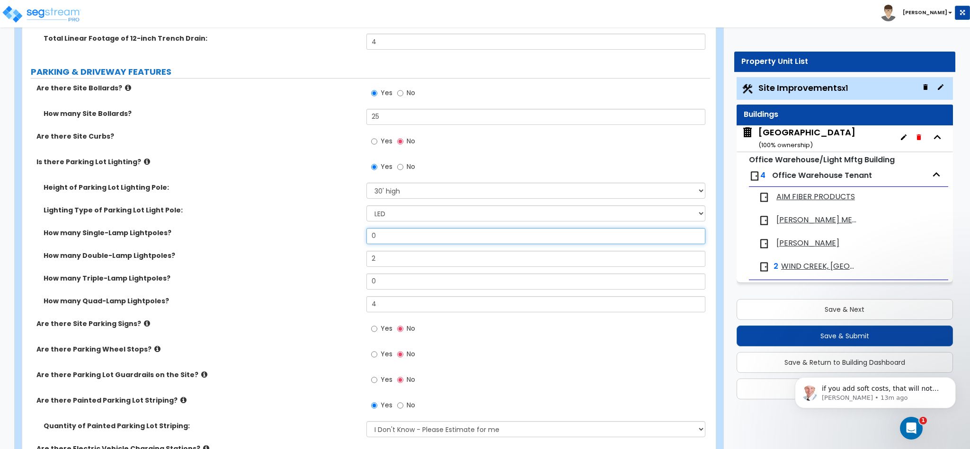
click at [402, 239] on input "0" at bounding box center [537, 236] width 340 height 16
click at [401, 239] on input "0" at bounding box center [537, 236] width 340 height 16
type input "1"
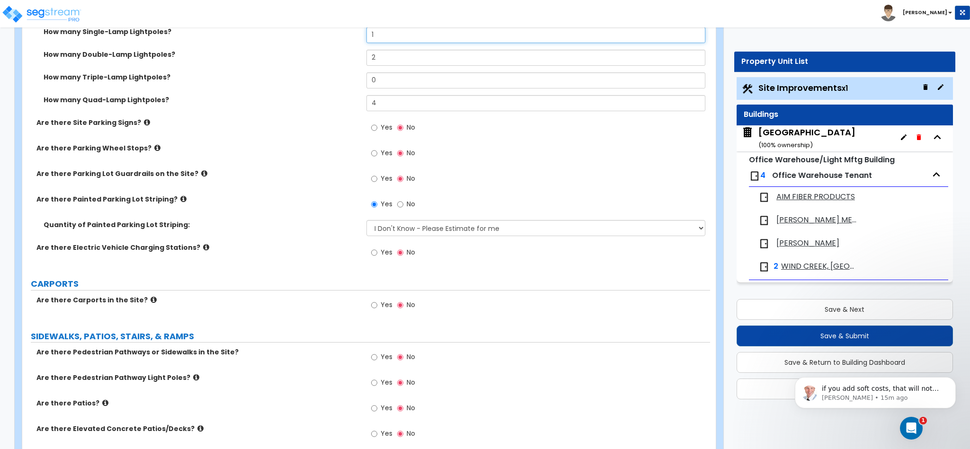
scroll to position [710, 0]
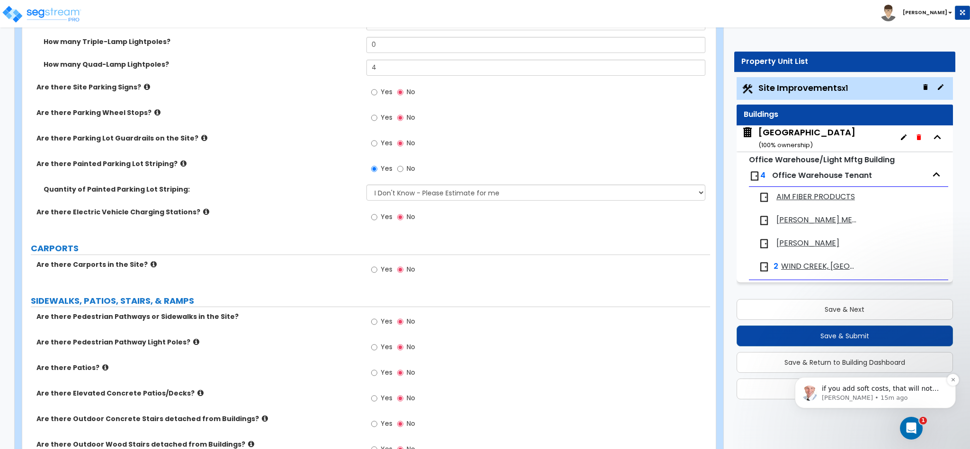
click at [884, 395] on p "Richard • 15m ago" at bounding box center [883, 398] width 122 height 9
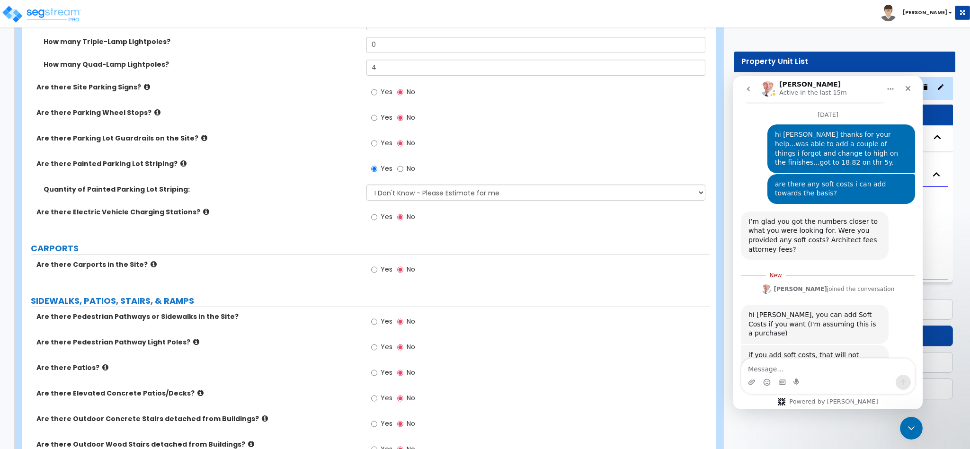
scroll to position [857, 0]
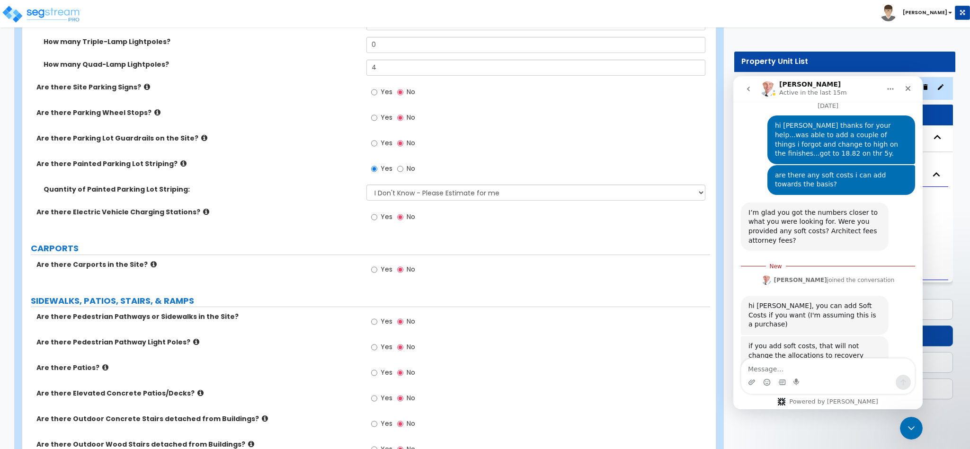
click at [802, 373] on textarea "Message…" at bounding box center [828, 367] width 173 height 16
type textarea "n"
click at [768, 369] on textarea "its ok..beating a dead horse..HOWEVER" at bounding box center [828, 367] width 173 height 16
click at [773, 369] on textarea "its ok..beating a dead horse..HOWEVER" at bounding box center [828, 367] width 173 height 16
click at [767, 368] on textarea "its ok..beating a dead horse..HOWEVER" at bounding box center [828, 367] width 173 height 16
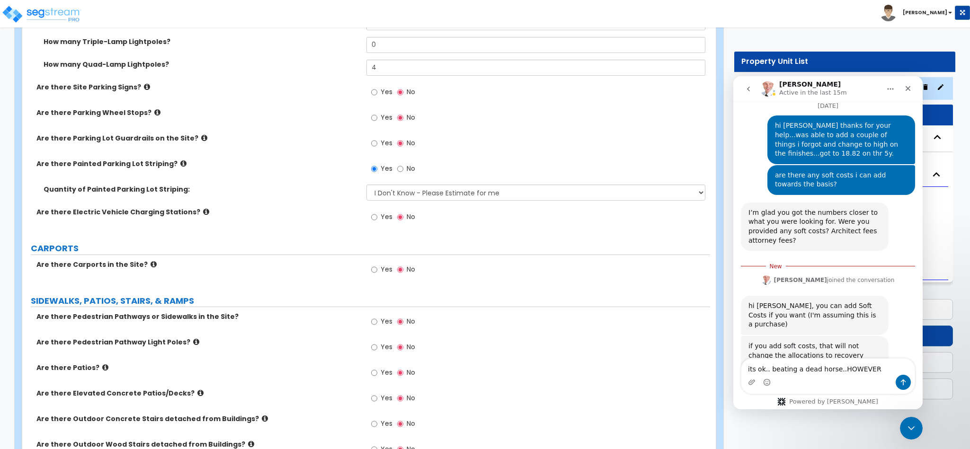
click at [832, 367] on textarea "its ok.. beating a dead horse..HOWEVER" at bounding box center [828, 367] width 173 height 16
click at [869, 372] on textarea "its ok.. beating a dead horse.. HOWEVER" at bounding box center [828, 367] width 173 height 16
type textarea "its ok.. beating a dead horse.. HOWEVER"
click at [913, 433] on div "Close Intercom Messenger" at bounding box center [910, 427] width 23 height 23
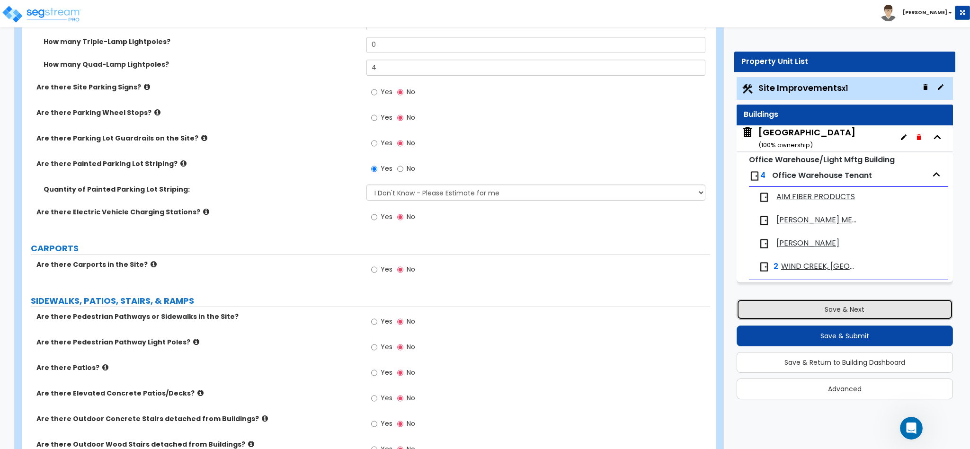
click at [839, 315] on button "Save & Next" at bounding box center [845, 309] width 216 height 21
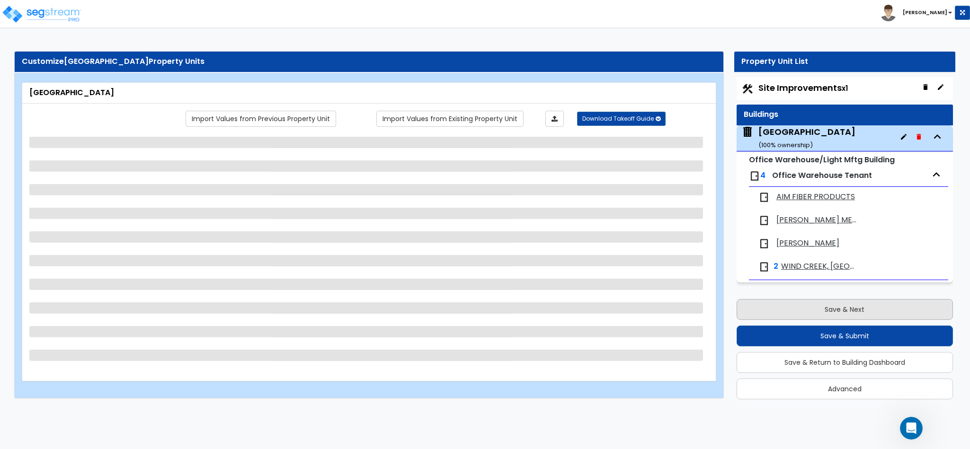
scroll to position [0, 0]
select select "2"
select select "1"
select select "6"
select select "2"
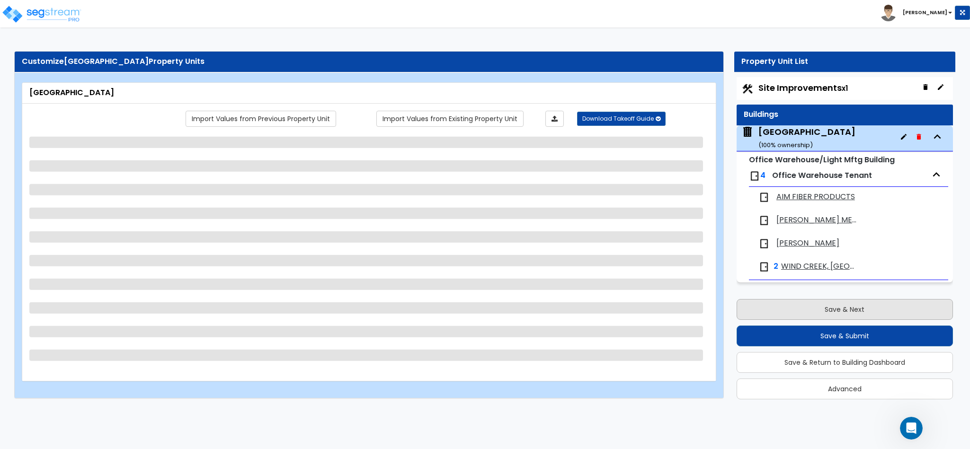
select select "3"
select select "1"
select select "7"
select select "2"
select select "1"
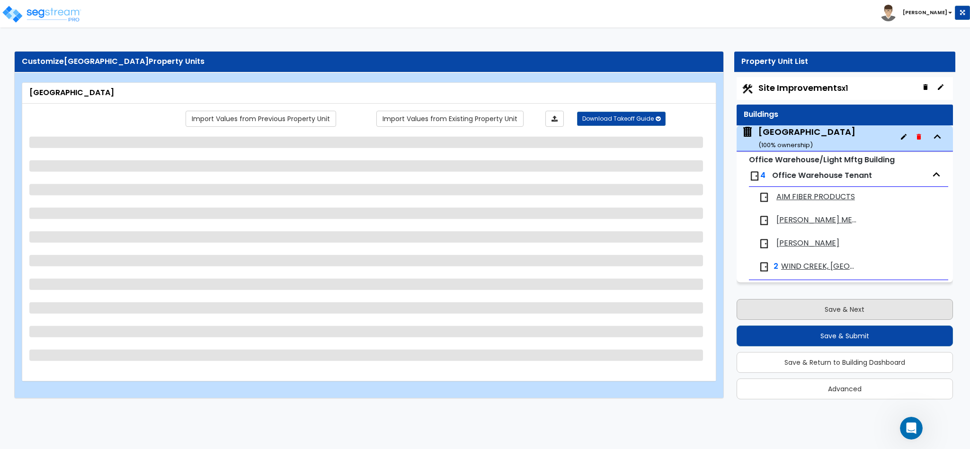
select select "2"
select select "5"
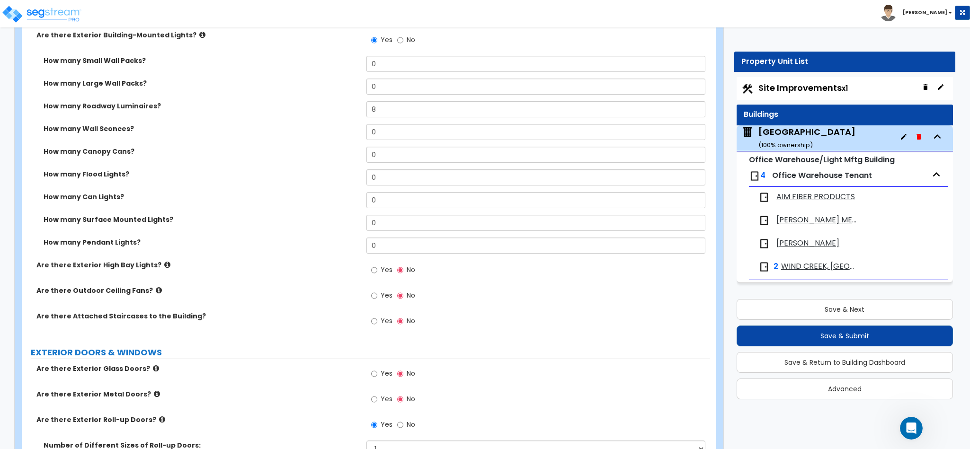
scroll to position [710, 0]
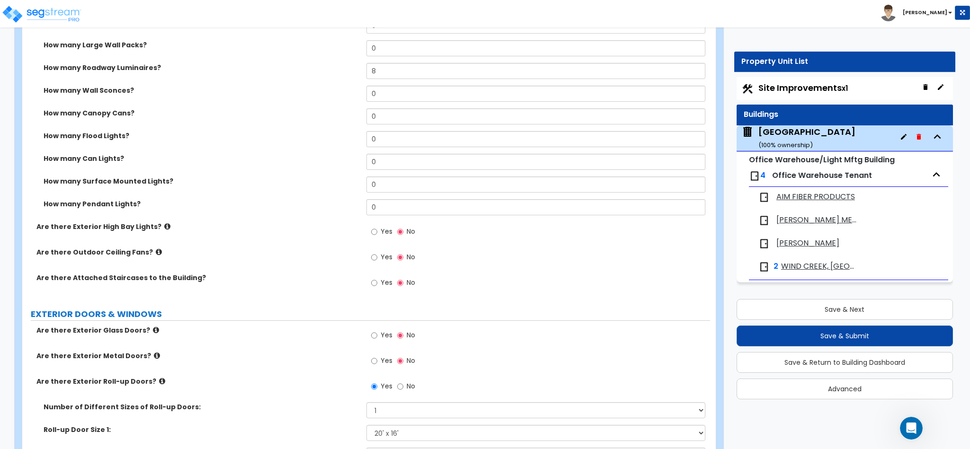
click at [784, 25] on div "Toggle navigation Steven" at bounding box center [485, 13] width 970 height 27
click at [154, 352] on icon at bounding box center [157, 355] width 6 height 7
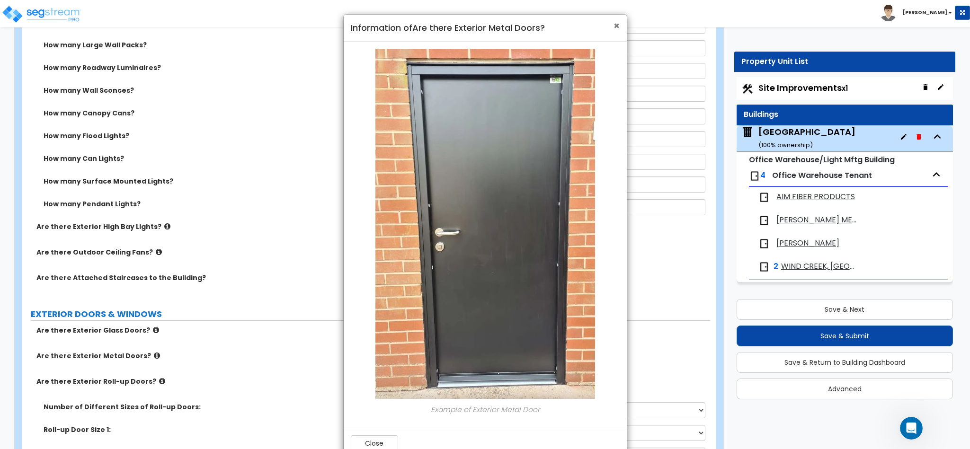
click at [614, 33] on span "×" at bounding box center [617, 26] width 6 height 14
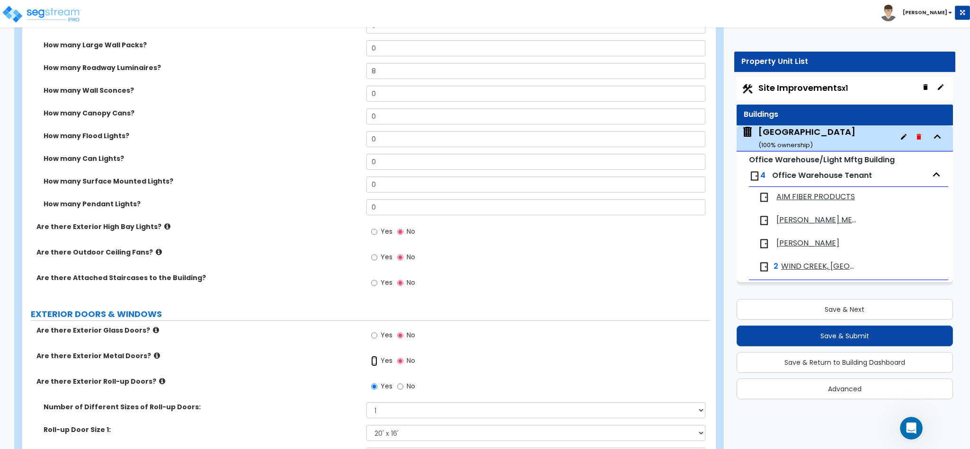
click at [376, 356] on input "Yes" at bounding box center [374, 361] width 6 height 10
radio input "true"
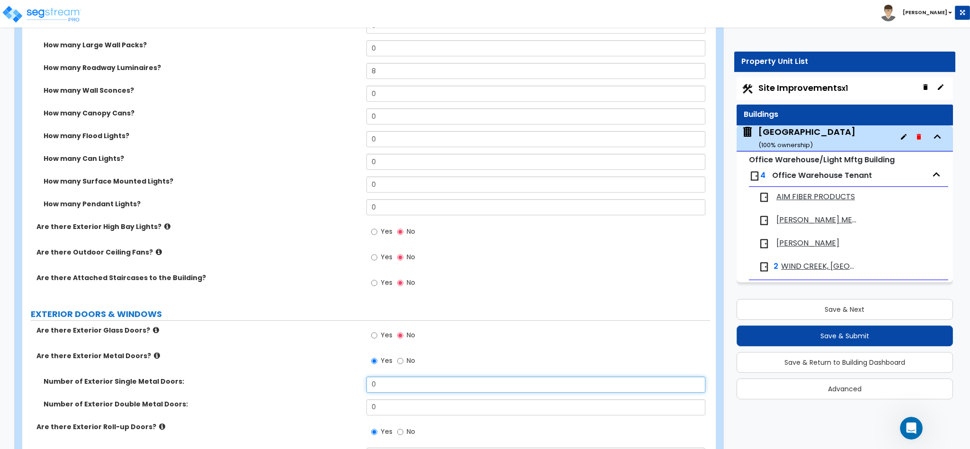
click at [390, 383] on input "0" at bounding box center [537, 385] width 340 height 16
type input "8"
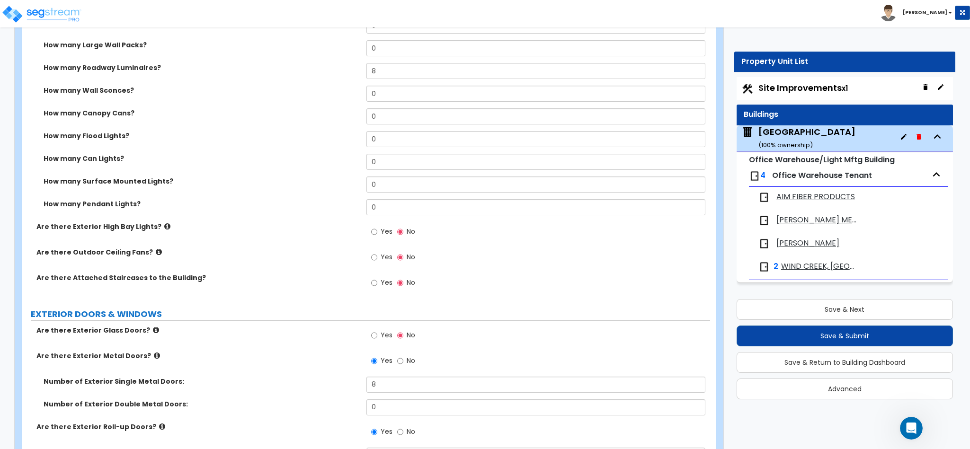
click at [154, 422] on label "Are there Exterior Roll-up Doors?" at bounding box center [197, 426] width 323 height 9
click at [159, 423] on icon at bounding box center [162, 426] width 6 height 7
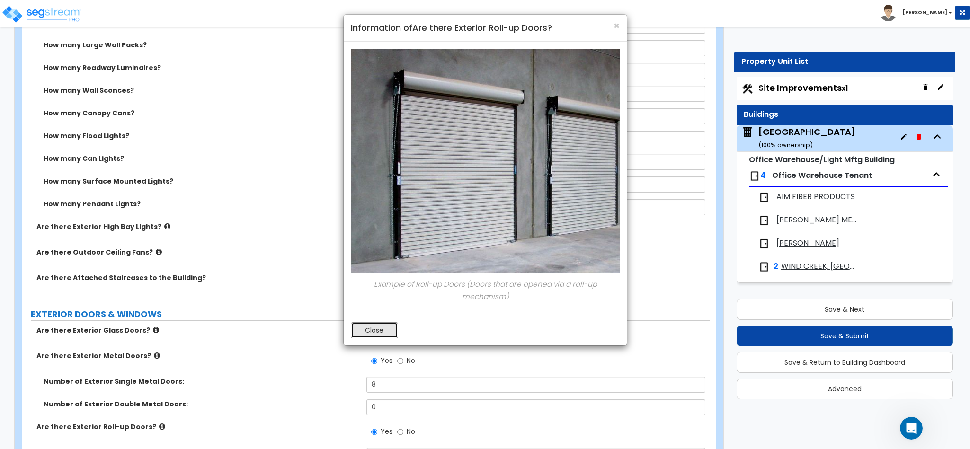
click at [378, 327] on button "Close" at bounding box center [374, 331] width 47 height 16
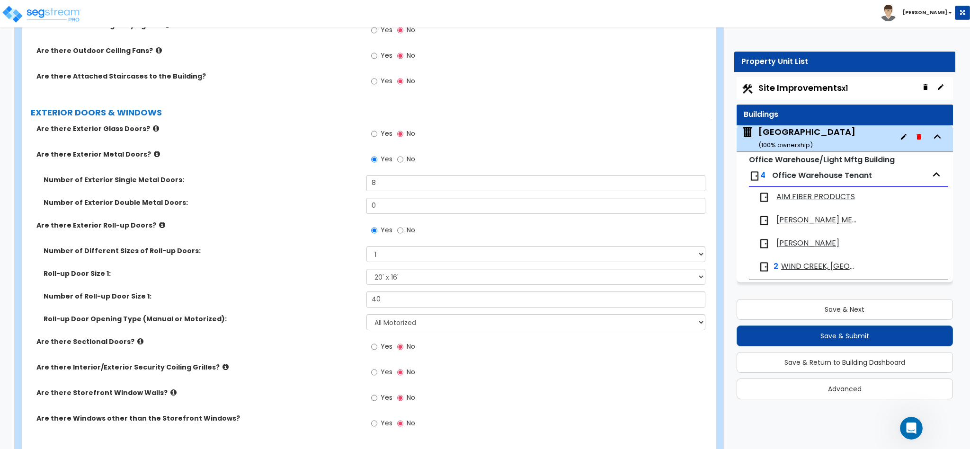
scroll to position [947, 0]
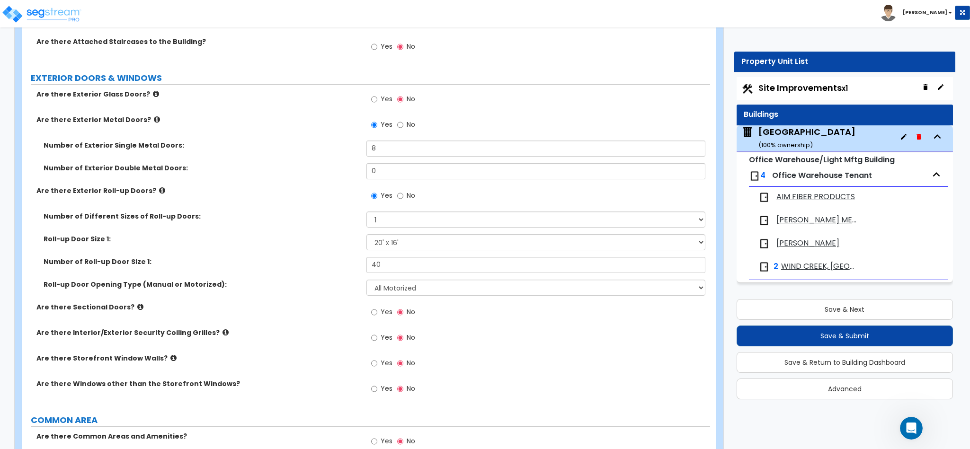
click at [137, 304] on icon at bounding box center [140, 307] width 6 height 7
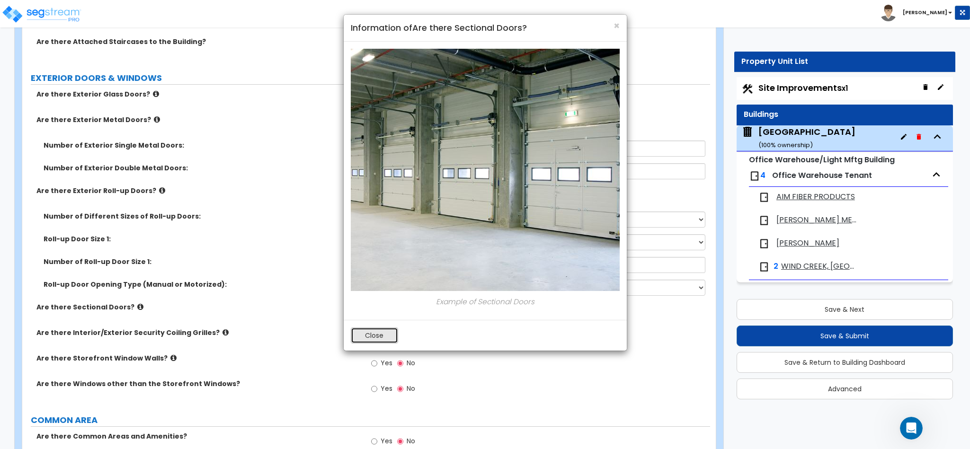
click at [386, 336] on button "Close" at bounding box center [374, 336] width 47 height 16
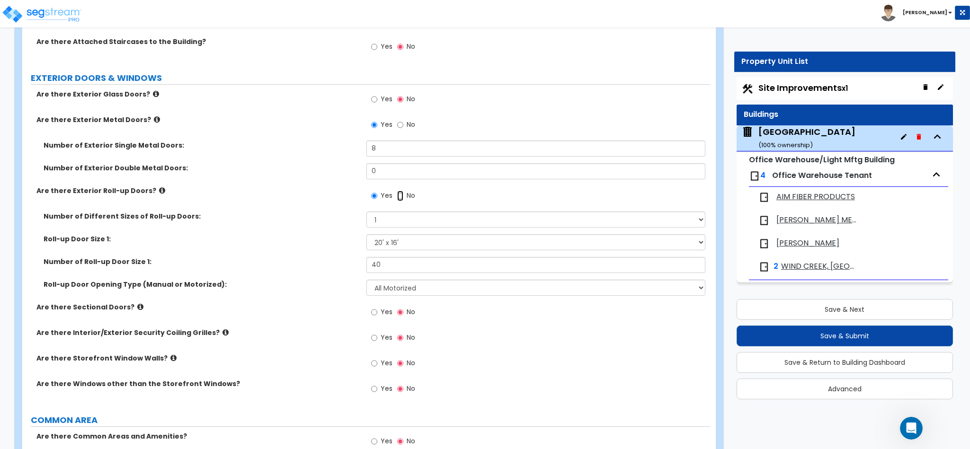
click at [398, 191] on input "No" at bounding box center [400, 196] width 6 height 10
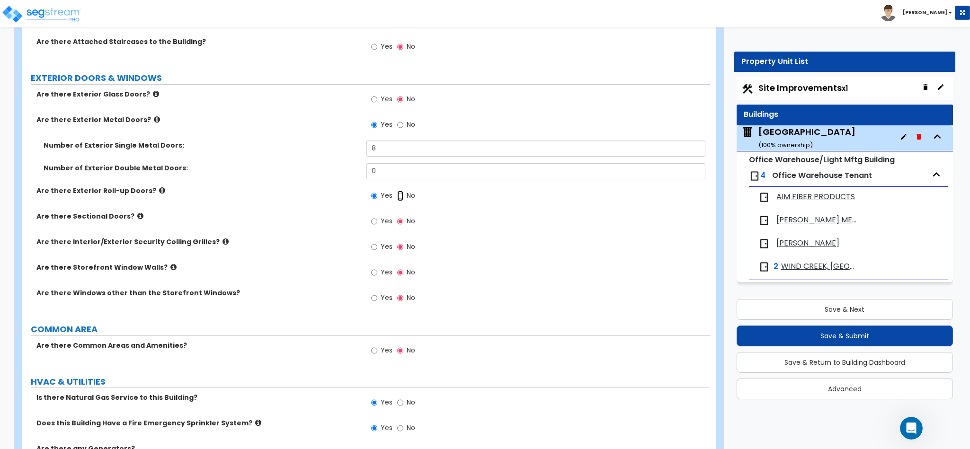
radio input "false"
radio input "true"
click at [128, 212] on label "Are there Sectional Doors?" at bounding box center [197, 216] width 323 height 9
click at [137, 213] on icon at bounding box center [140, 216] width 6 height 7
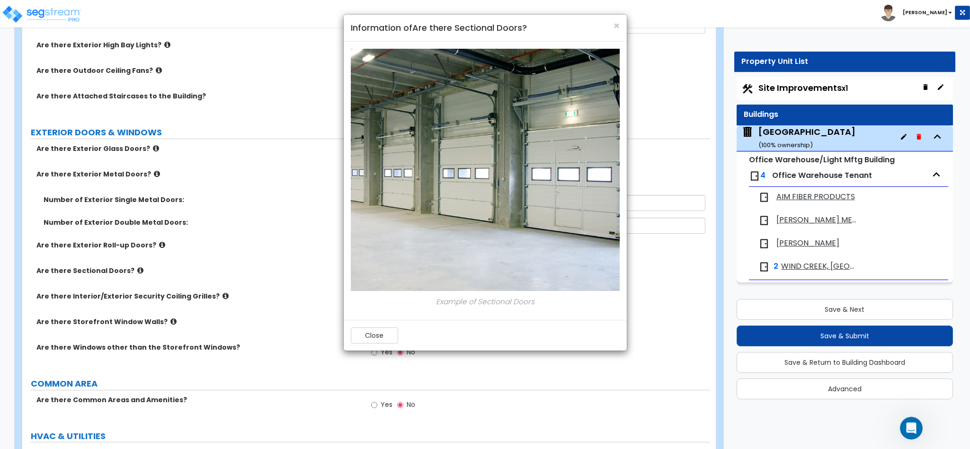
scroll to position [858, 0]
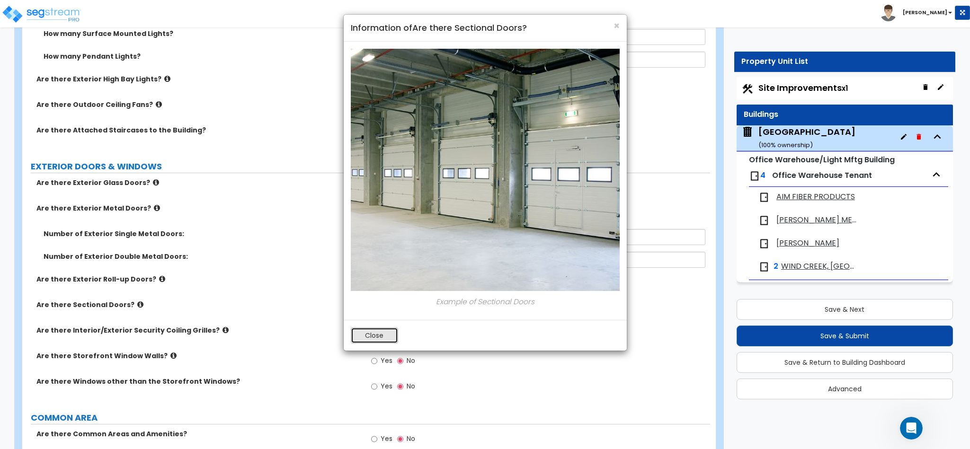
click at [370, 334] on button "Close" at bounding box center [374, 336] width 47 height 16
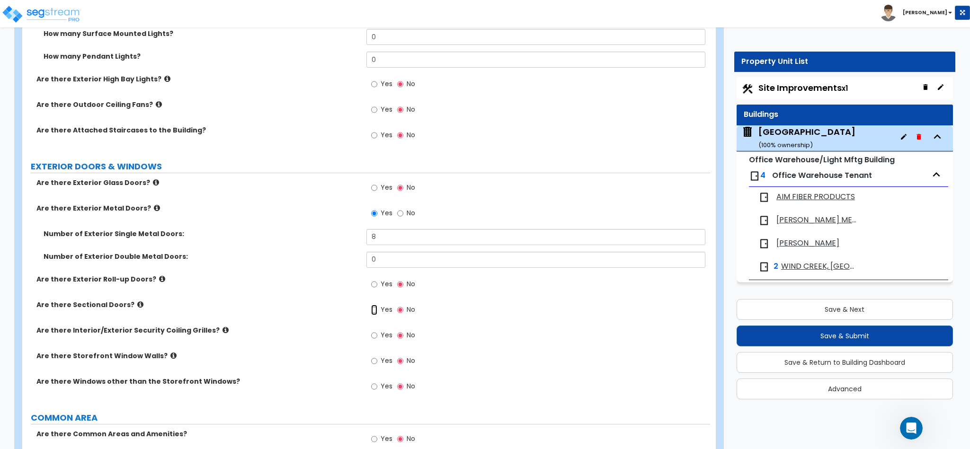
click at [373, 305] on input "Yes" at bounding box center [374, 310] width 6 height 10
radio input "true"
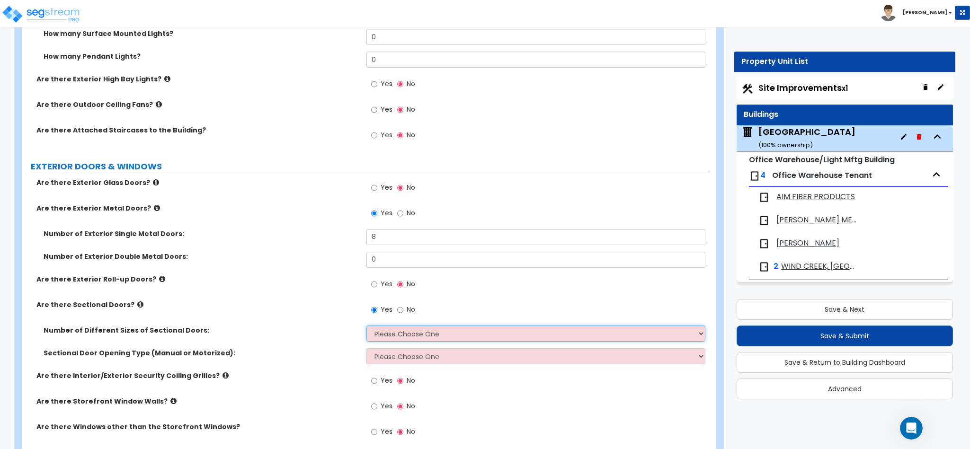
click at [401, 328] on select "Please Choose One 1 2 3" at bounding box center [537, 334] width 340 height 16
click at [367, 326] on select "Please Choose One 1 2 3" at bounding box center [537, 334] width 340 height 16
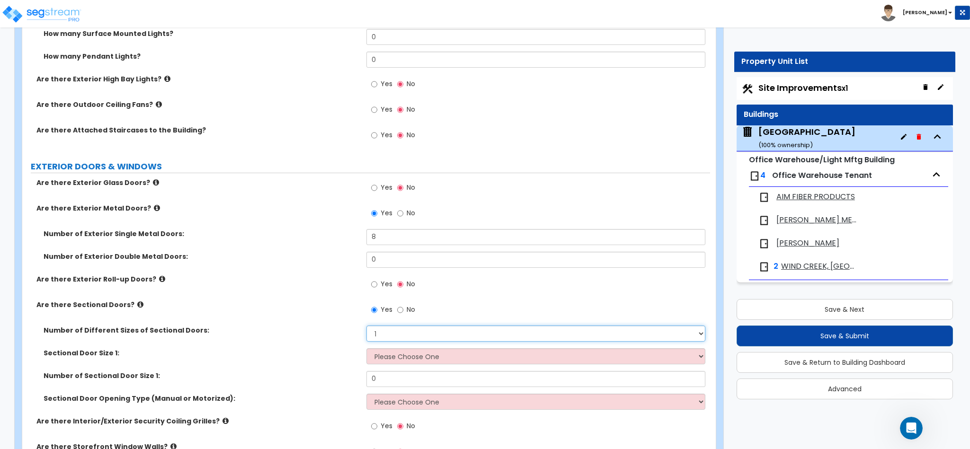
click at [390, 331] on select "Please Choose One 1 2 3" at bounding box center [537, 334] width 340 height 16
select select "2"
click at [367, 326] on select "Please Choose One 1 2 3" at bounding box center [537, 334] width 340 height 16
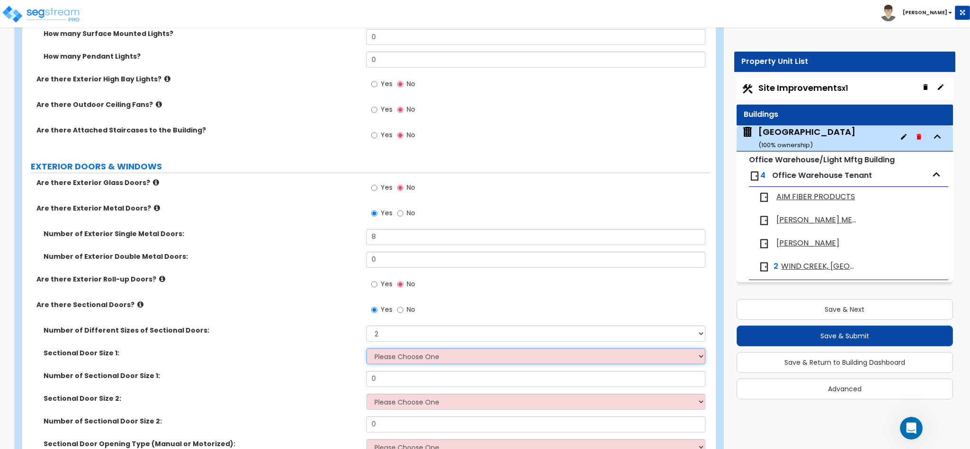
click at [386, 350] on select "Please Choose One 8' x 8' 10' x 10' 12' x 12' 20' x 14'" at bounding box center [537, 357] width 340 height 16
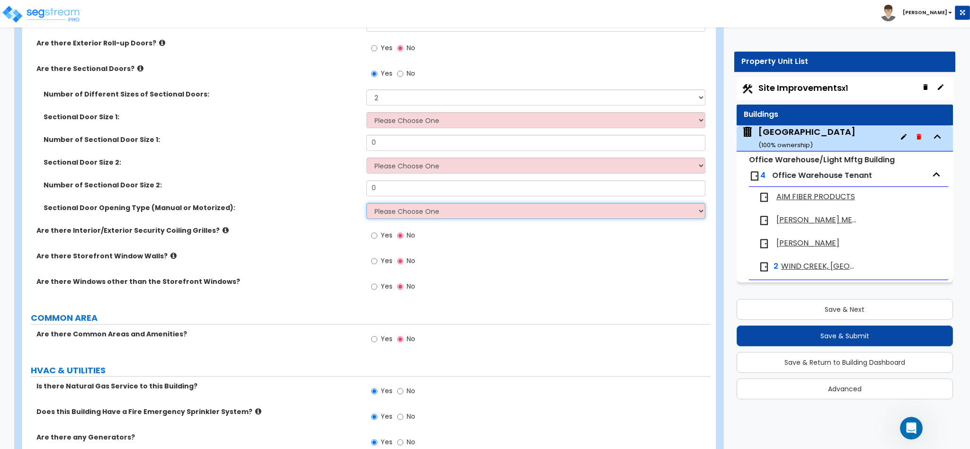
click at [398, 206] on select "Please Choose One All Manual All Motorized Some are Motorized" at bounding box center [537, 211] width 340 height 16
select select "2"
click at [367, 203] on select "Please Choose One All Manual All Motorized Some are Motorized" at bounding box center [537, 211] width 340 height 16
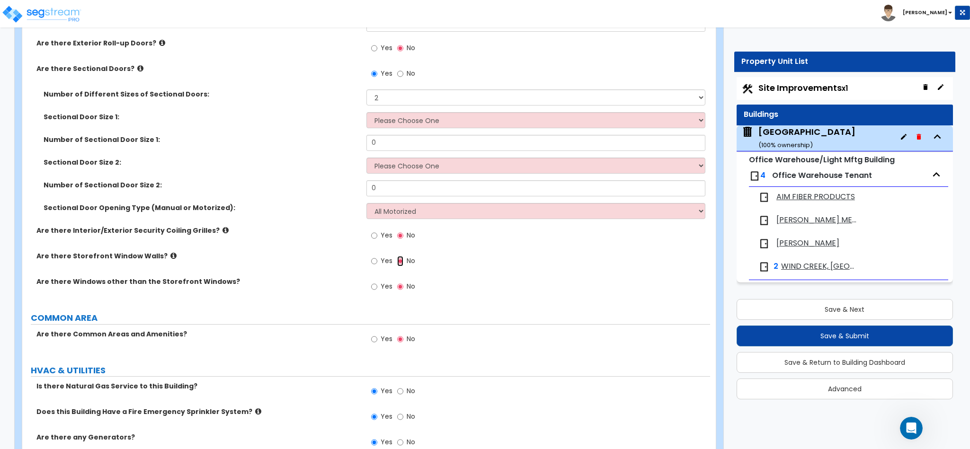
click at [398, 256] on input "No" at bounding box center [400, 261] width 6 height 10
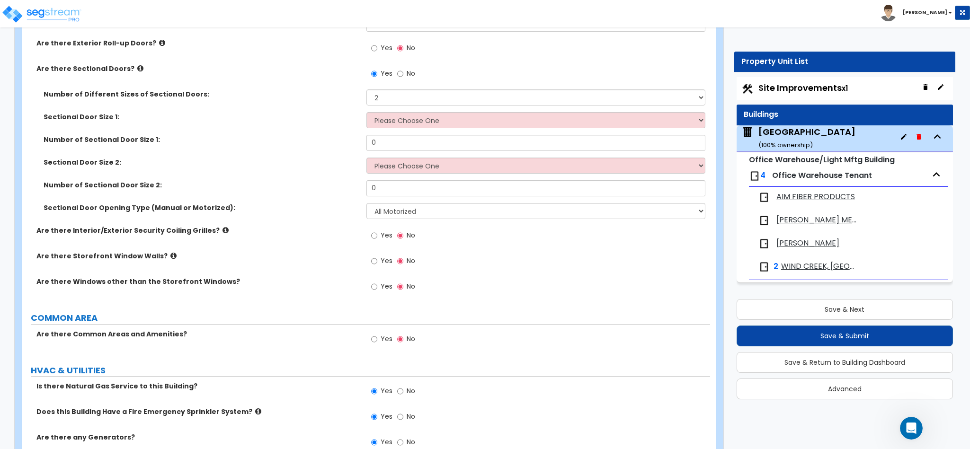
click at [386, 80] on div "Yes No" at bounding box center [539, 77] width 344 height 26
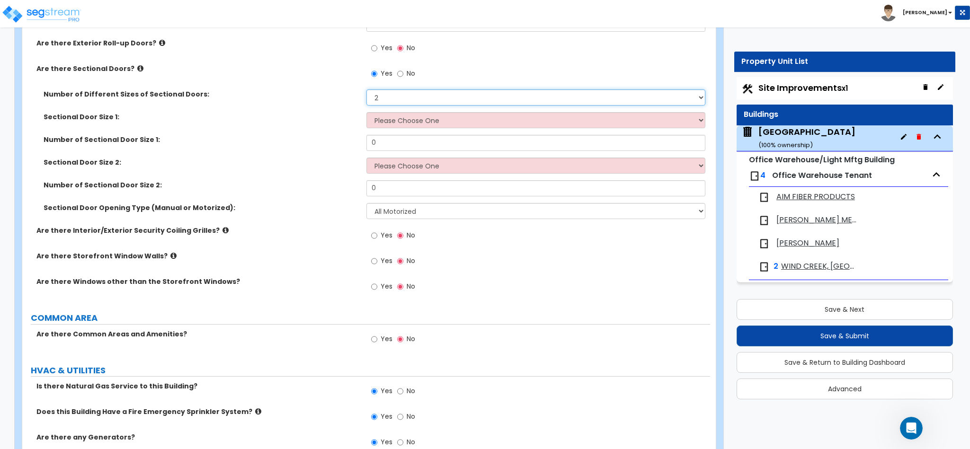
click at [381, 91] on select "Please Choose One 1 2 3" at bounding box center [537, 98] width 340 height 16
select select "1"
click at [367, 90] on select "Please Choose One 1 2 3" at bounding box center [537, 98] width 340 height 16
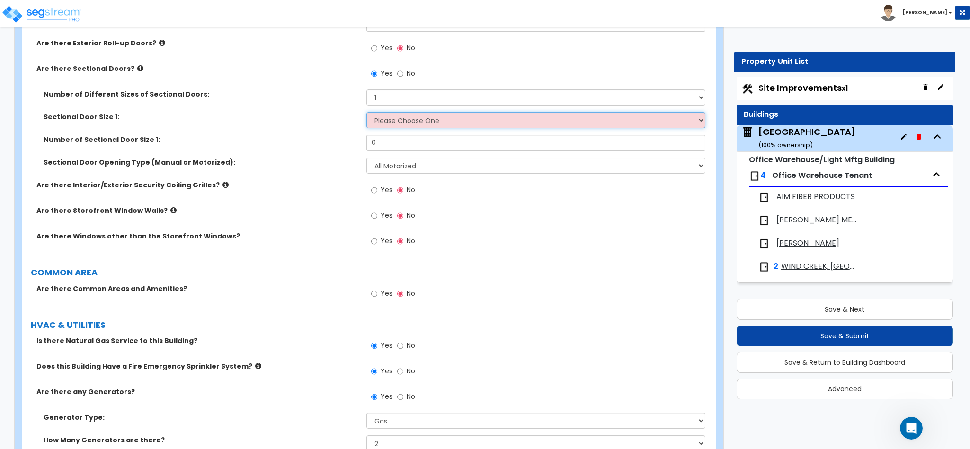
click at [397, 114] on select "Please Choose One 8' x 8' 10' x 10' 12' x 12' 20' x 14'" at bounding box center [537, 120] width 340 height 16
select select "4"
click at [367, 112] on select "Please Choose One 8' x 8' 10' x 10' 12' x 12' 20' x 14'" at bounding box center [537, 120] width 340 height 16
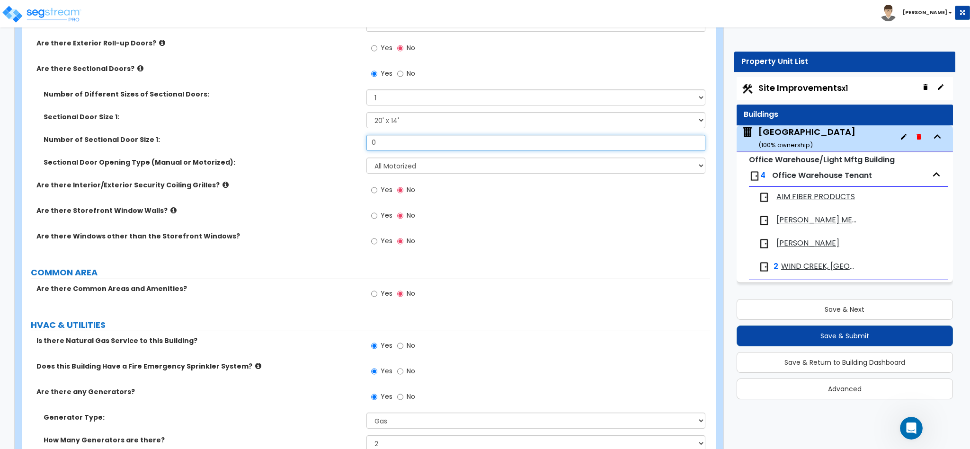
click at [383, 137] on input "0" at bounding box center [537, 143] width 340 height 16
type input "40"
click at [223, 181] on icon at bounding box center [226, 184] width 6 height 7
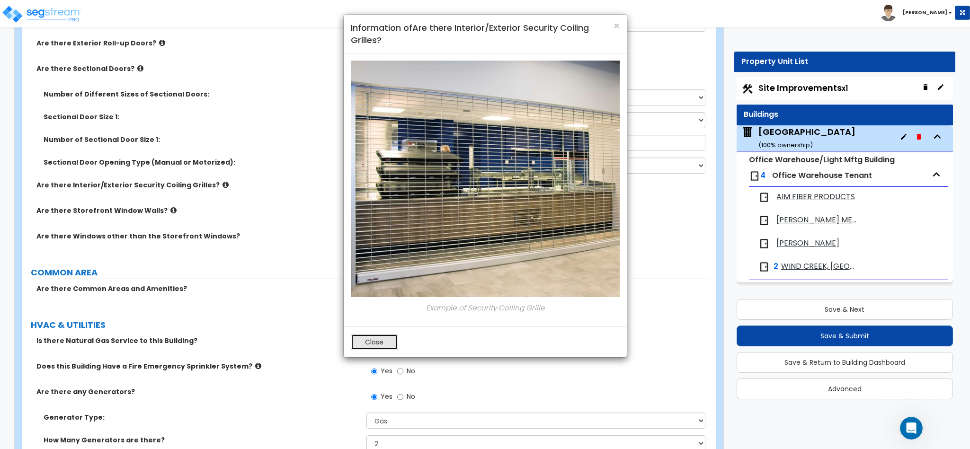
click at [370, 340] on button "Close" at bounding box center [374, 342] width 47 height 16
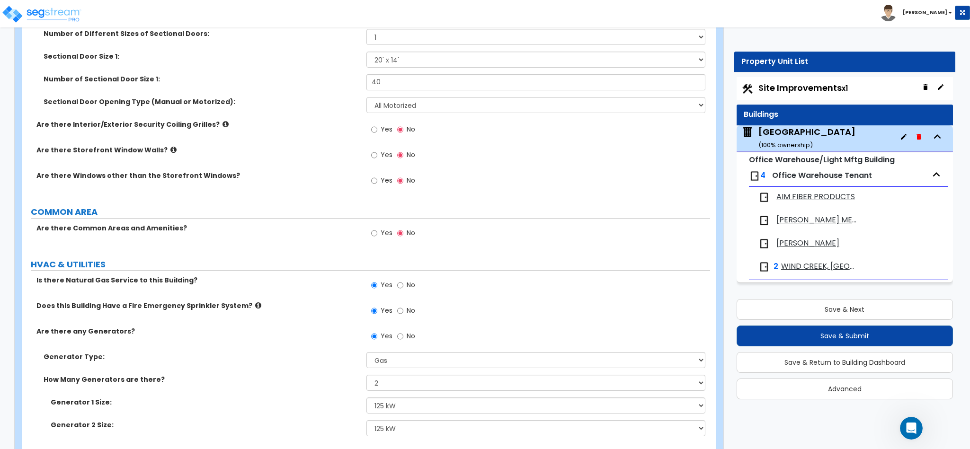
scroll to position [1185, 0]
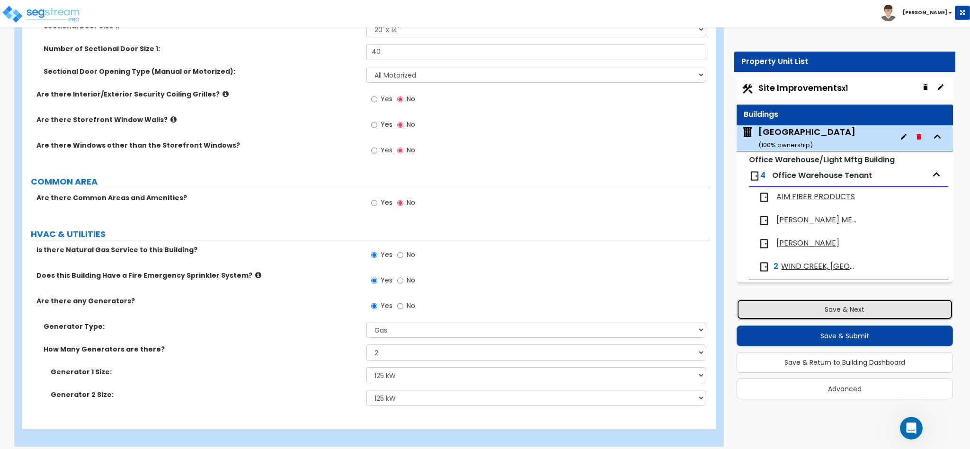
click at [850, 310] on button "Save & Next" at bounding box center [845, 309] width 216 height 21
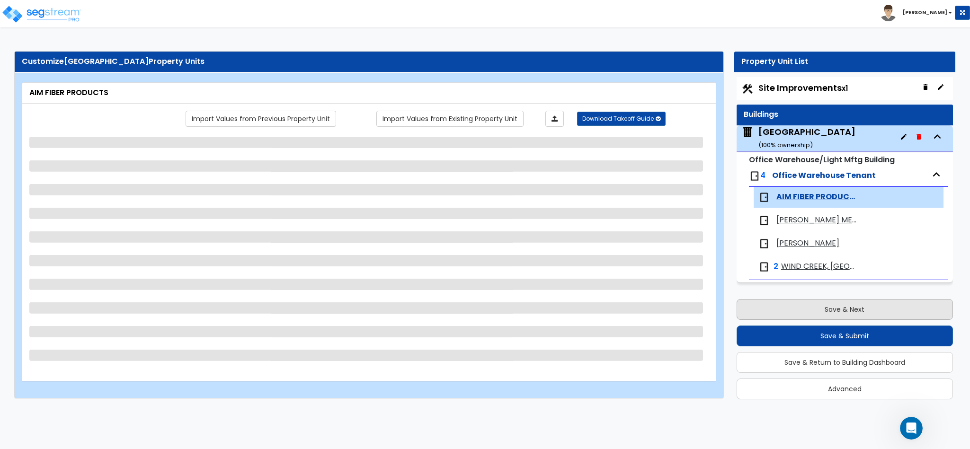
scroll to position [0, 0]
select select "1"
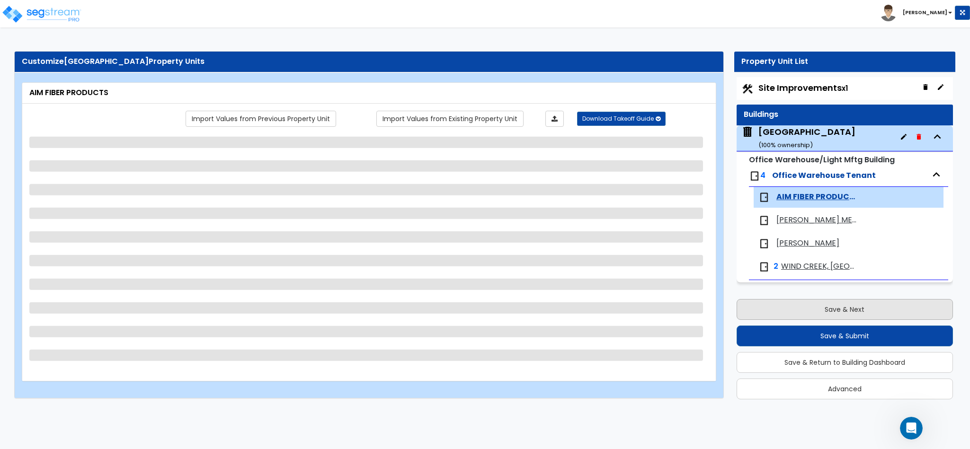
select select "2"
select select "3"
select select "1"
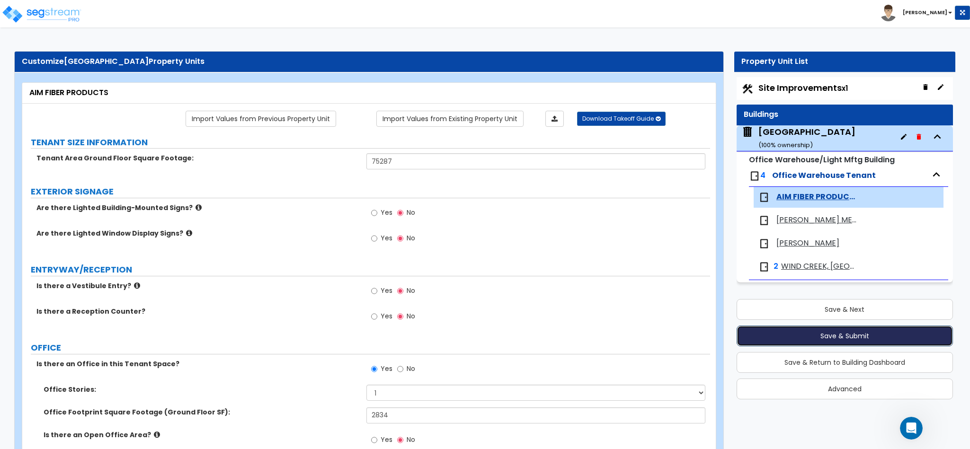
click at [846, 338] on button "Save & Submit" at bounding box center [845, 336] width 216 height 21
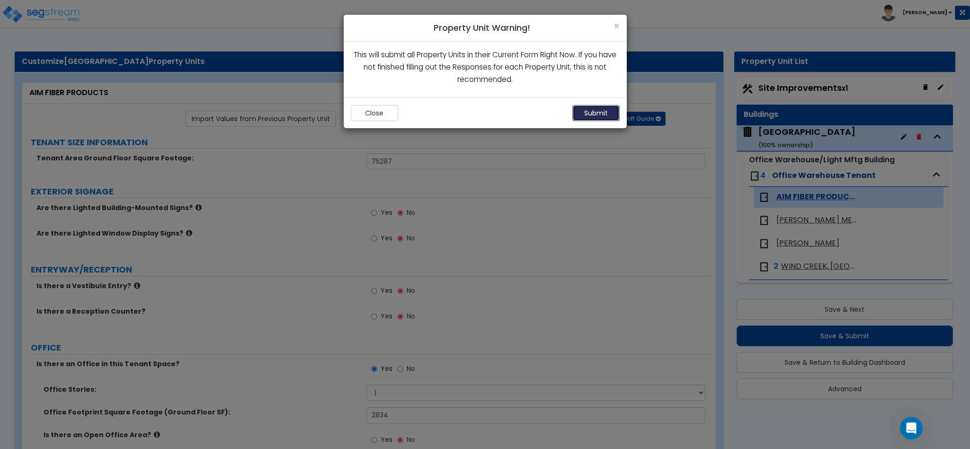
click at [597, 108] on button "Submit" at bounding box center [596, 113] width 47 height 16
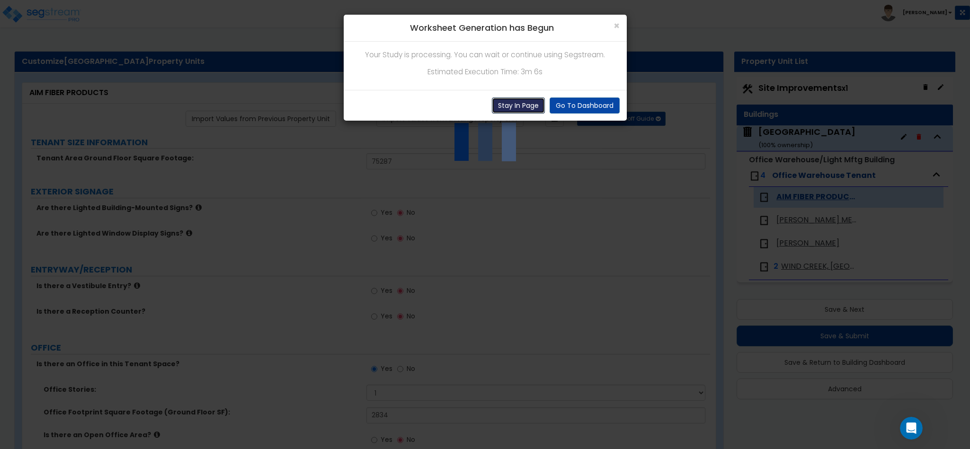
click at [518, 107] on button "Stay In Page" at bounding box center [518, 106] width 53 height 16
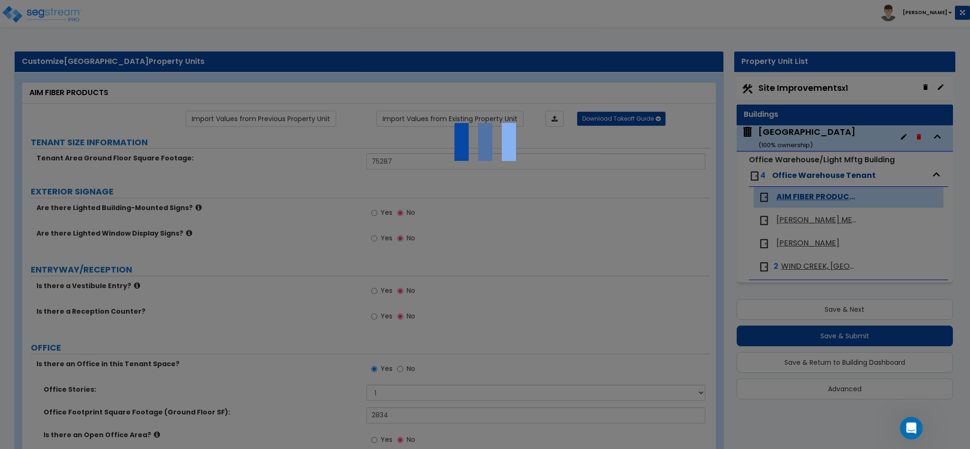
click at [518, 106] on img at bounding box center [485, 142] width 95 height 95
